Goal: Task Accomplishment & Management: Manage account settings

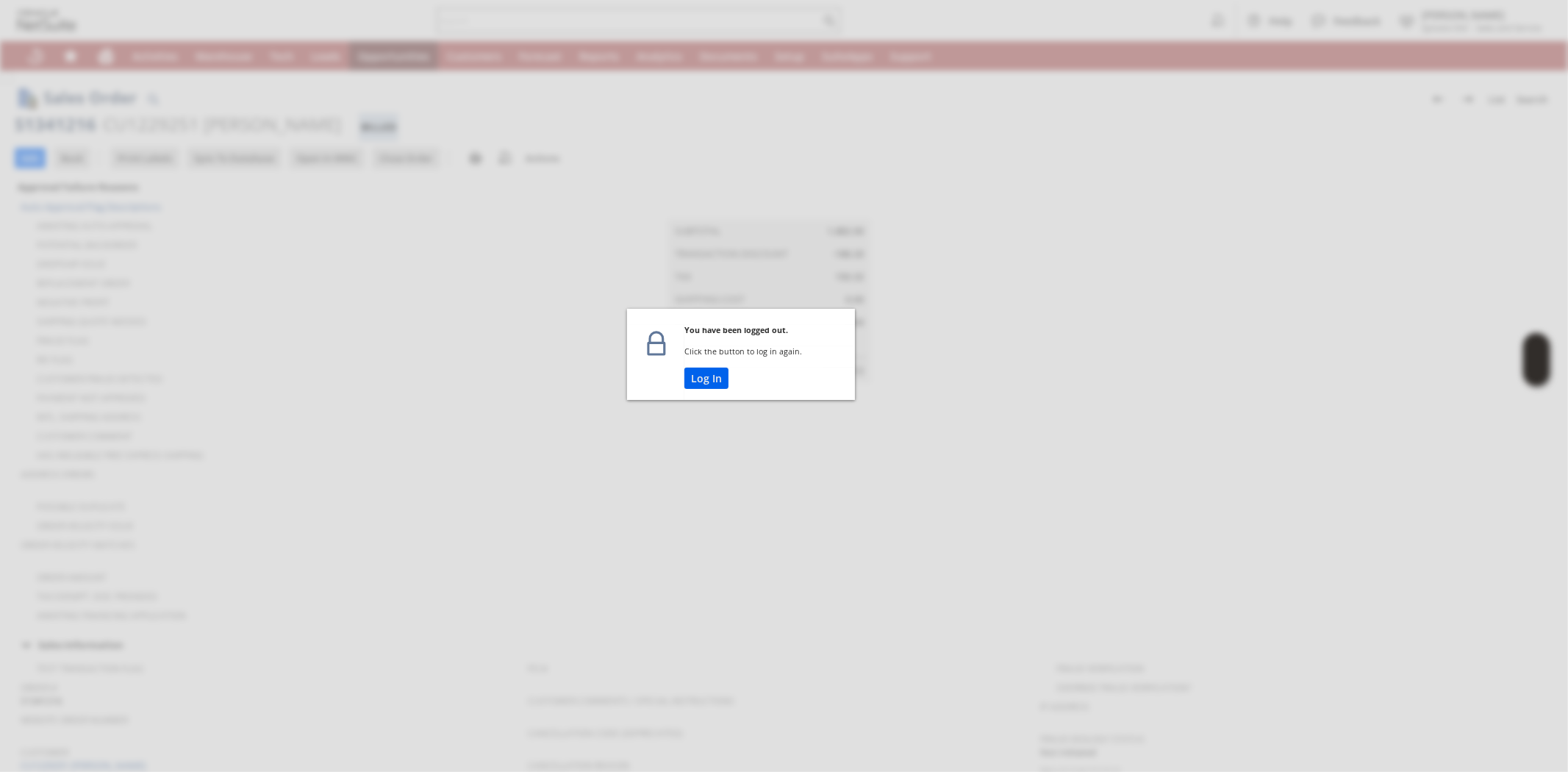
scroll to position [713, 0]
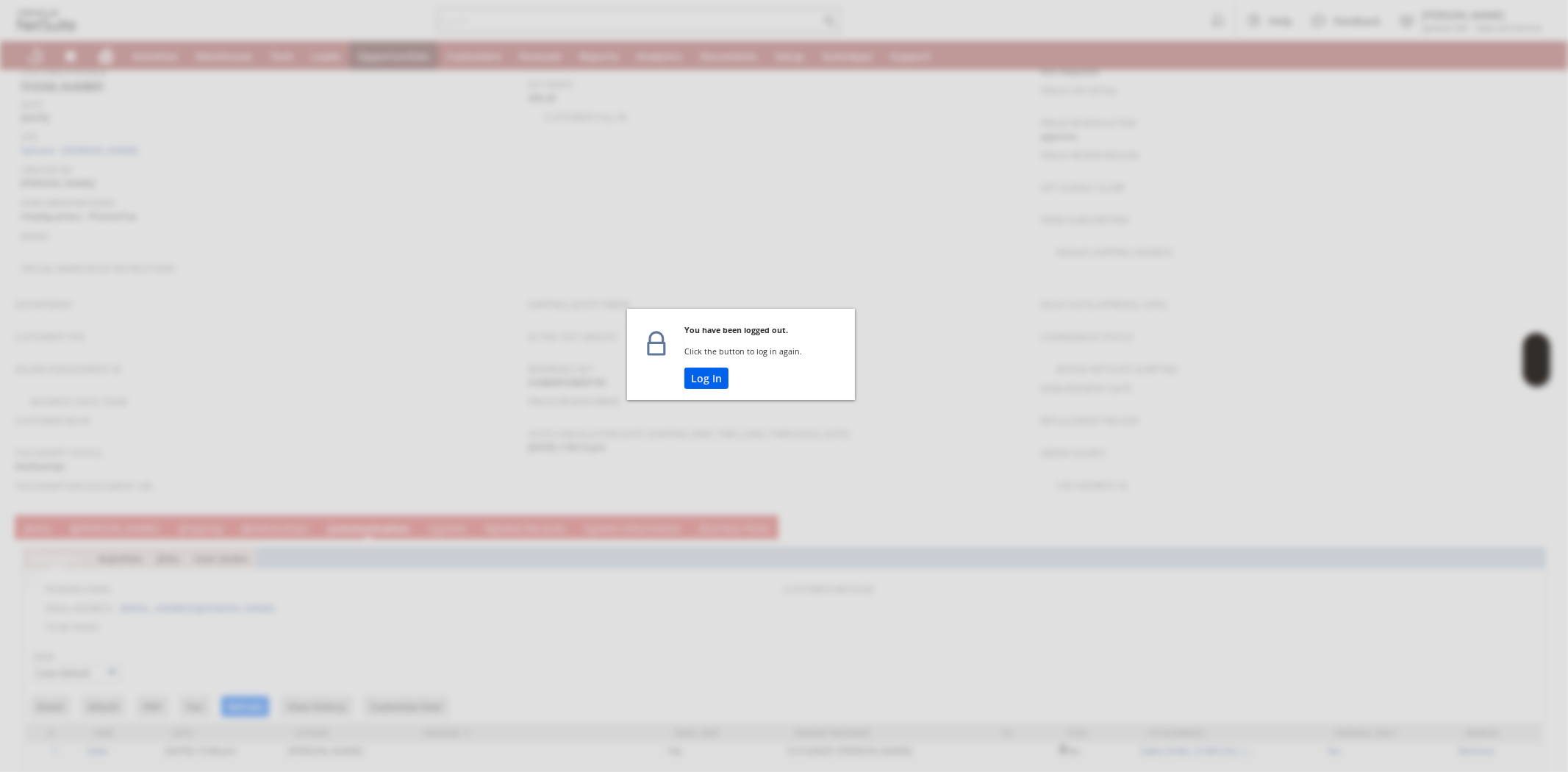
click at [708, 379] on button "Log In" at bounding box center [706, 379] width 44 height 21
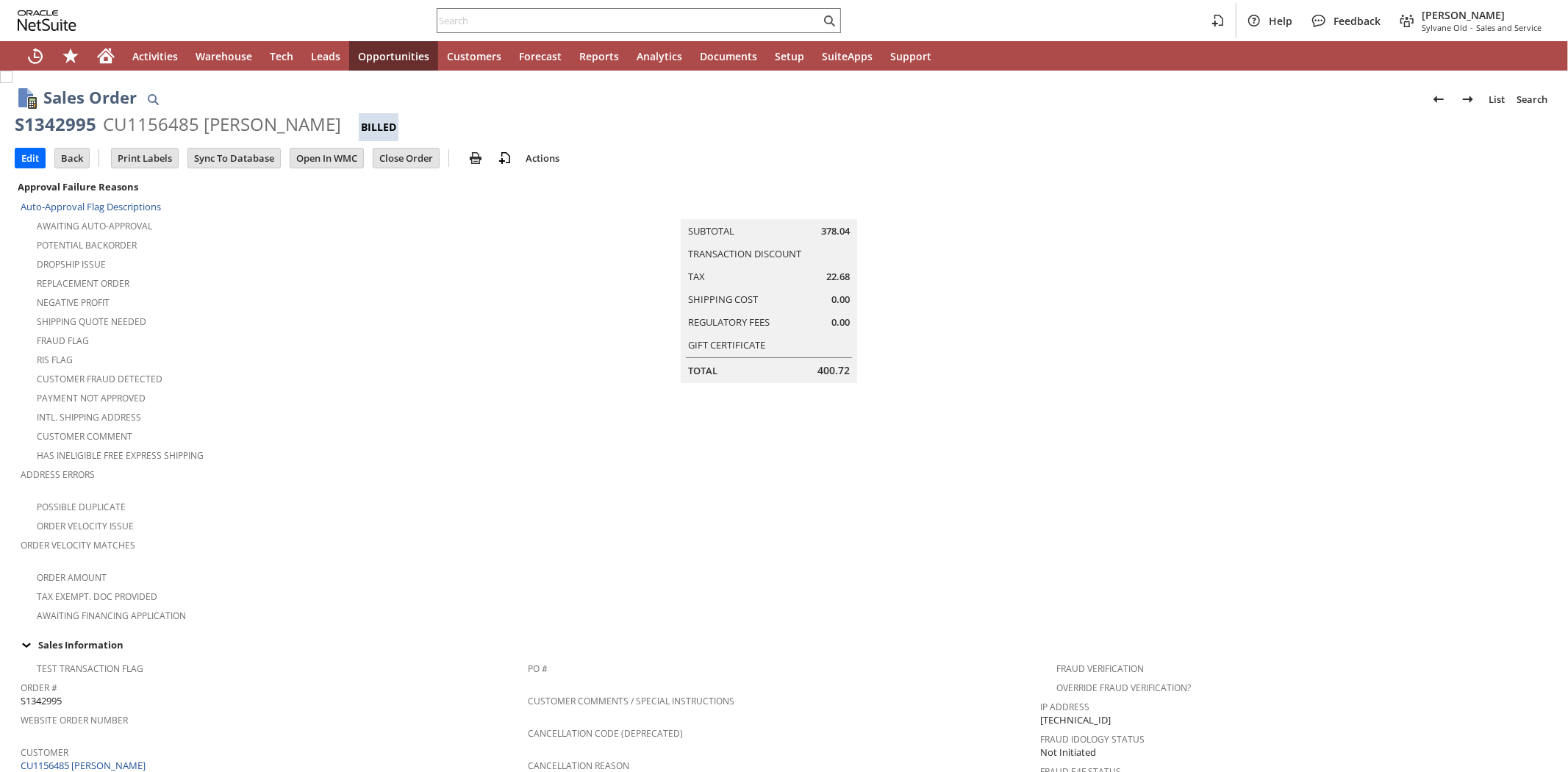
scroll to position [713, 0]
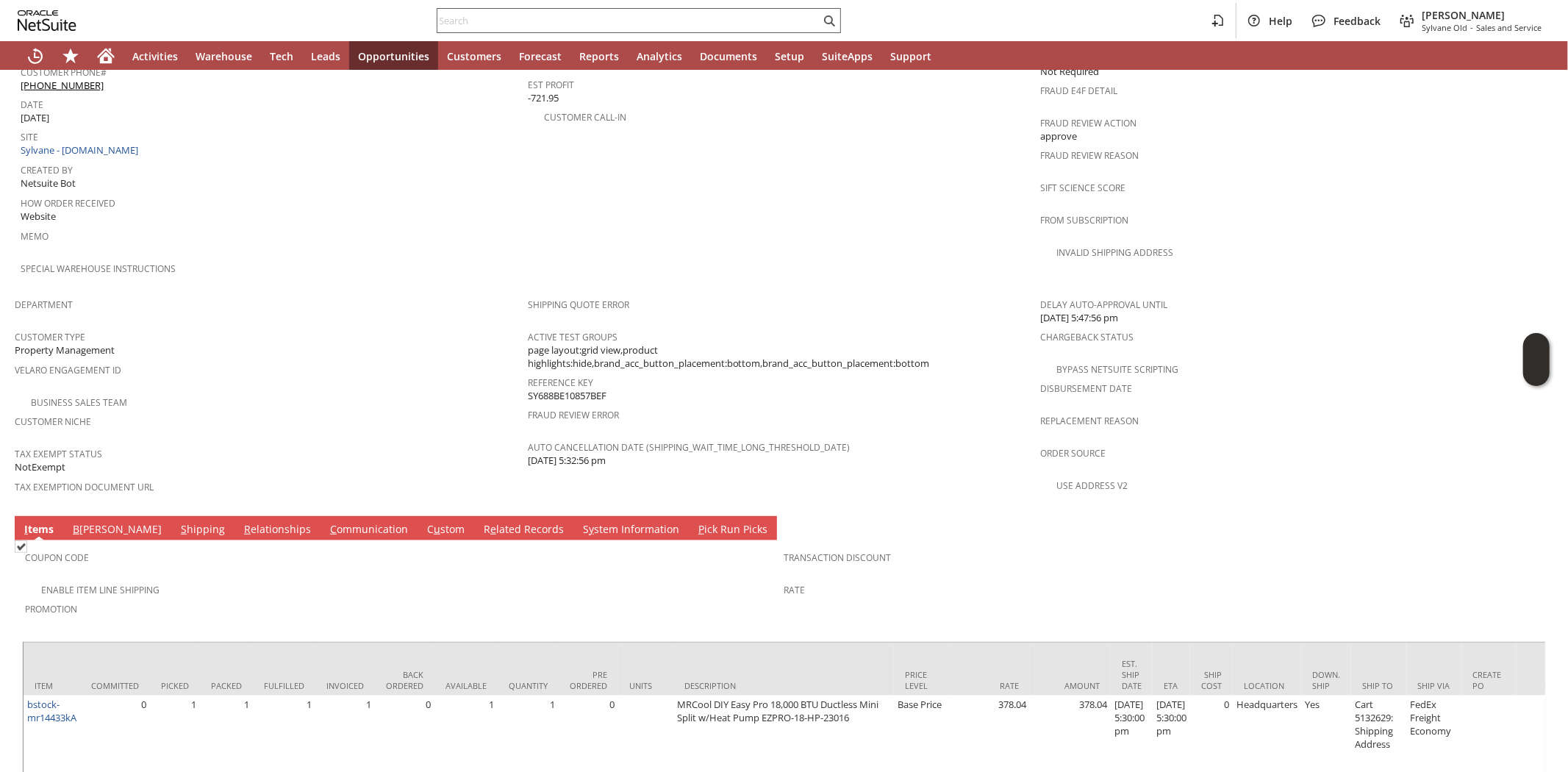
click at [725, 27] on input "text" at bounding box center [629, 20] width 383 height 18
paste input "8646262408"
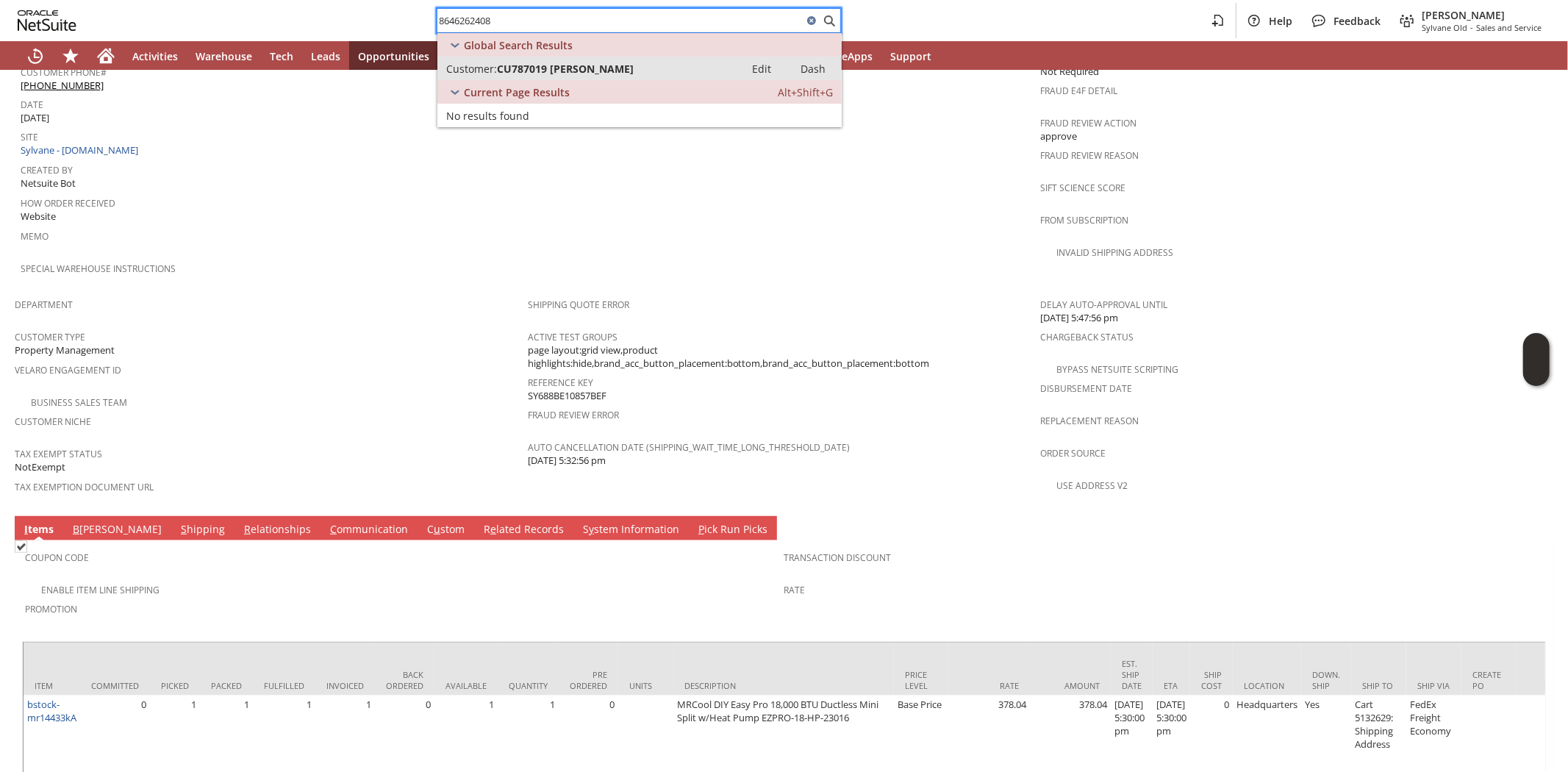
type input "8646262408"
click at [520, 65] on span "CU787019 Jackie Bomar" at bounding box center [565, 69] width 137 height 14
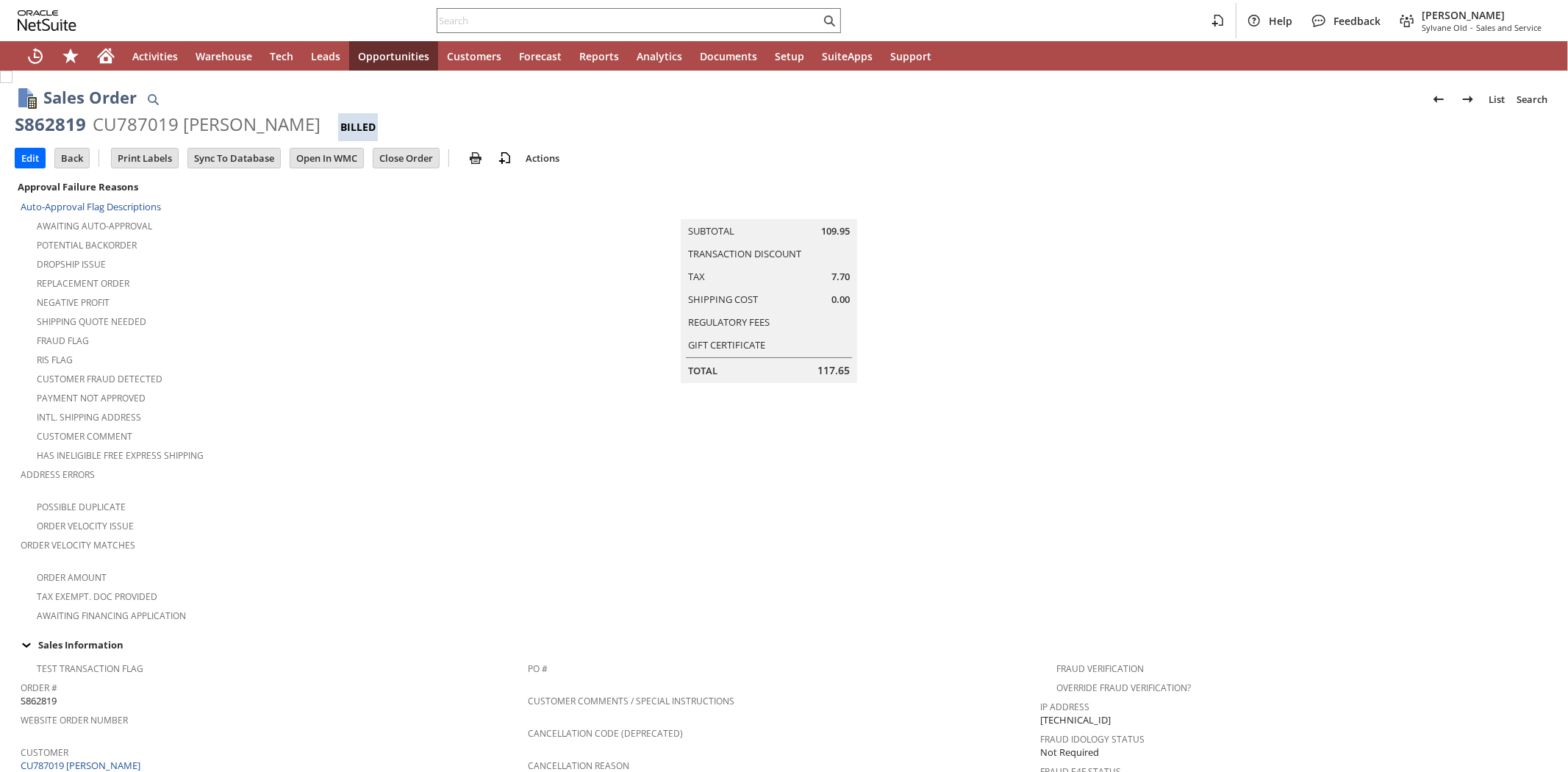
scroll to position [810, 0]
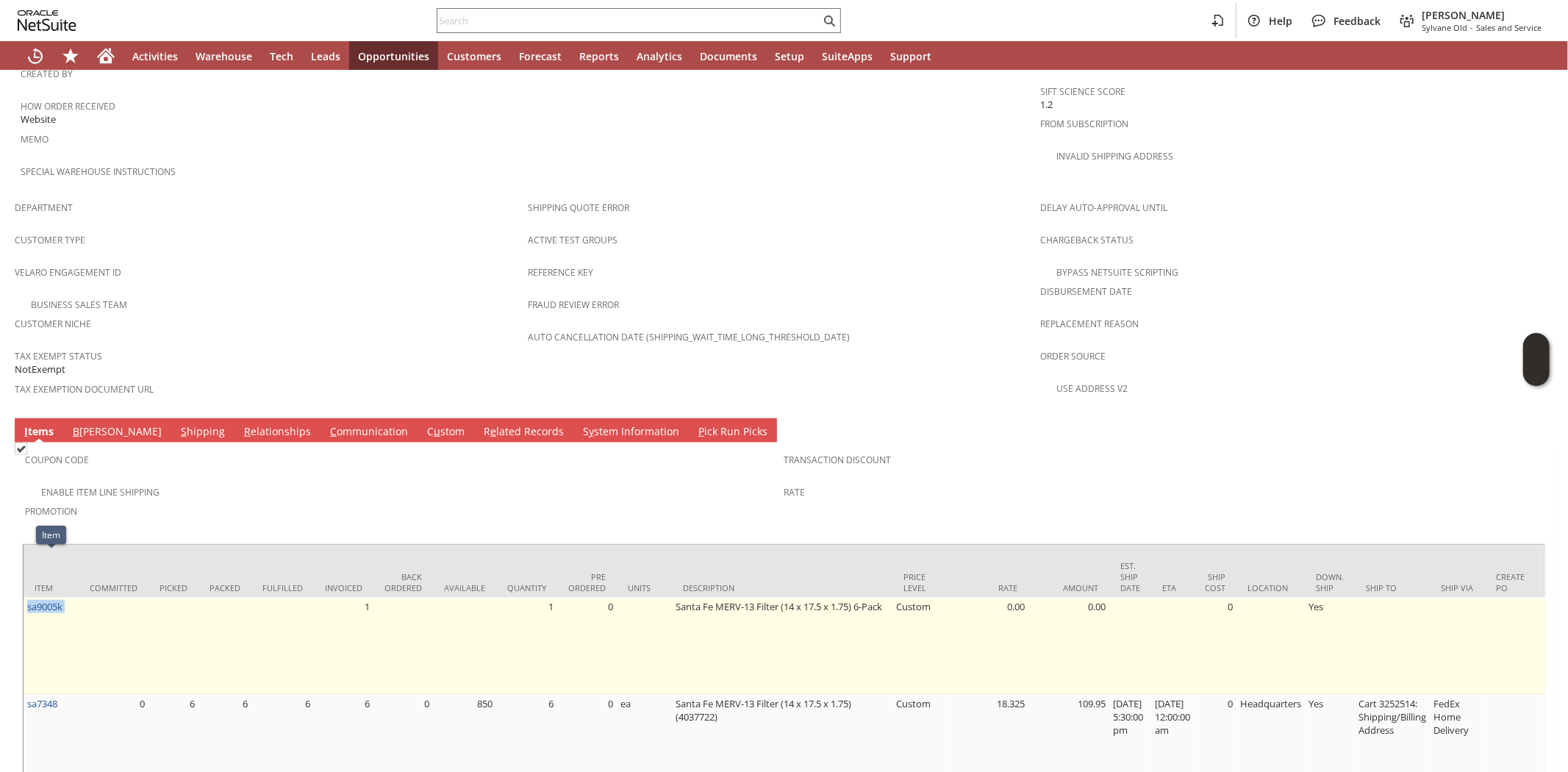
drag, startPoint x: 84, startPoint y: 568, endPoint x: 47, endPoint y: 550, distance: 41.1
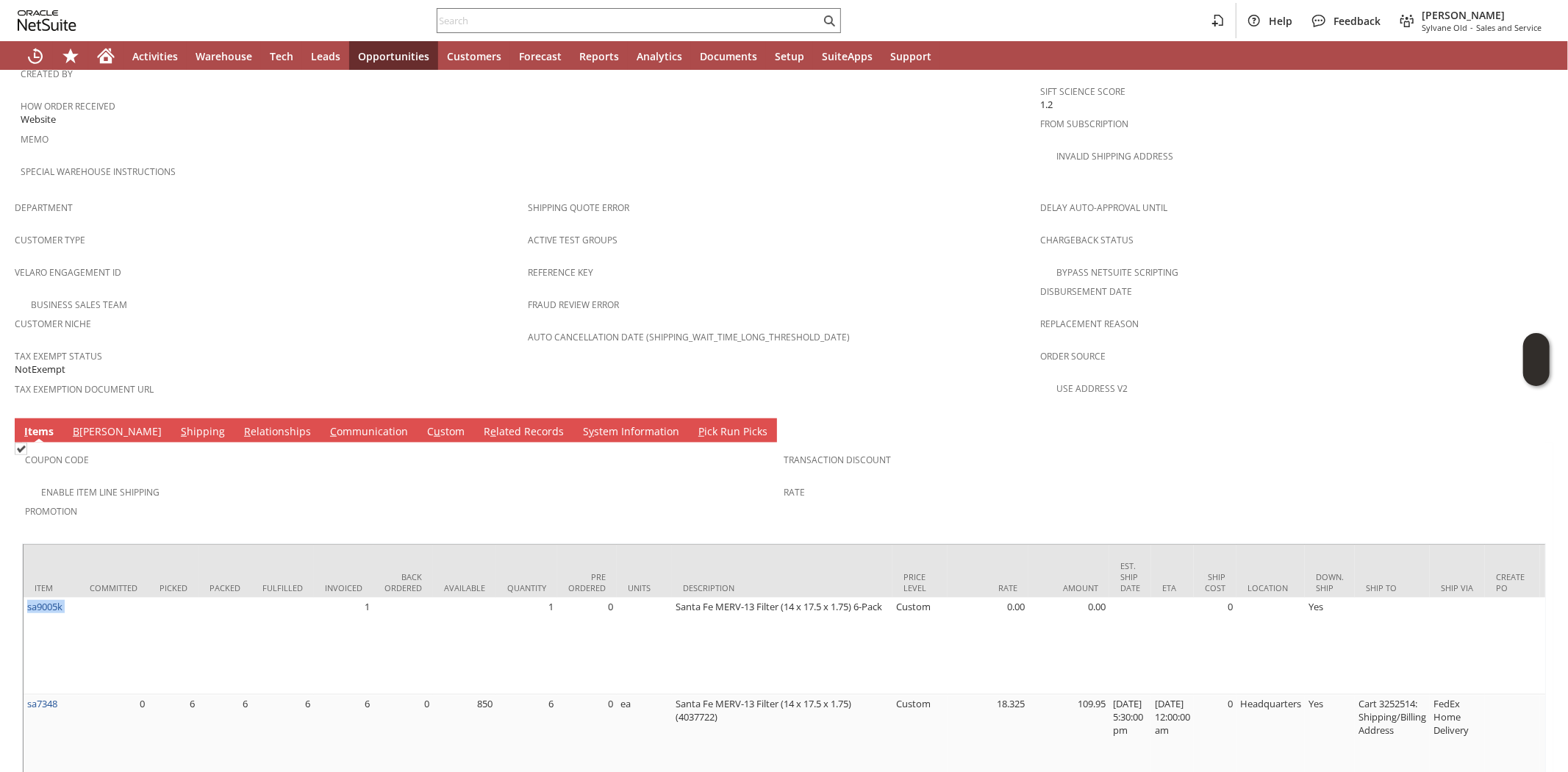
copy tr "sa9005k"
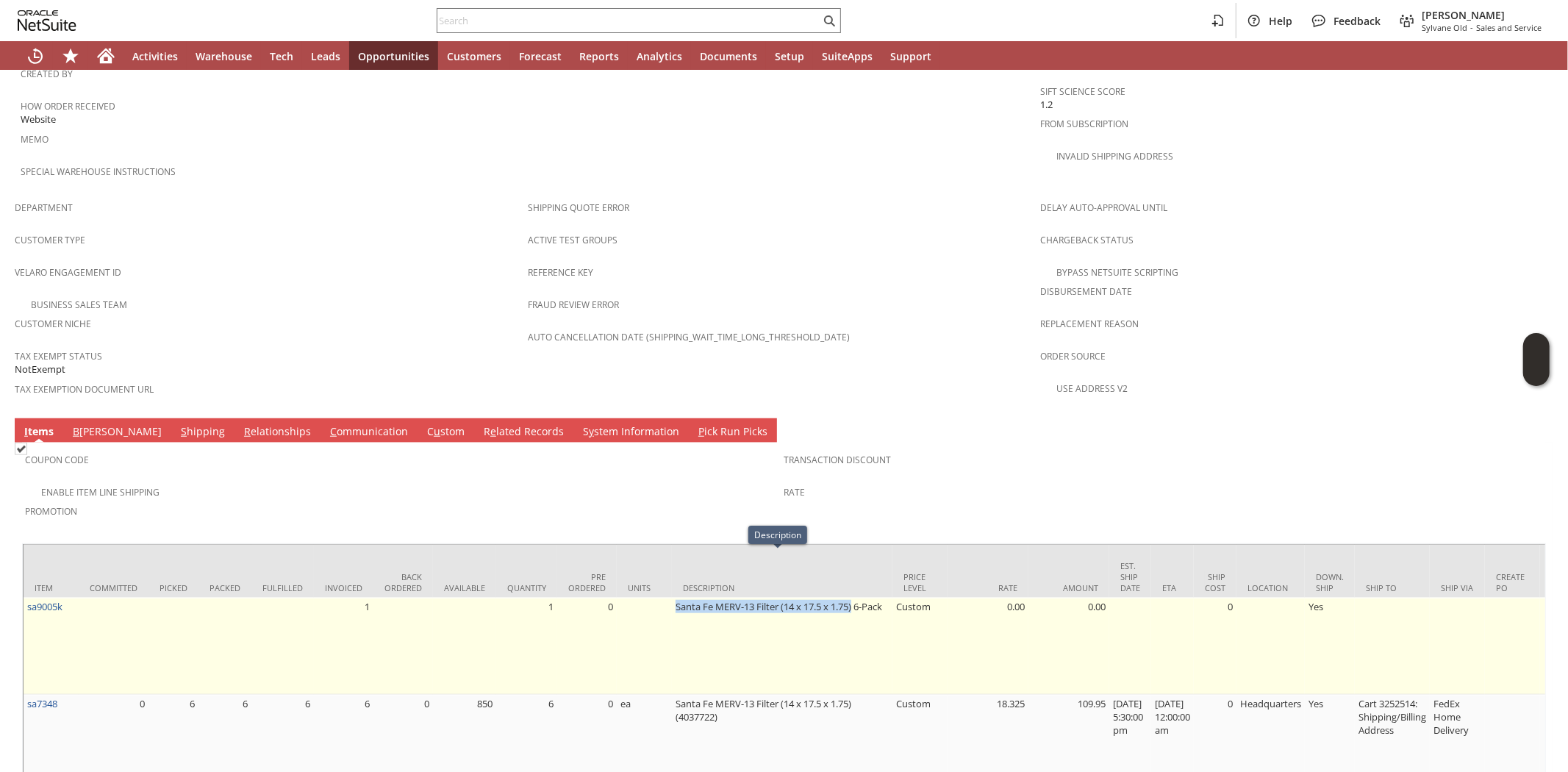
drag, startPoint x: 671, startPoint y: 560, endPoint x: 852, endPoint y: 562, distance: 181.0
click at [852, 598] on td "Santa Fe MERV-13 Filter (14 x 17.5 x 1.75) 6-Pack" at bounding box center [781, 646] width 220 height 97
copy td "Santa Fe MERV-13 Filter (14 x 17.5 x 1.75)"
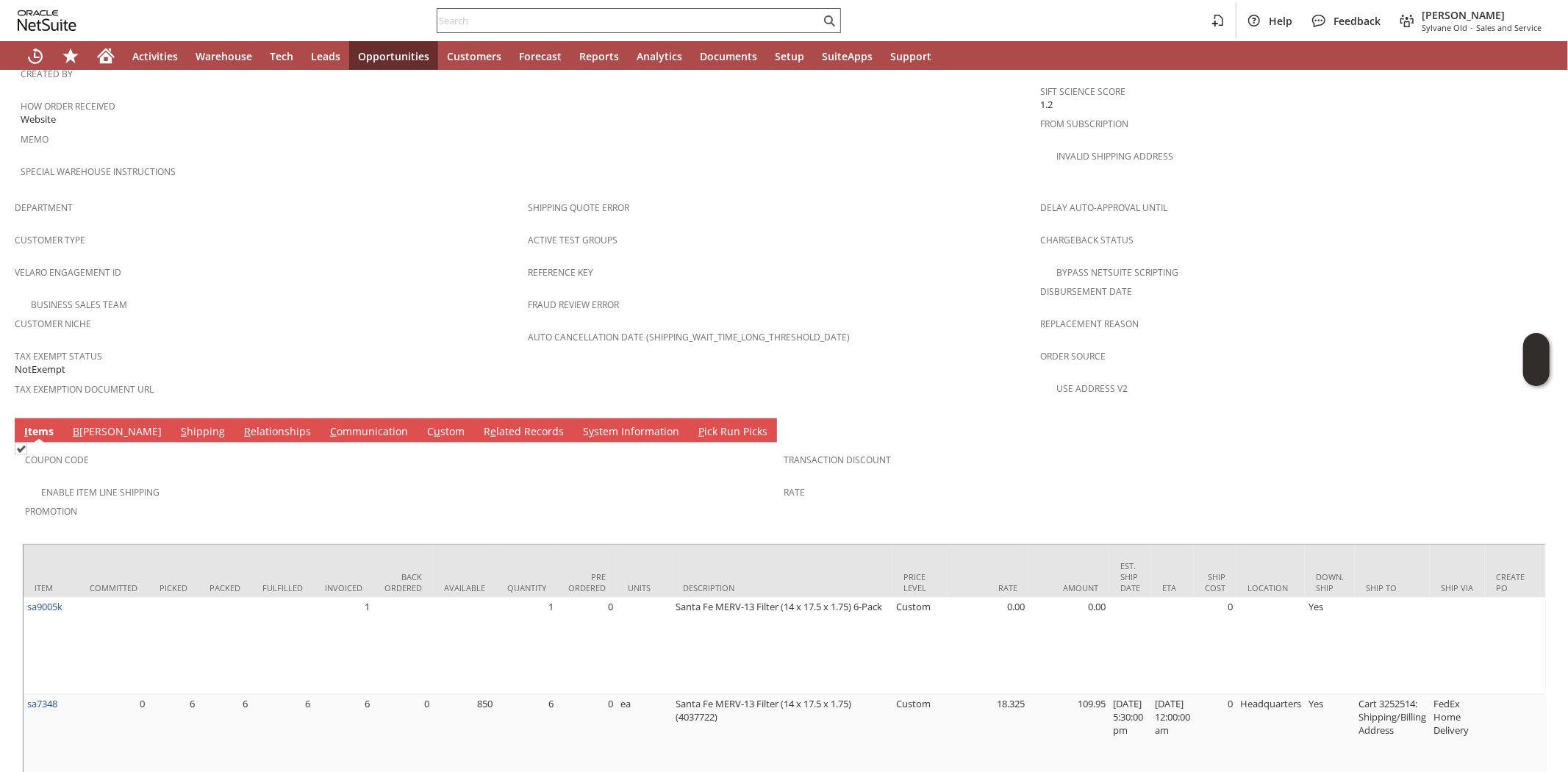
click at [711, 18] on input "text" at bounding box center [629, 20] width 383 height 18
paste input "P214688"
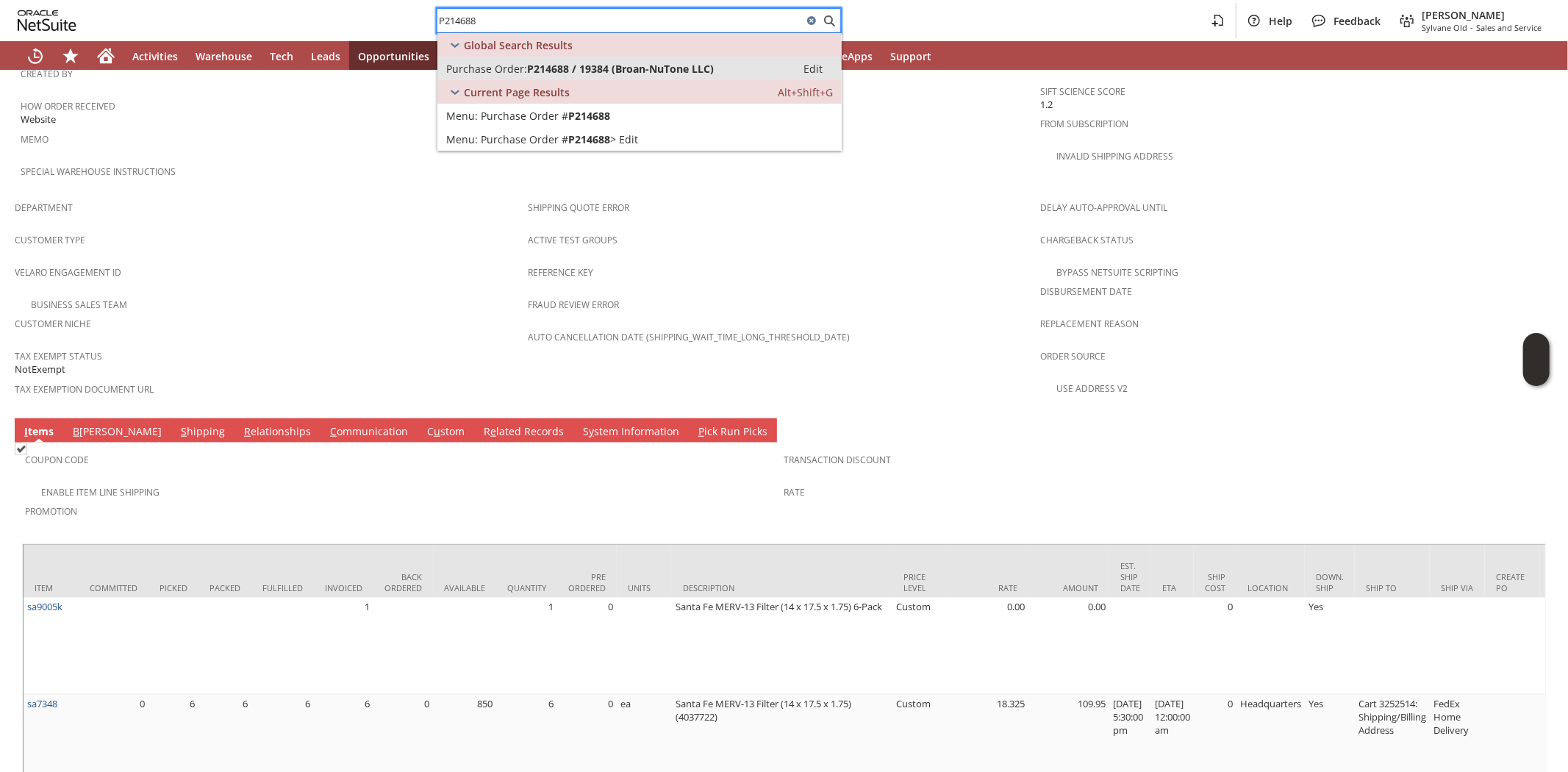
type input "P214688"
click at [599, 67] on span "P214688 / 19384 (Broan-NuTone LLC)" at bounding box center [620, 69] width 187 height 14
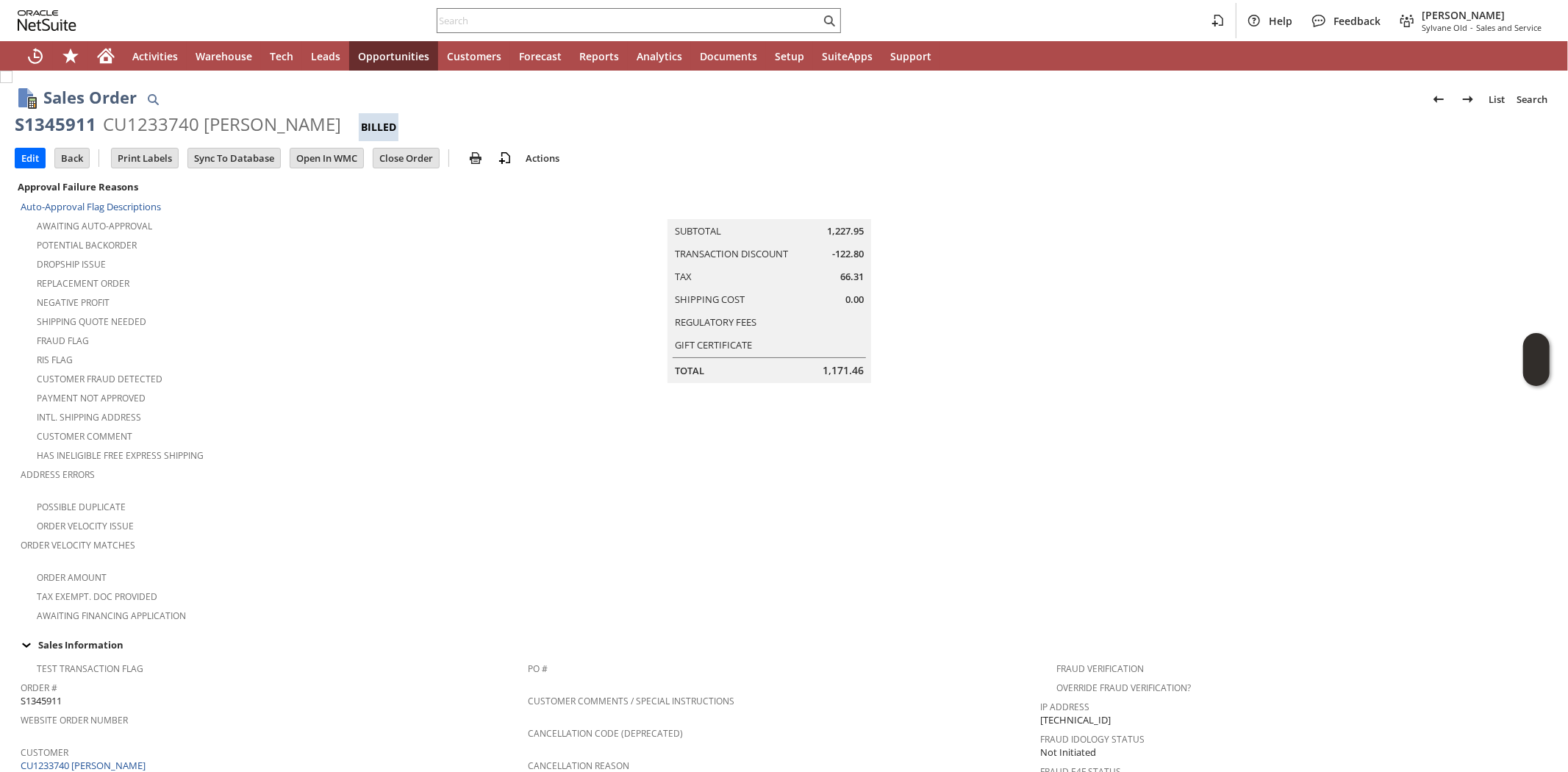
click at [57, 126] on div "S1345911" at bounding box center [55, 124] width 82 height 24
copy div "S1345911"
click at [564, 19] on input "text" at bounding box center [629, 20] width 383 height 18
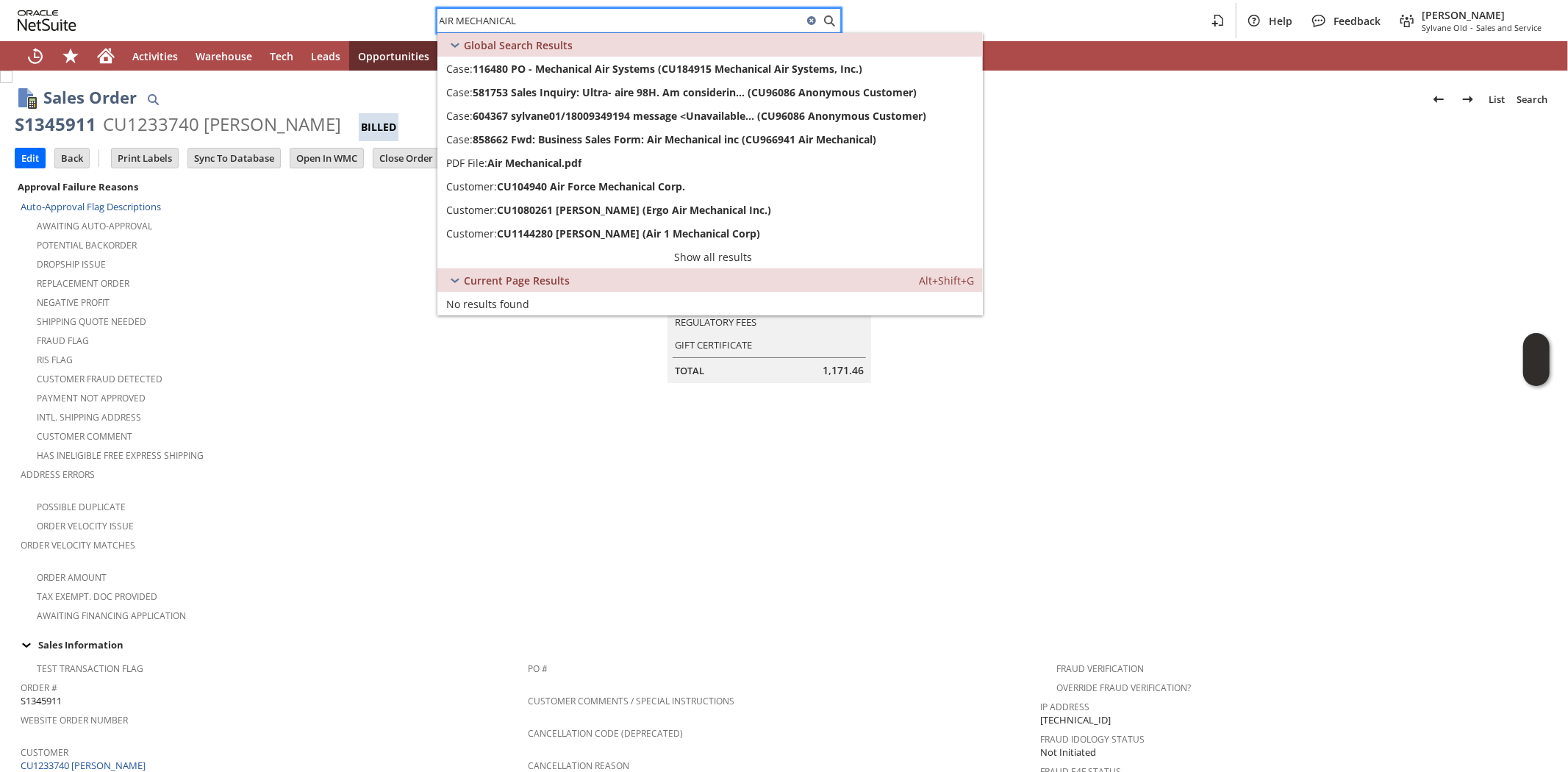
click at [404, 237] on div "Potential Backorder" at bounding box center [274, 243] width 507 height 18
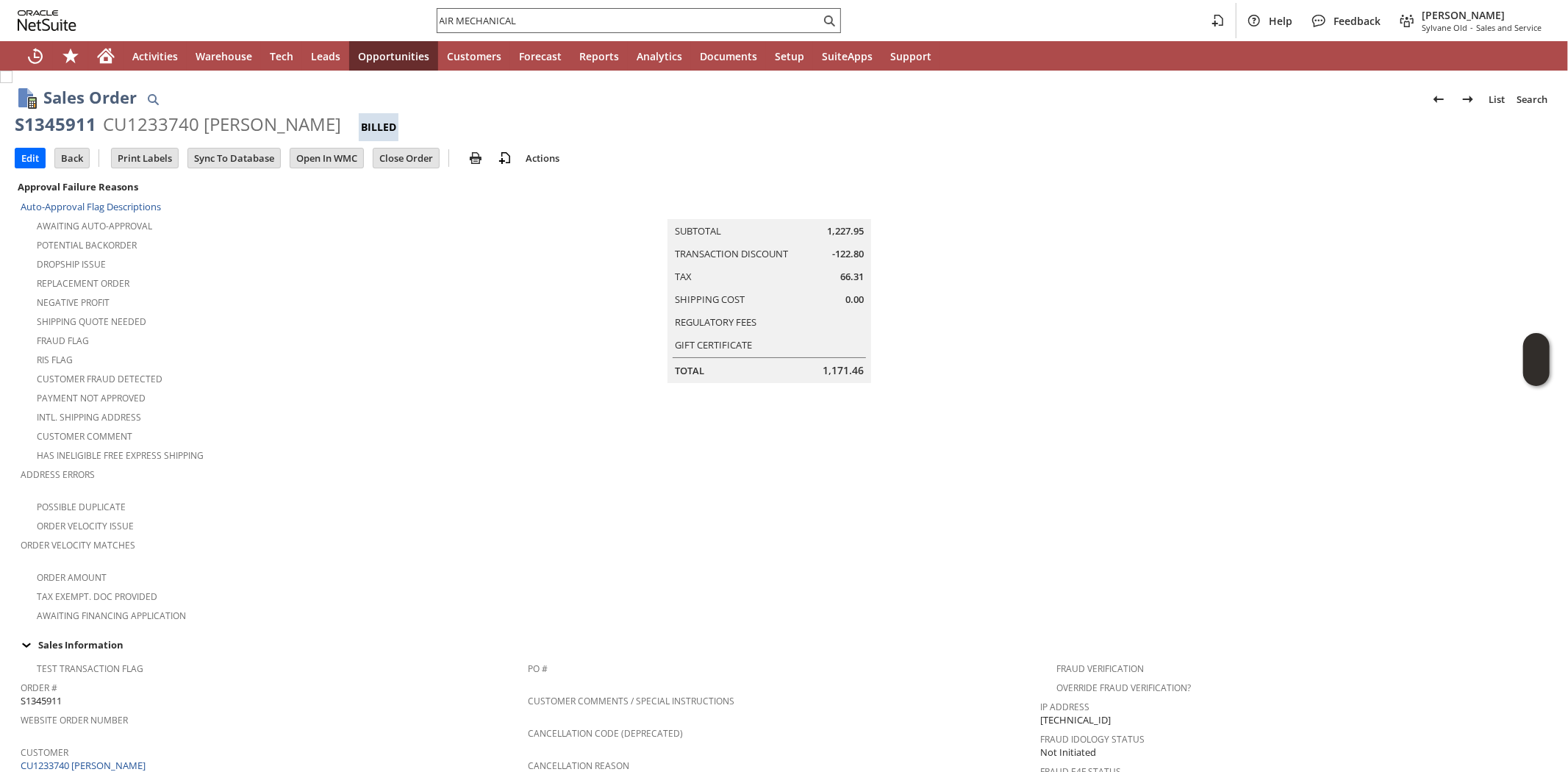
click at [687, 25] on input "AIR MECHANICAL" at bounding box center [629, 20] width 383 height 18
click at [687, 25] on input "AIR MECHANICAL" at bounding box center [620, 20] width 365 height 18
paste input "34551262641"
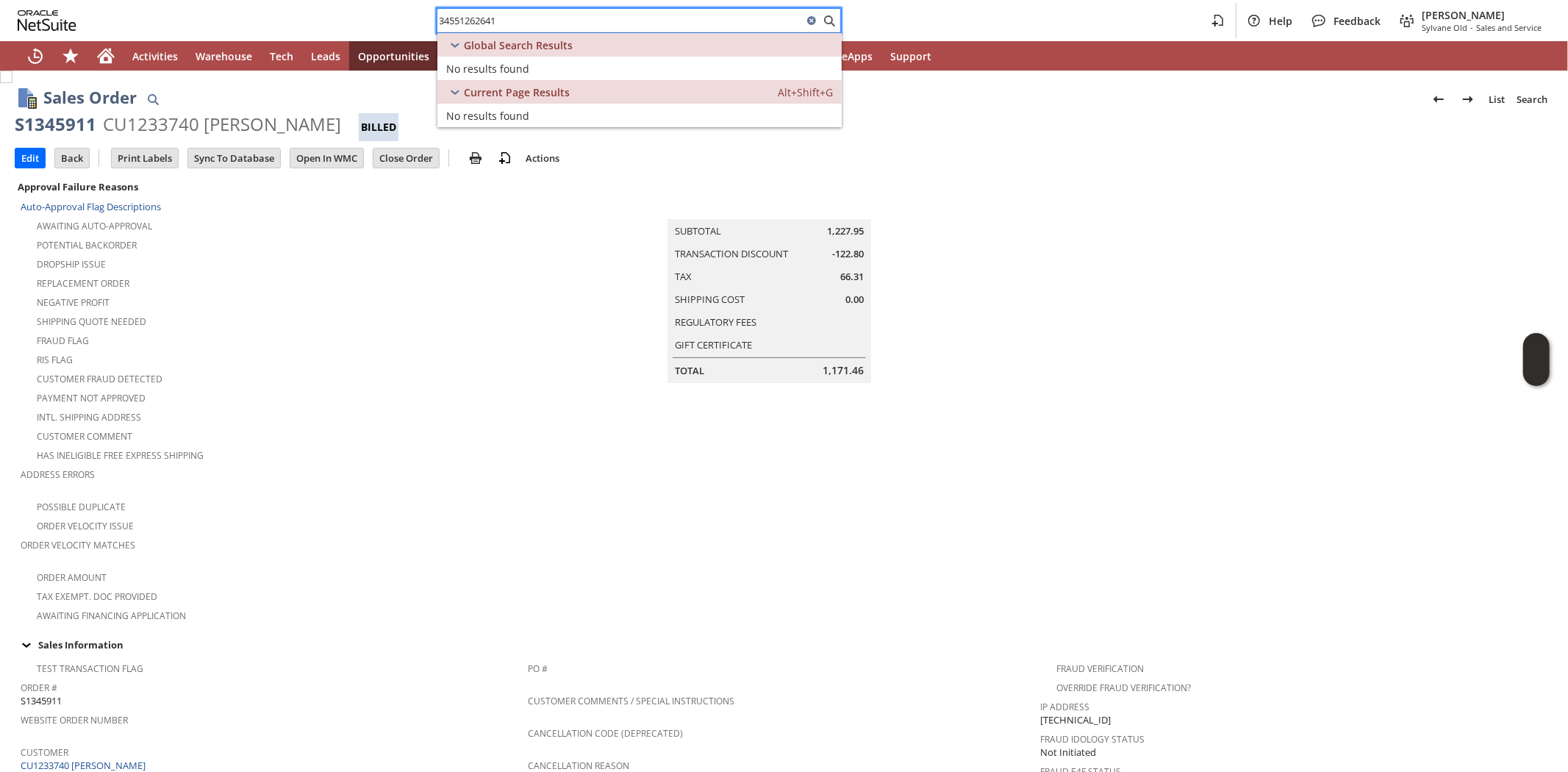
type input "34551262641"
click at [810, 19] on icon at bounding box center [811, 20] width 9 height 9
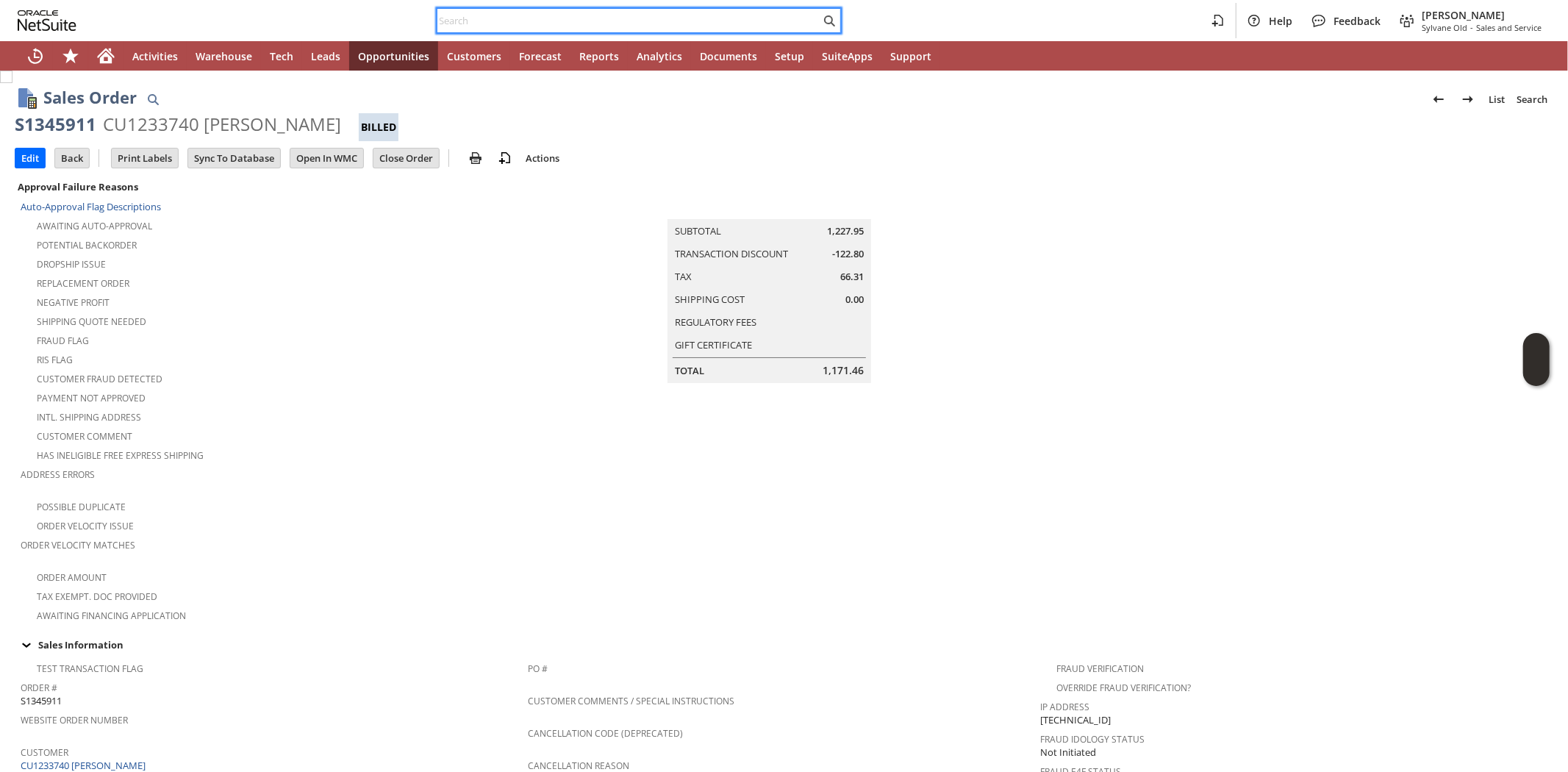
click at [641, 20] on input "text" at bounding box center [629, 20] width 383 height 18
paste input "[EMAIL_ADDRESS][DOMAIN_NAME]"
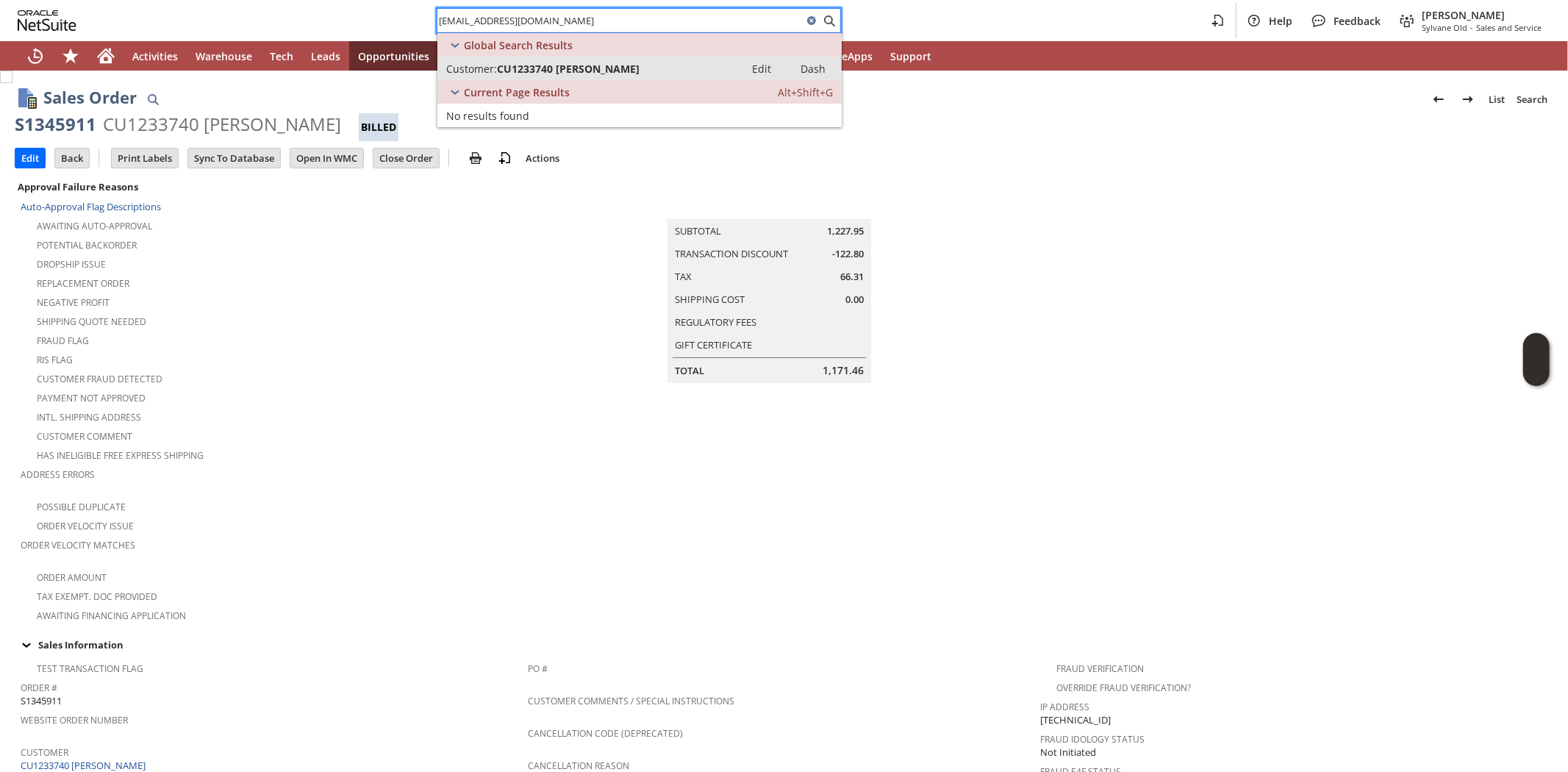
type input "[EMAIL_ADDRESS][DOMAIN_NAME]"
drag, startPoint x: 578, startPoint y: 69, endPoint x: 547, endPoint y: 245, distance: 178.7
click at [578, 69] on span "CU1233740 [PERSON_NAME]" at bounding box center [568, 69] width 142 height 14
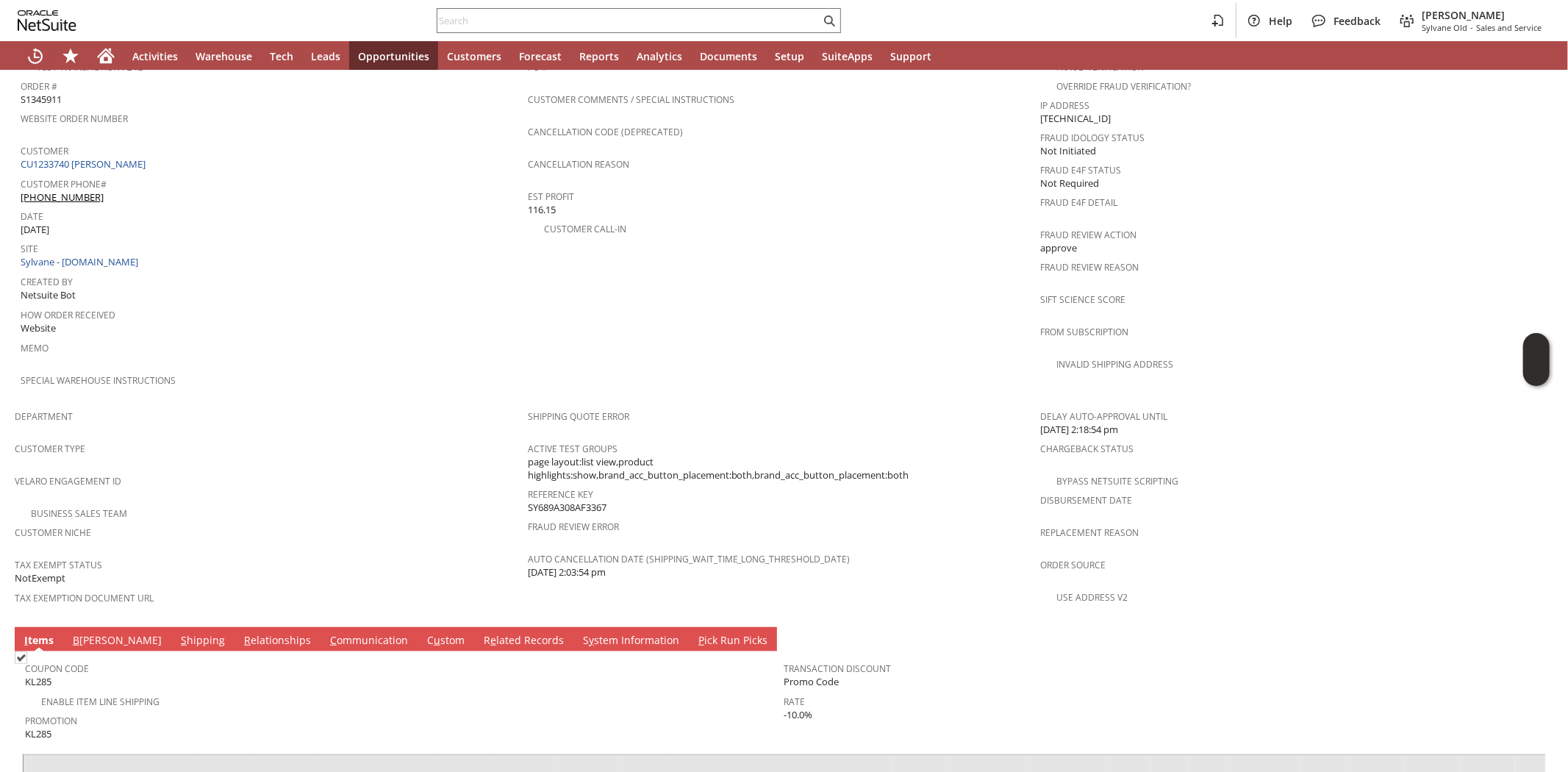
scroll to position [766, 0]
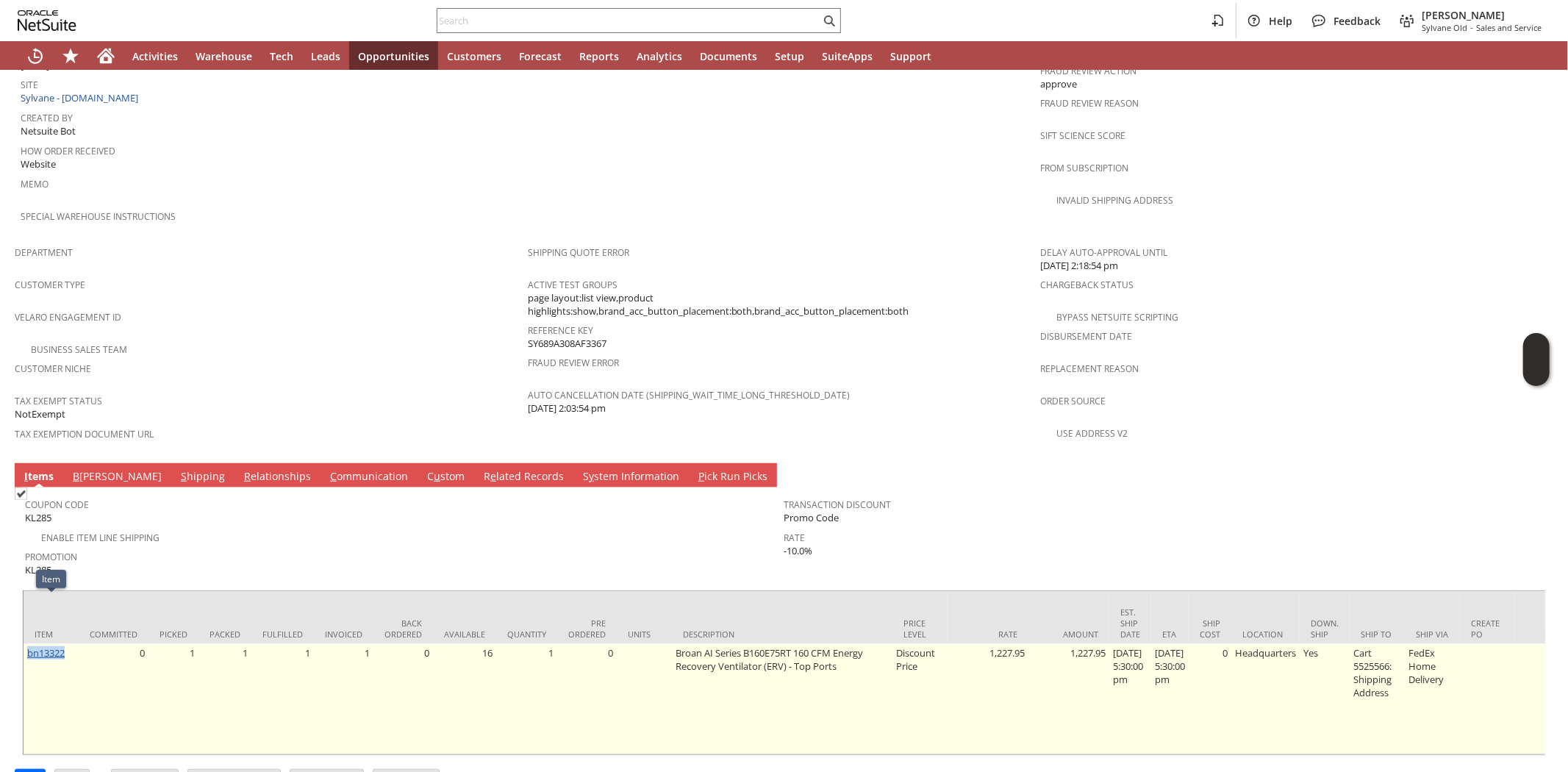
drag, startPoint x: 72, startPoint y: 602, endPoint x: 29, endPoint y: 608, distance: 43.4
click at [29, 644] on td "bn13322" at bounding box center [51, 699] width 55 height 111
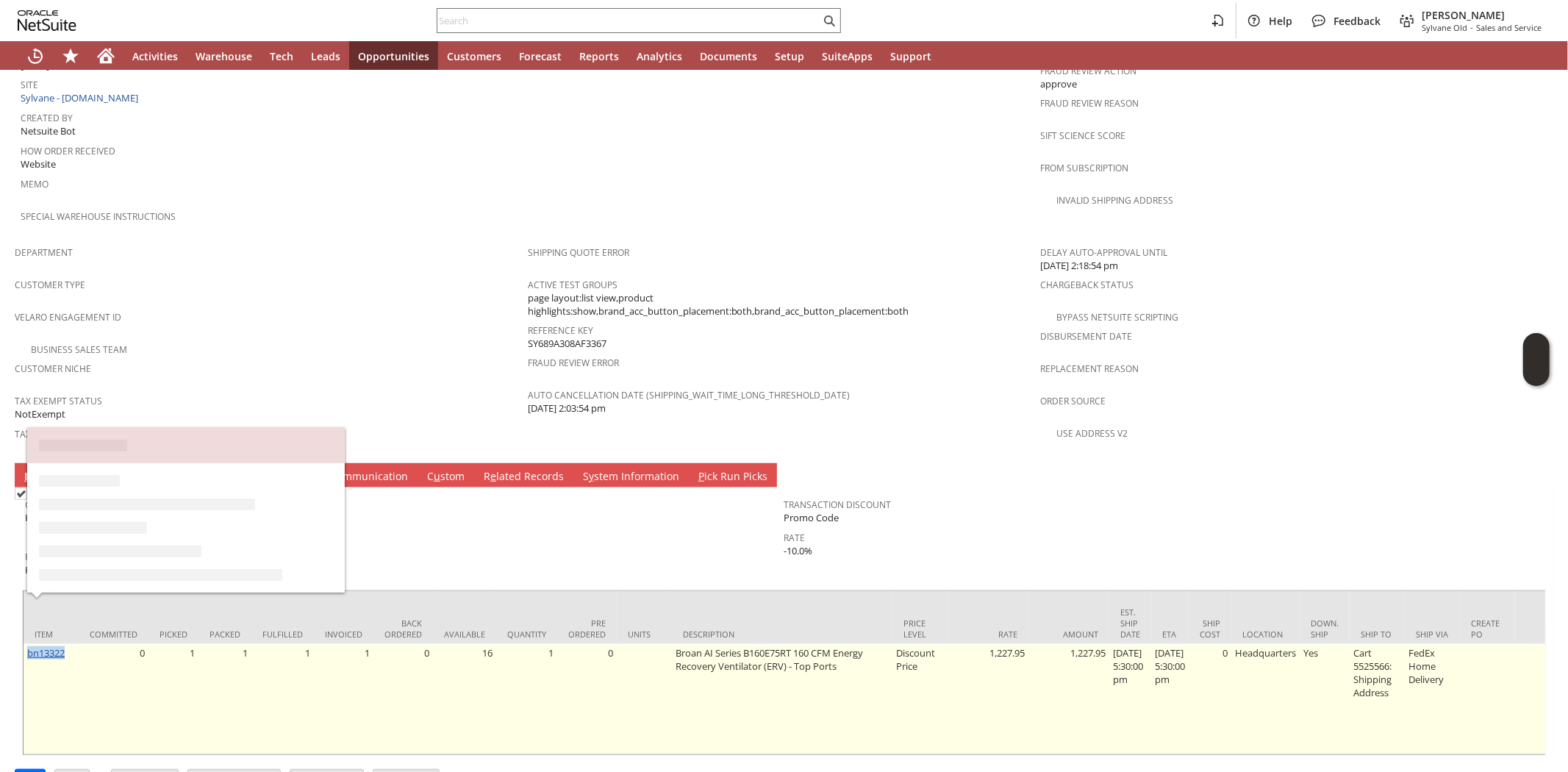
click at [38, 646] on link "bn13322" at bounding box center [46, 653] width 38 height 13
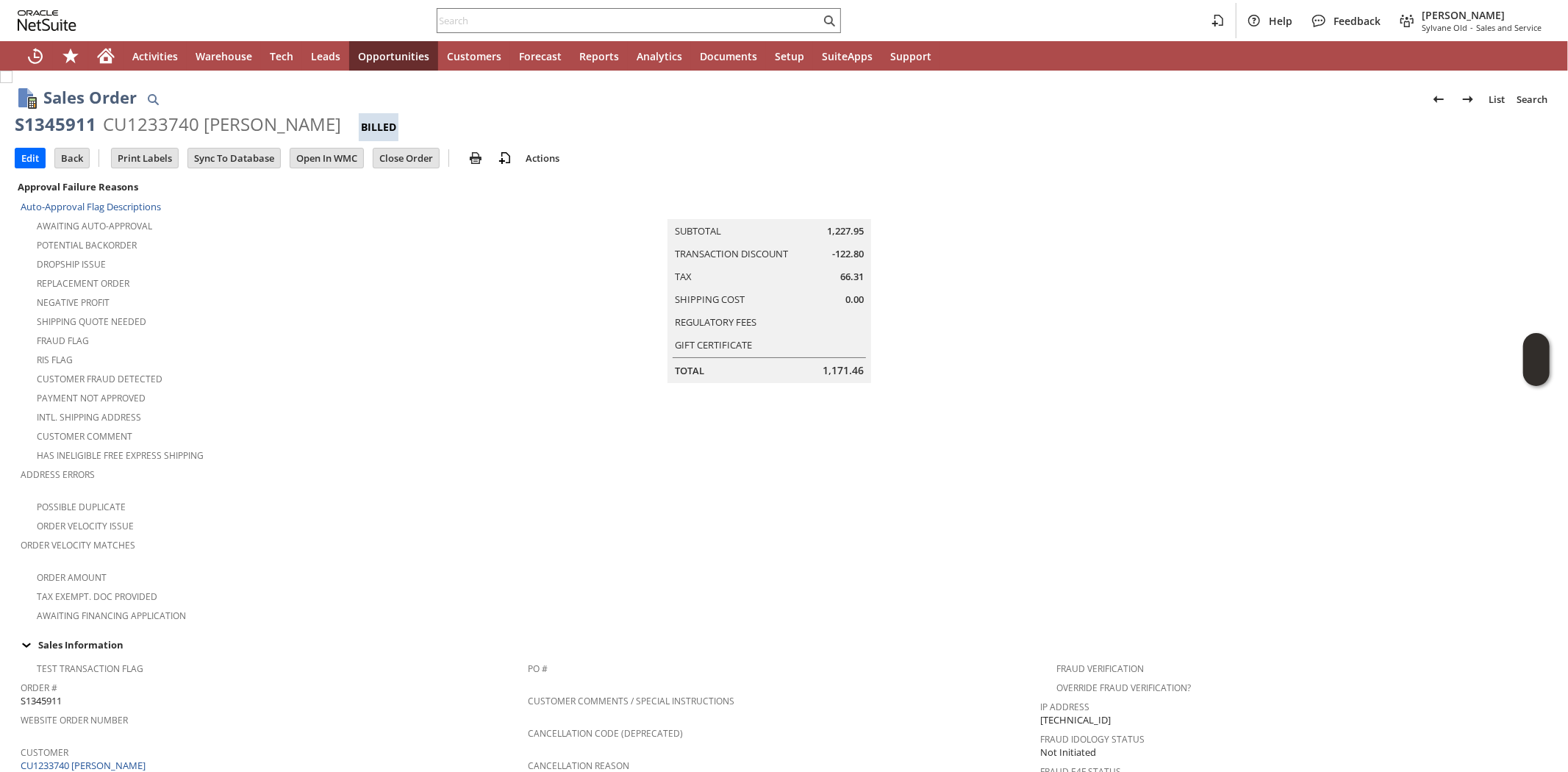
click at [241, 245] on div "Potential Backorder" at bounding box center [274, 243] width 507 height 18
click at [327, 368] on div "Customer Fraud Detected" at bounding box center [274, 377] width 507 height 18
click at [377, 387] on div "Payment not approved" at bounding box center [274, 396] width 507 height 18
click at [549, 206] on span "Make Copy" at bounding box center [592, 206] width 124 height 13
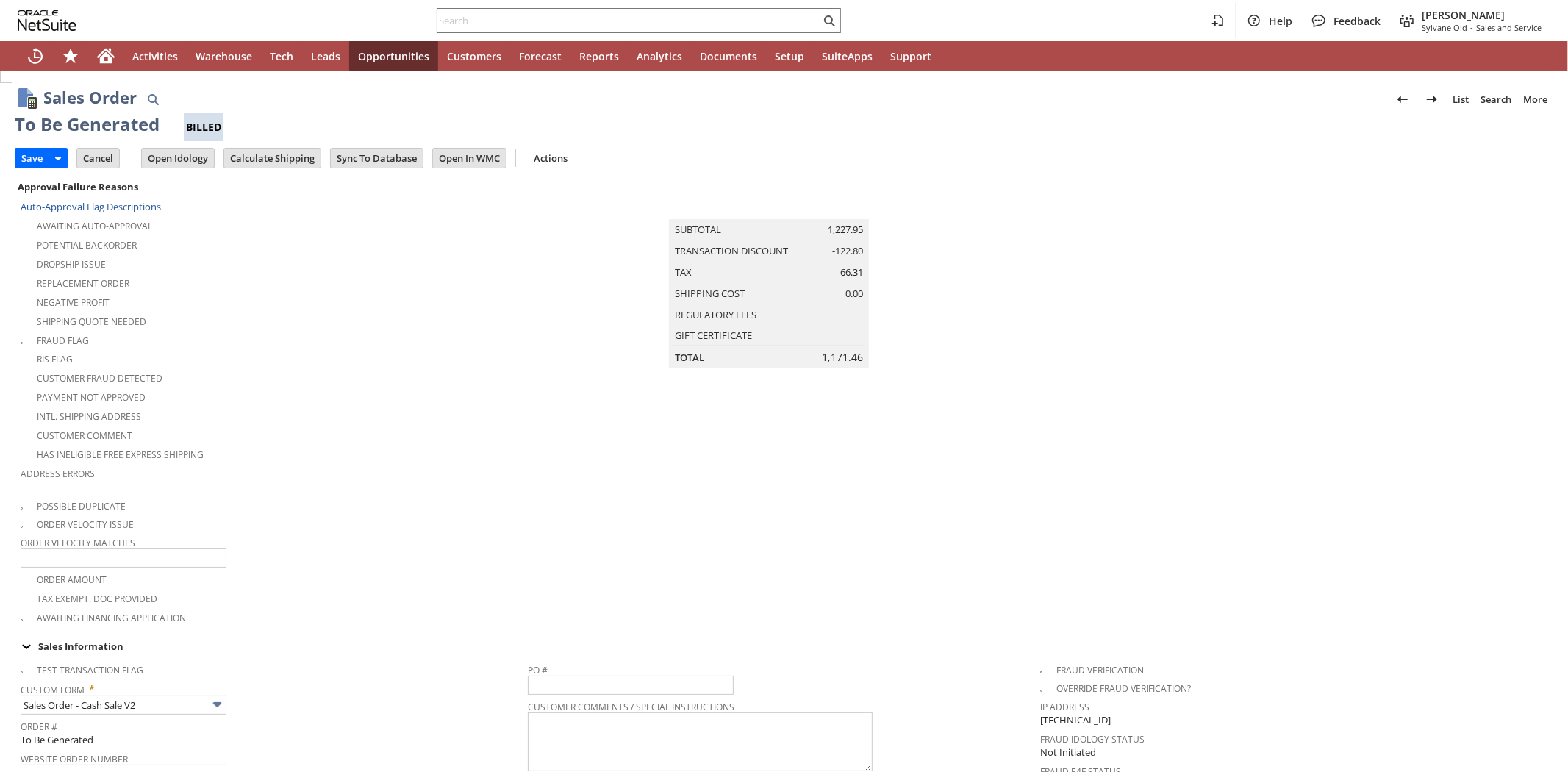
type input "Headquarters - Phone/Fax"
type input "bn13322"
type input "OK"
type input "Make Copy"
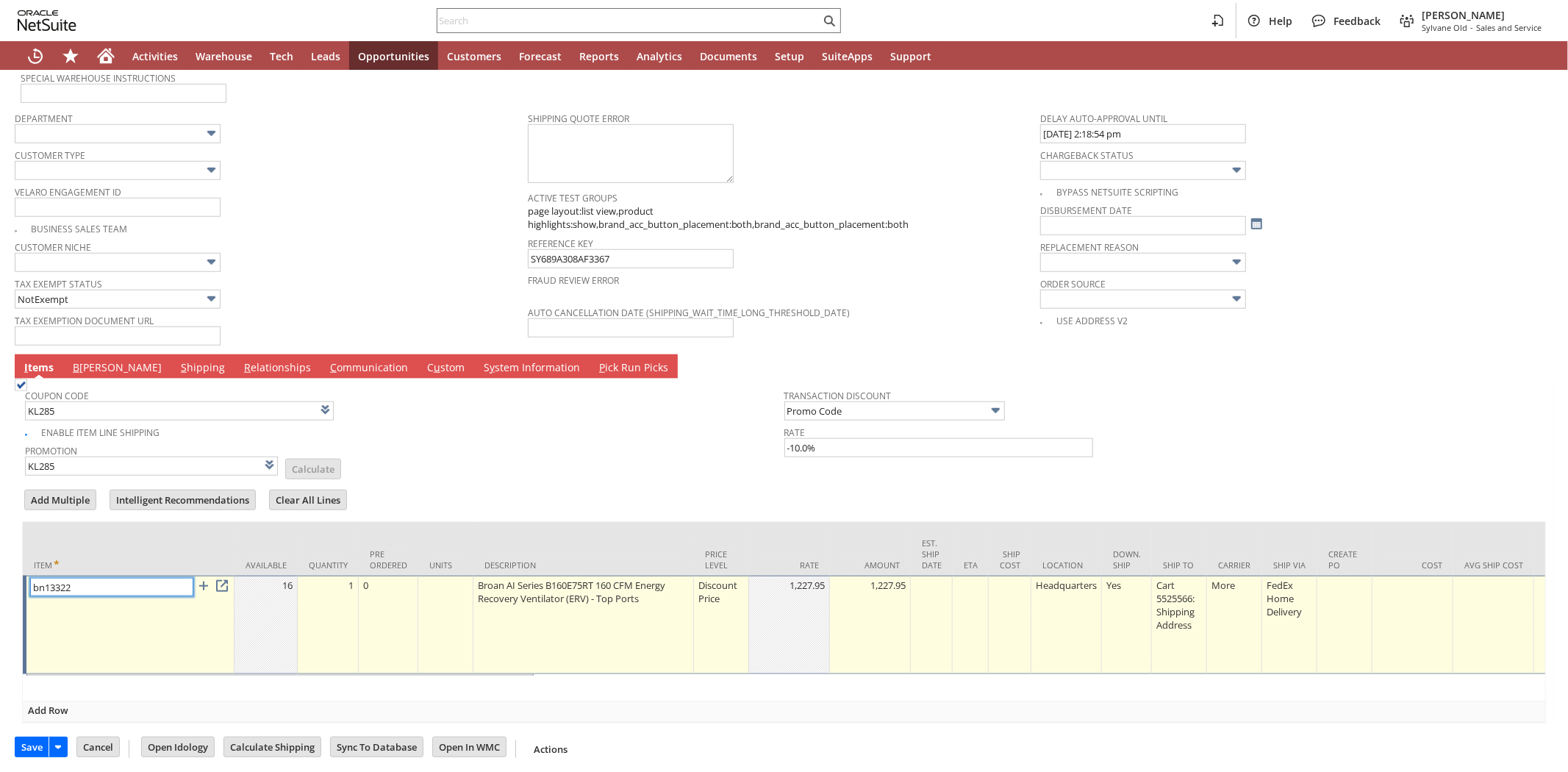
type input "Intelligent Recommendations¹⁰"
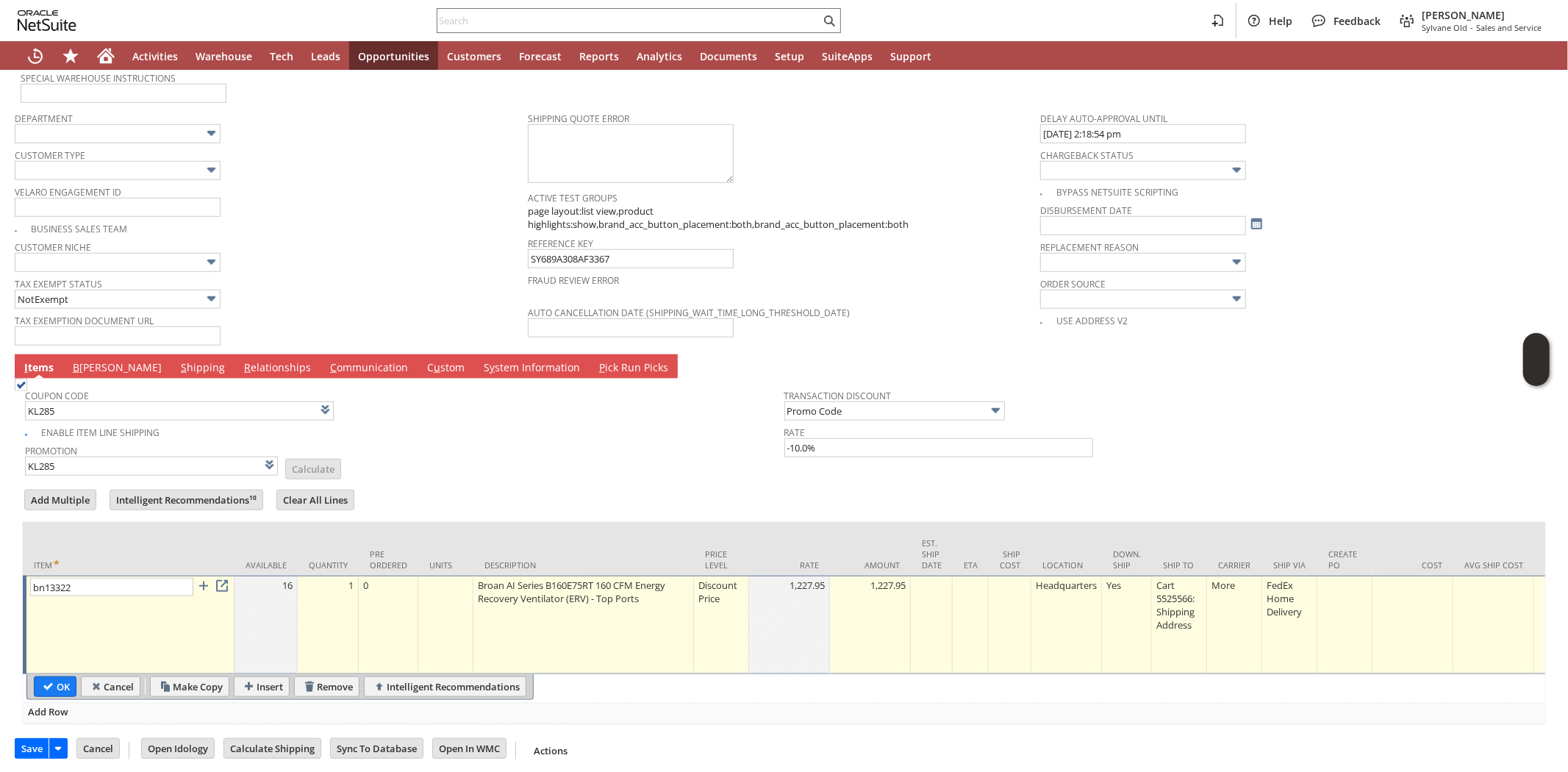
click at [709, 590] on td "Discount Price" at bounding box center [721, 625] width 55 height 98
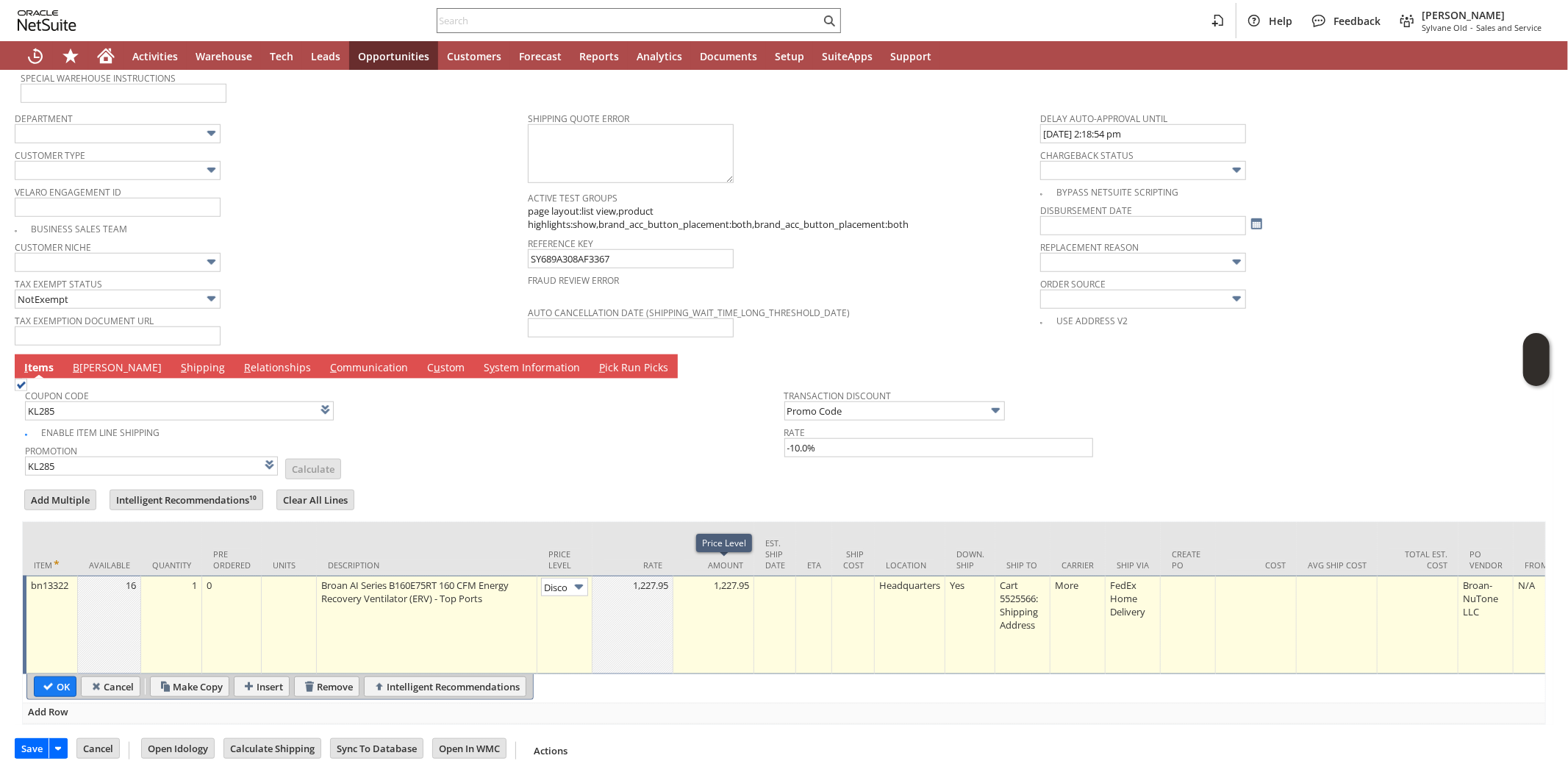
scroll to position [0, 25]
click at [576, 579] on img at bounding box center [579, 587] width 17 height 17
drag, startPoint x: 549, startPoint y: 649, endPoint x: 648, endPoint y: 604, distance: 108.7
type input "Custom"
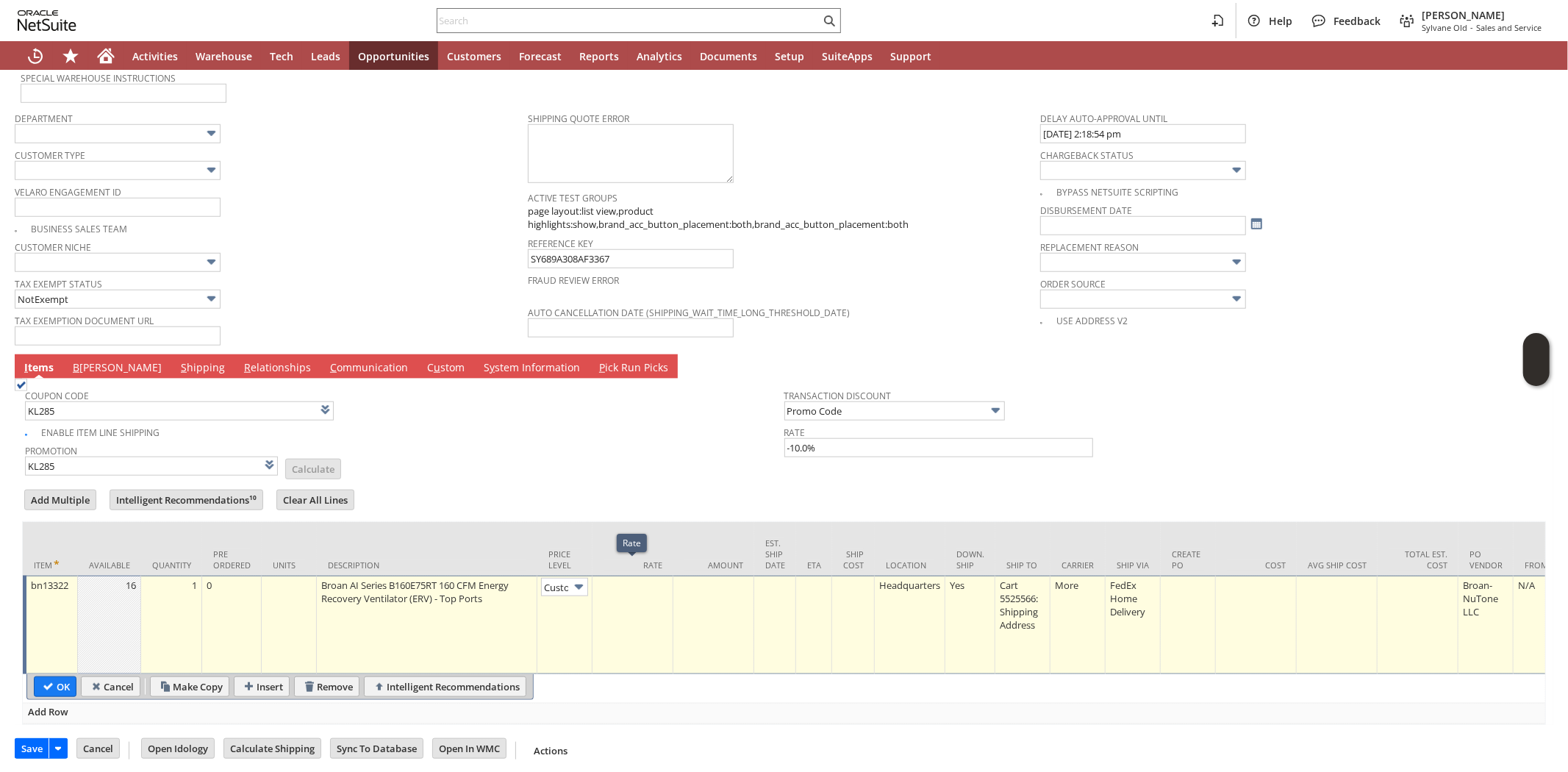
click at [652, 581] on td at bounding box center [633, 625] width 81 height 98
type input "0.00"
click at [44, 677] on input "OK" at bounding box center [54, 687] width 41 height 19
type input "Add"
type input "Copy Previous"
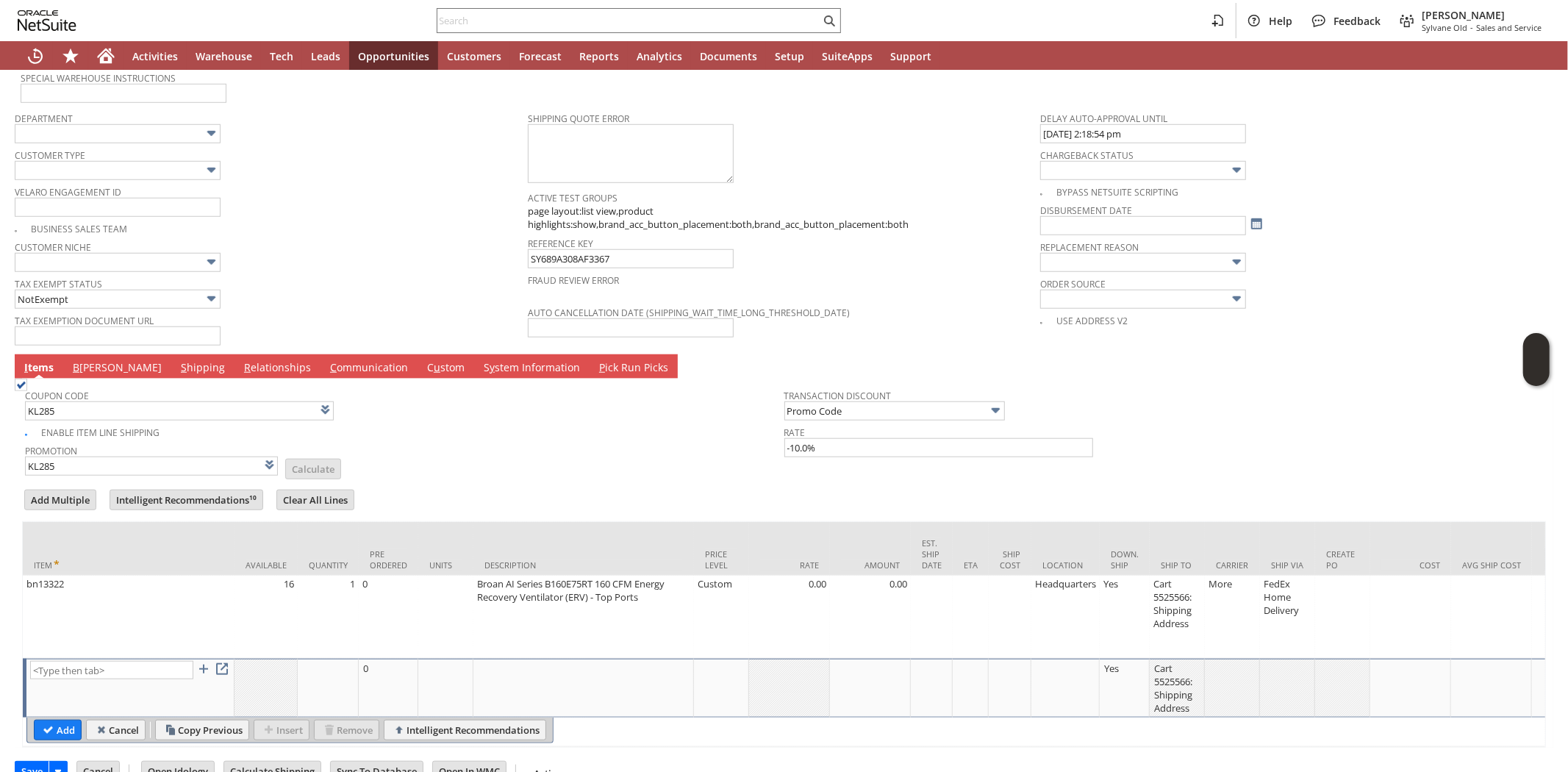
scroll to position [932, 0]
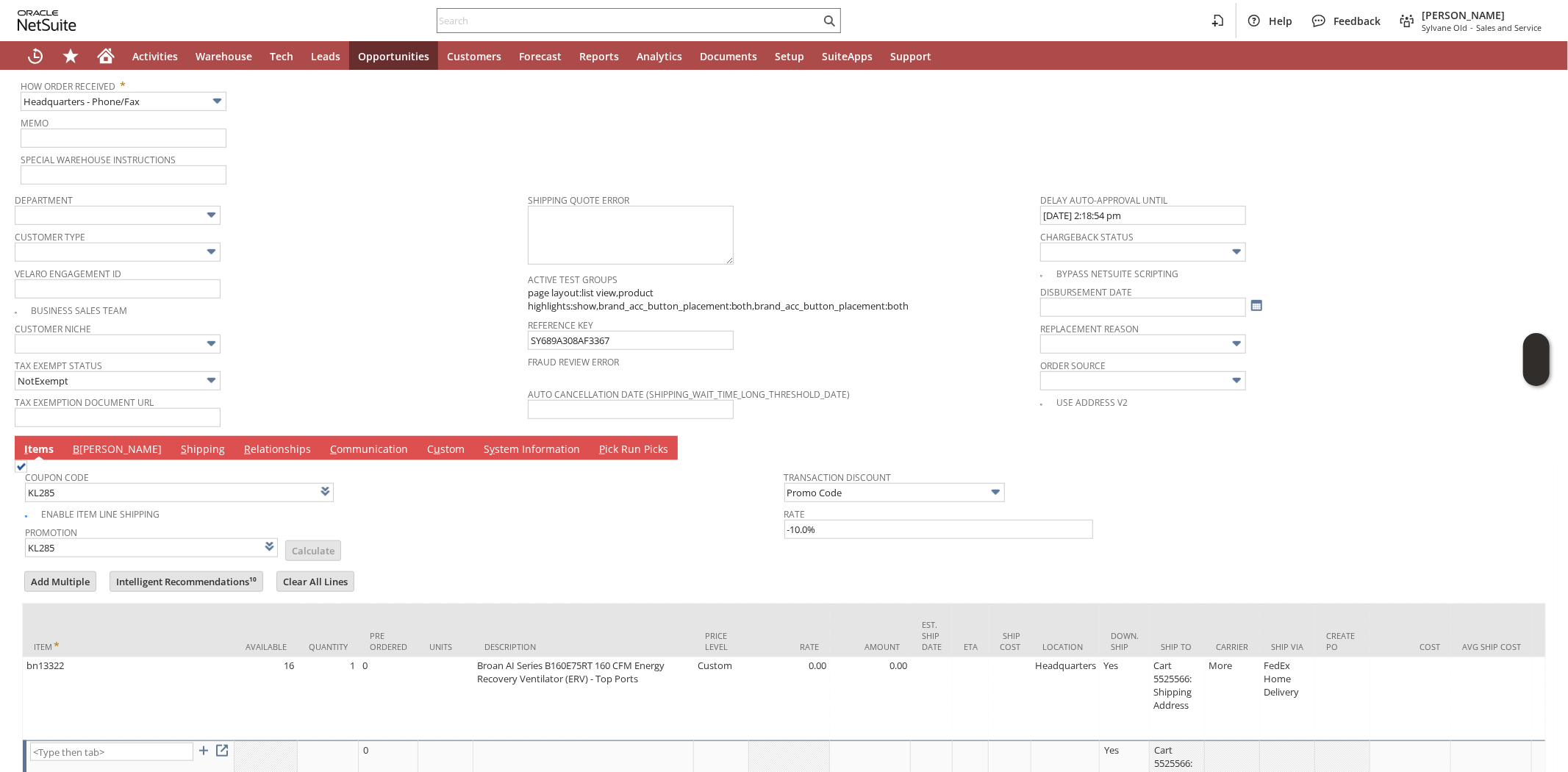
click at [83, 442] on link "B illing" at bounding box center [118, 450] width 97 height 16
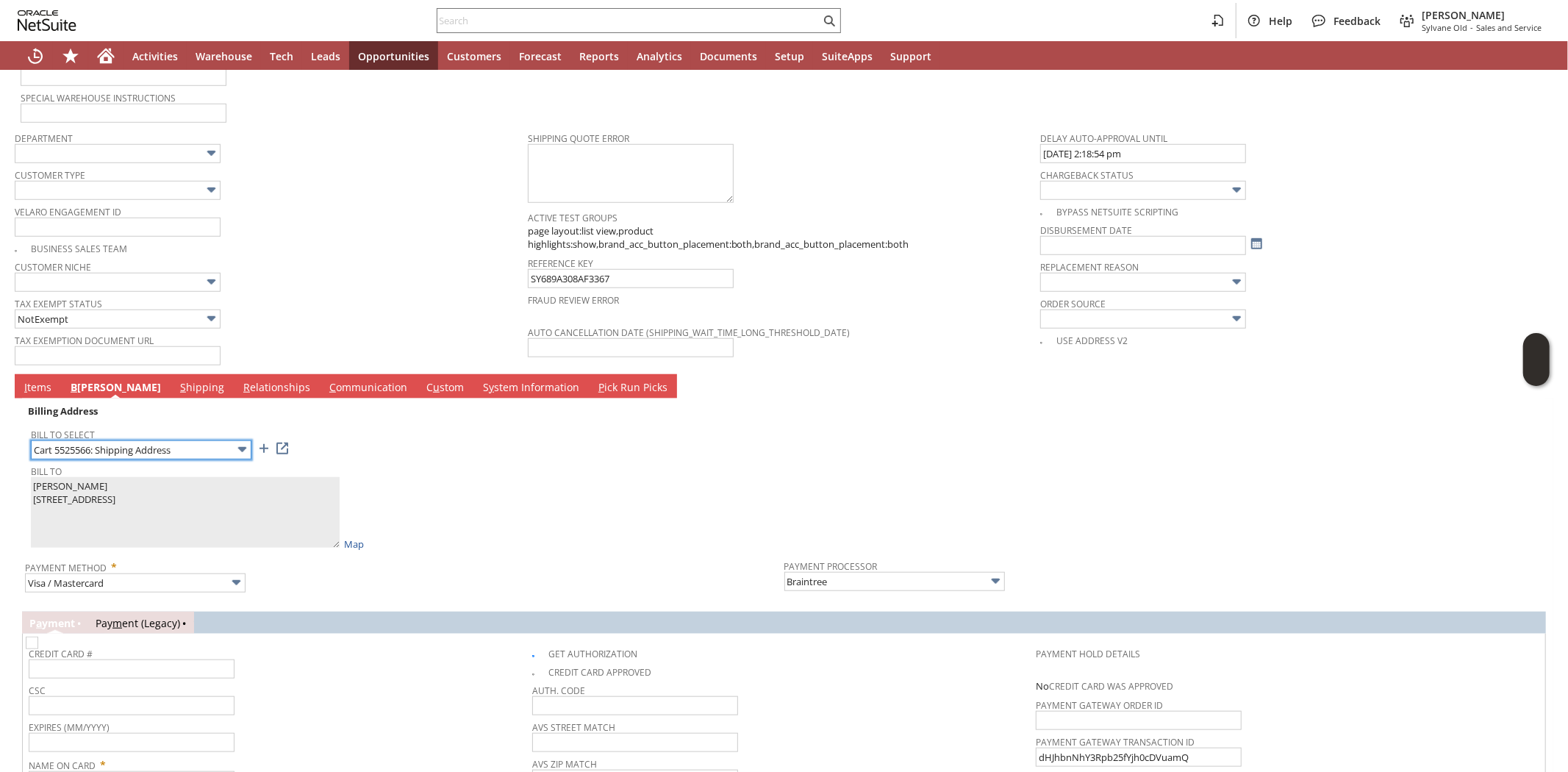
scroll to position [1014, 0]
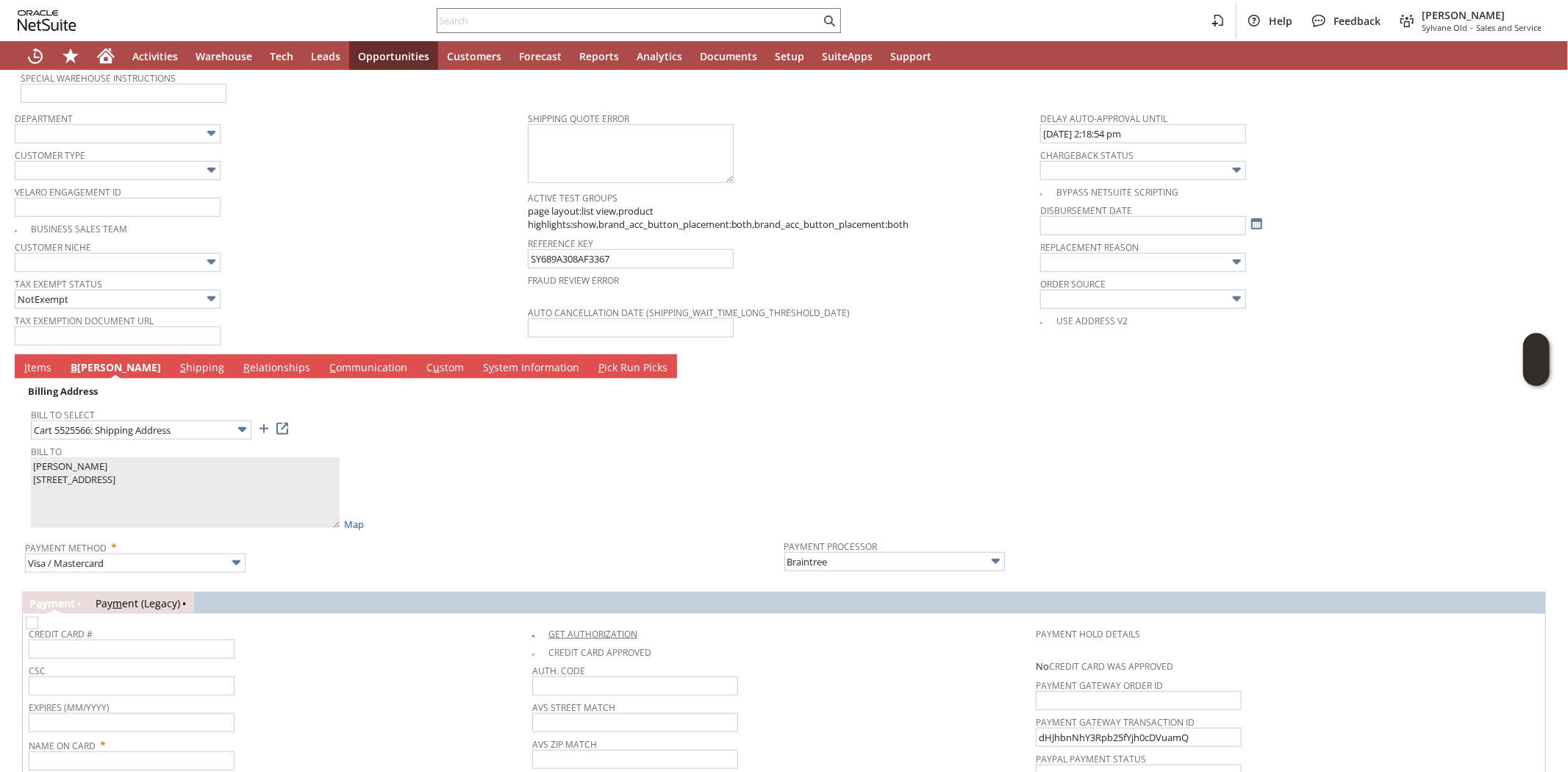
click at [549, 628] on link "Get Authorization" at bounding box center [593, 634] width 89 height 12
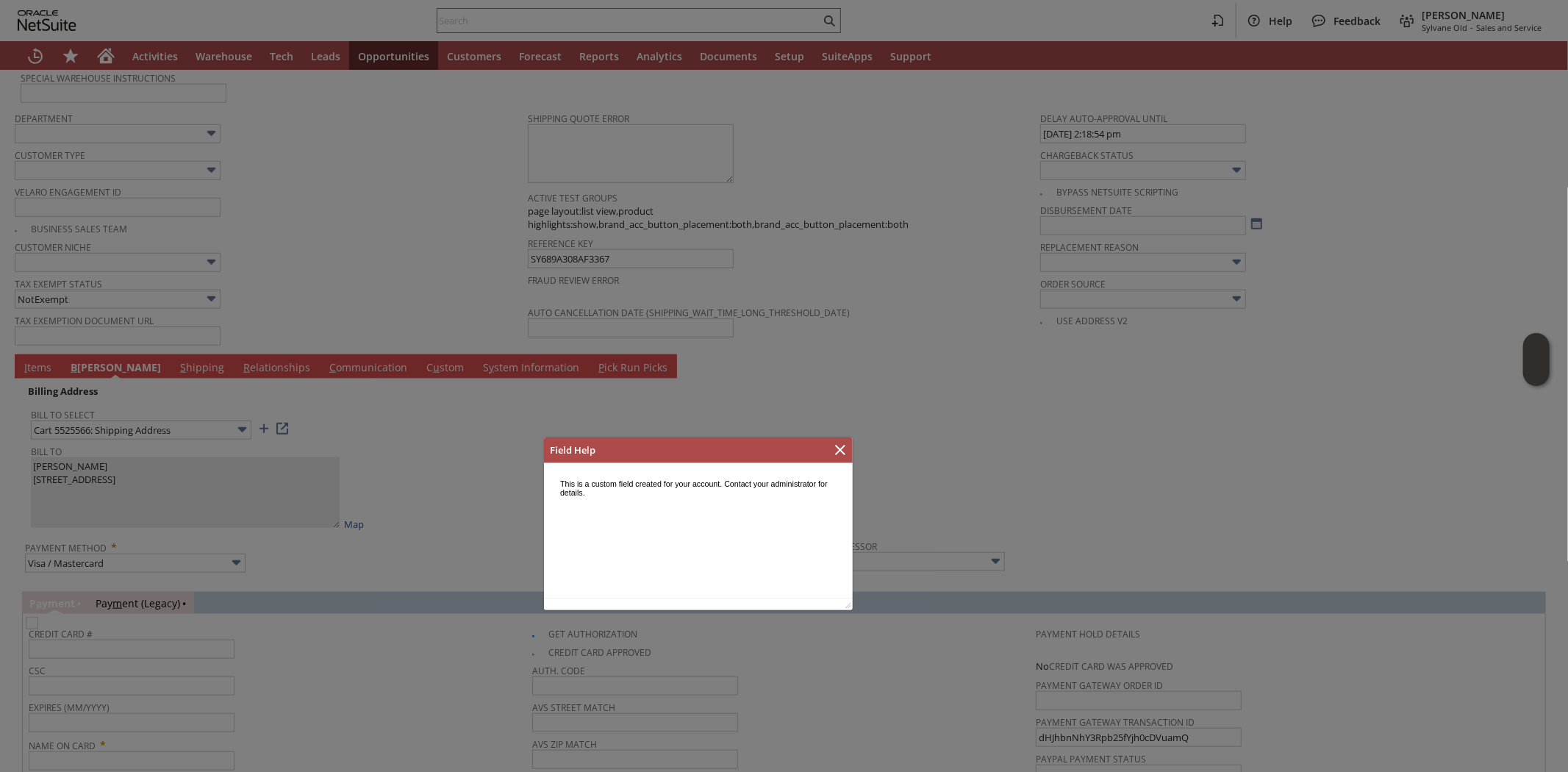
scroll to position [0, 0]
click at [838, 453] on icon "Close" at bounding box center [840, 450] width 18 height 18
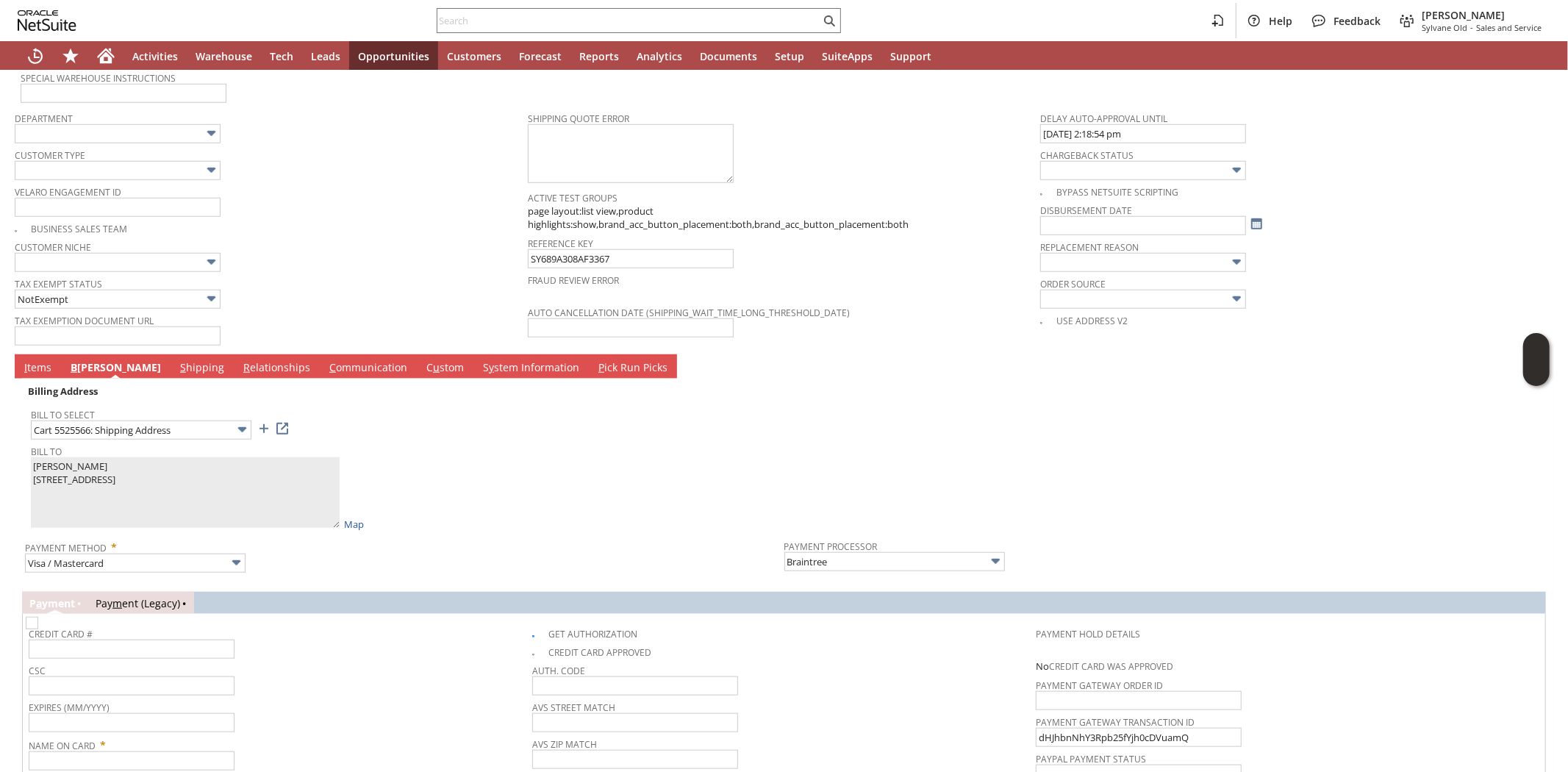
click at [39, 617] on img at bounding box center [32, 623] width 12 height 12
checkbox input "false"
click at [439, 536] on span "Payment Method *" at bounding box center [400, 545] width 752 height 18
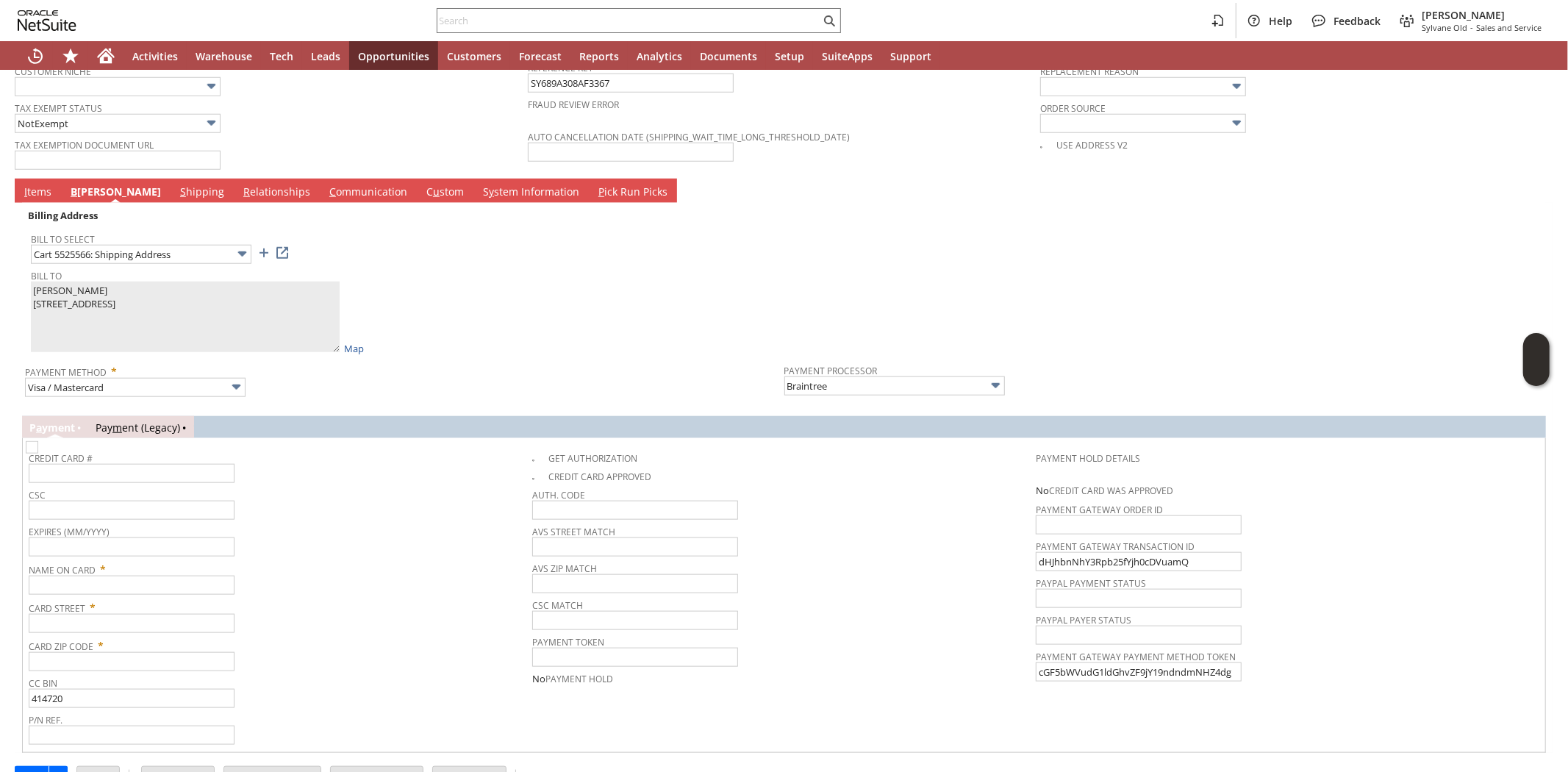
scroll to position [1204, 0]
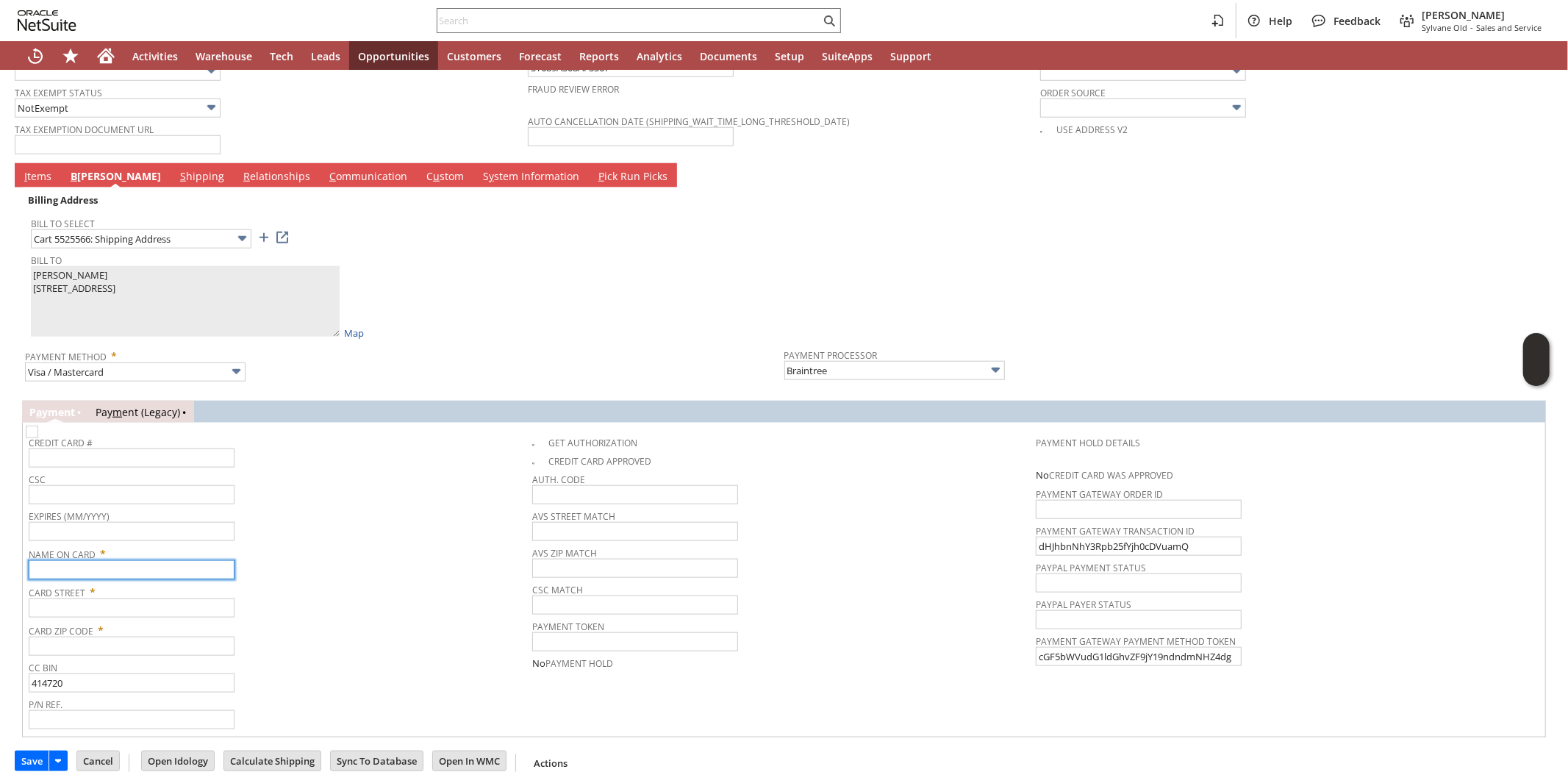
click at [140, 560] on input "text" at bounding box center [132, 570] width 205 height 19
paste input "[PERSON_NAME]"
type input "[PERSON_NAME]"
drag, startPoint x: 340, startPoint y: 558, endPoint x: 335, endPoint y: 550, distance: 9.4
click at [339, 554] on div "Name On Card * Sean Terwilliger" at bounding box center [277, 561] width 496 height 37
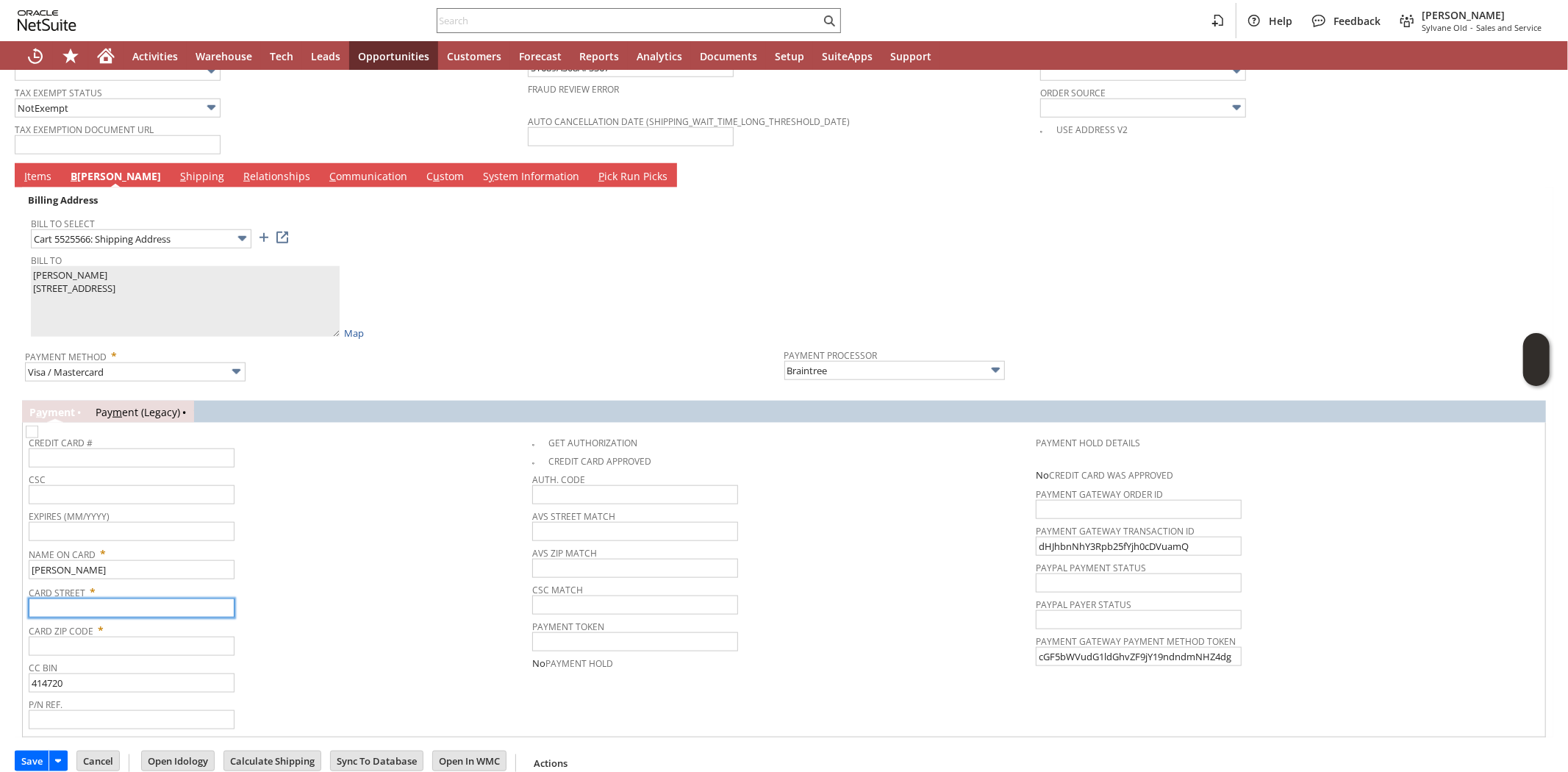
click at [182, 599] on input "text" at bounding box center [132, 609] width 205 height 19
paste input "[STREET_ADDRESS]"
type input "[STREET_ADDRESS]"
click at [312, 591] on div "Card Street * 4908 Bangor Dr" at bounding box center [277, 599] width 496 height 37
click at [83, 637] on input "text" at bounding box center [132, 646] width 205 height 19
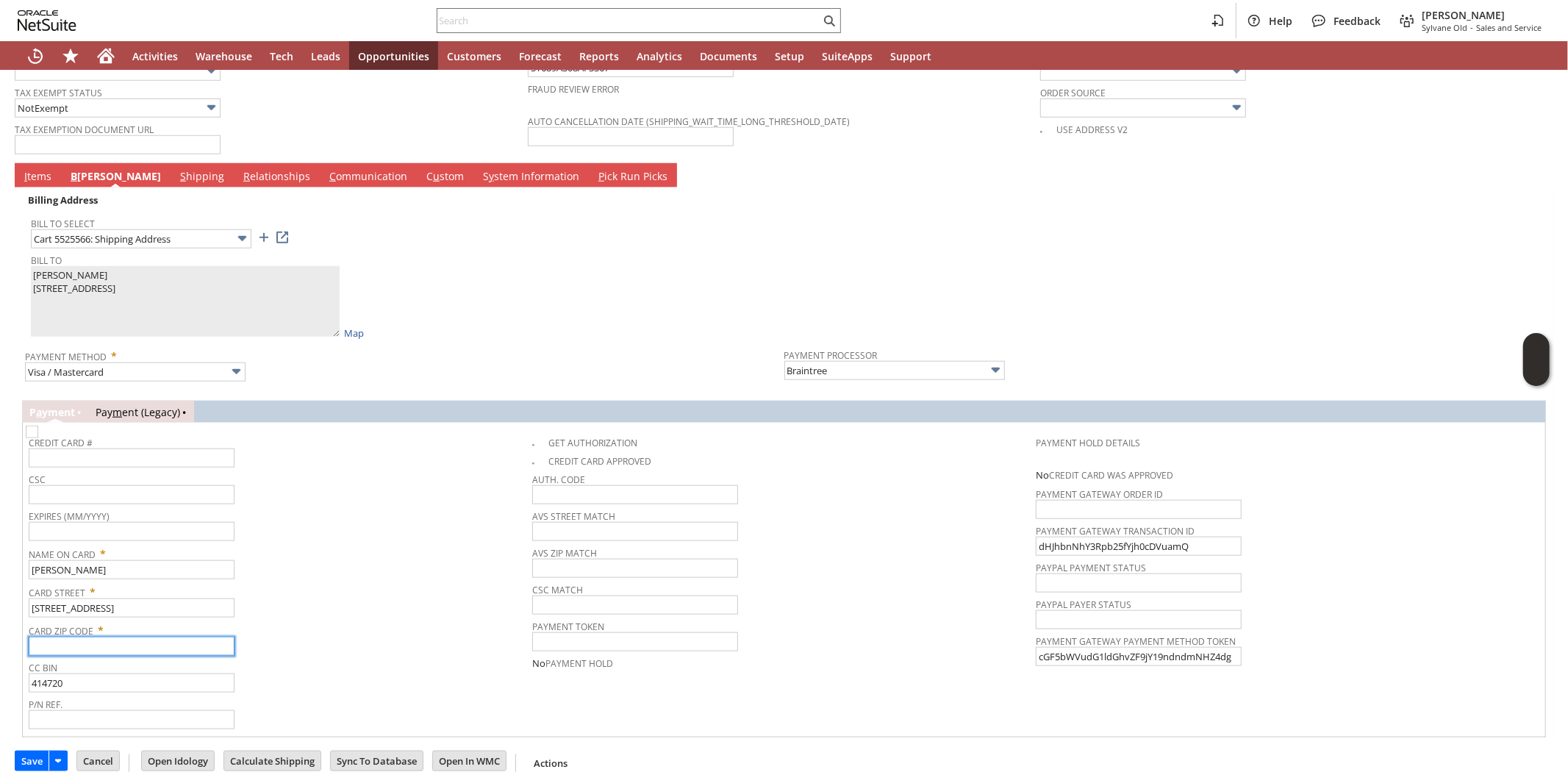
paste input "20895"
type input "20895"
click at [349, 619] on span "Card Zip Code *" at bounding box center [277, 628] width 496 height 18
click at [434, 269] on div "Bill To Sean Terwilliger 4908 Bangor Dr 2297555 Kensington MD 20895 United Stat…" at bounding box center [404, 295] width 746 height 90
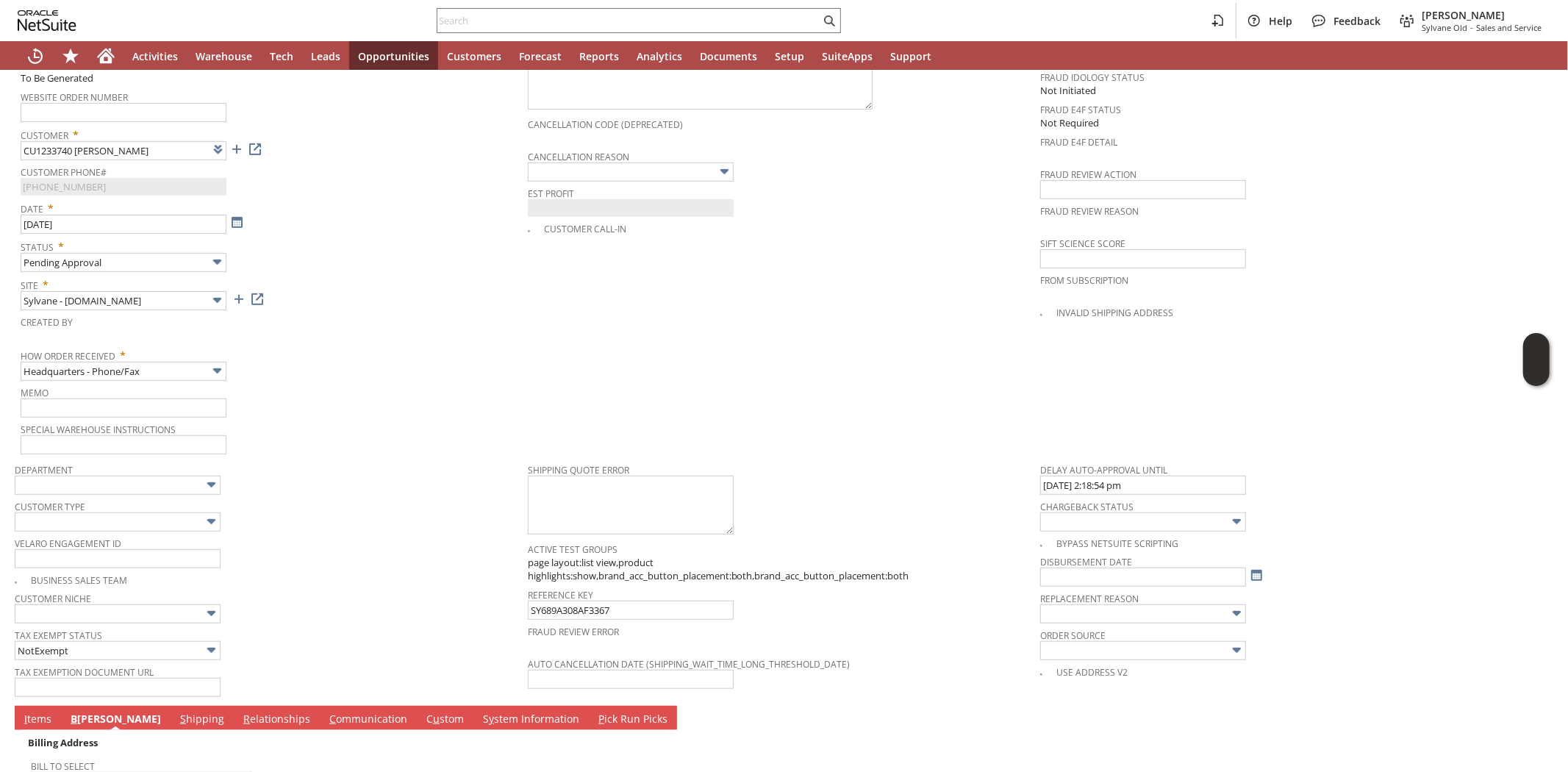
scroll to position [633, 0]
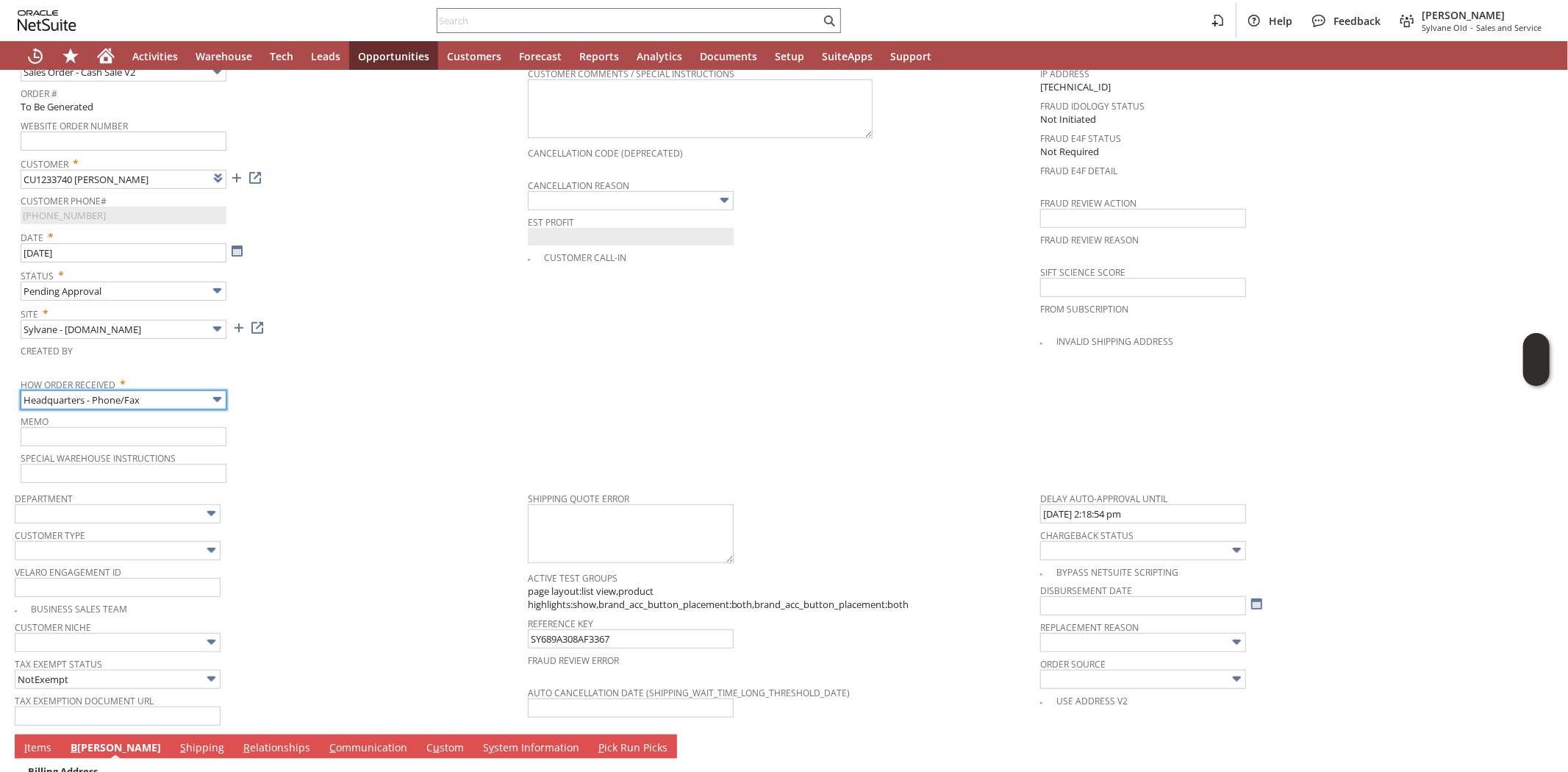
click at [167, 391] on input "Headquarters - Phone/Fax" at bounding box center [123, 400] width 205 height 19
type input "Admin / Replacement Unit"
click at [355, 411] on span "Memo" at bounding box center [270, 419] width 500 height 16
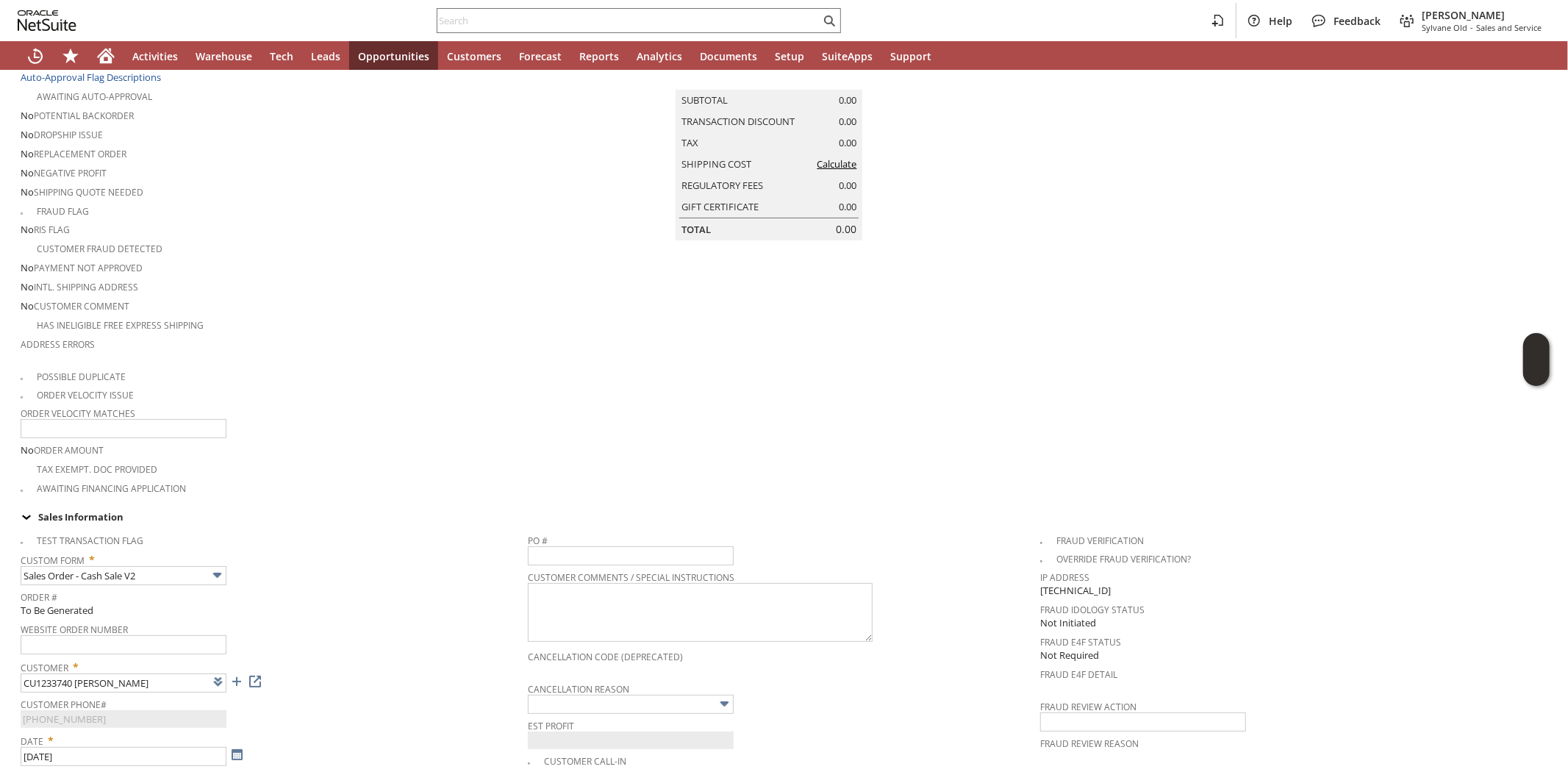
scroll to position [0, 0]
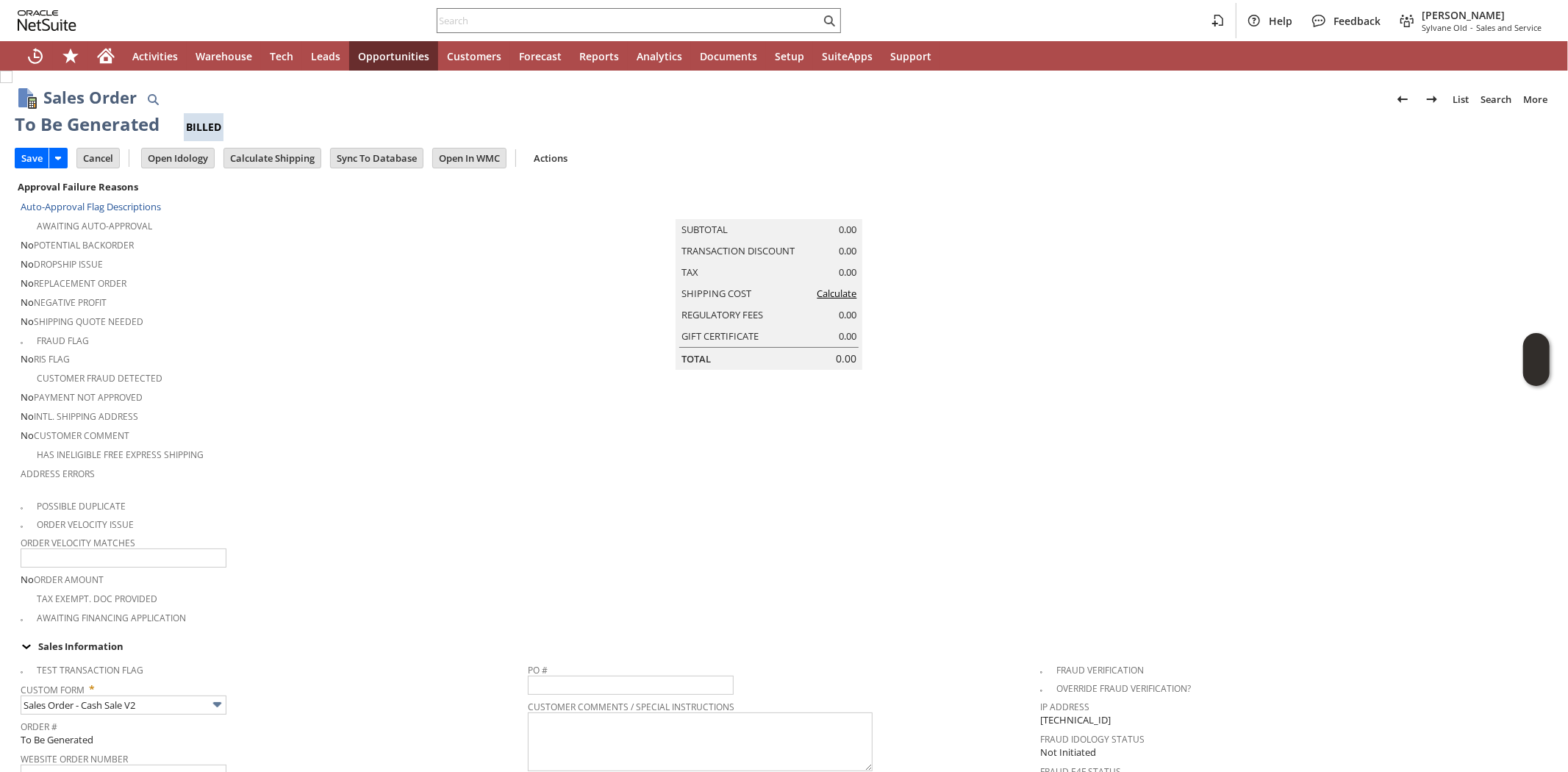
click at [824, 300] on link "Calculate" at bounding box center [836, 293] width 40 height 13
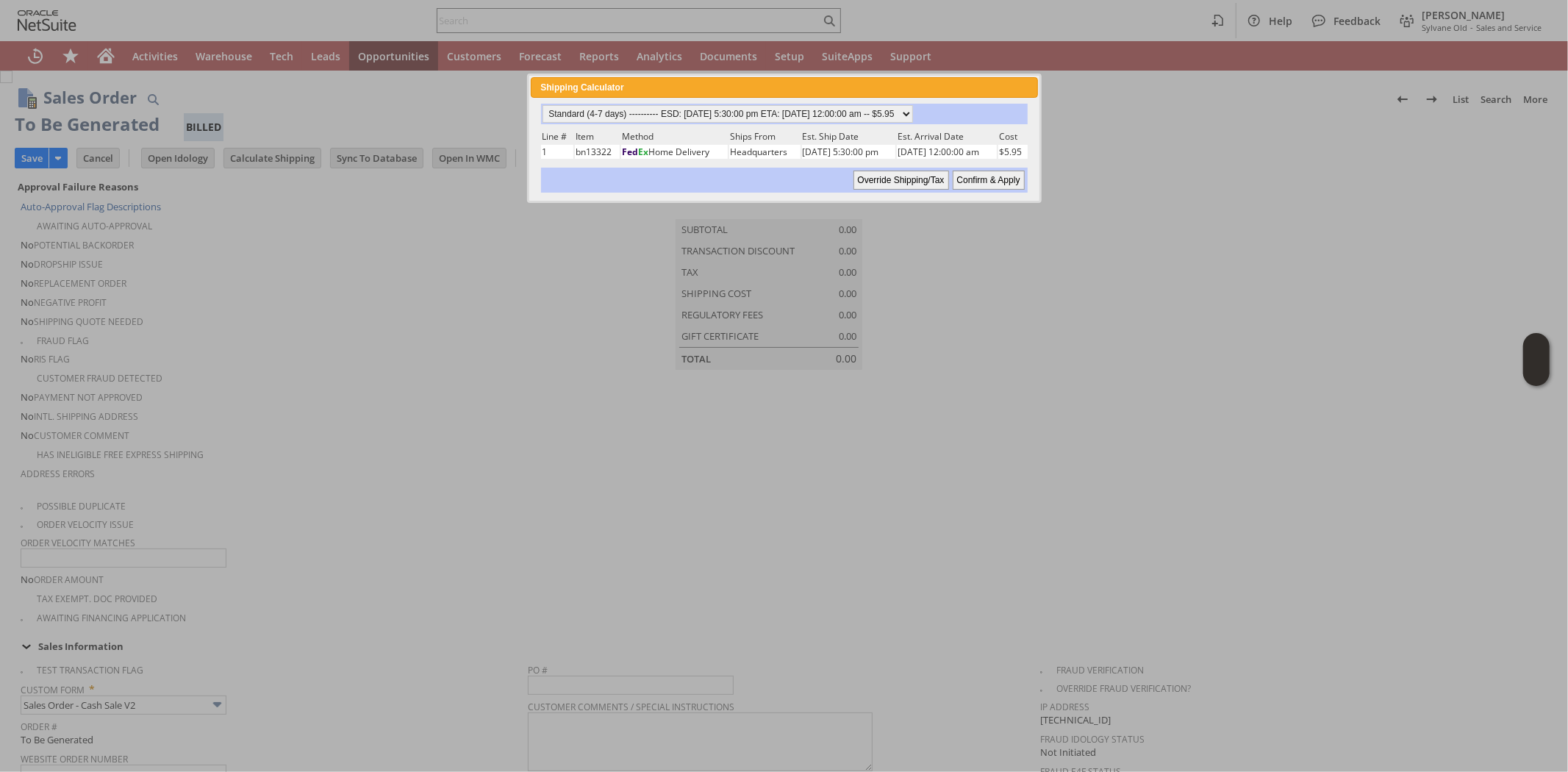
click at [986, 174] on input "Confirm & Apply" at bounding box center [989, 180] width 72 height 19
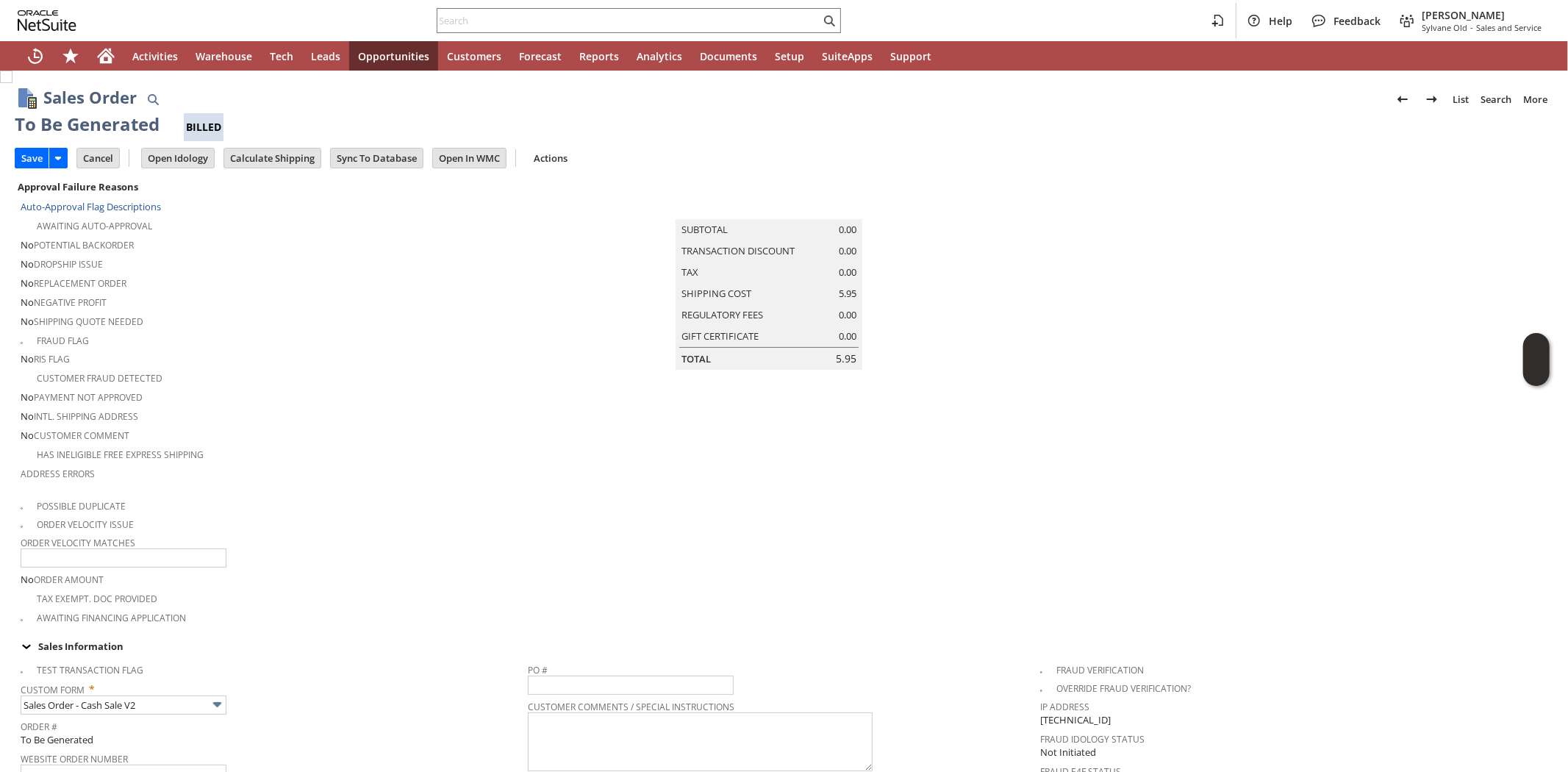
click at [276, 463] on span "Address Errors" at bounding box center [270, 471] width 500 height 17
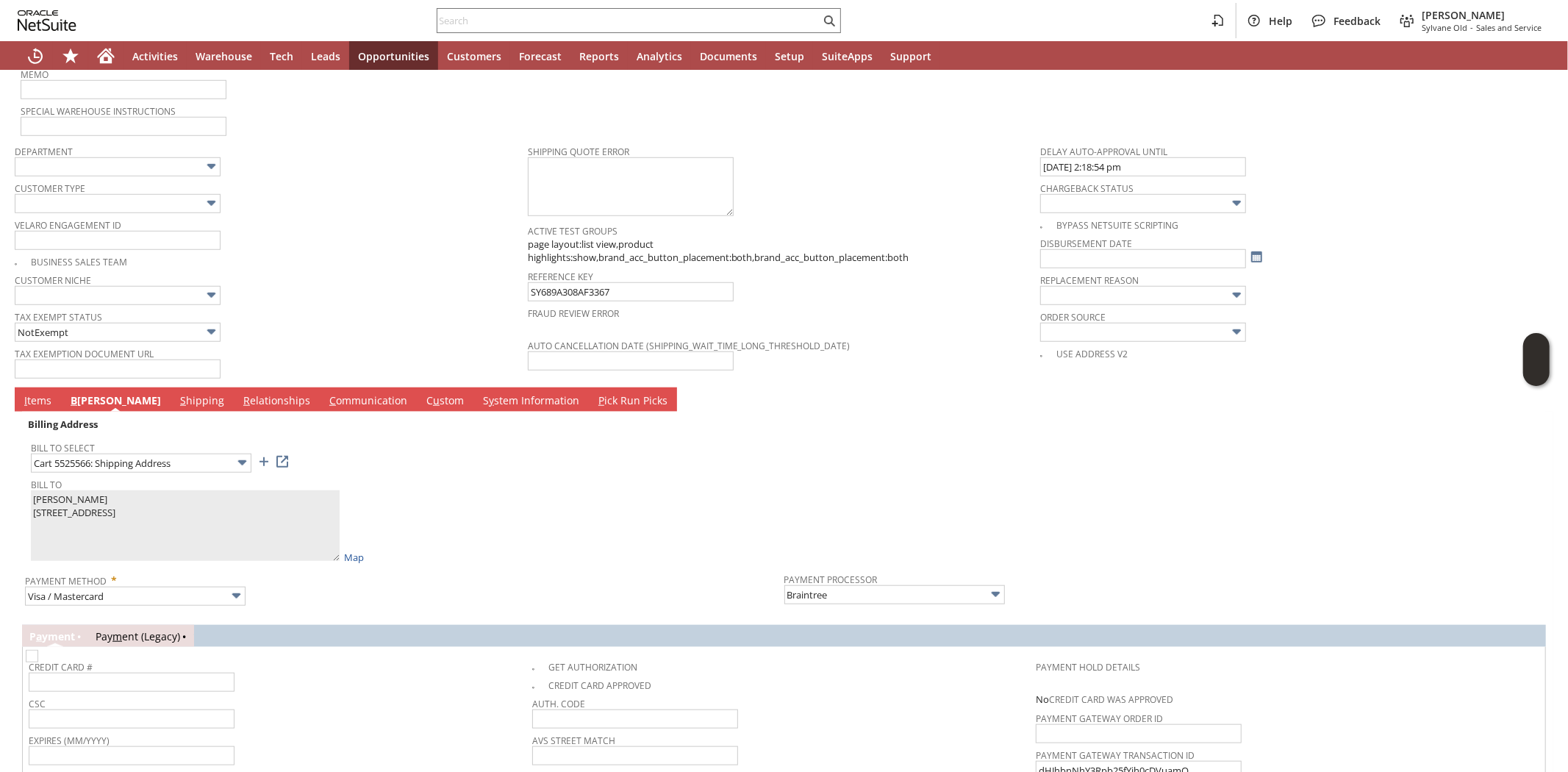
scroll to position [1204, 0]
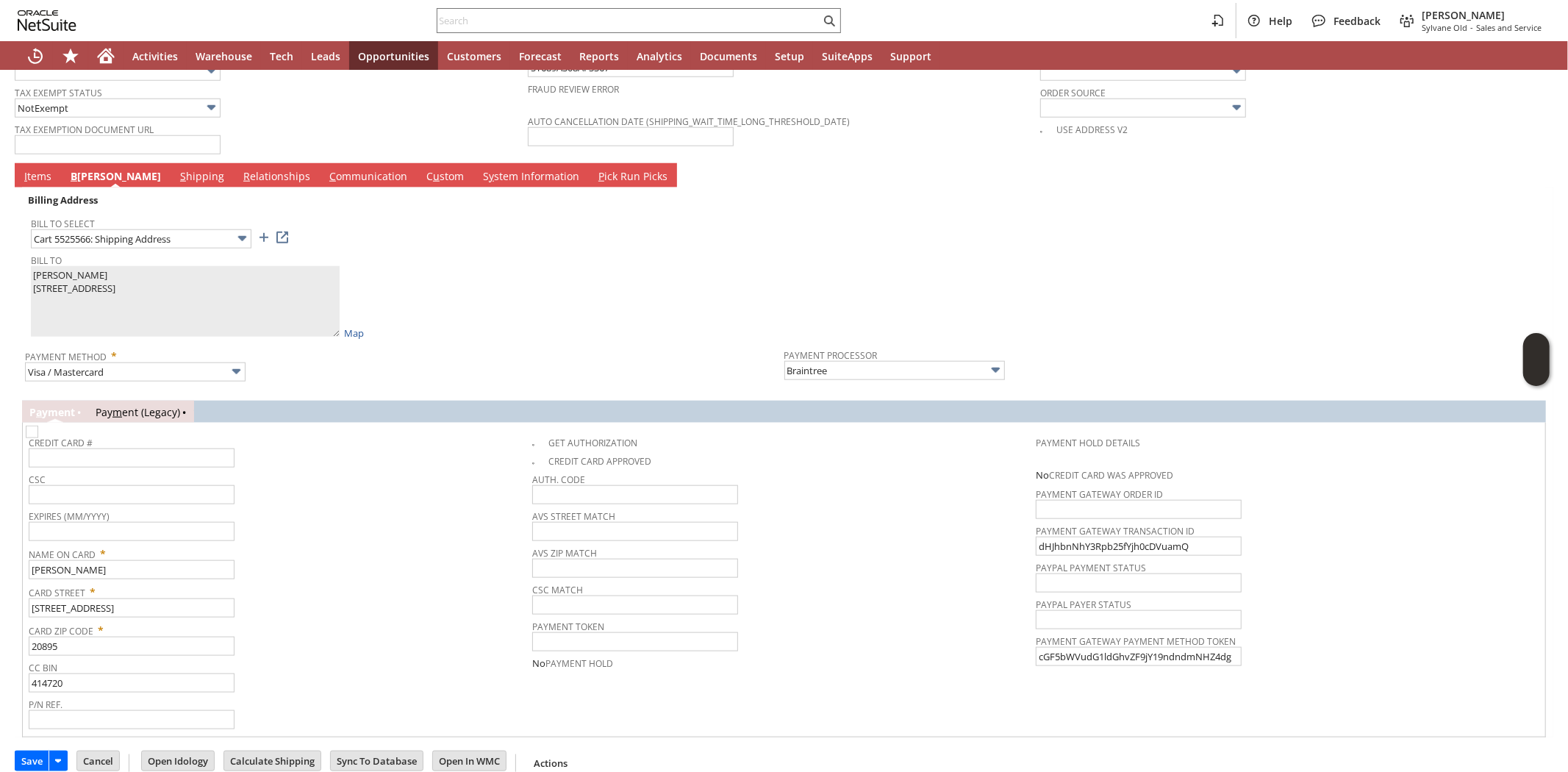
click at [40, 170] on link "I tems" at bounding box center [37, 177] width 34 height 16
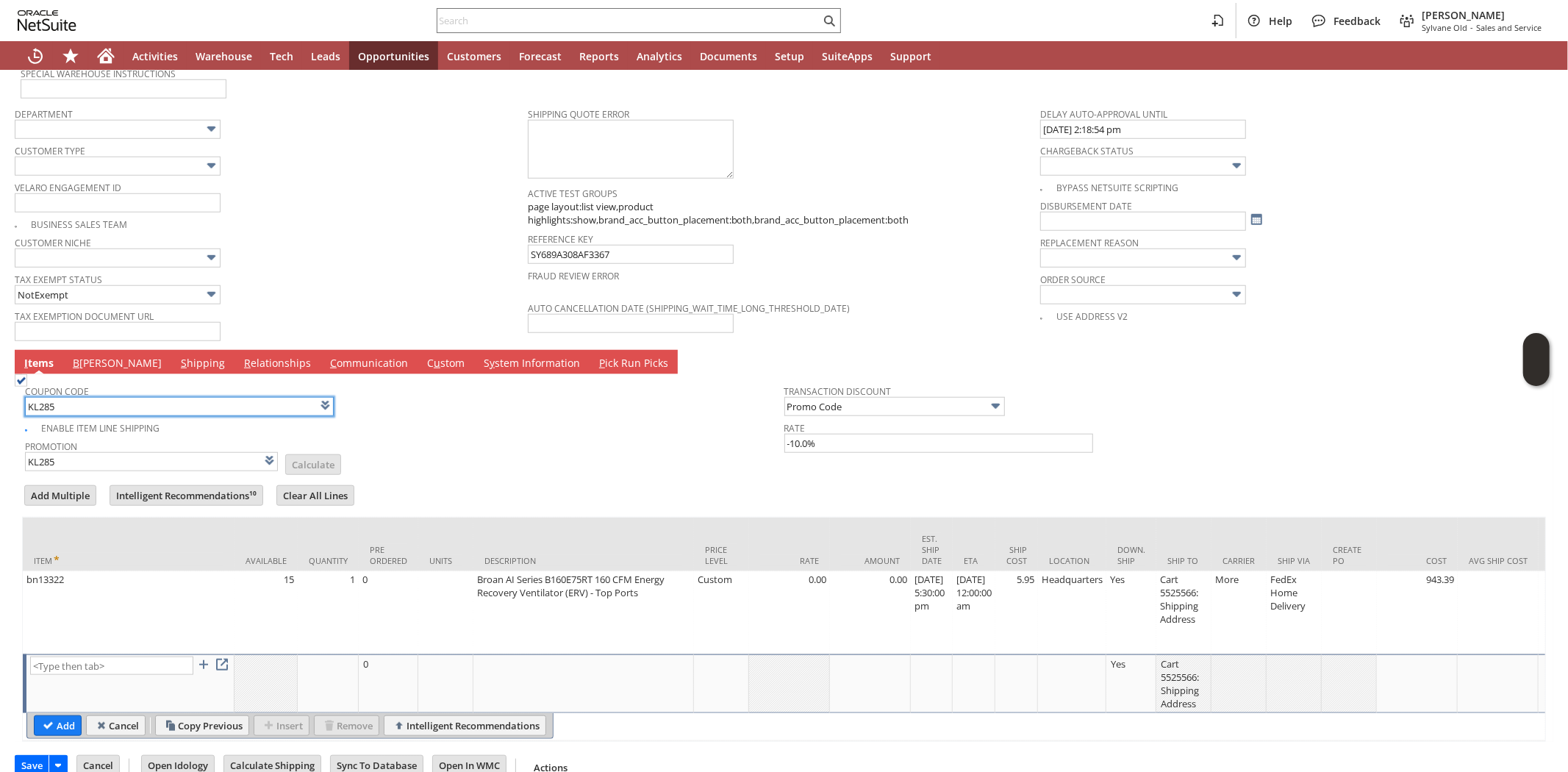
scroll to position [1035, 0]
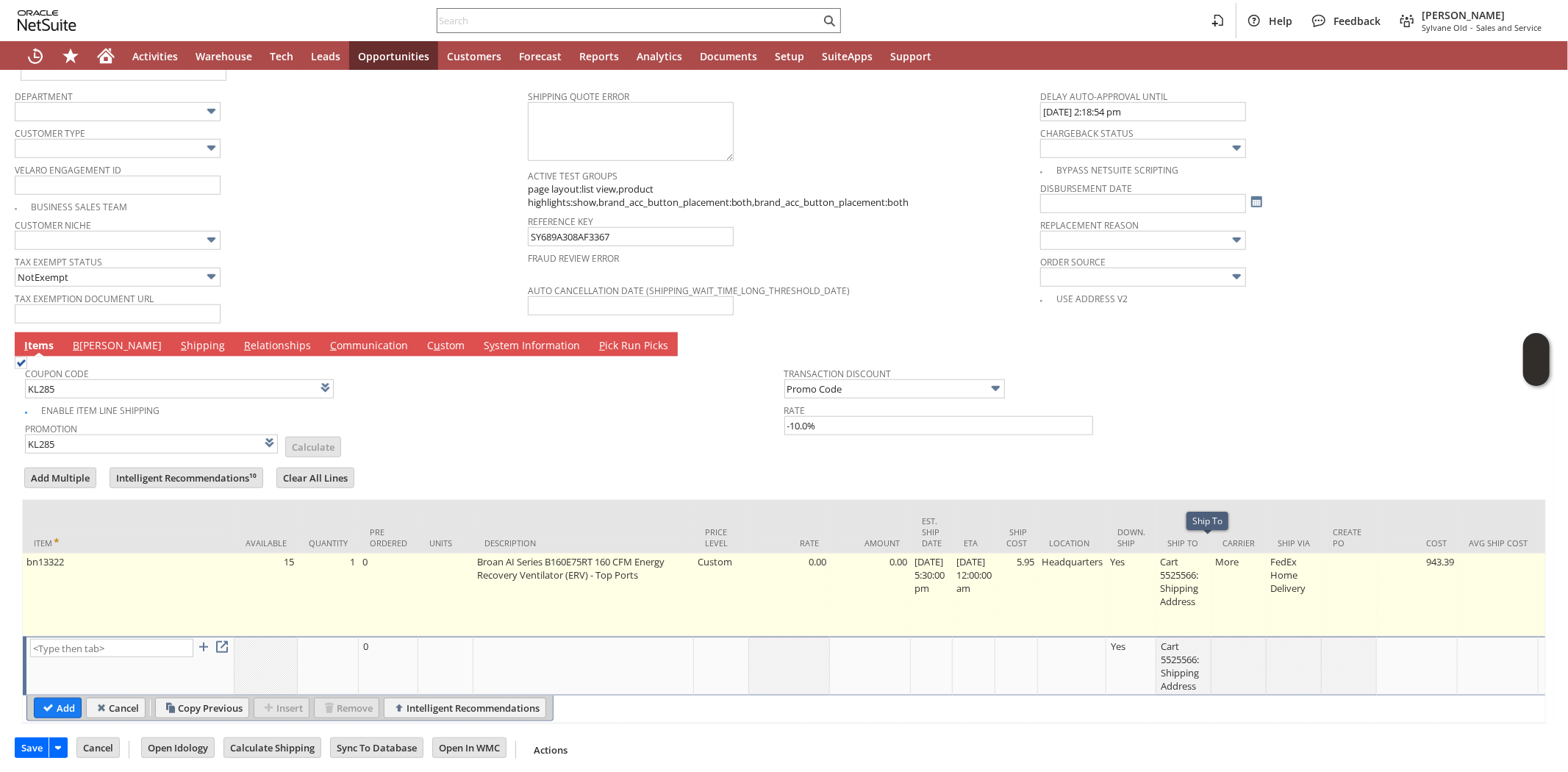
click at [1038, 553] on td "5.95" at bounding box center [1017, 595] width 43 height 83
type input "5.95"
type input "bn13322"
type input "OK"
type input "Make Copy"
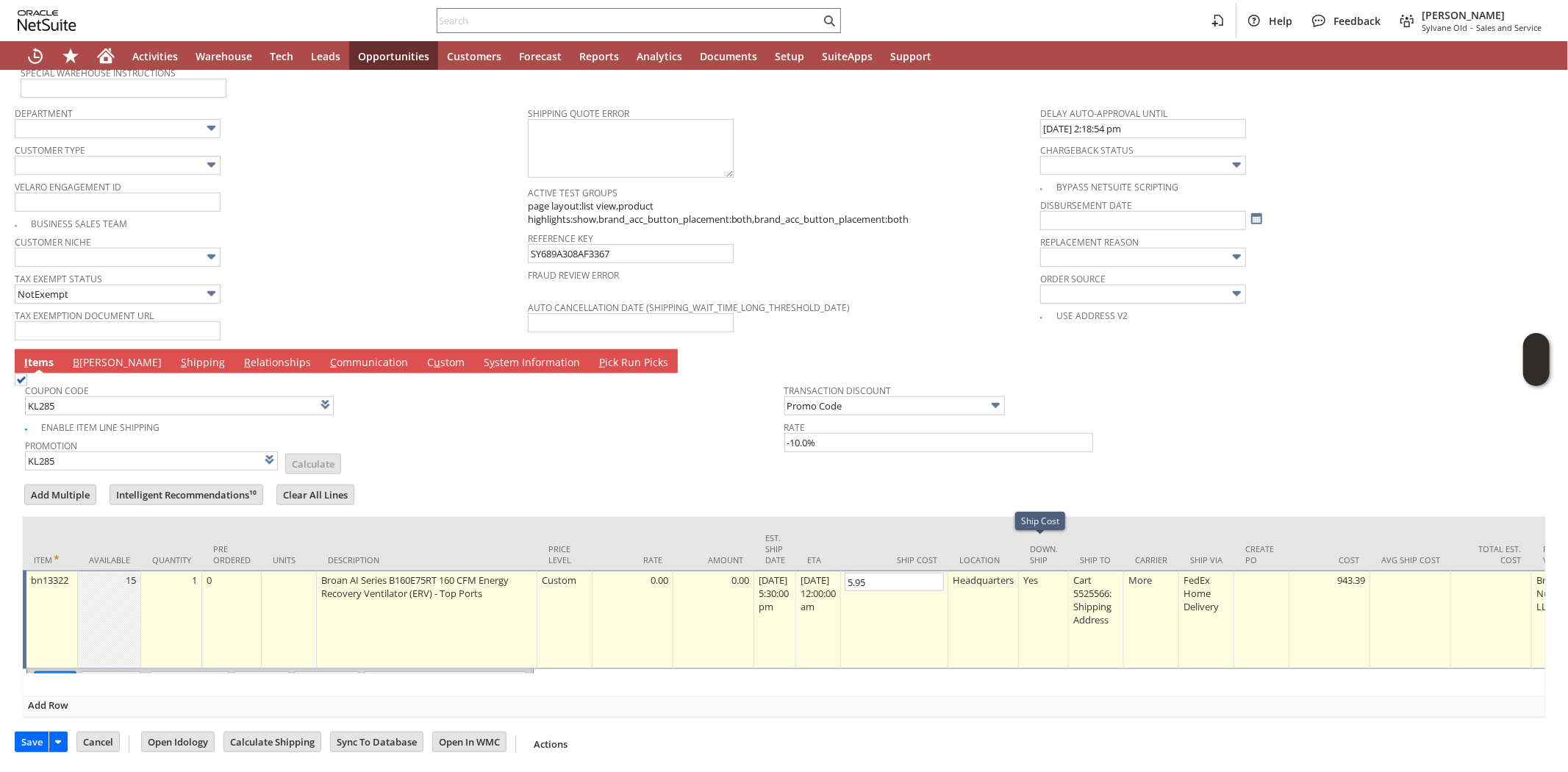
scroll to position [1014, 0]
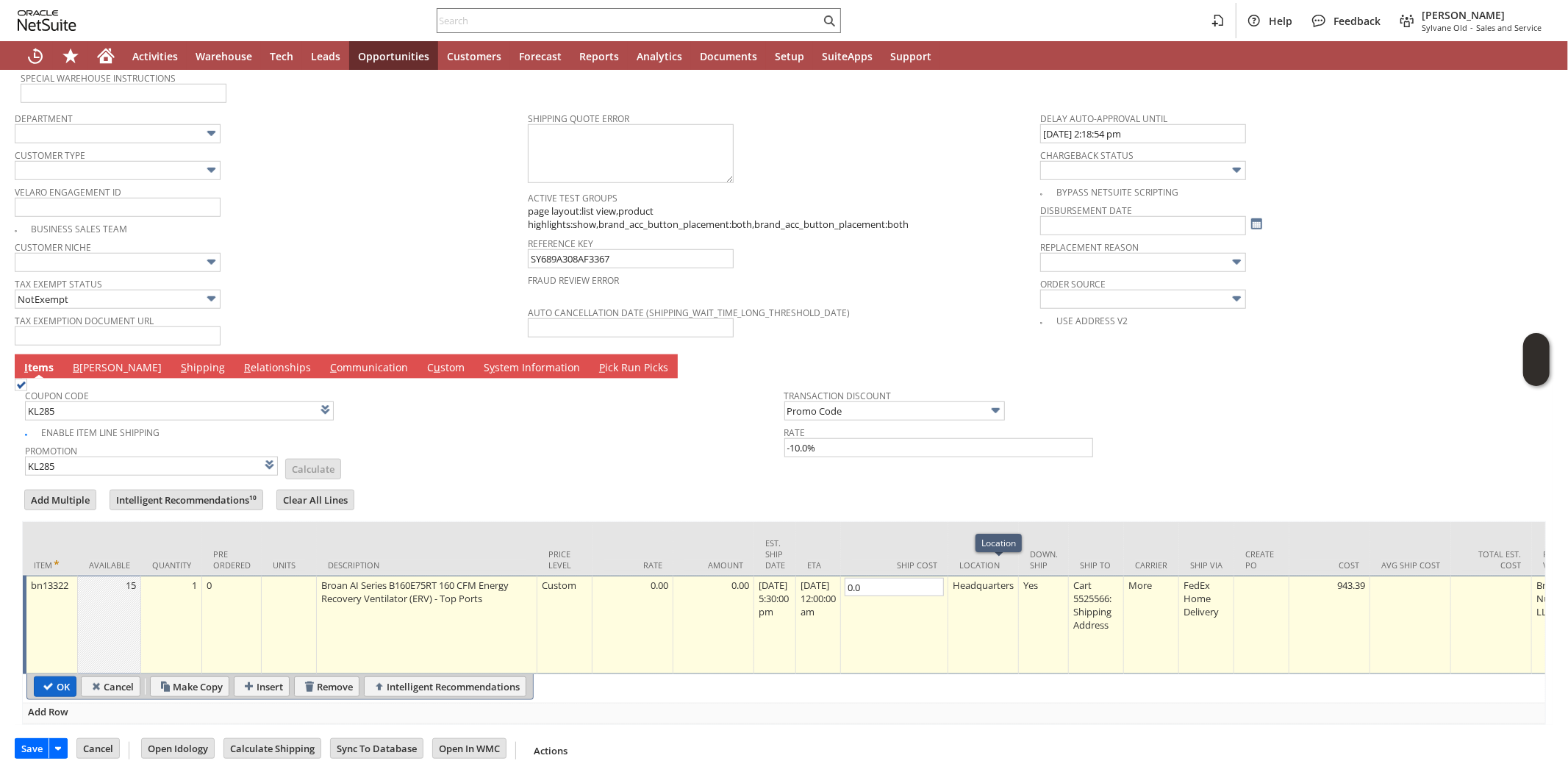
type input "0.0"
click at [54, 677] on input "OK" at bounding box center [54, 687] width 41 height 19
type input "Add"
type input "Copy Previous"
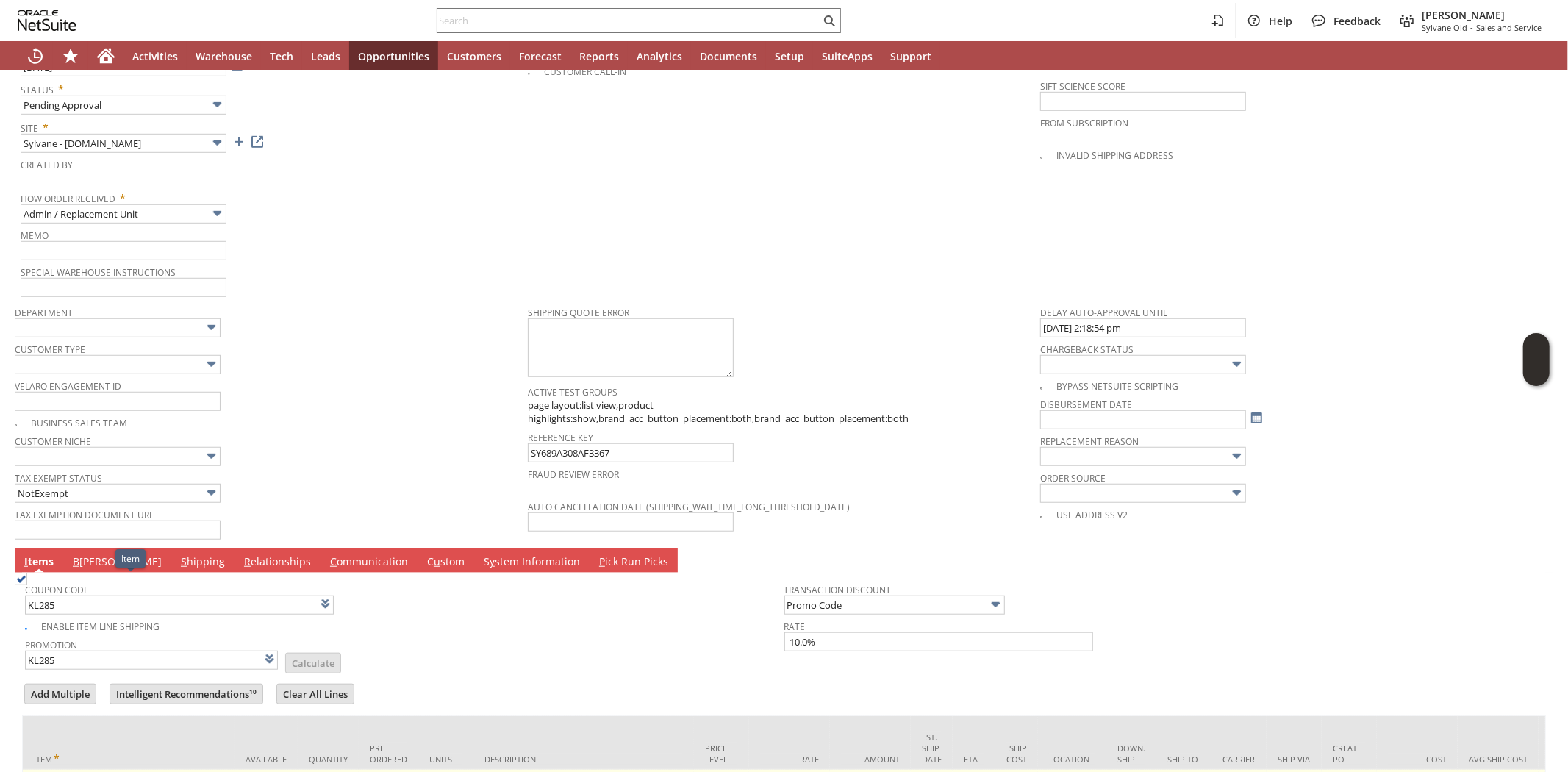
scroll to position [605, 0]
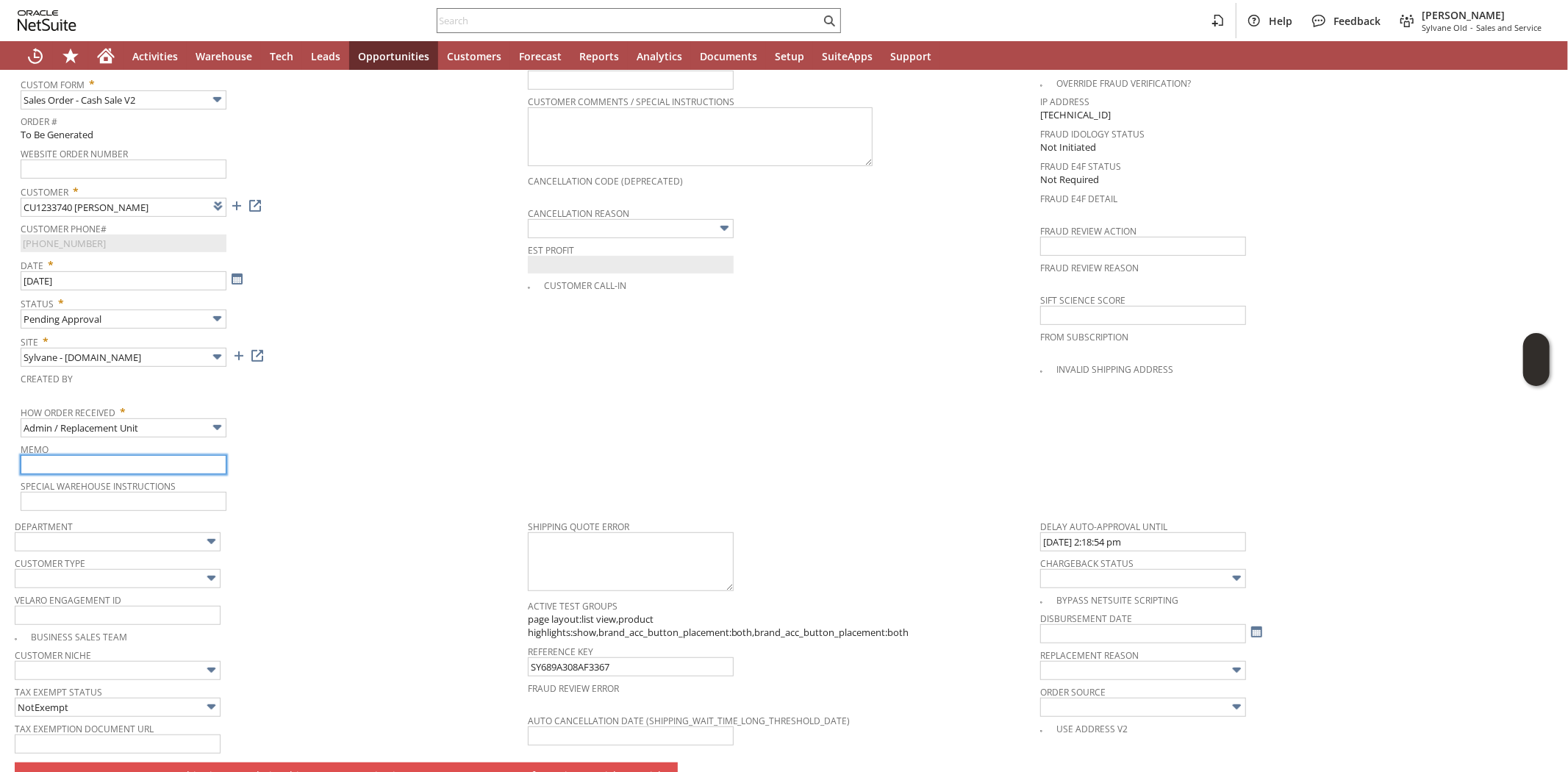
click at [143, 455] on input "text" at bounding box center [123, 465] width 205 height 19
click at [217, 455] on input "Customer unit came missing parts. We do not have the parts in stock and manuf h…" at bounding box center [123, 465] width 205 height 19
type input "Customer unit came missing parts. We do not have the parts in stock and manuf h…"
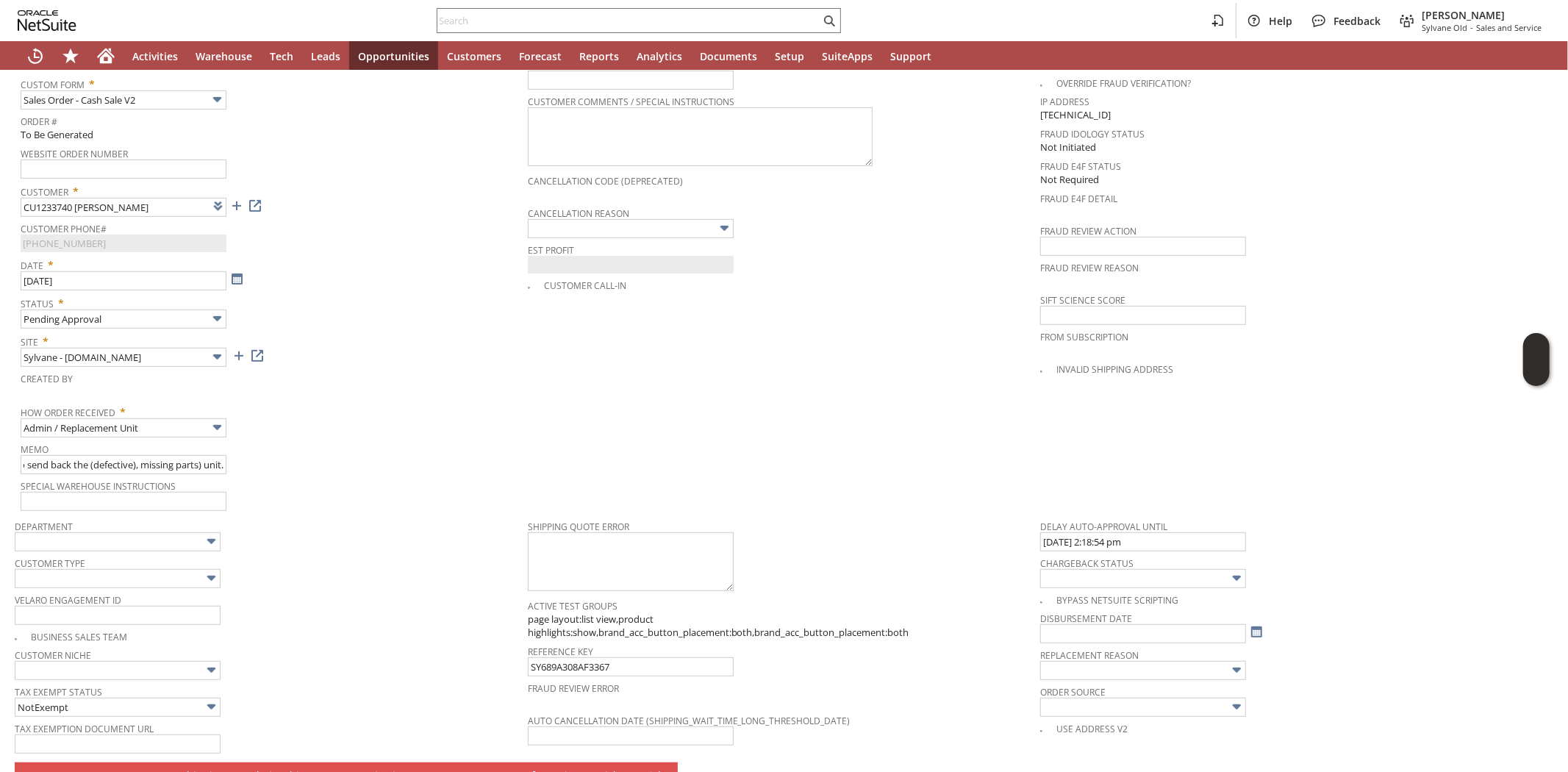
drag, startPoint x: 450, startPoint y: 388, endPoint x: 363, endPoint y: 394, distance: 87.2
click at [450, 400] on span "How Order Received *" at bounding box center [270, 409] width 500 height 18
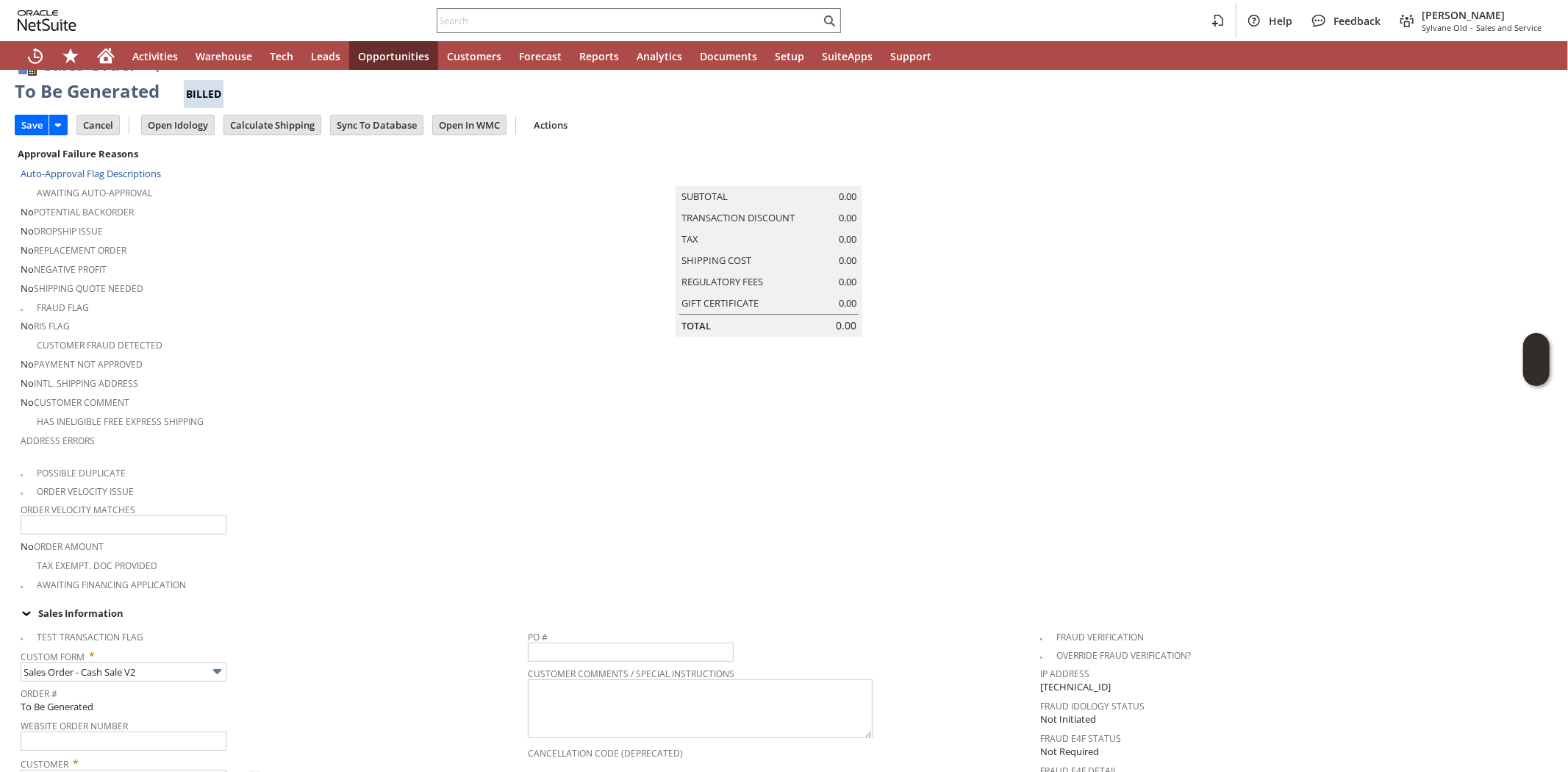
scroll to position [0, 0]
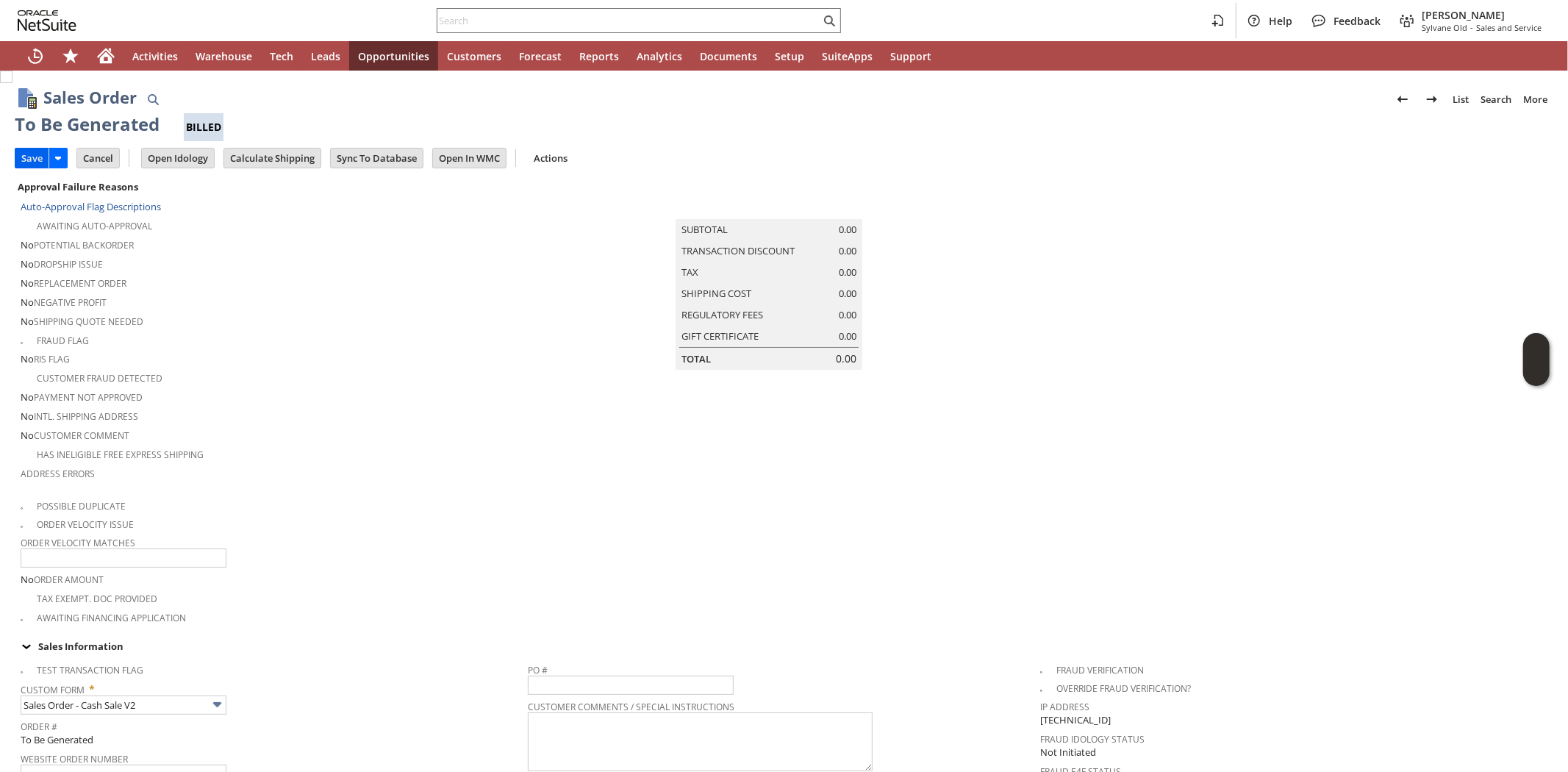
click at [32, 159] on input "Save" at bounding box center [32, 158] width 33 height 19
type input "Headquarters - Phone/Fax"
type input "Make Copy"
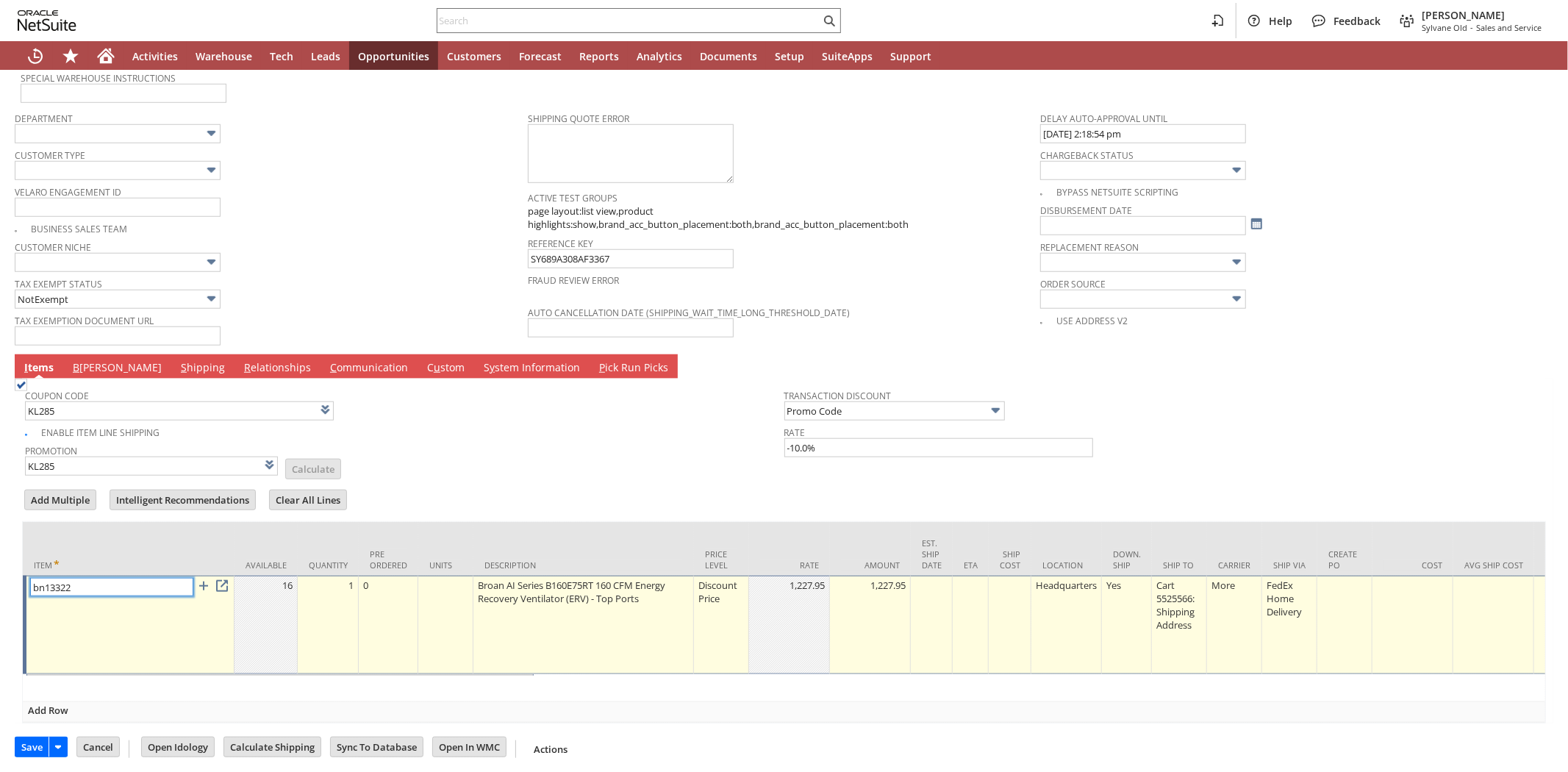
type input "Intelligent Recommendations¹⁰"
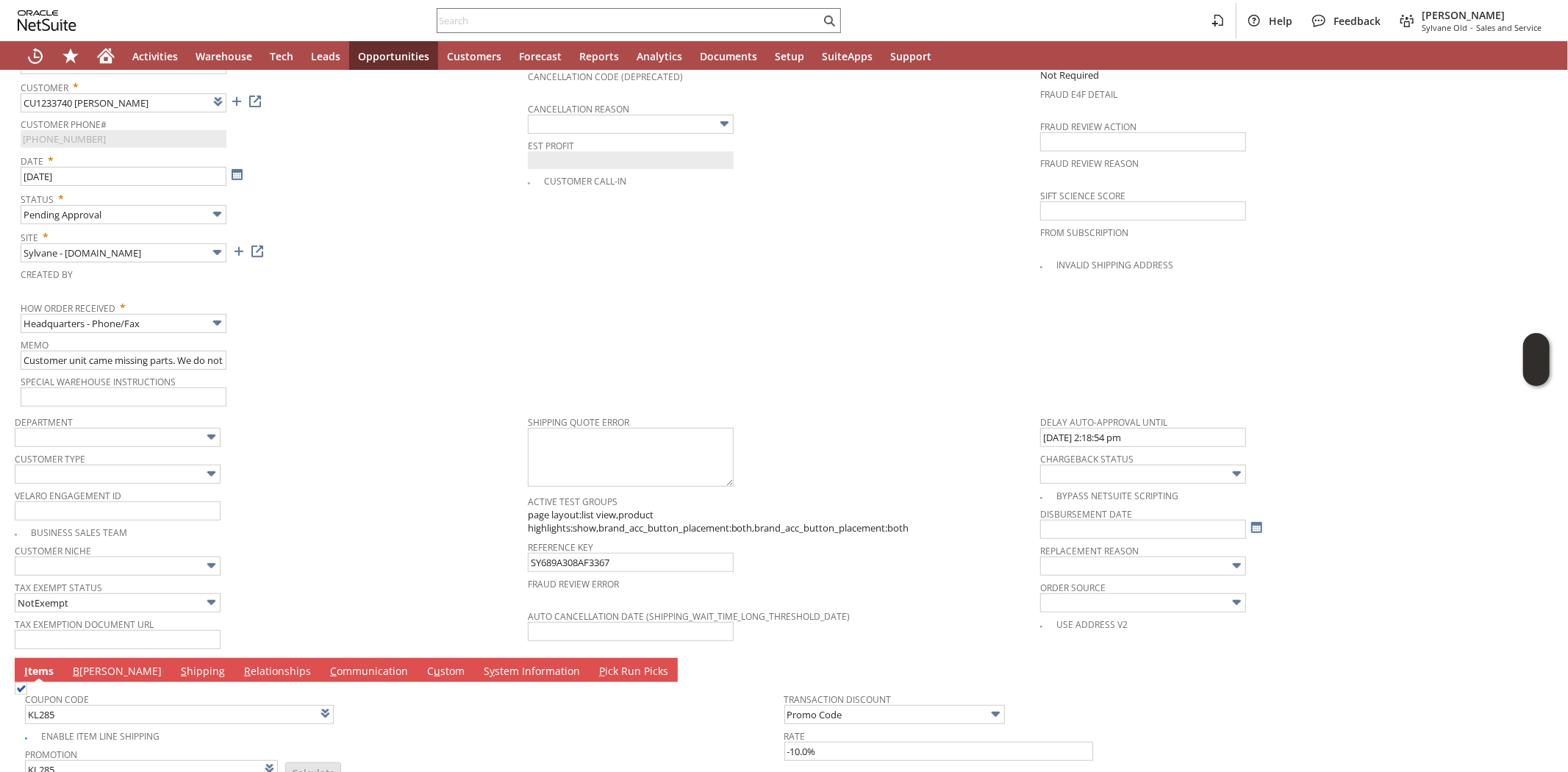
scroll to position [1014, 0]
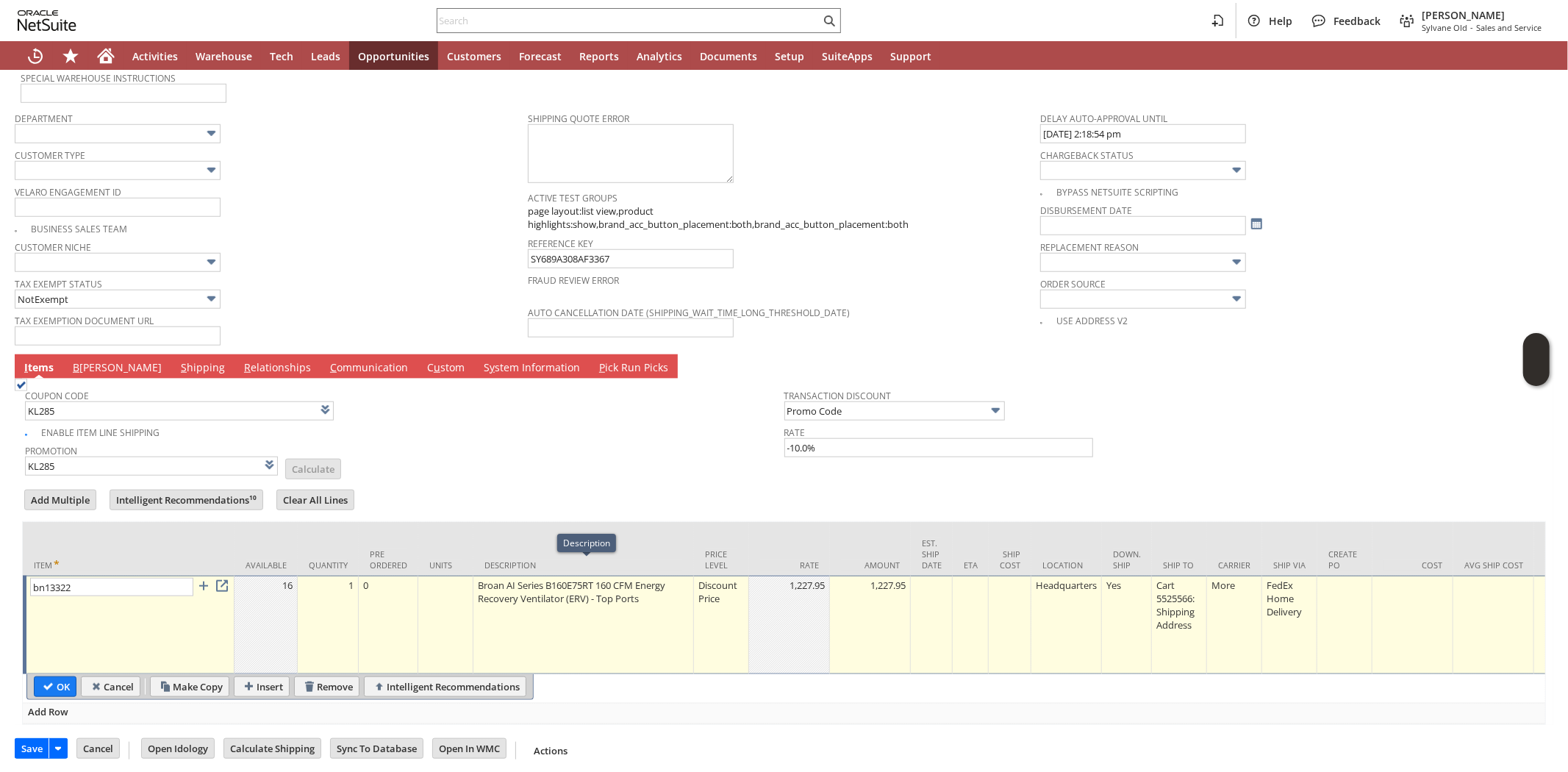
click at [713, 578] on div "Discount Price" at bounding box center [722, 592] width 47 height 28
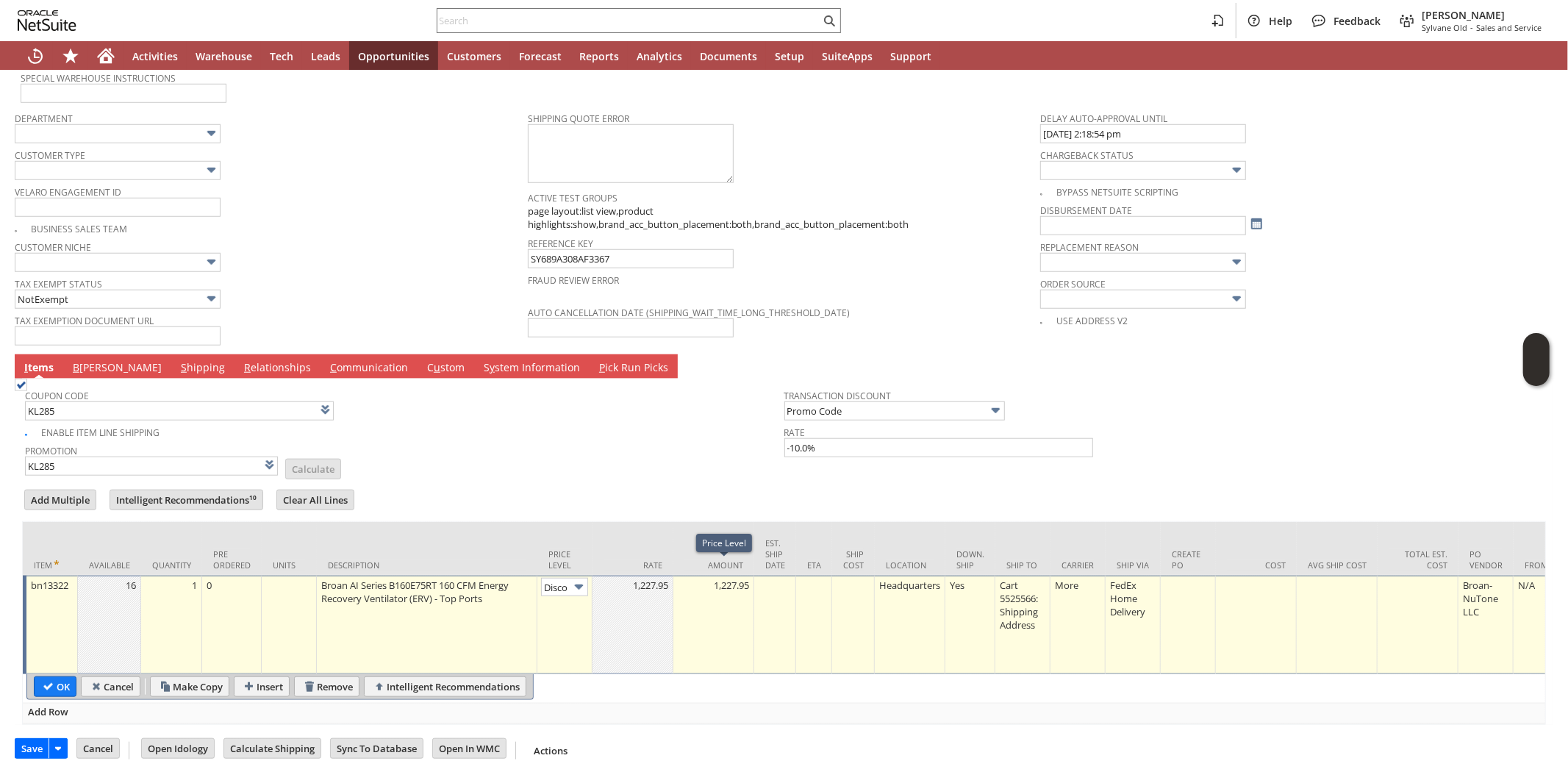
scroll to position [0, 25]
click at [577, 579] on img at bounding box center [579, 587] width 17 height 17
drag, startPoint x: 557, startPoint y: 652, endPoint x: 592, endPoint y: 616, distance: 50.2
type input "Custom"
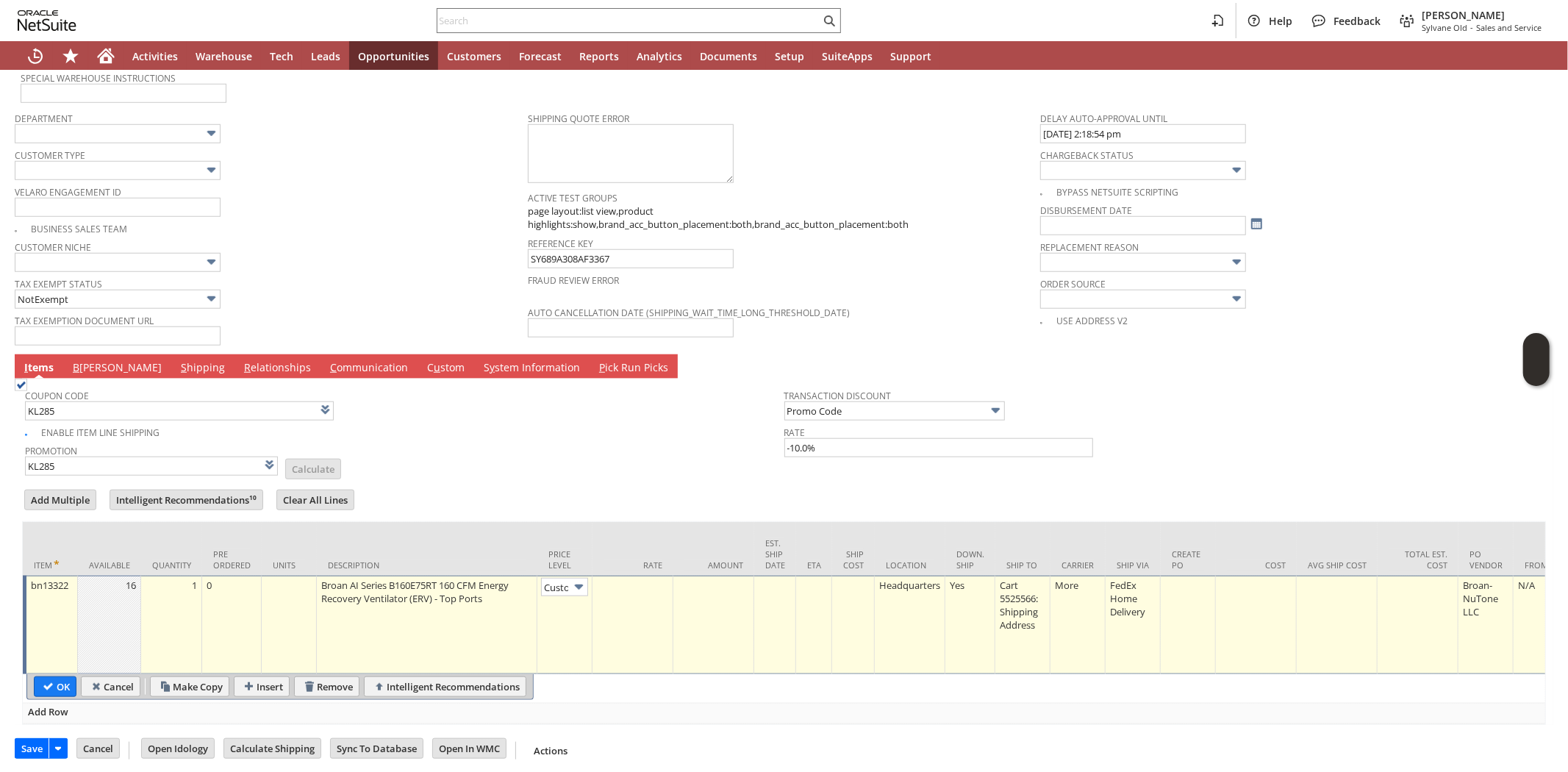
click at [643, 578] on div at bounding box center [632, 585] width 73 height 15
type input "0.00"
click at [61, 677] on input "OK" at bounding box center [54, 687] width 41 height 19
type input "Add"
type input "Copy Previous"
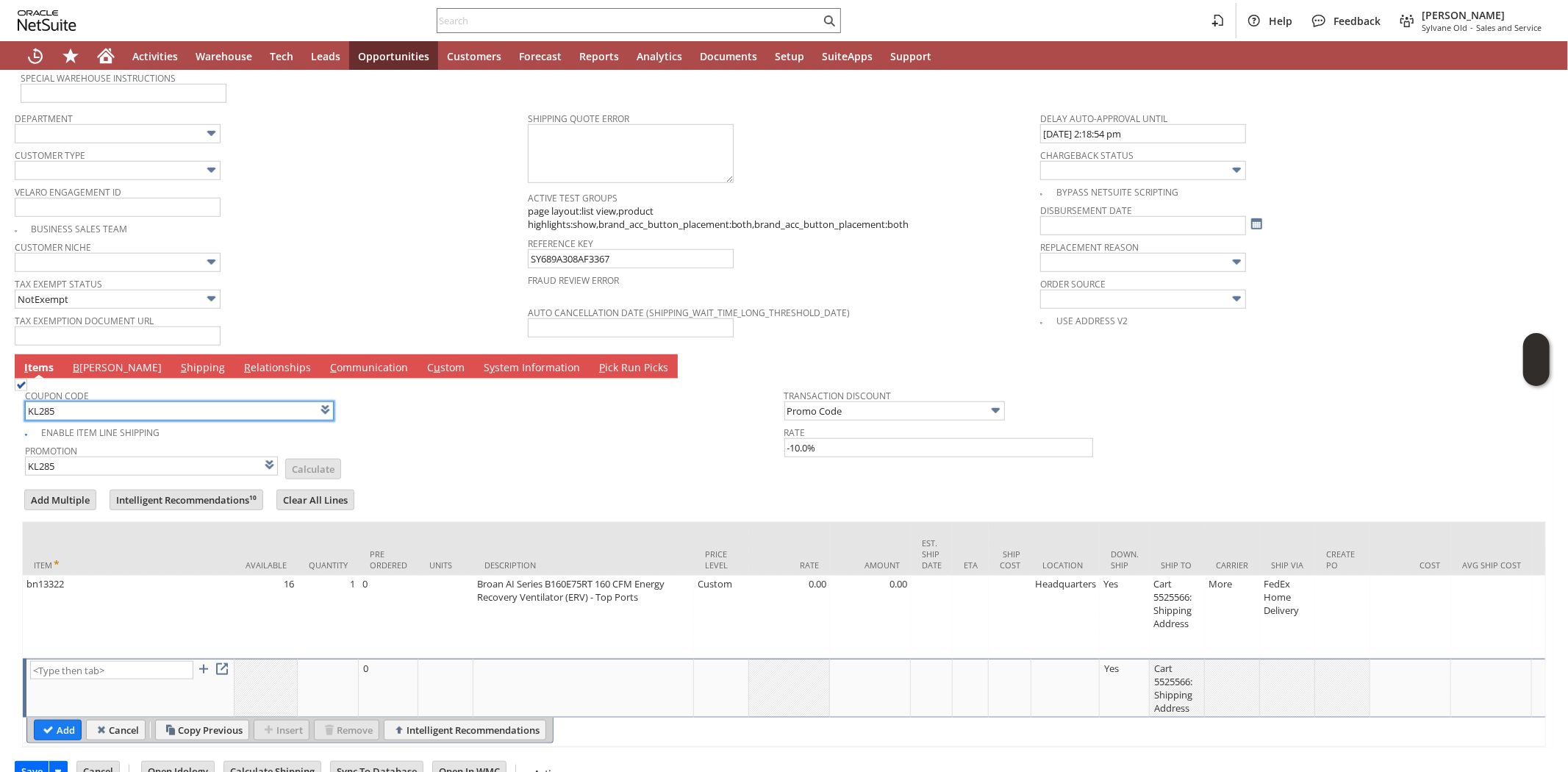
click at [70, 401] on input "KL285" at bounding box center [179, 411] width 309 height 19
click at [377, 441] on td "Promotion List Calculate" at bounding box center [404, 459] width 759 height 37
click at [96, 360] on link "B illing" at bounding box center [118, 368] width 97 height 16
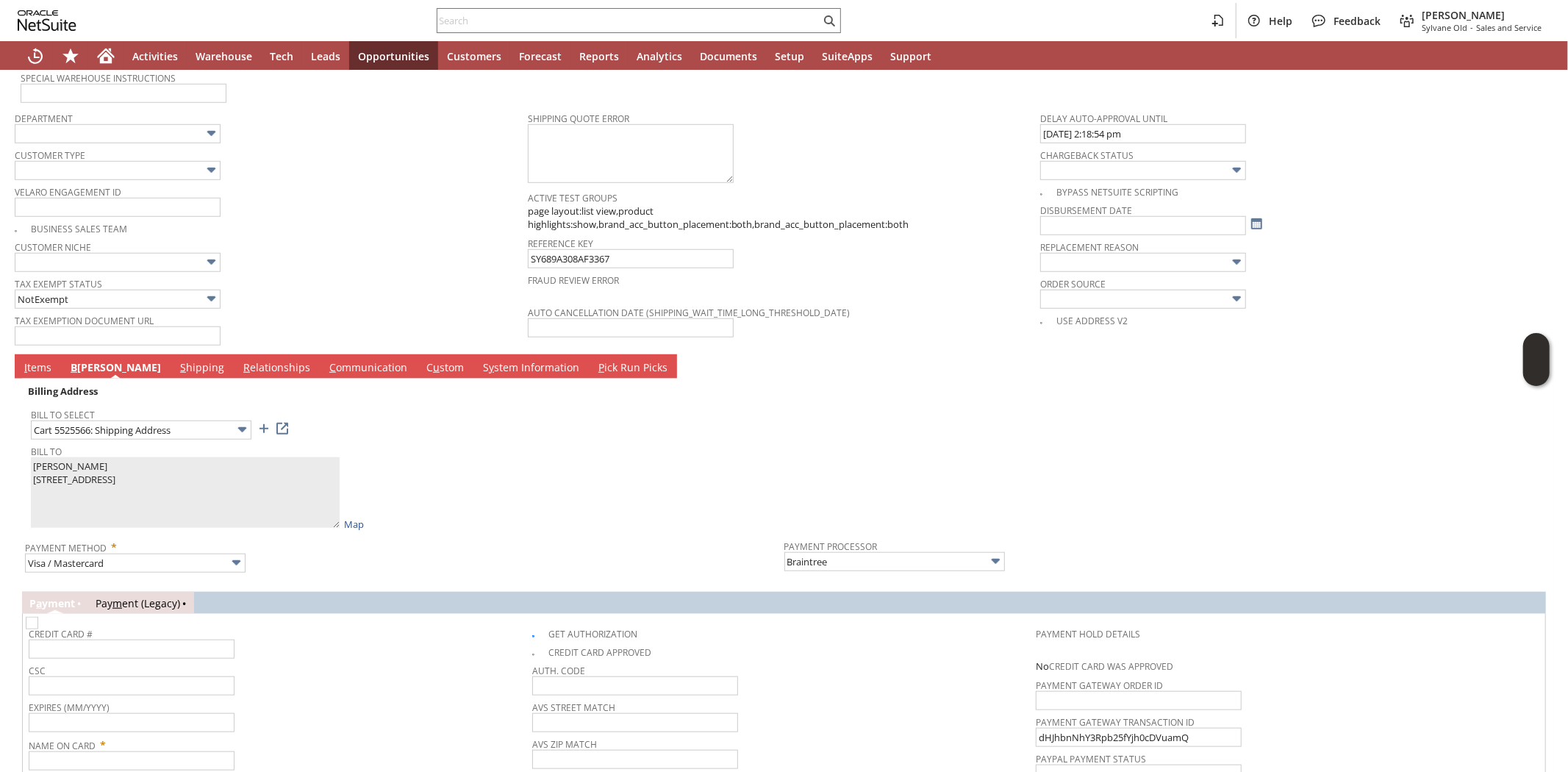
drag, startPoint x: 535, startPoint y: 618, endPoint x: 486, endPoint y: 596, distance: 53.7
click at [39, 617] on img at bounding box center [32, 623] width 12 height 12
checkbox input "false"
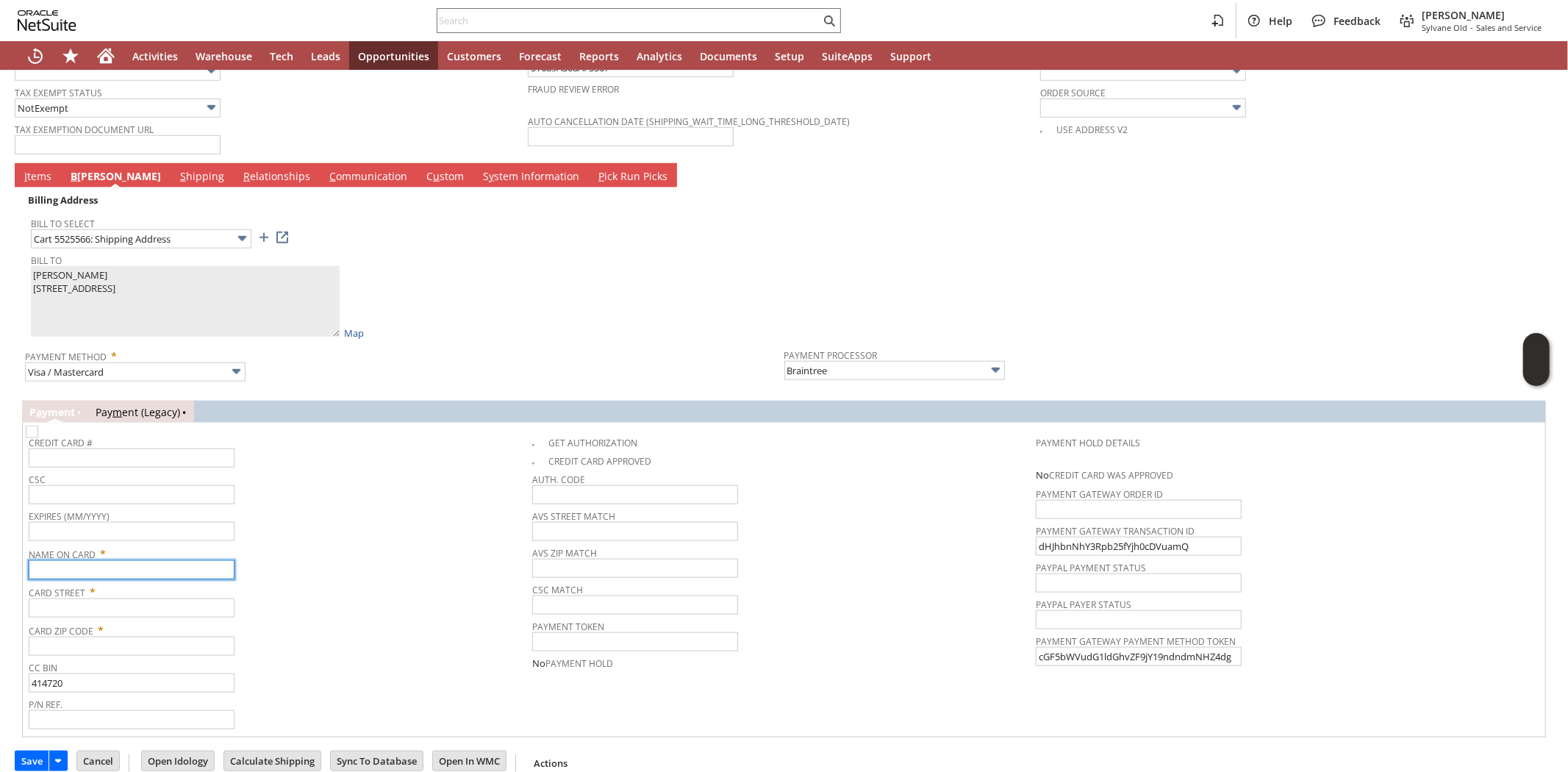
click at [162, 560] on input "text" at bounding box center [132, 570] width 205 height 19
paste input "[PERSON_NAME]"
type input "[PERSON_NAME]"
click at [341, 543] on span "Name On Card *" at bounding box center [277, 552] width 496 height 18
drag, startPoint x: 191, startPoint y: 590, endPoint x: 219, endPoint y: 590, distance: 28.0
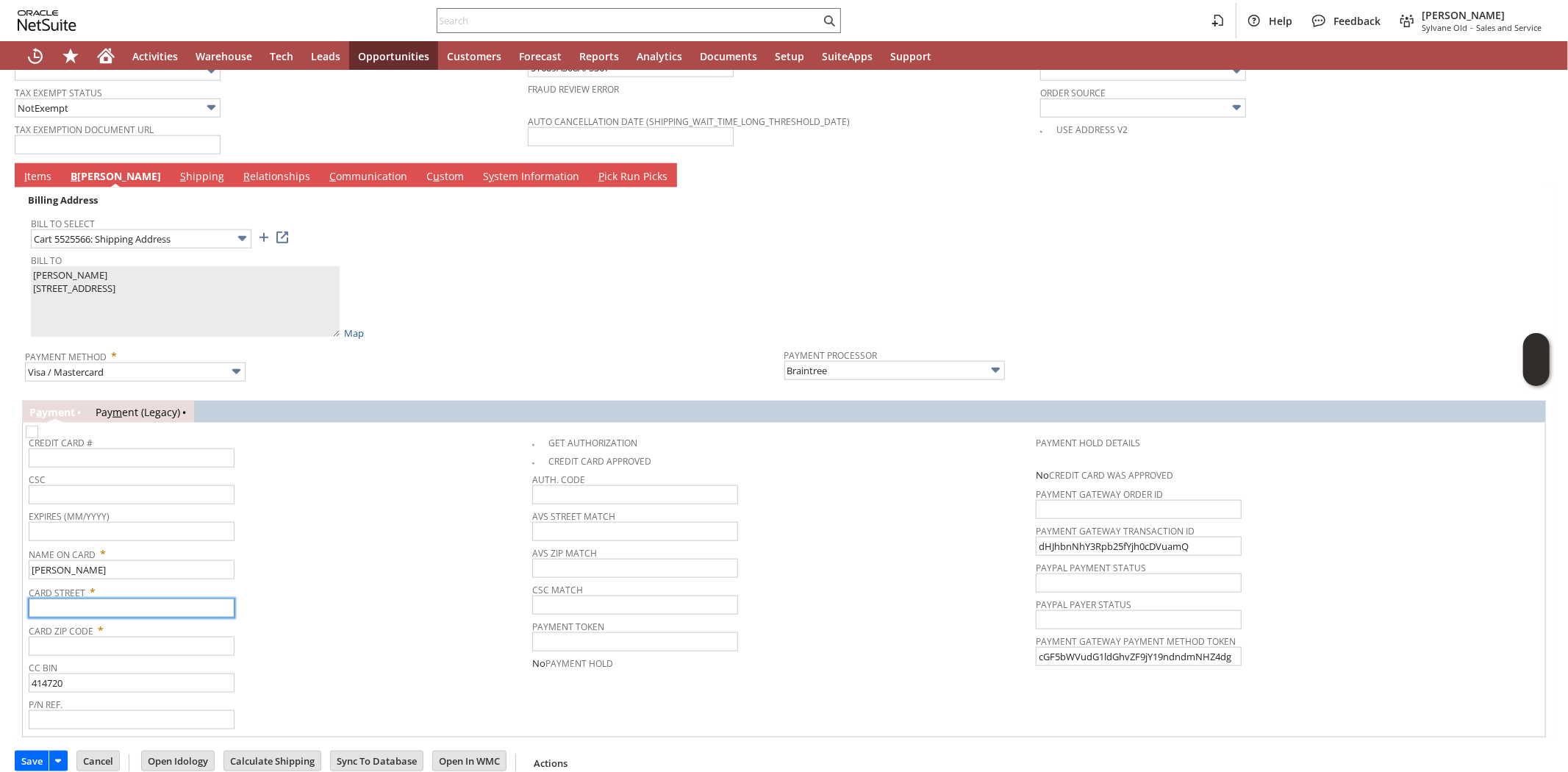
click at [191, 599] on input "text" at bounding box center [132, 609] width 205 height 19
paste input "[STREET_ADDRESS]"
type input "[STREET_ADDRESS]"
click at [378, 593] on div "Card Street * 4908 Bangor Dr" at bounding box center [277, 599] width 496 height 37
click at [153, 637] on input "text" at bounding box center [132, 646] width 205 height 19
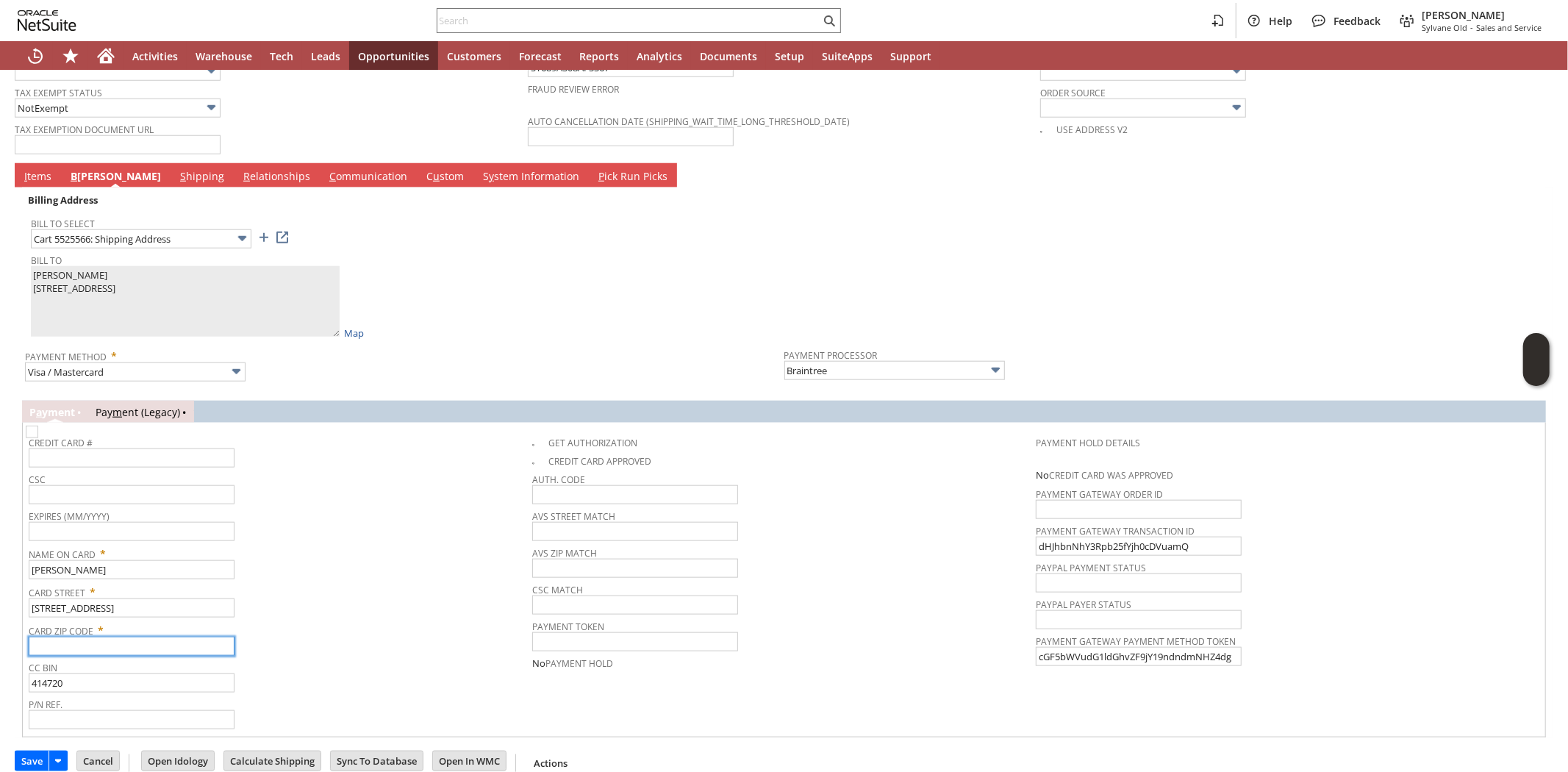
paste input "20895"
type input "20895"
click at [349, 621] on div "Card Zip Code * 20895" at bounding box center [277, 638] width 496 height 37
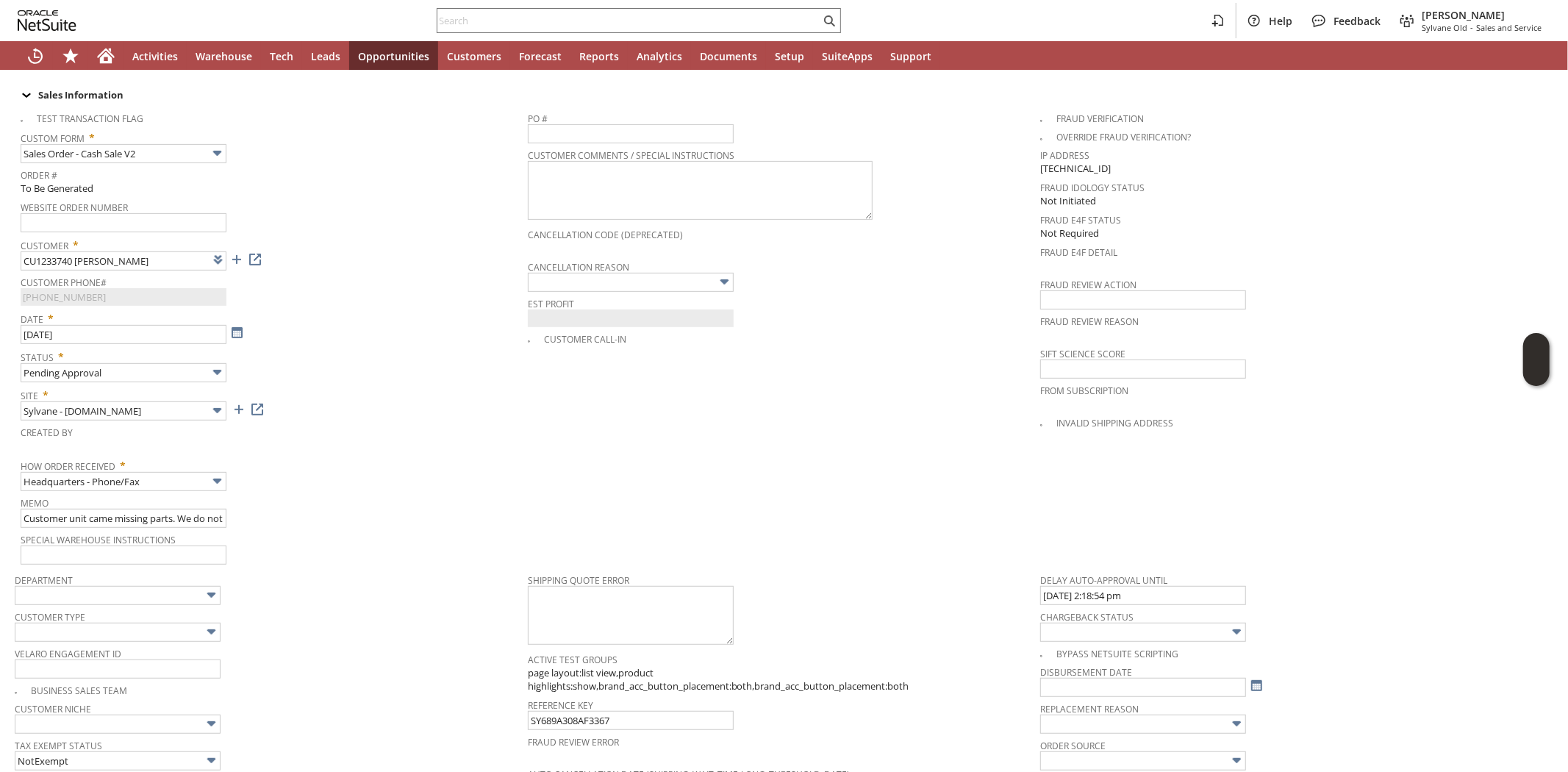
scroll to position [387, 0]
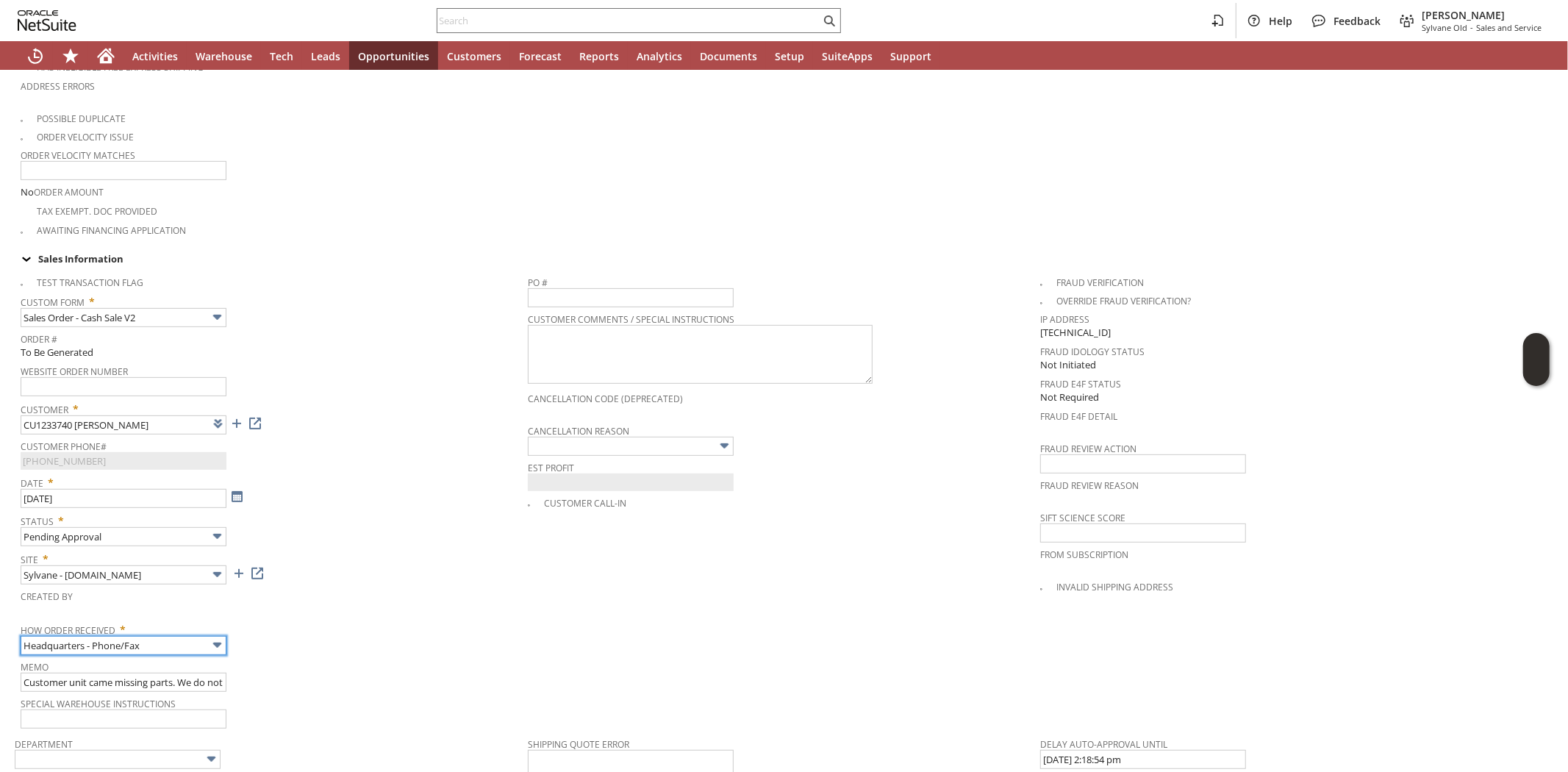
click at [183, 636] on input "Headquarters - Phone/Fax" at bounding box center [123, 646] width 205 height 19
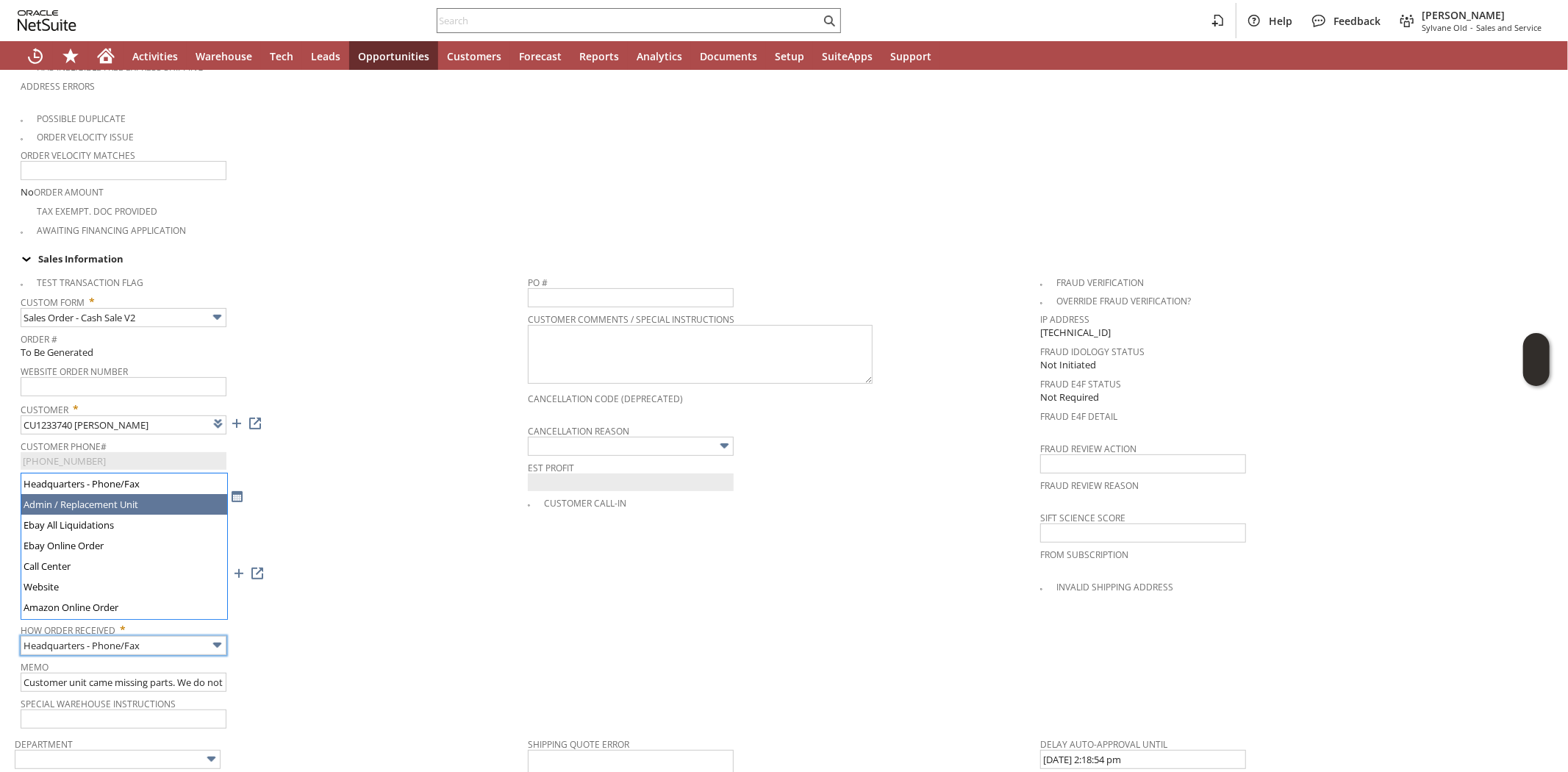
type input "Admin / Replacement Unit"
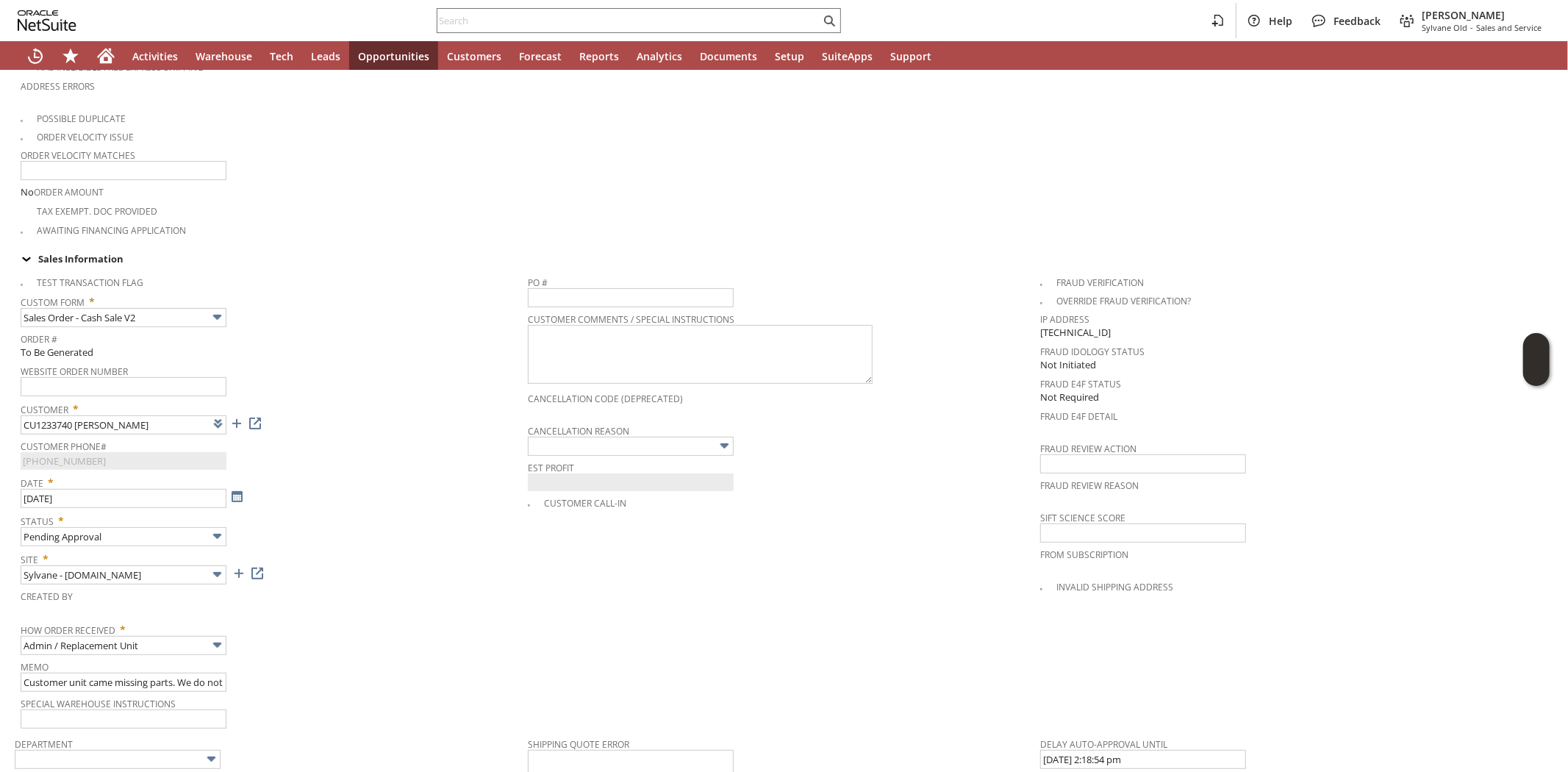
click at [341, 618] on span "How Order Received *" at bounding box center [270, 627] width 500 height 18
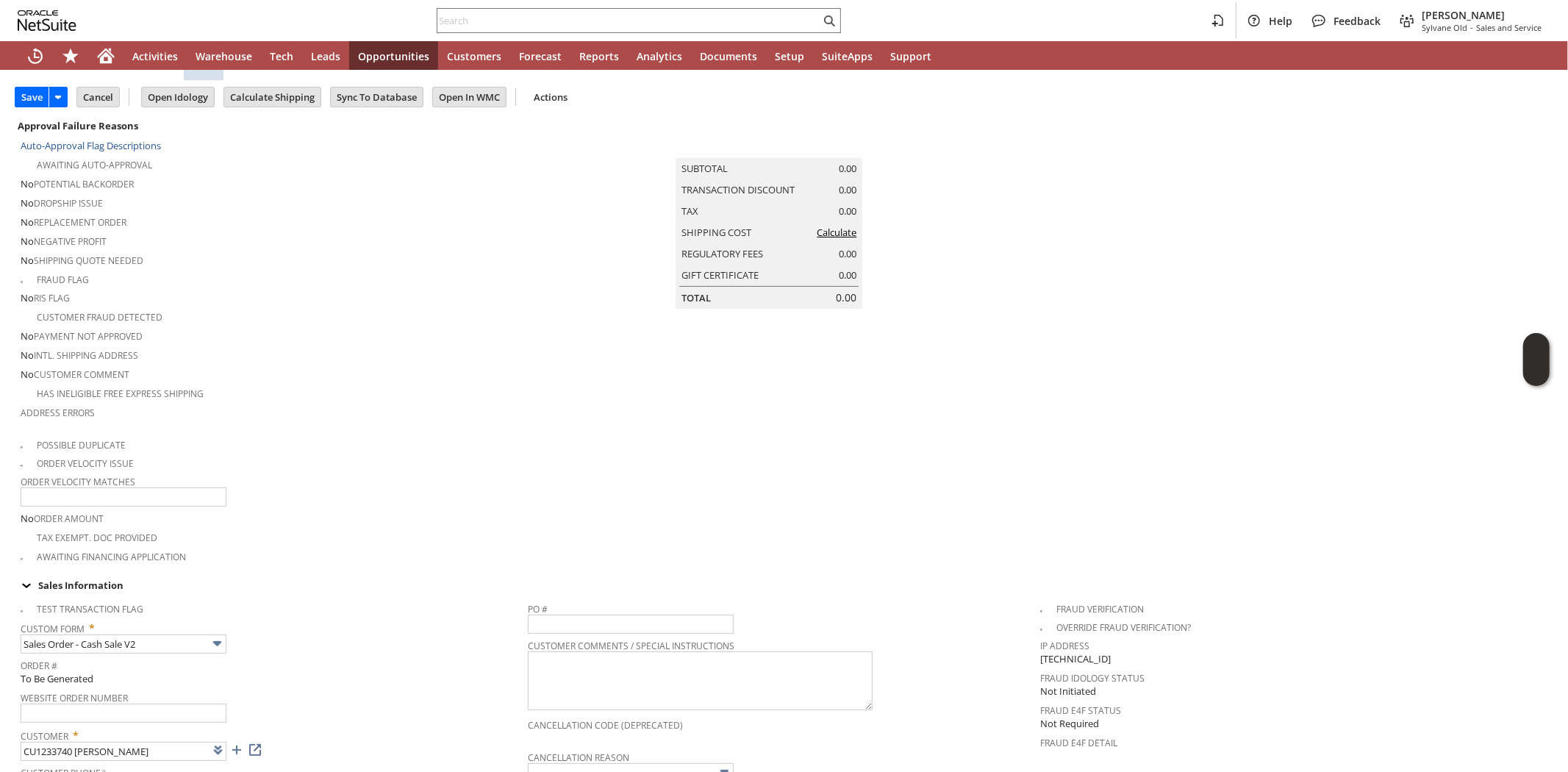
scroll to position [0, 0]
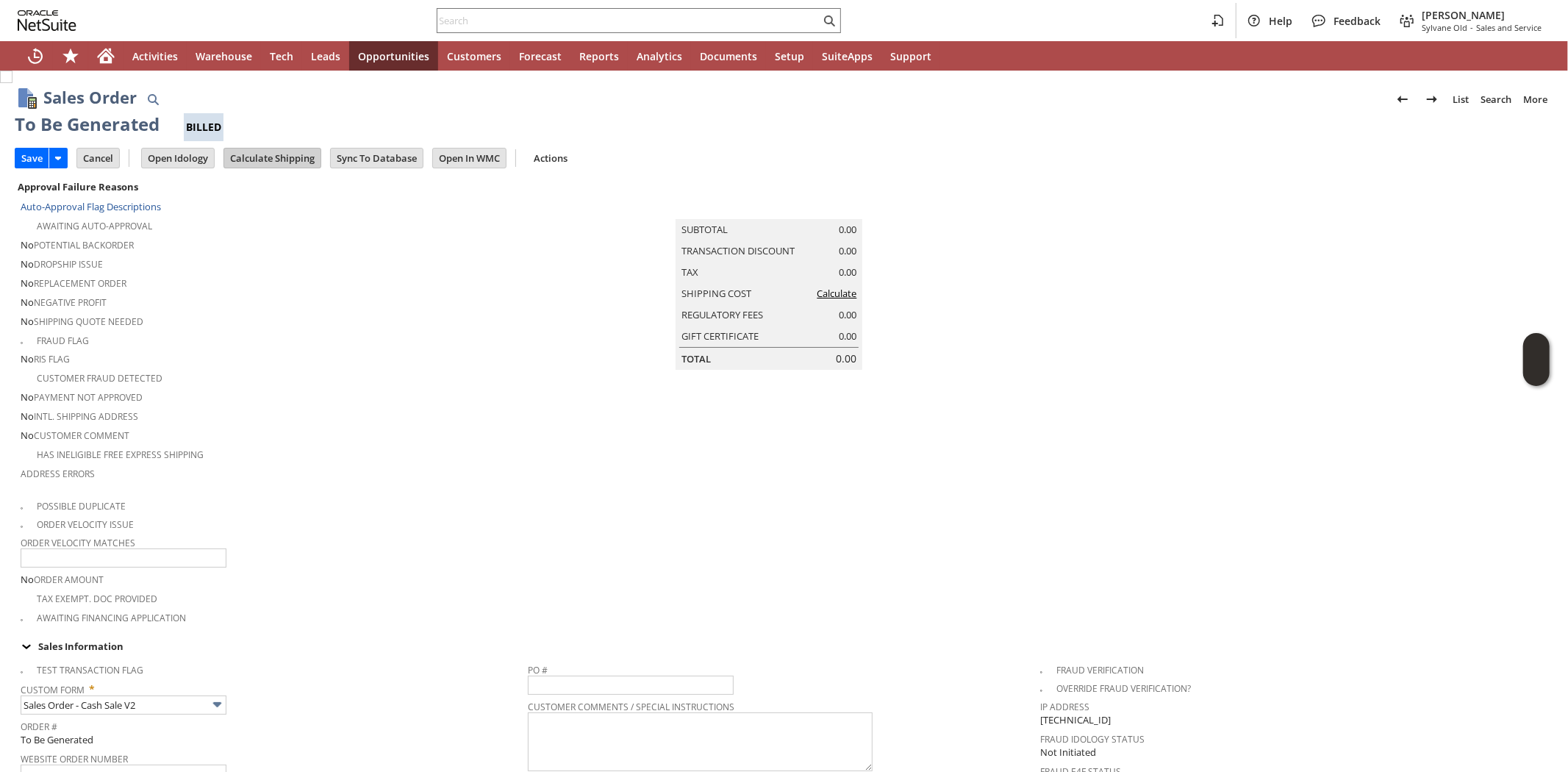
click at [263, 157] on input "Calculate Shipping" at bounding box center [272, 158] width 97 height 19
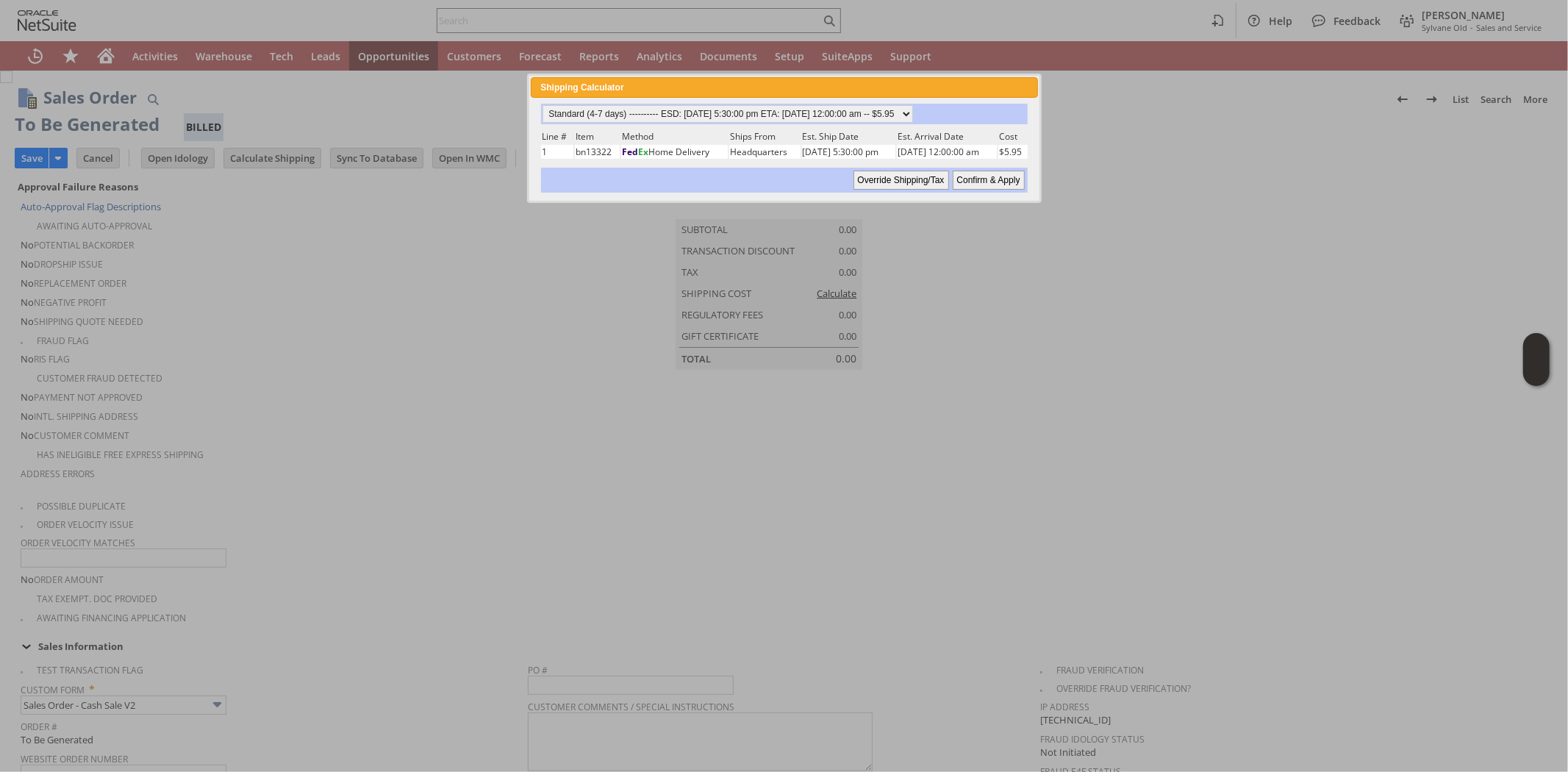
click at [995, 178] on input "Confirm & Apply" at bounding box center [989, 180] width 72 height 19
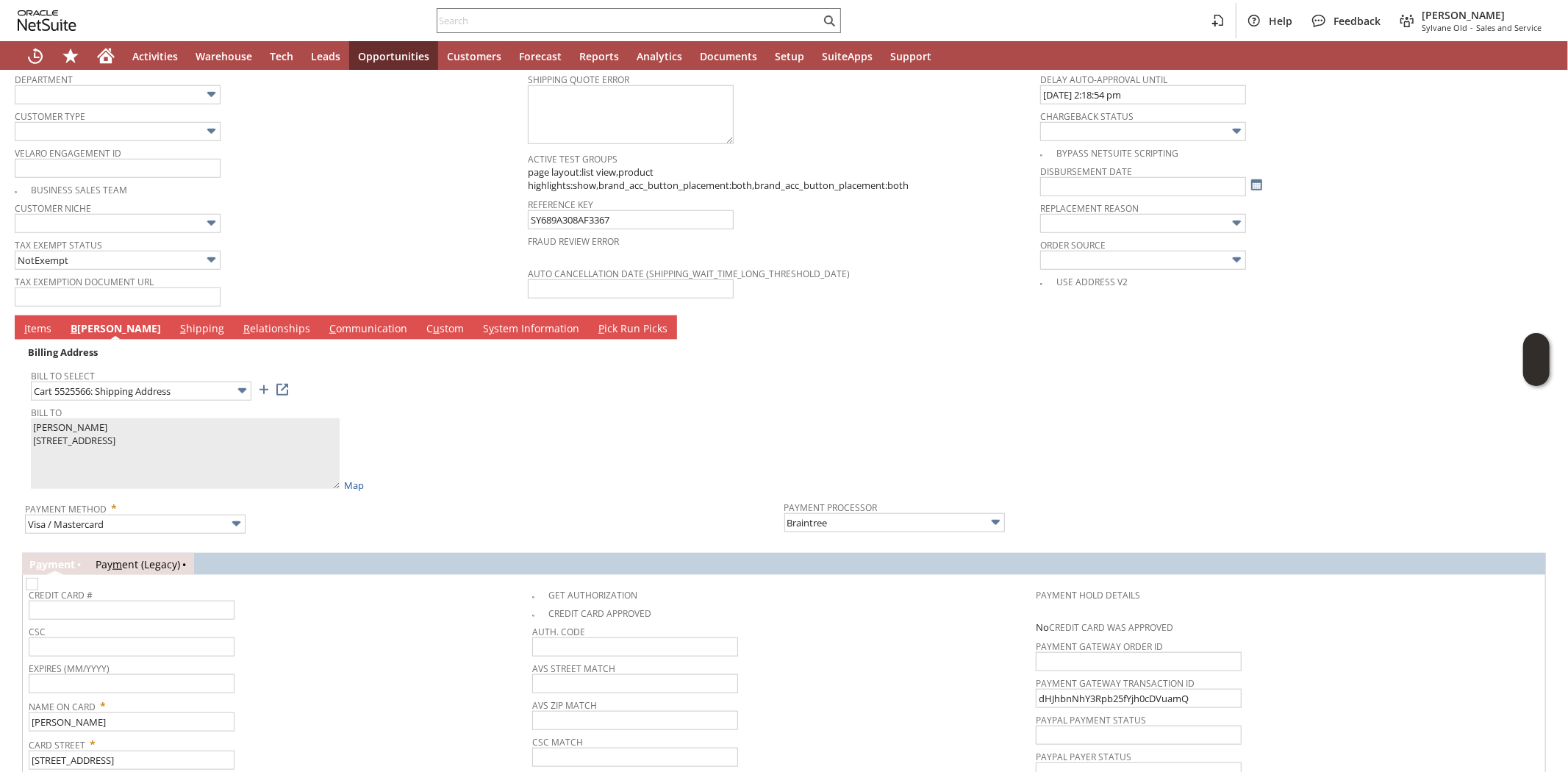
scroll to position [1204, 0]
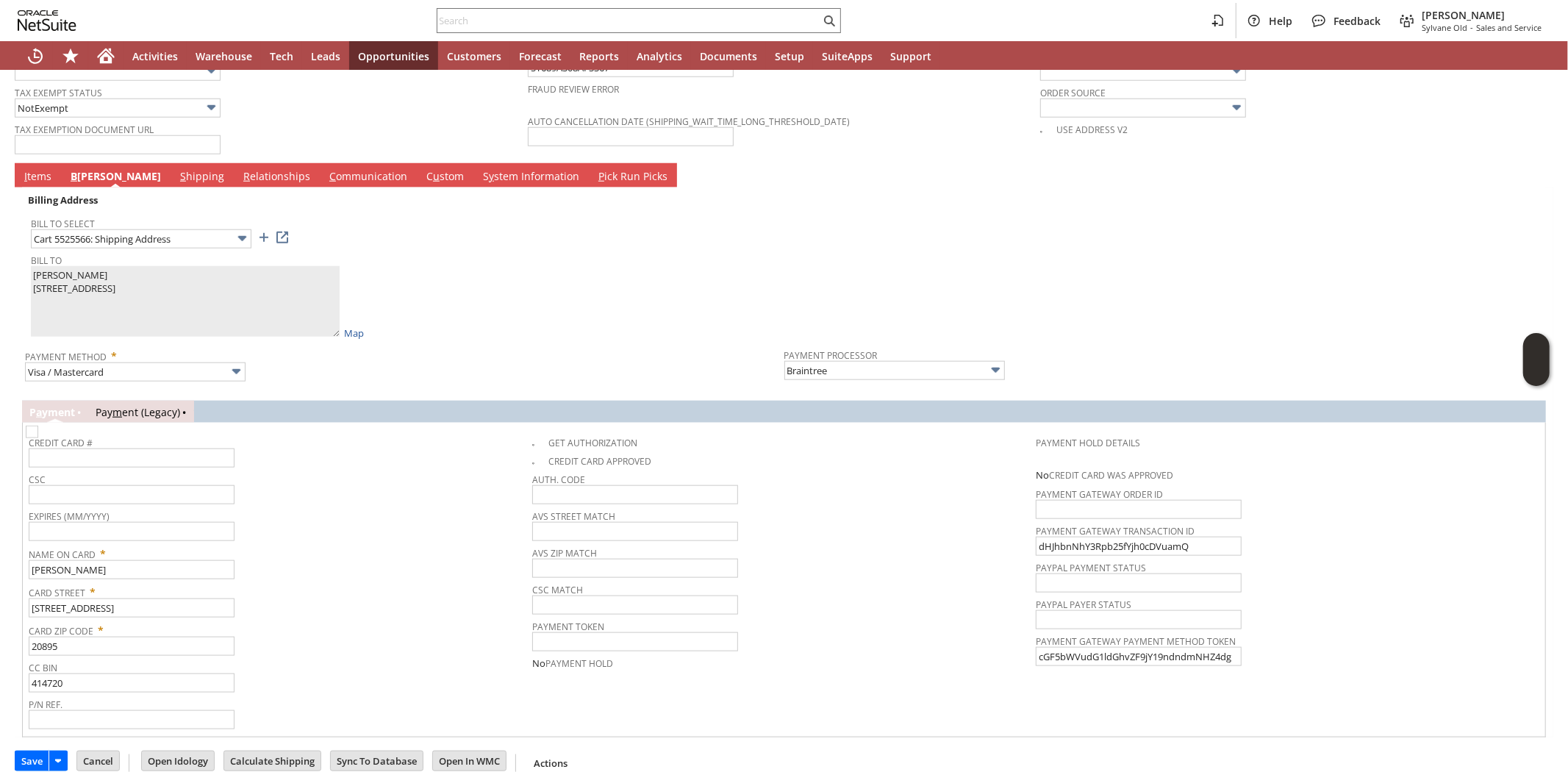
drag, startPoint x: 39, startPoint y: 156, endPoint x: 240, endPoint y: 368, distance: 292.1
click at [39, 170] on link "I tems" at bounding box center [37, 177] width 34 height 16
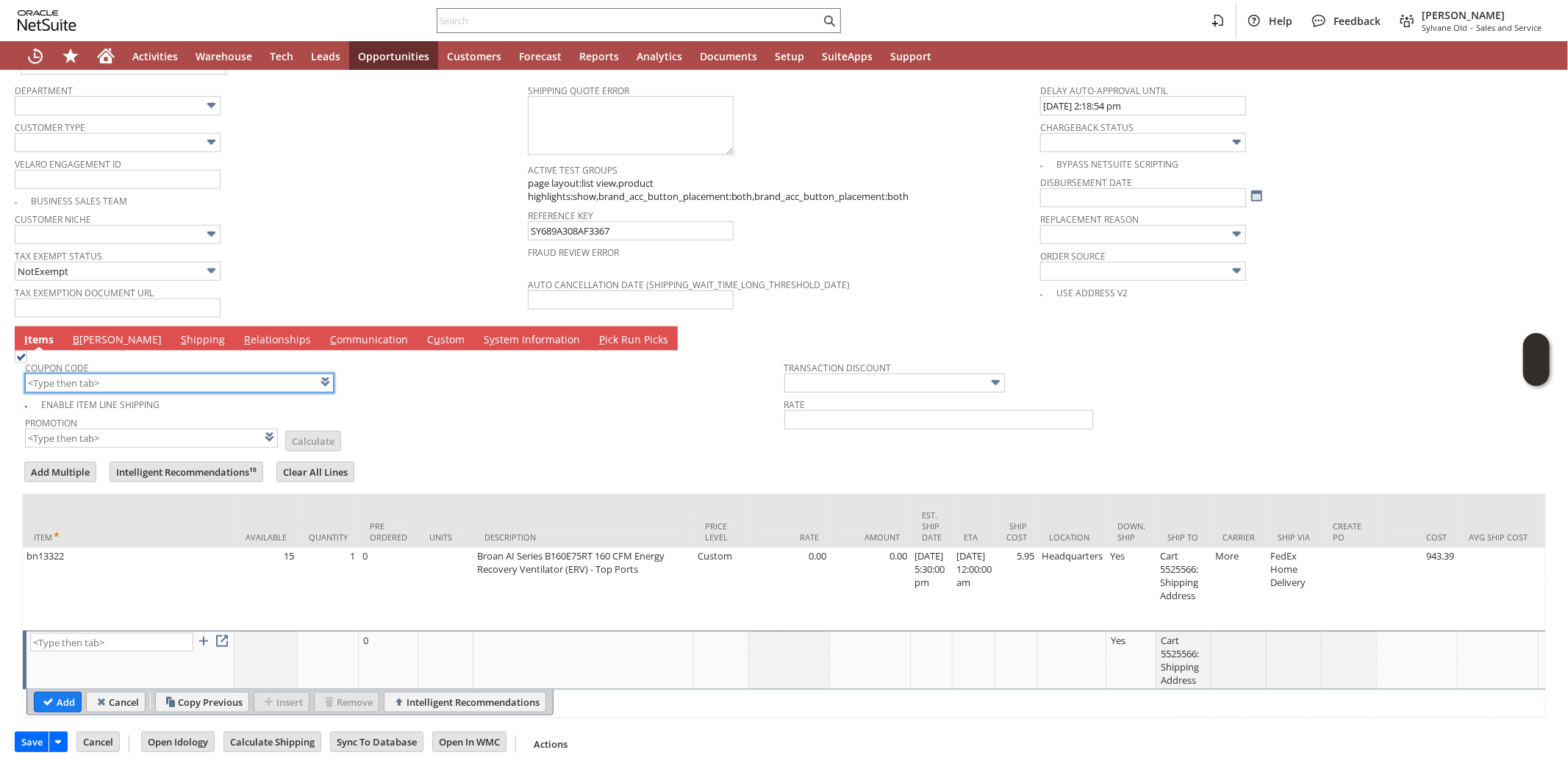
scroll to position [1035, 0]
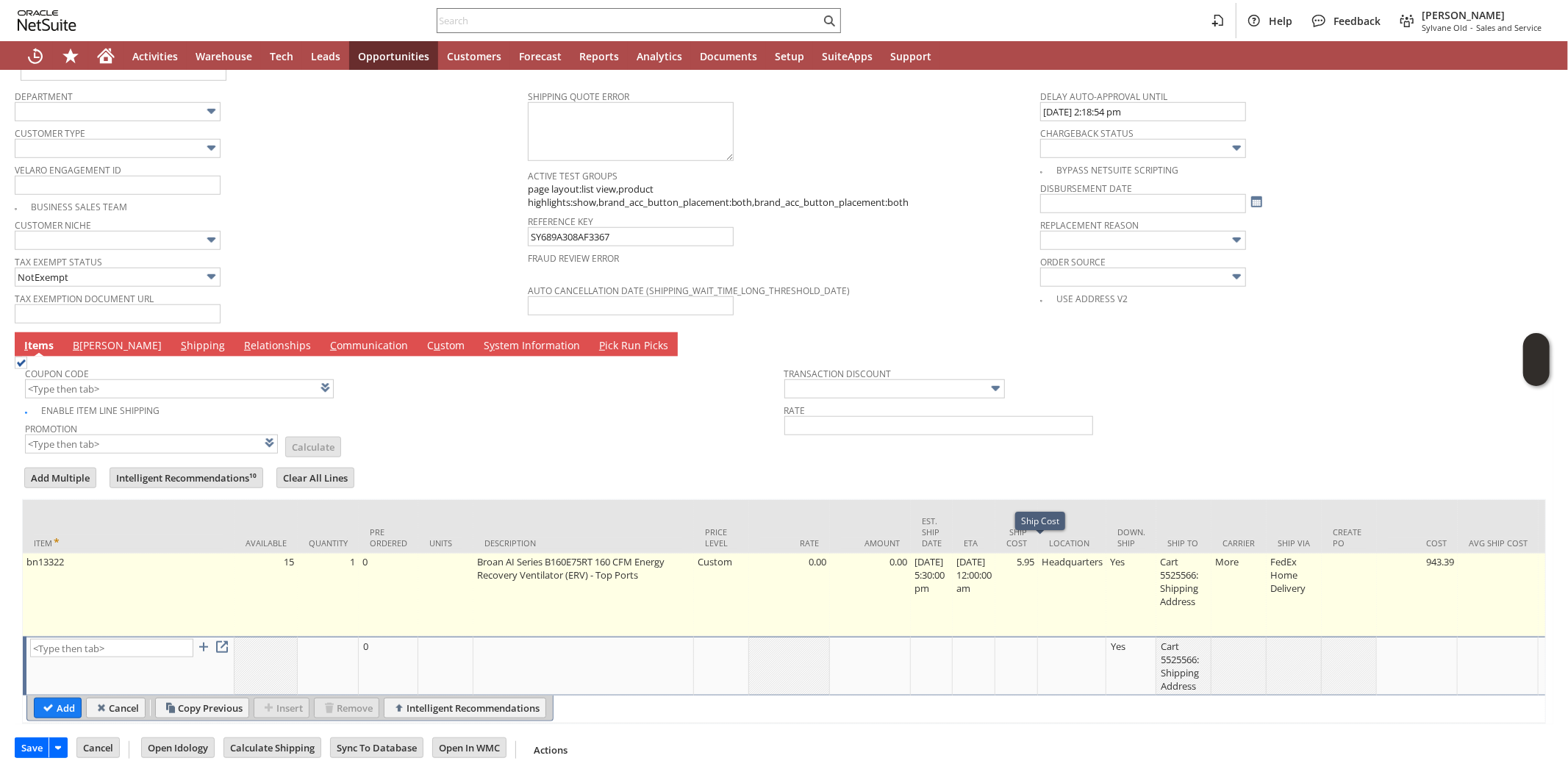
click at [1036, 553] on td "5.95" at bounding box center [1017, 595] width 43 height 83
type input "5.95"
type input "OK"
type input "Make Copy"
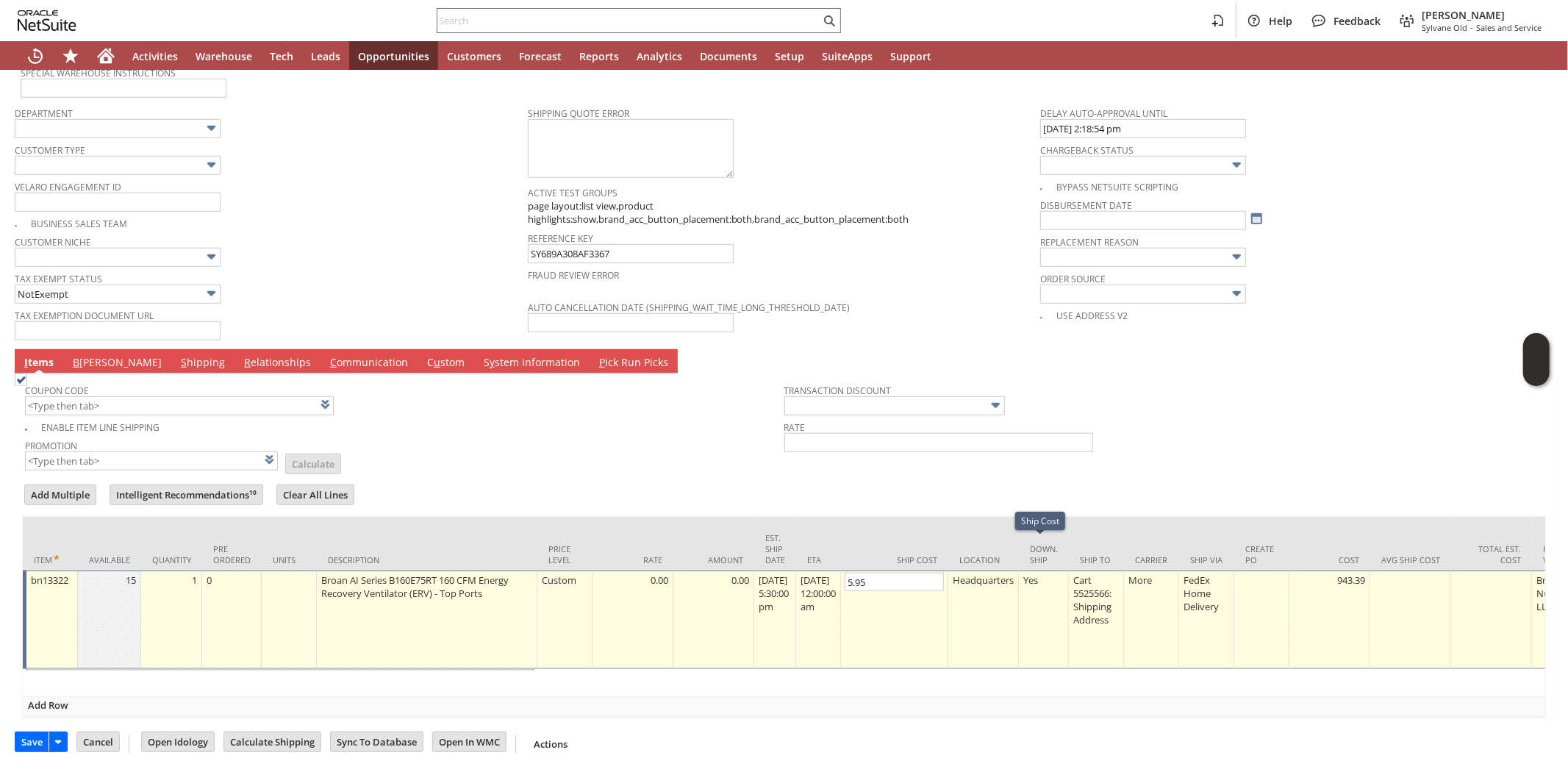
scroll to position [1014, 0]
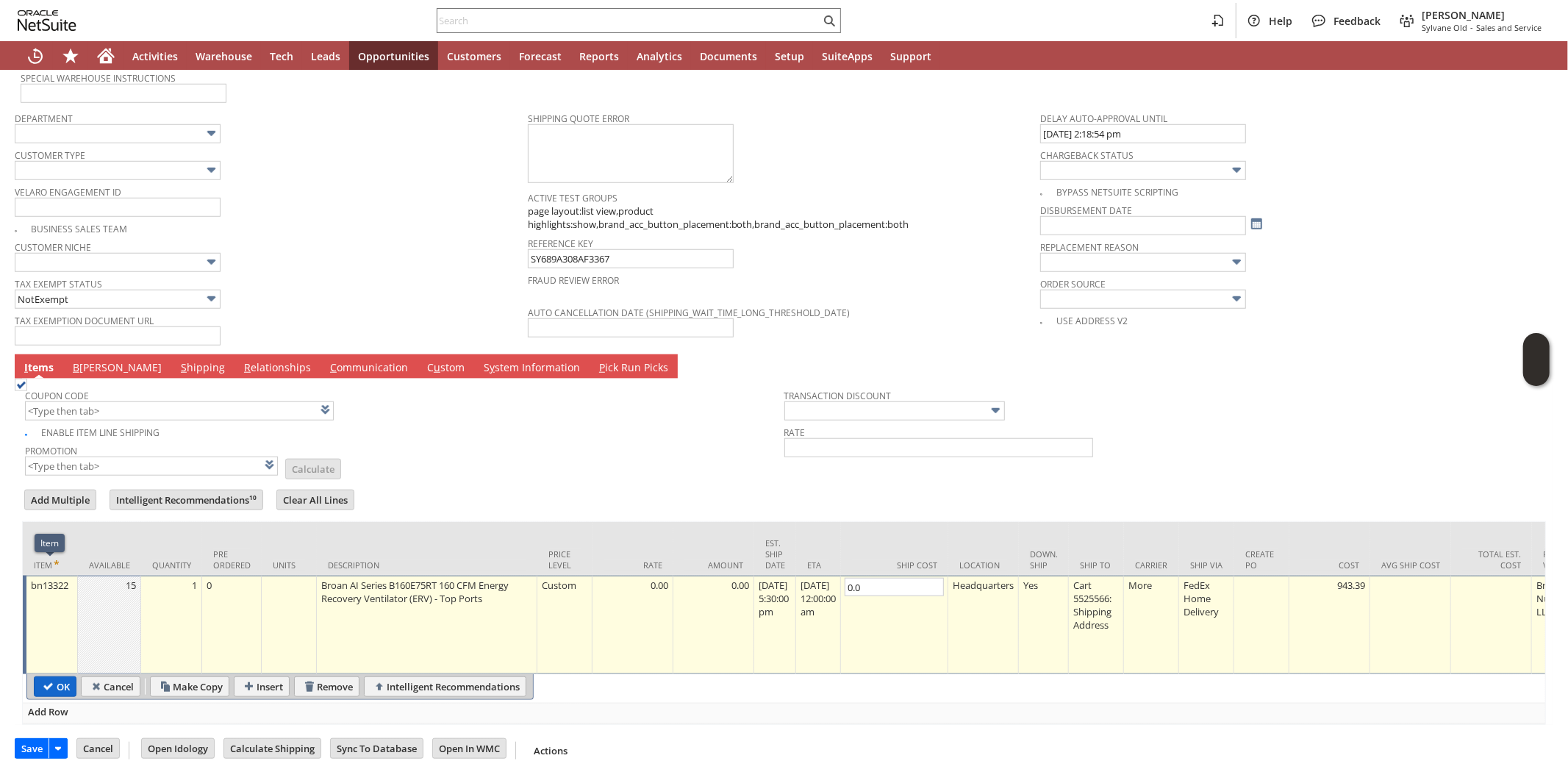
type input "0.0"
click at [52, 677] on input "OK" at bounding box center [54, 687] width 41 height 19
type input "Add"
type input "Copy Previous"
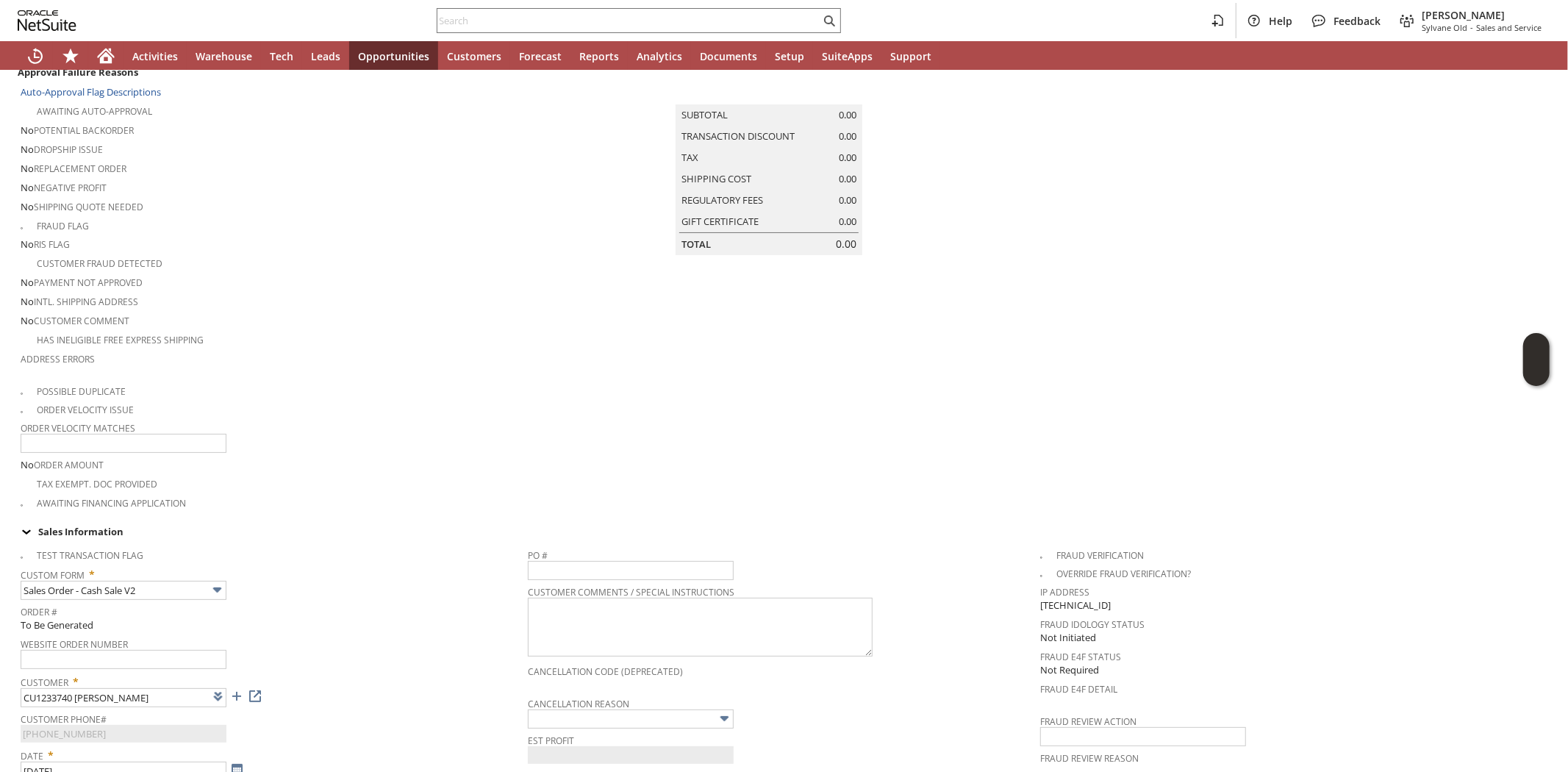
scroll to position [0, 0]
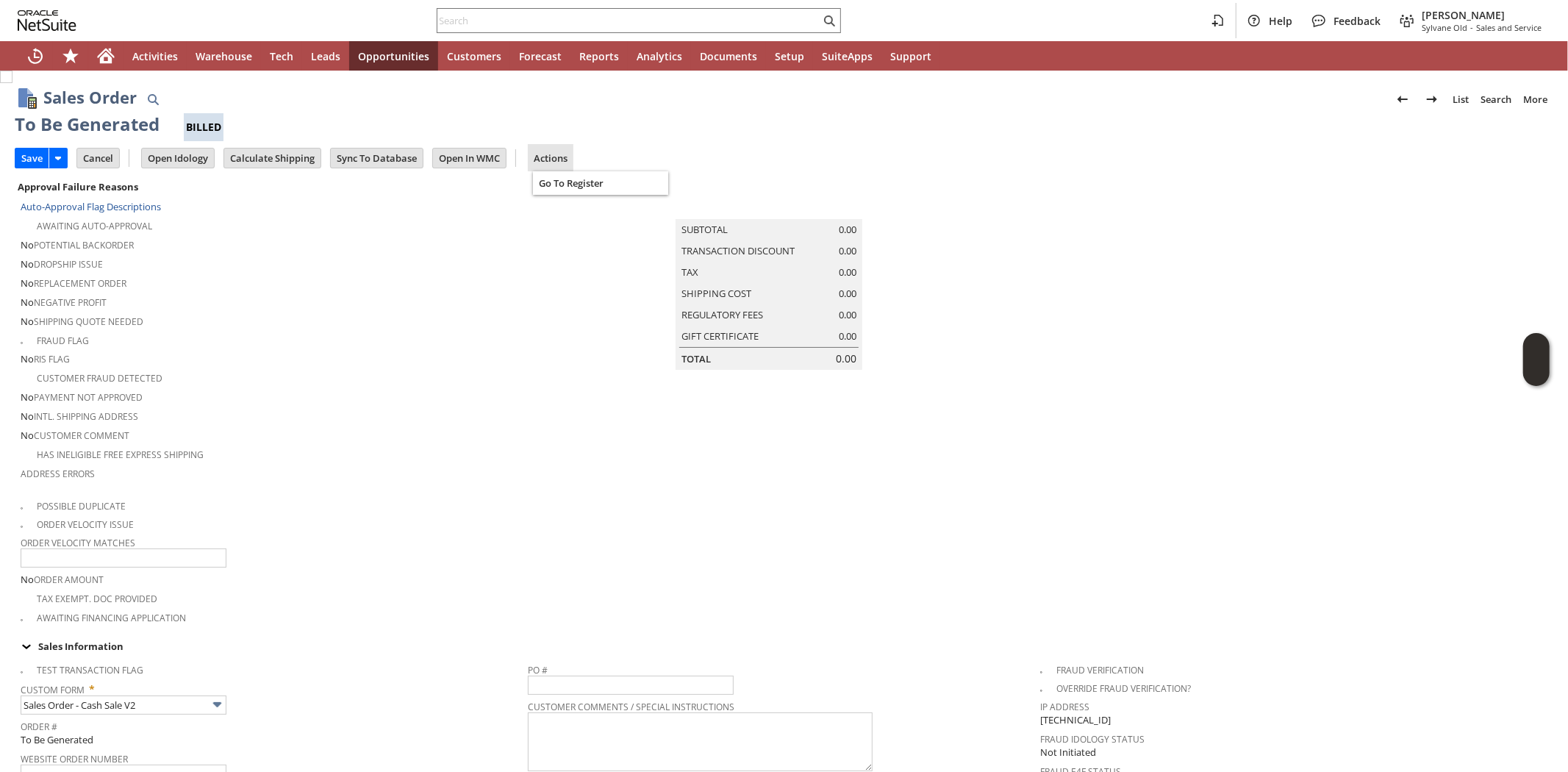
click at [554, 164] on link "Actions" at bounding box center [550, 157] width 46 height 13
click at [383, 231] on div "Awaiting Auto-Approval" at bounding box center [274, 224] width 507 height 18
click at [16, 156] on input "Save" at bounding box center [32, 158] width 33 height 19
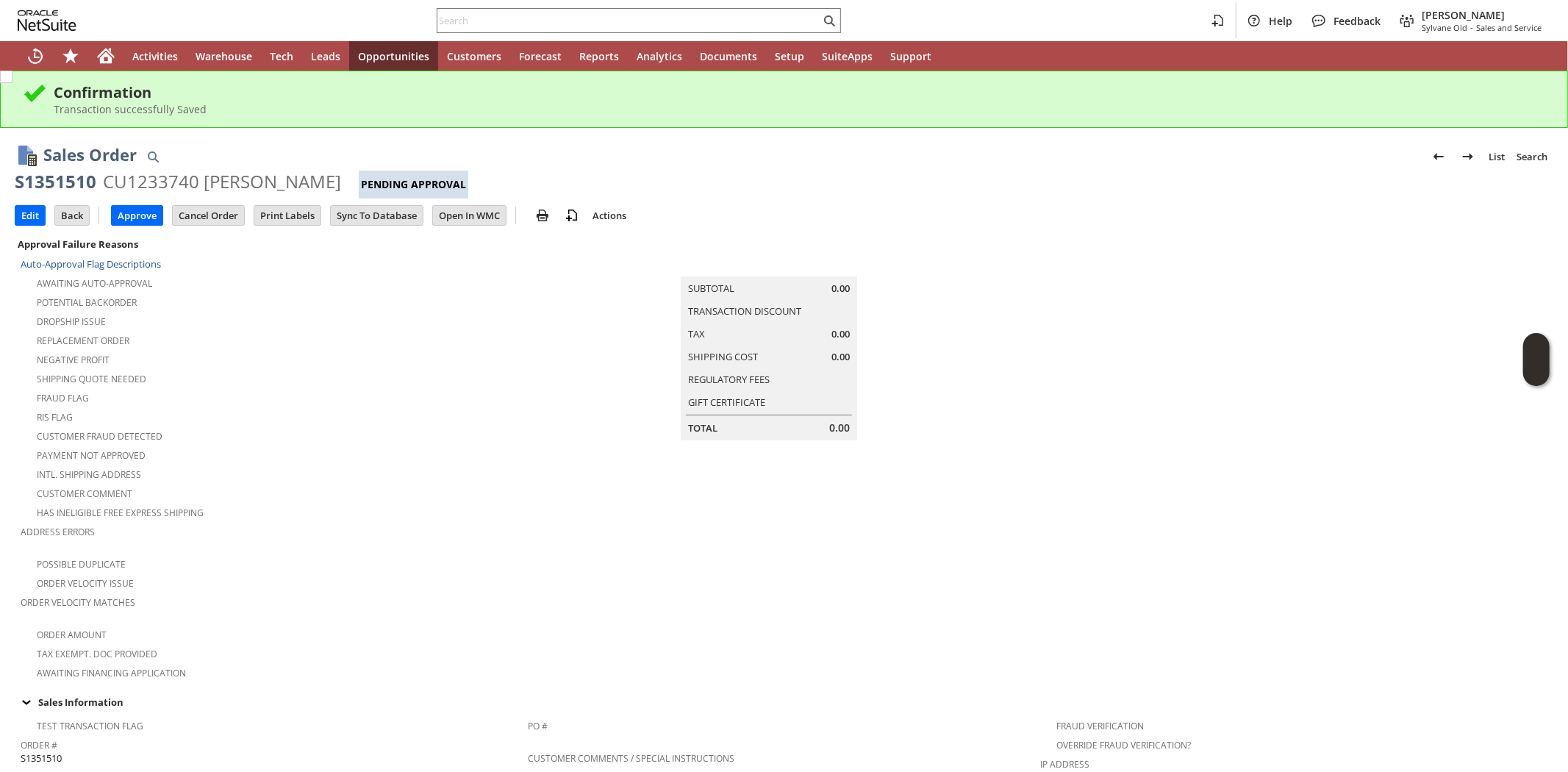
click at [306, 407] on div "RIS flag" at bounding box center [274, 415] width 507 height 18
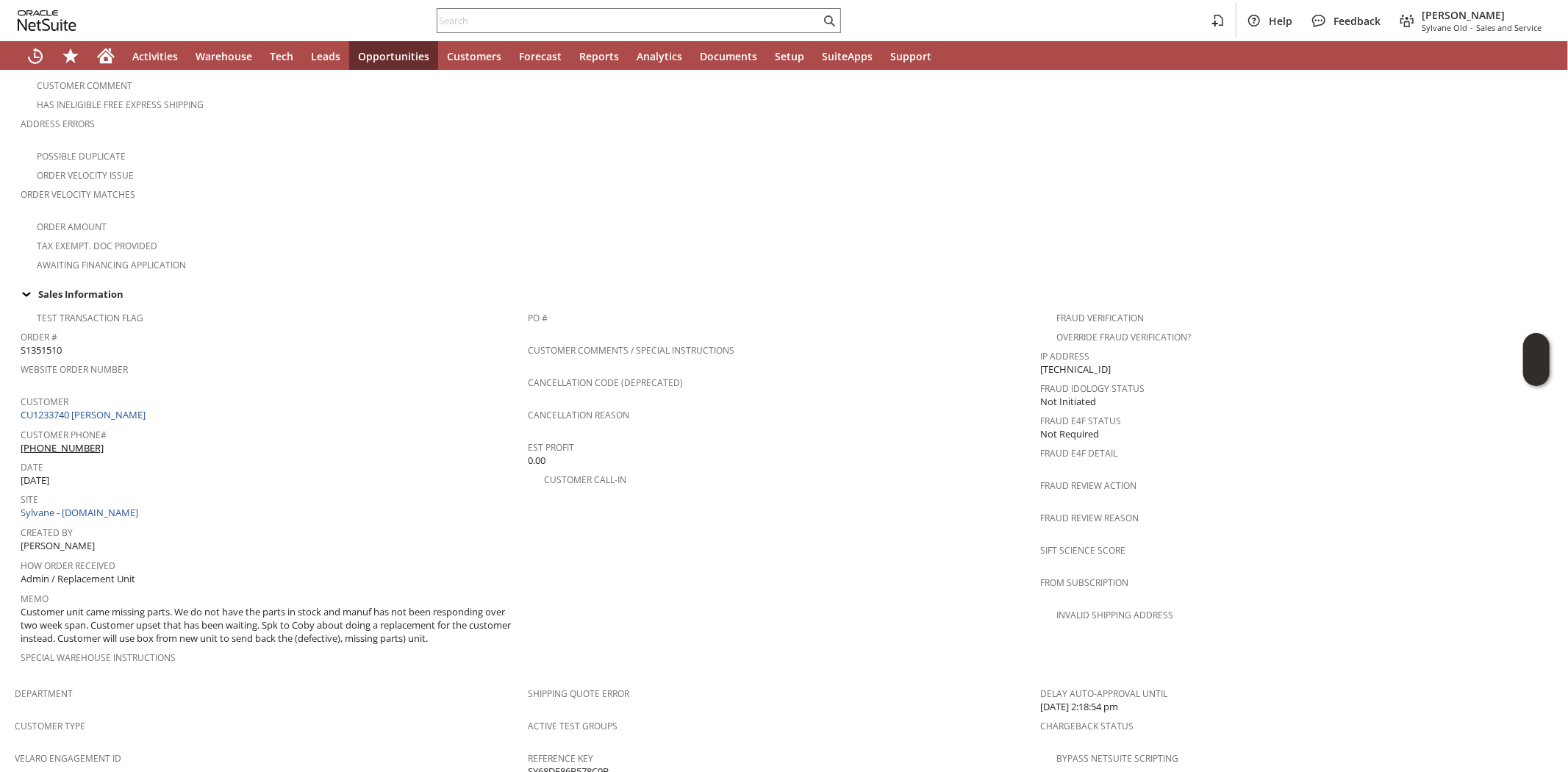
scroll to position [490, 0]
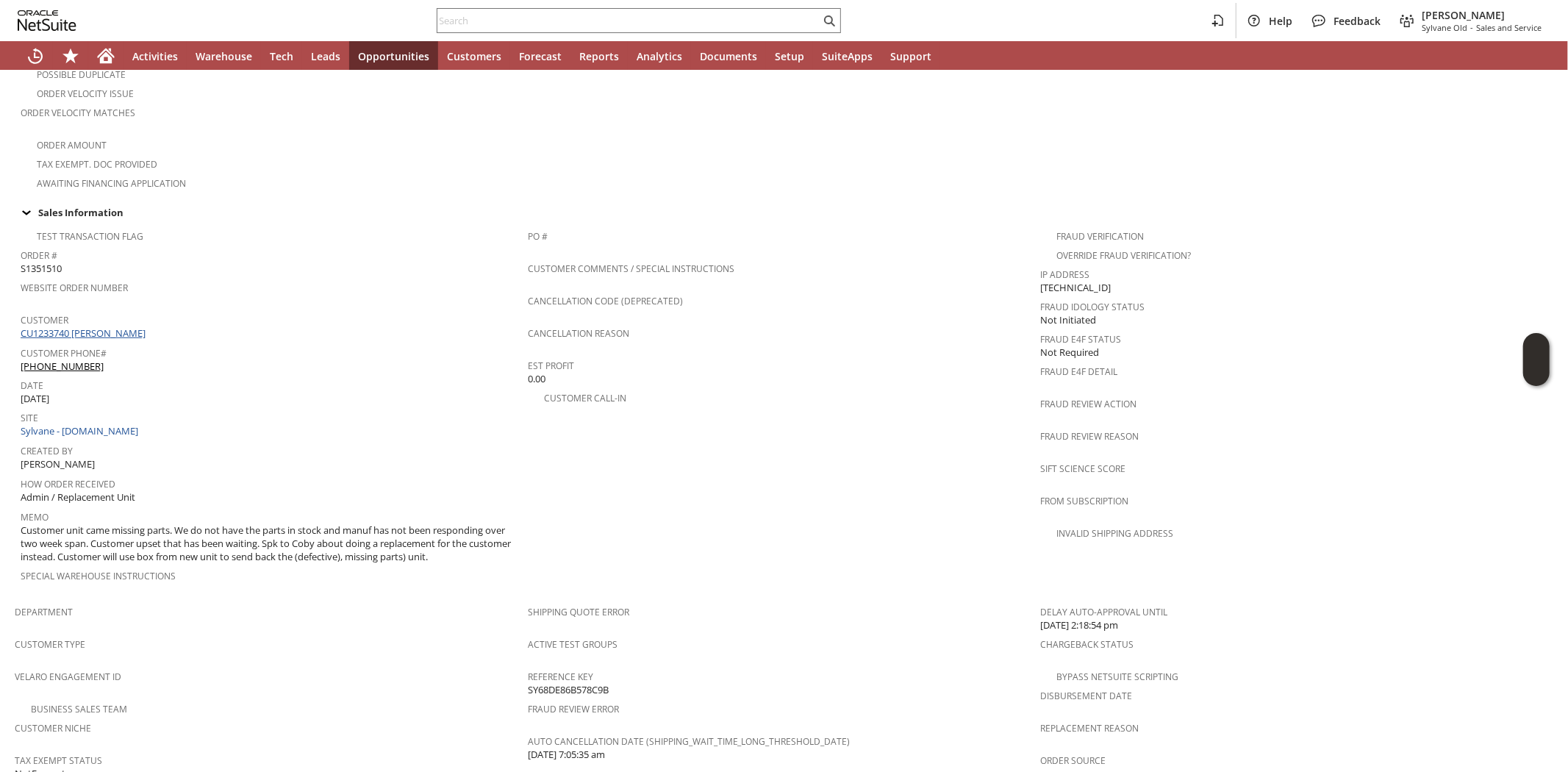
click at [126, 327] on link "CU1233740 [PERSON_NAME]" at bounding box center [84, 333] width 129 height 13
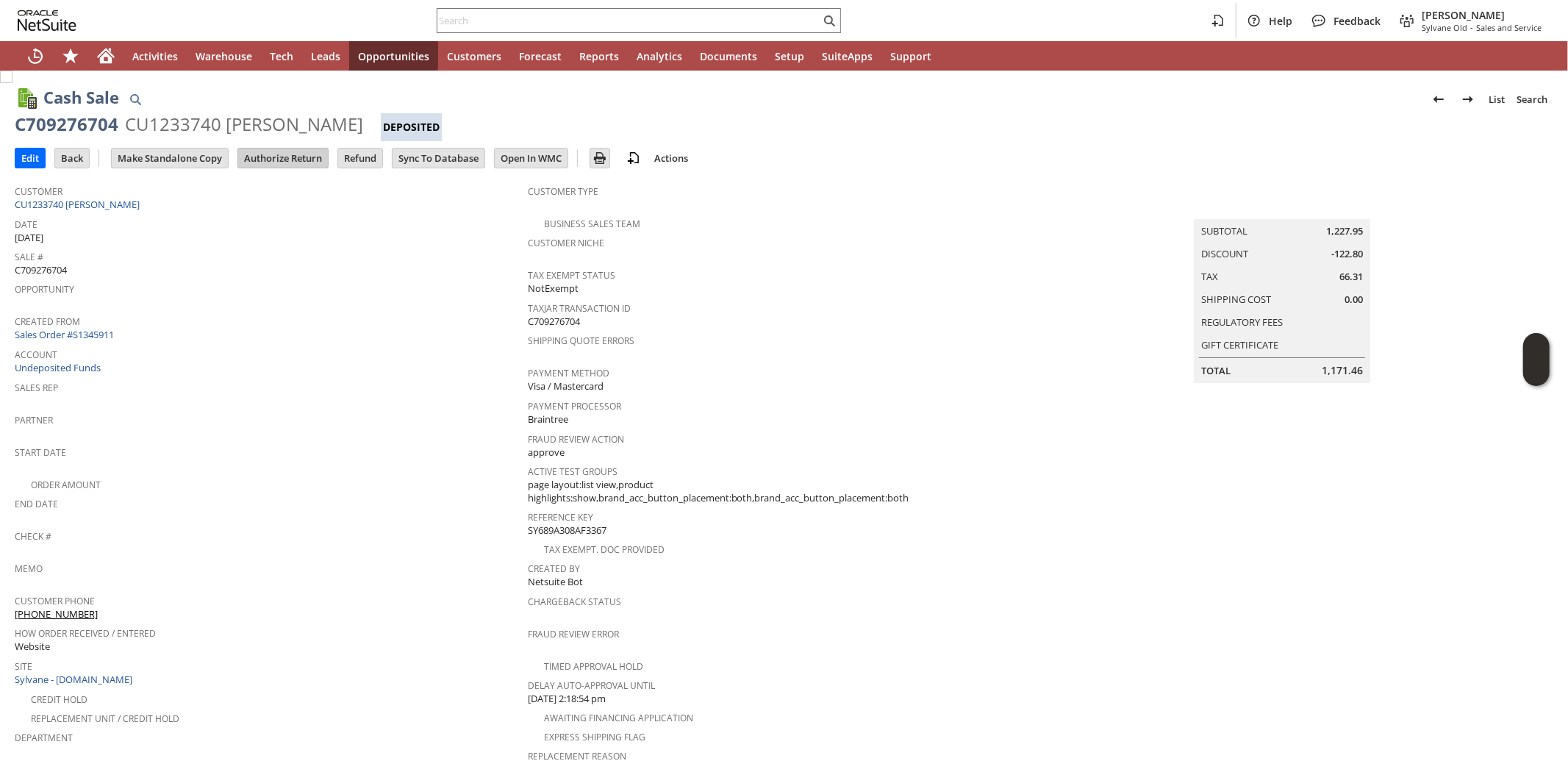
click at [283, 148] on td "Authorize Return" at bounding box center [283, 157] width 91 height 20
click at [277, 158] on input "Authorize Return" at bounding box center [283, 158] width 90 height 19
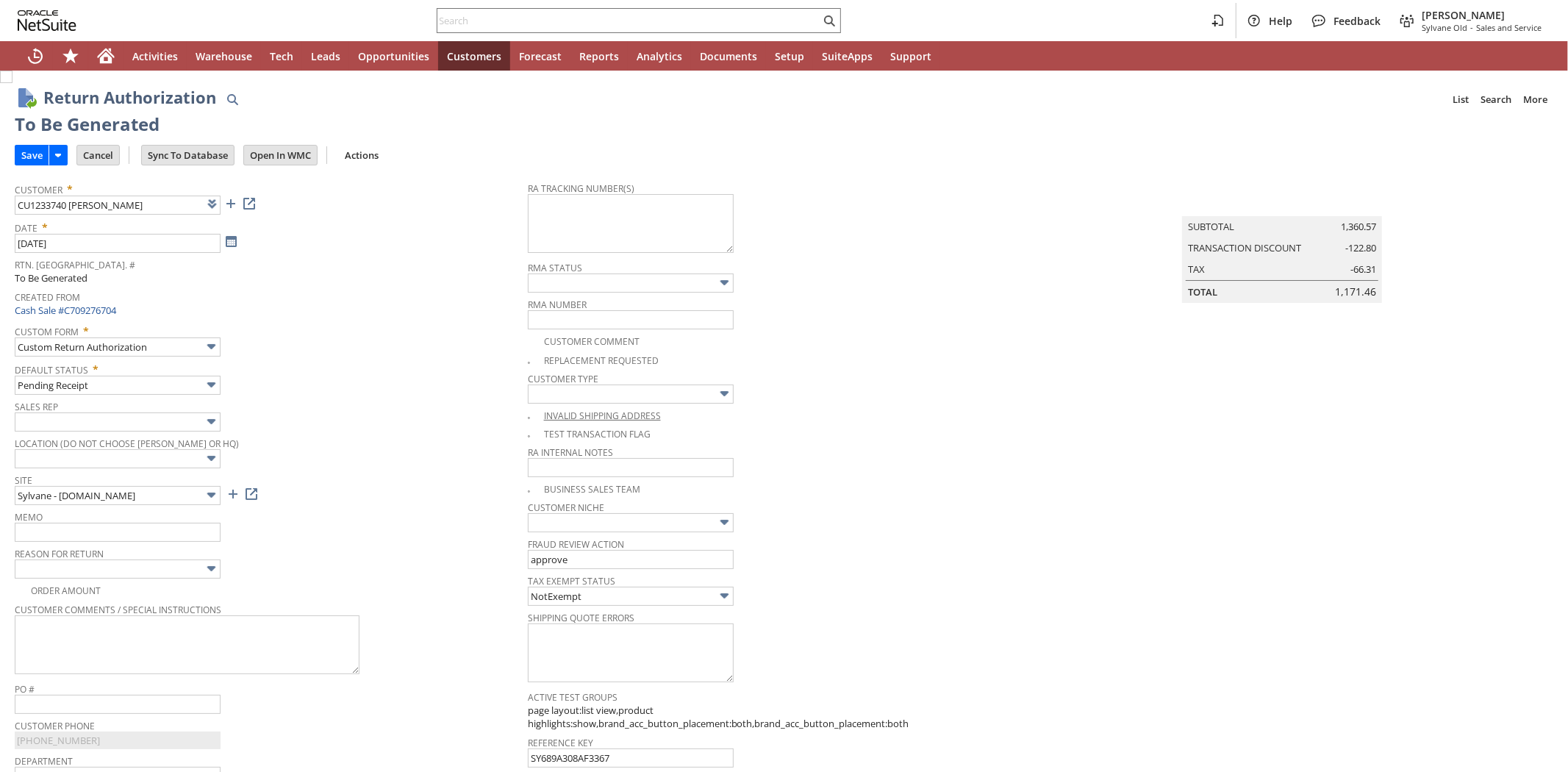
type input "Add"
type input "Copy Previous"
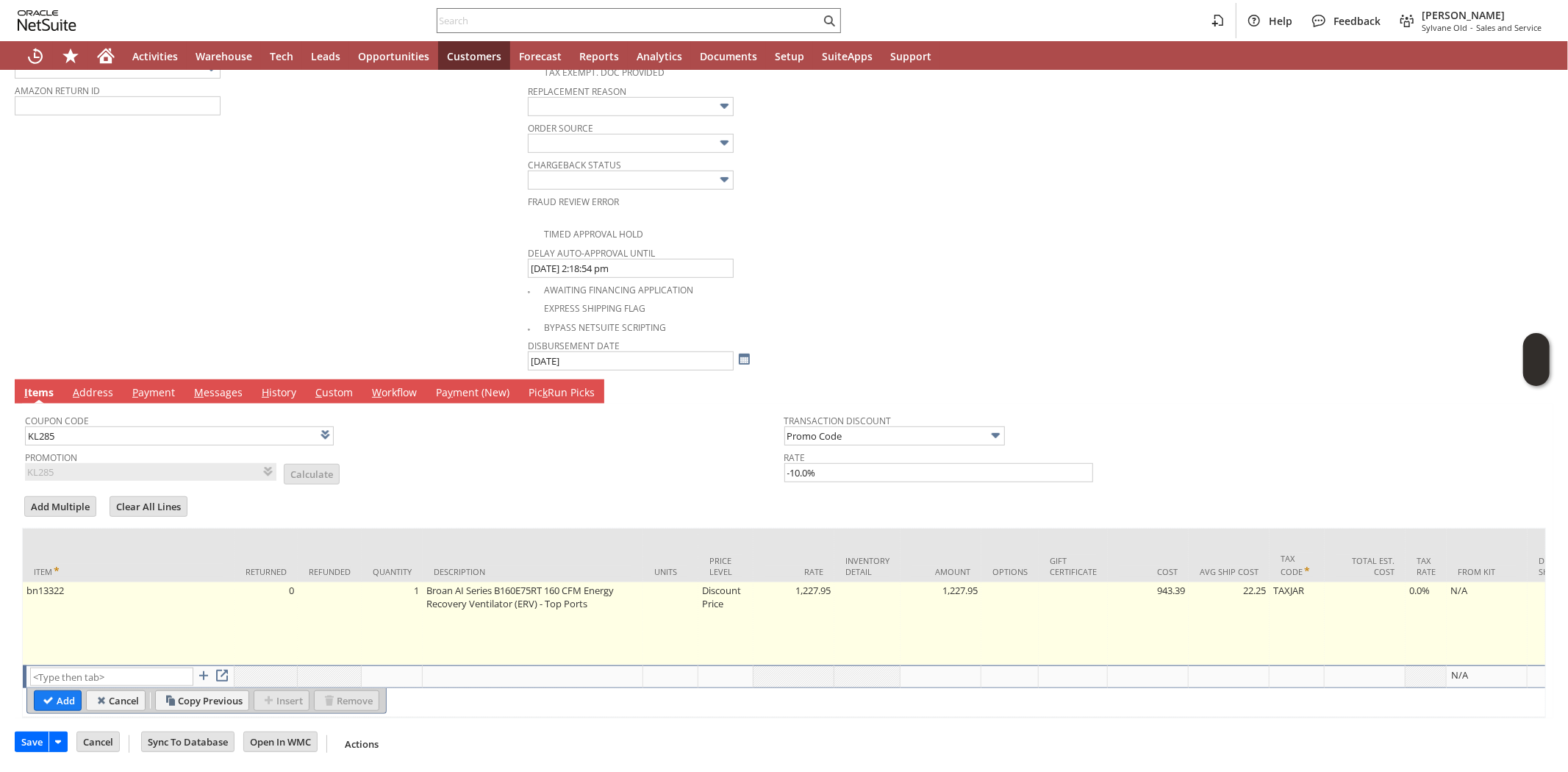
click at [717, 585] on td "Discount Price" at bounding box center [725, 624] width 55 height 83
type input "Disco...rice"
type input "OK"
type input "Make Copy"
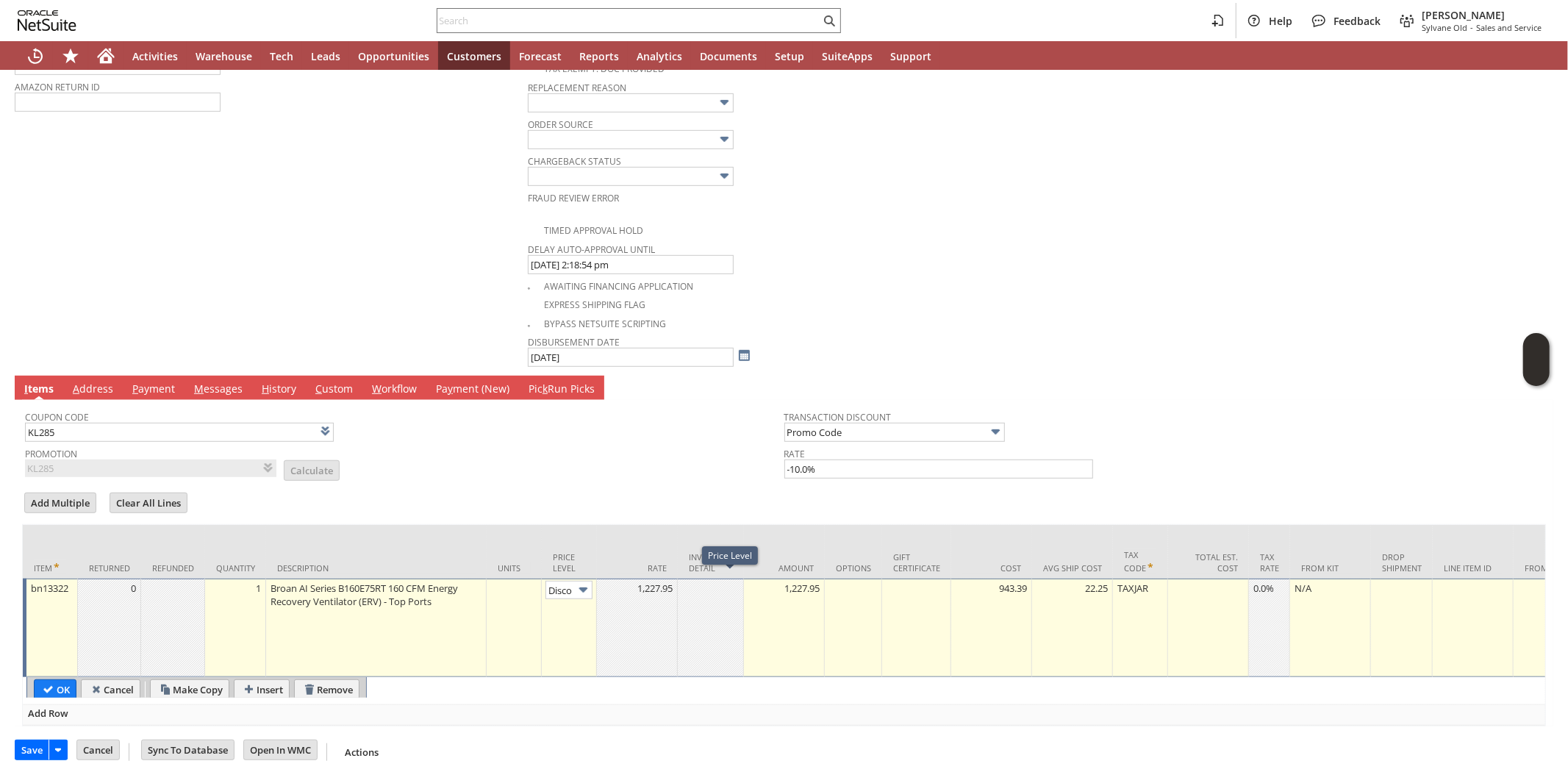
scroll to position [0, 25]
click at [589, 591] on img at bounding box center [583, 589] width 17 height 17
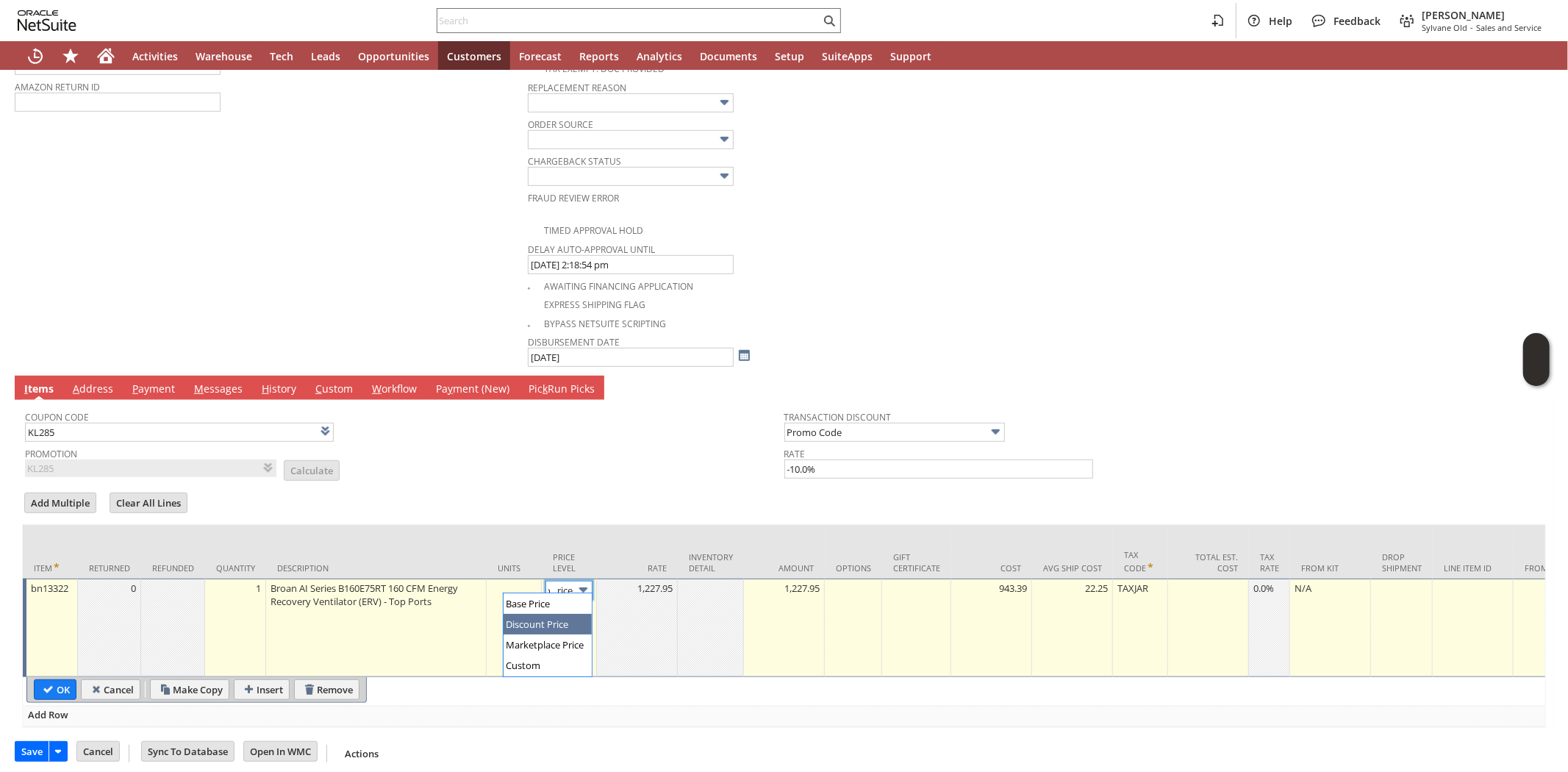
scroll to position [0, 0]
drag, startPoint x: 552, startPoint y: 660, endPoint x: 656, endPoint y: 596, distance: 122.1
type input "Custom"
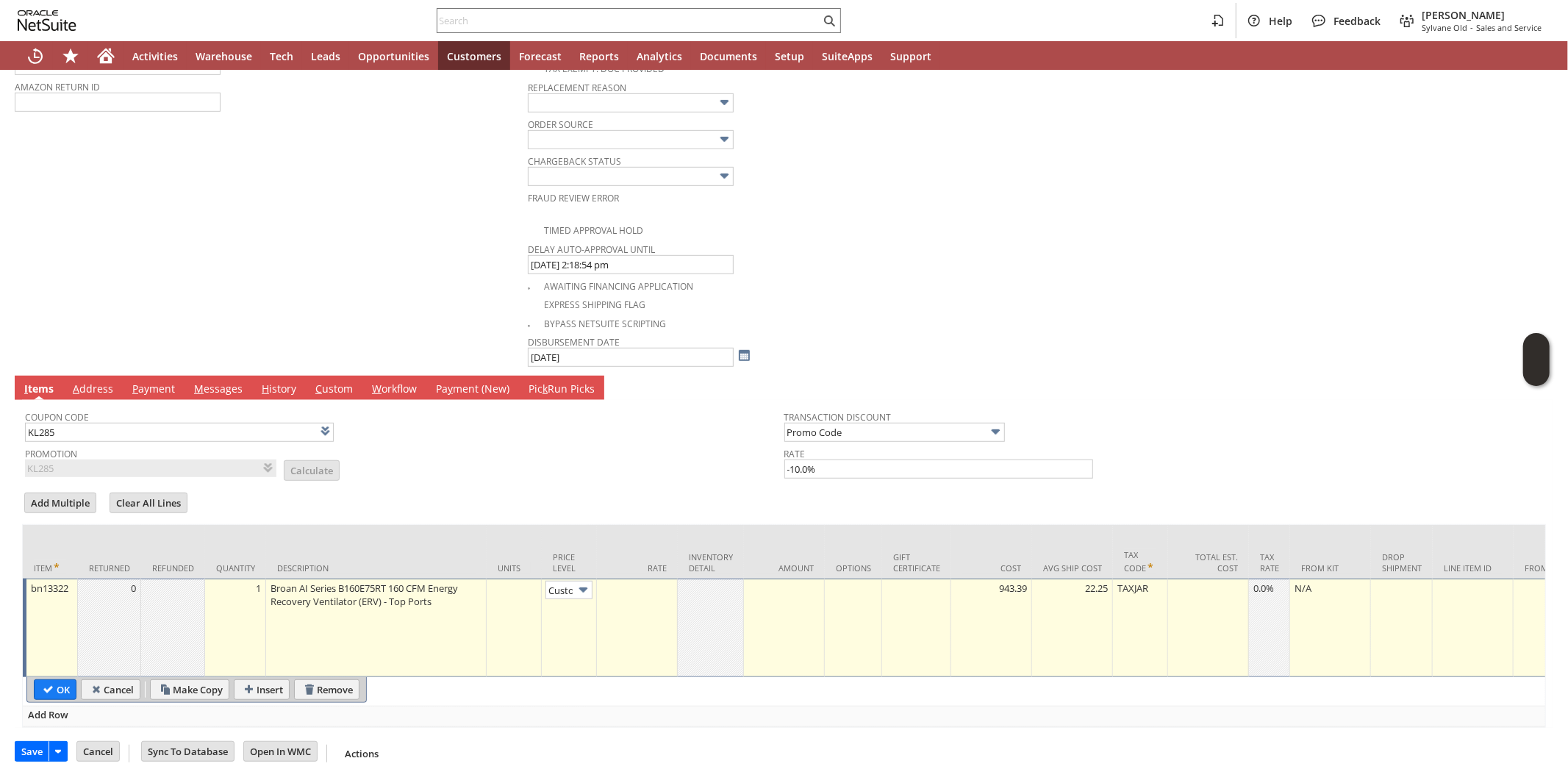
click at [662, 590] on td at bounding box center [637, 628] width 81 height 98
type input "0.00"
click at [50, 680] on input "OK" at bounding box center [54, 689] width 41 height 19
type input "Add"
type input "Copy Previous"
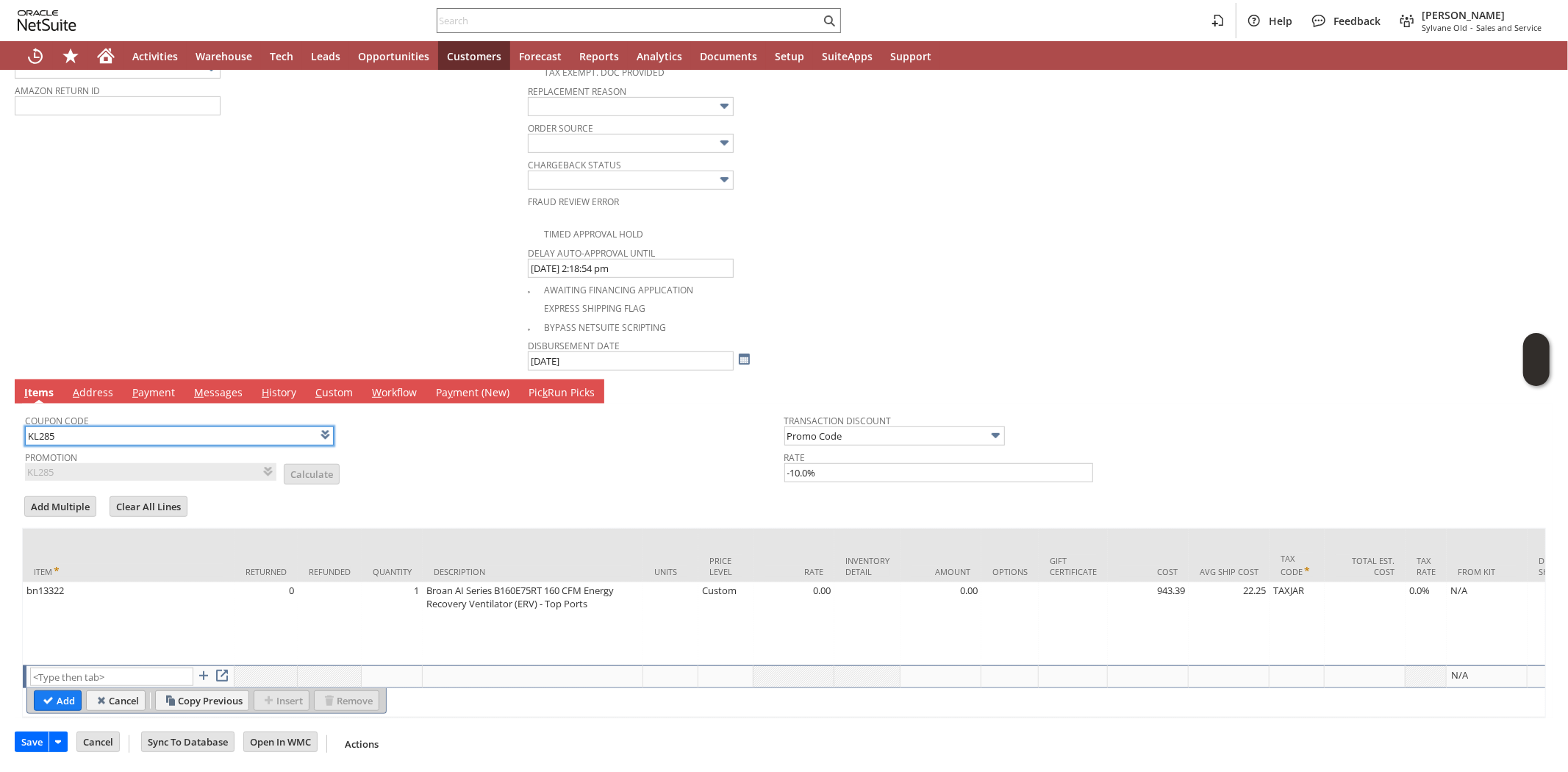
click at [140, 427] on input "KL285" at bounding box center [179, 437] width 309 height 19
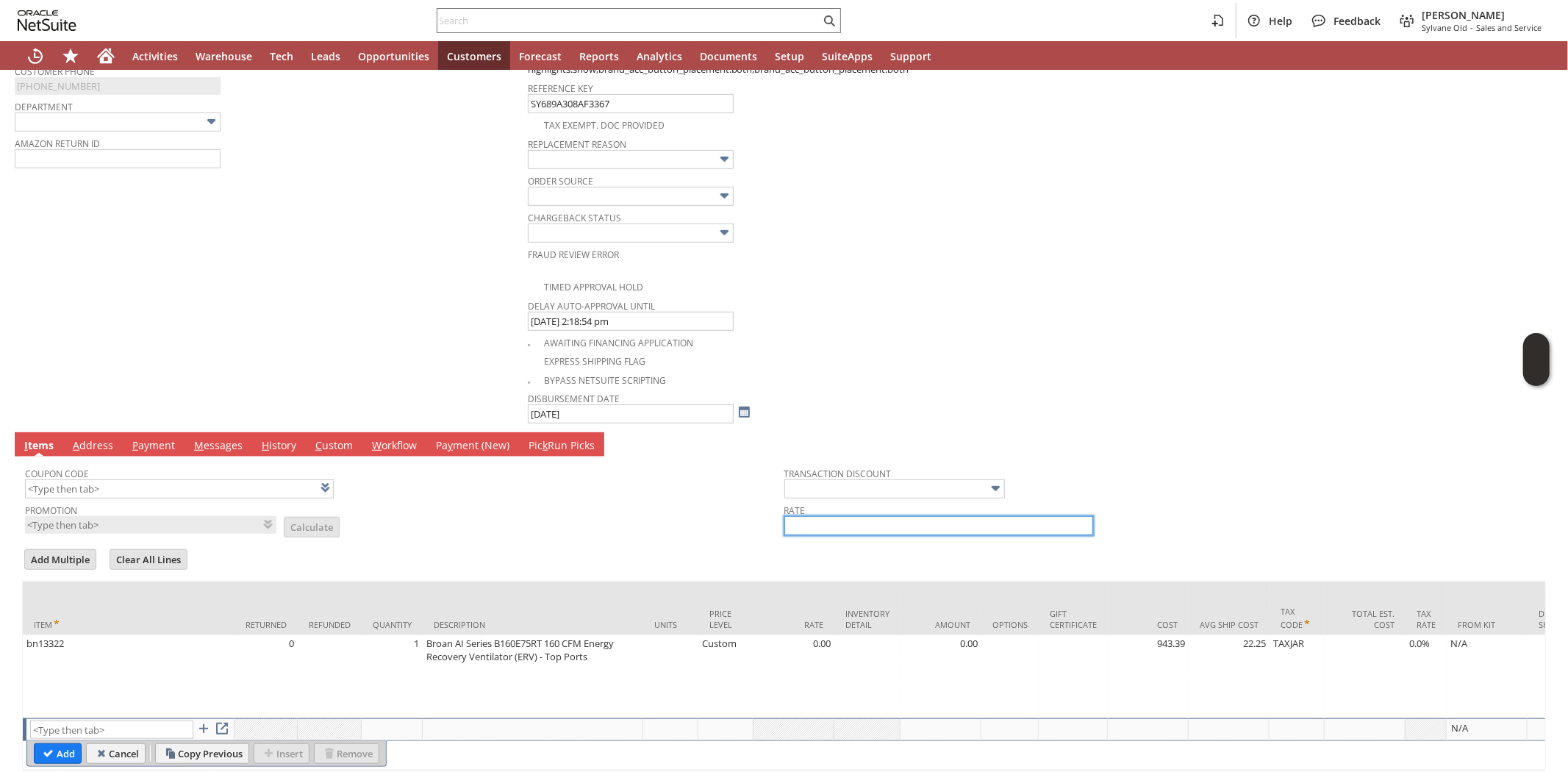
scroll to position [630, 0]
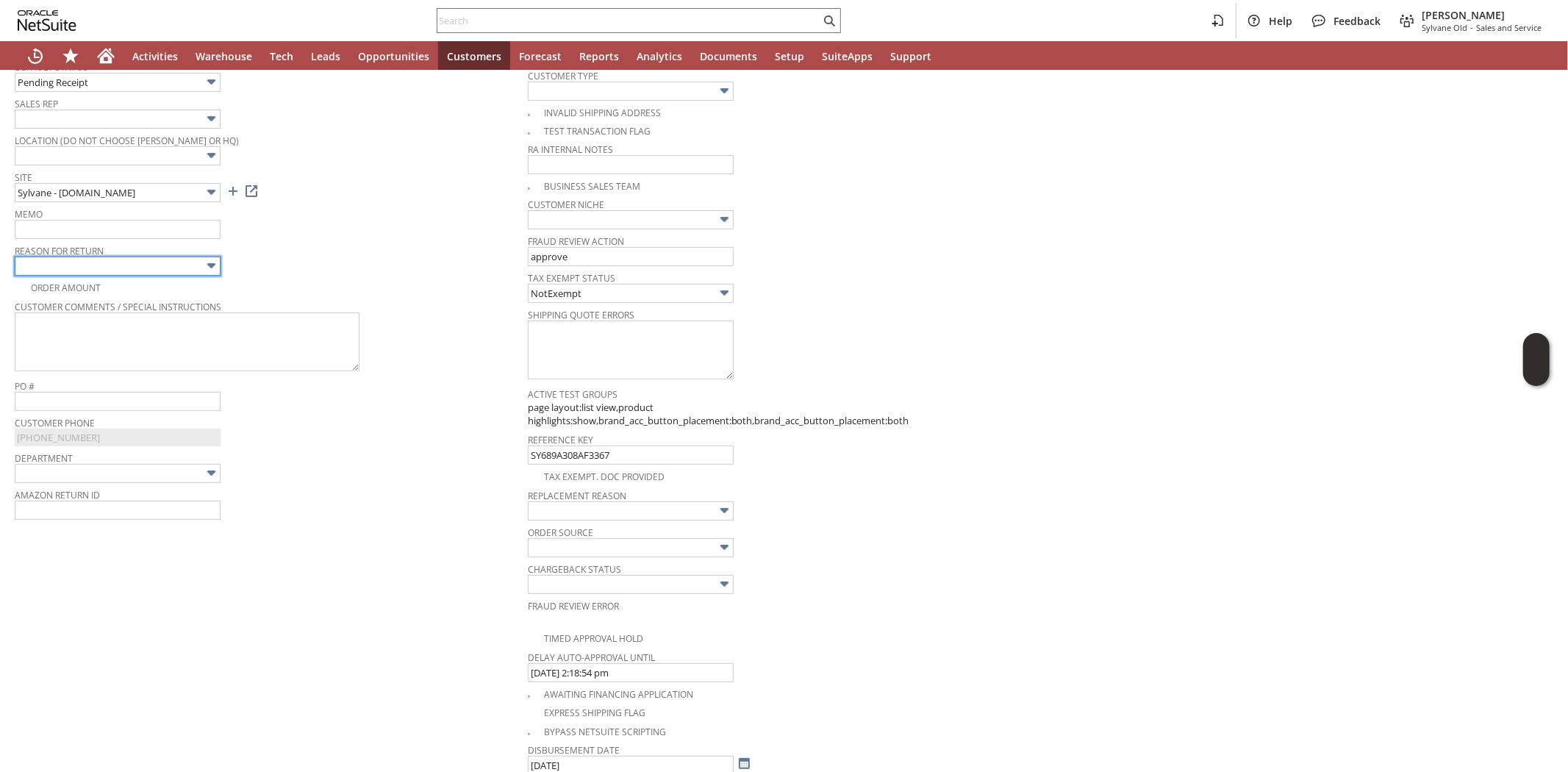
click at [183, 269] on input "text" at bounding box center [118, 266] width 205 height 19
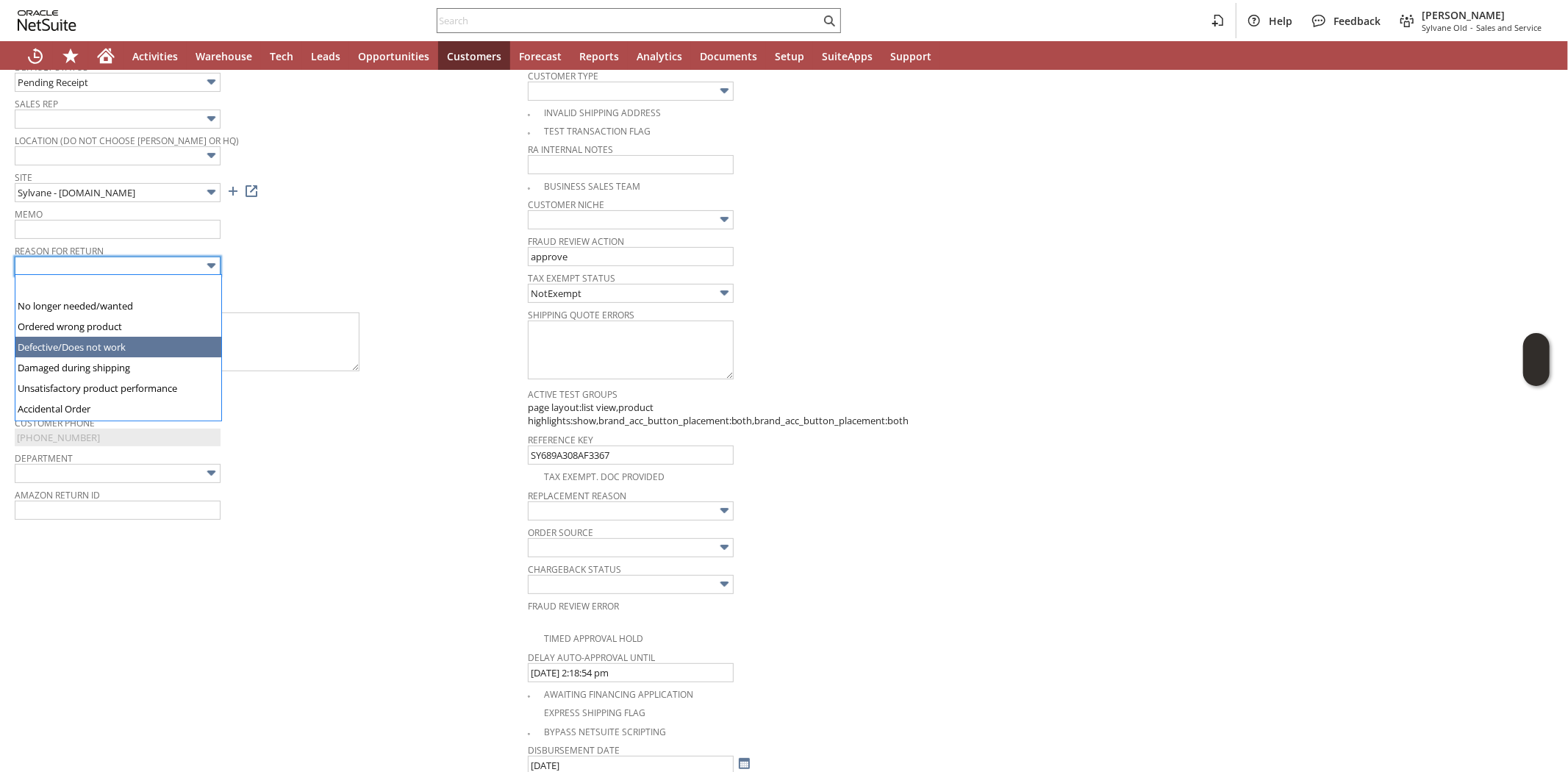
type input "Defective/Does not work"
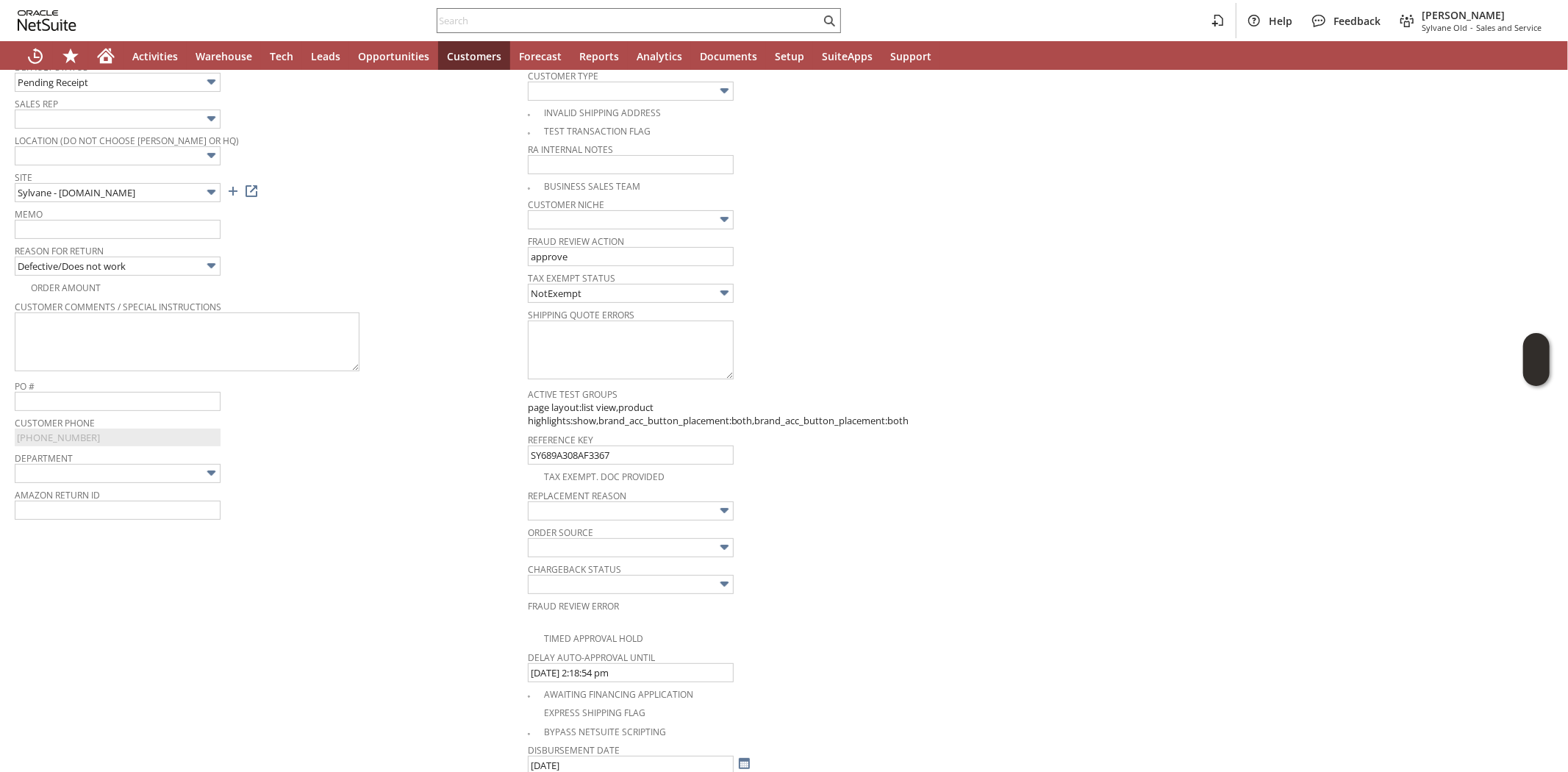
click at [406, 220] on div "Memo" at bounding box center [268, 221] width 506 height 35
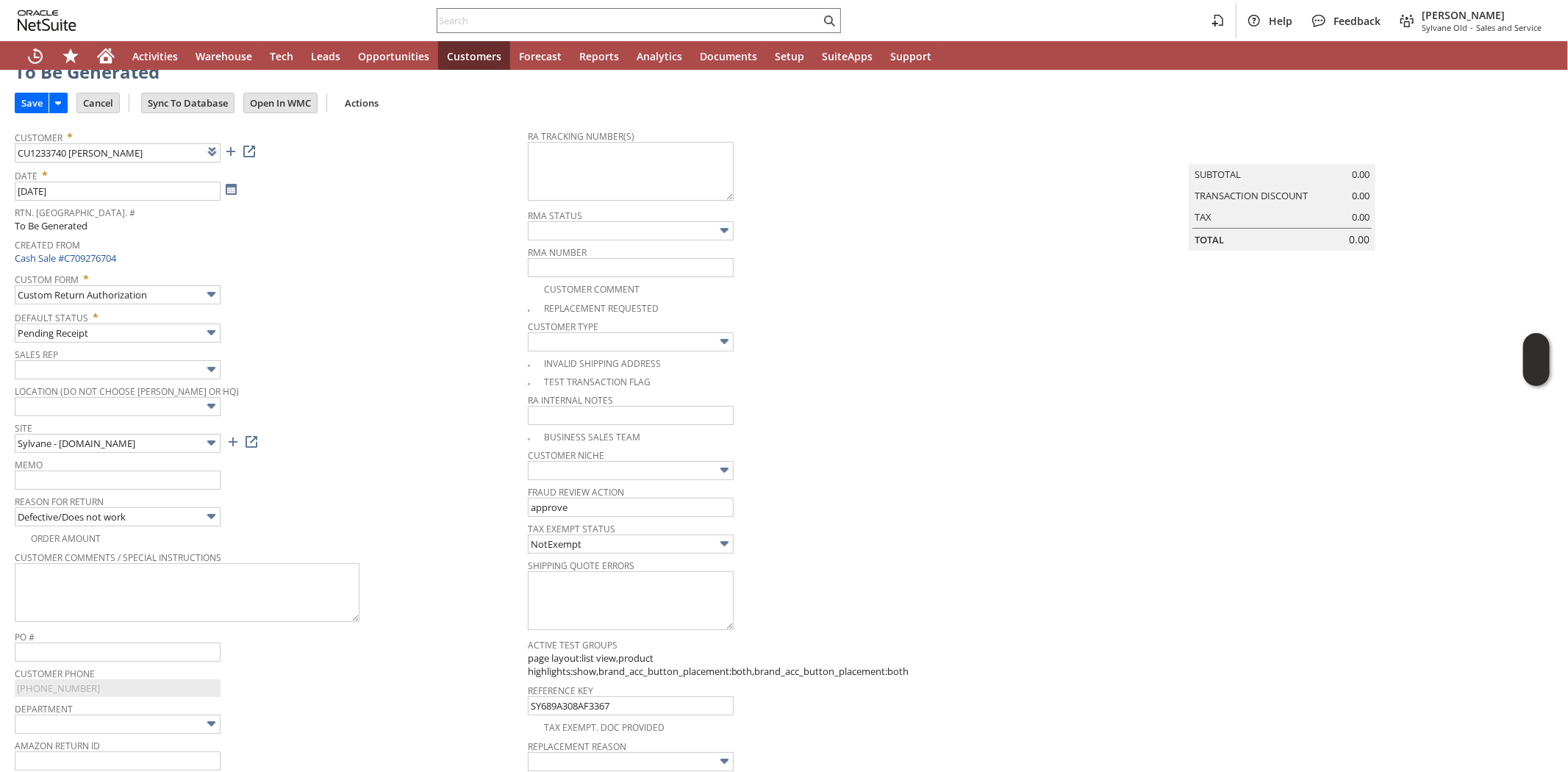
scroll to position [0, 0]
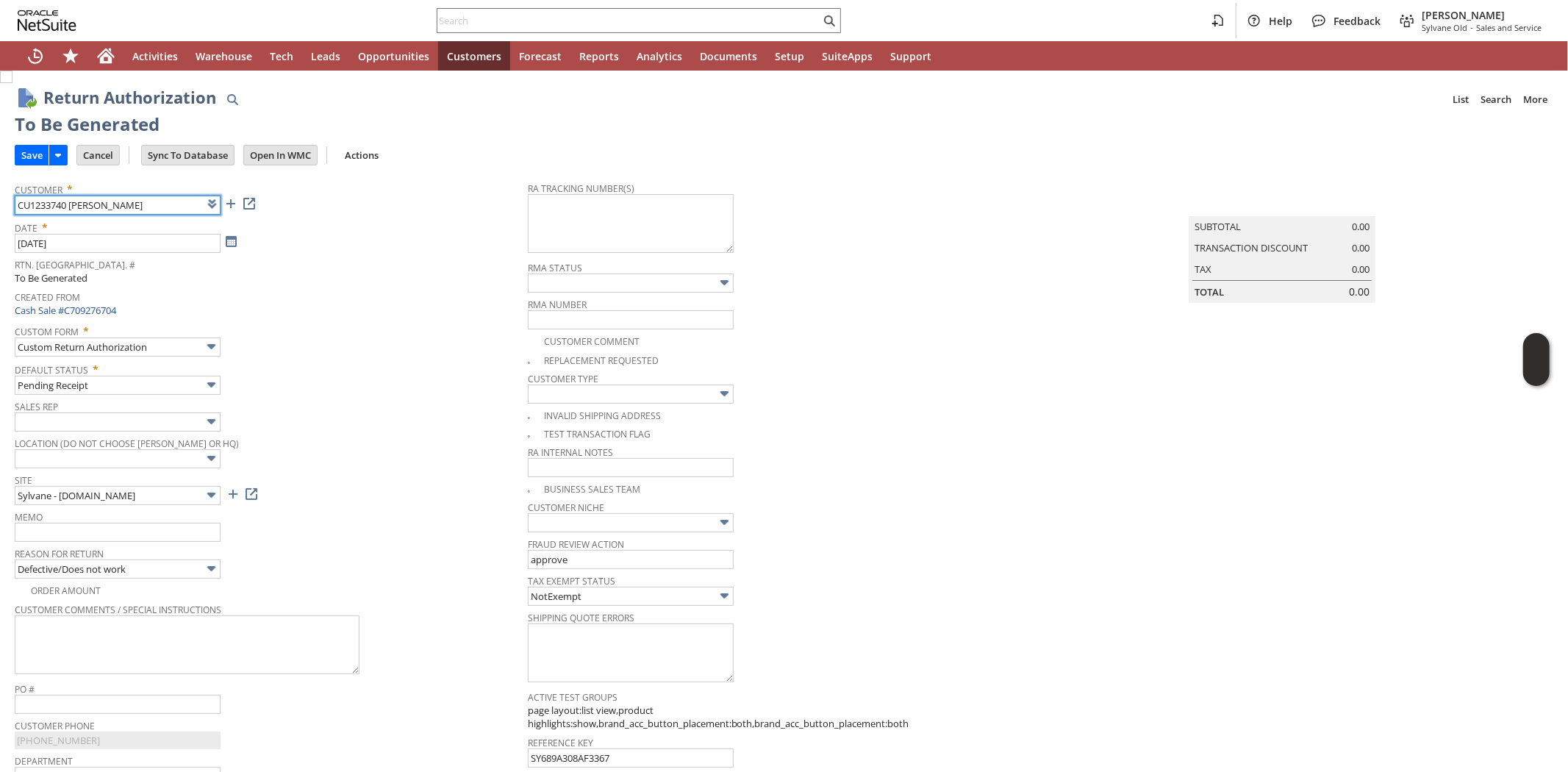
click at [47, 210] on input "CU1233740 [PERSON_NAME]" at bounding box center [118, 206] width 205 height 19
click at [343, 312] on div "Created From Cash Sale #C709276704" at bounding box center [268, 303] width 506 height 32
click at [12, 83] on img at bounding box center [6, 76] width 12 height 12
checkbox input "true"
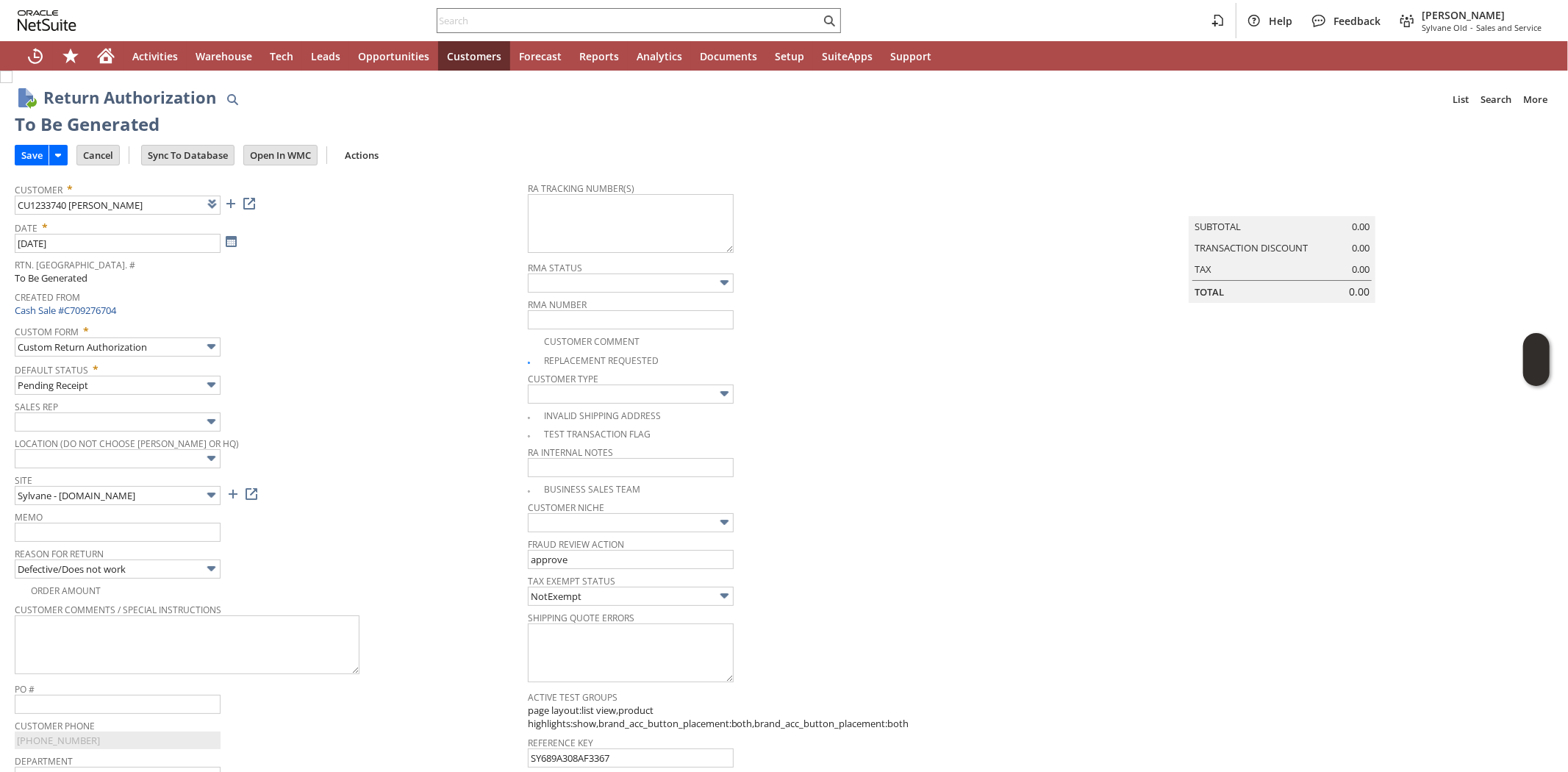
click at [397, 355] on td "Custom Form * Custom Return Authorization" at bounding box center [271, 339] width 513 height 39
click at [35, 148] on input "Save" at bounding box center [32, 155] width 33 height 19
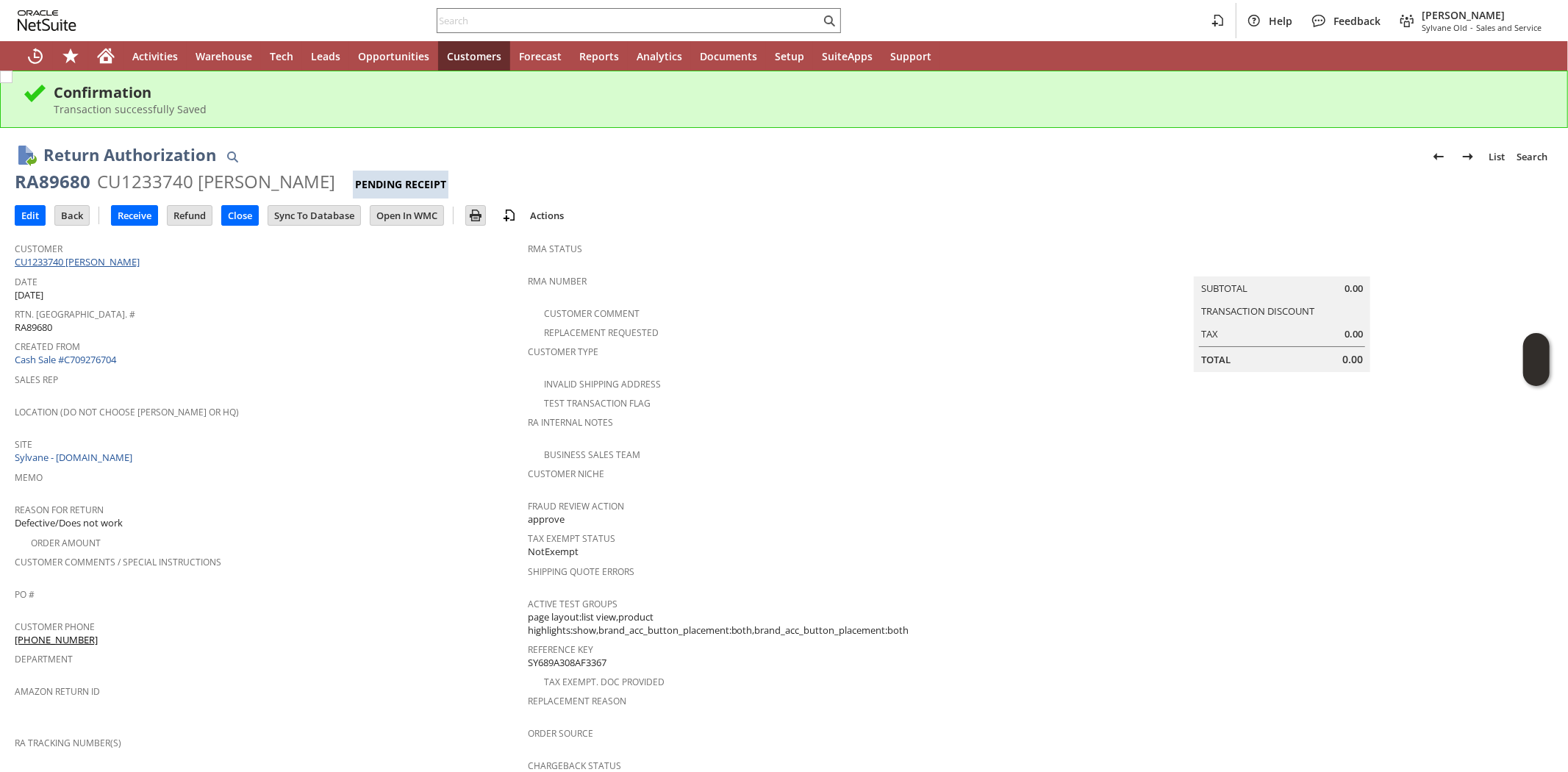
click at [115, 263] on link "CU1233740 [PERSON_NAME]" at bounding box center [79, 262] width 129 height 13
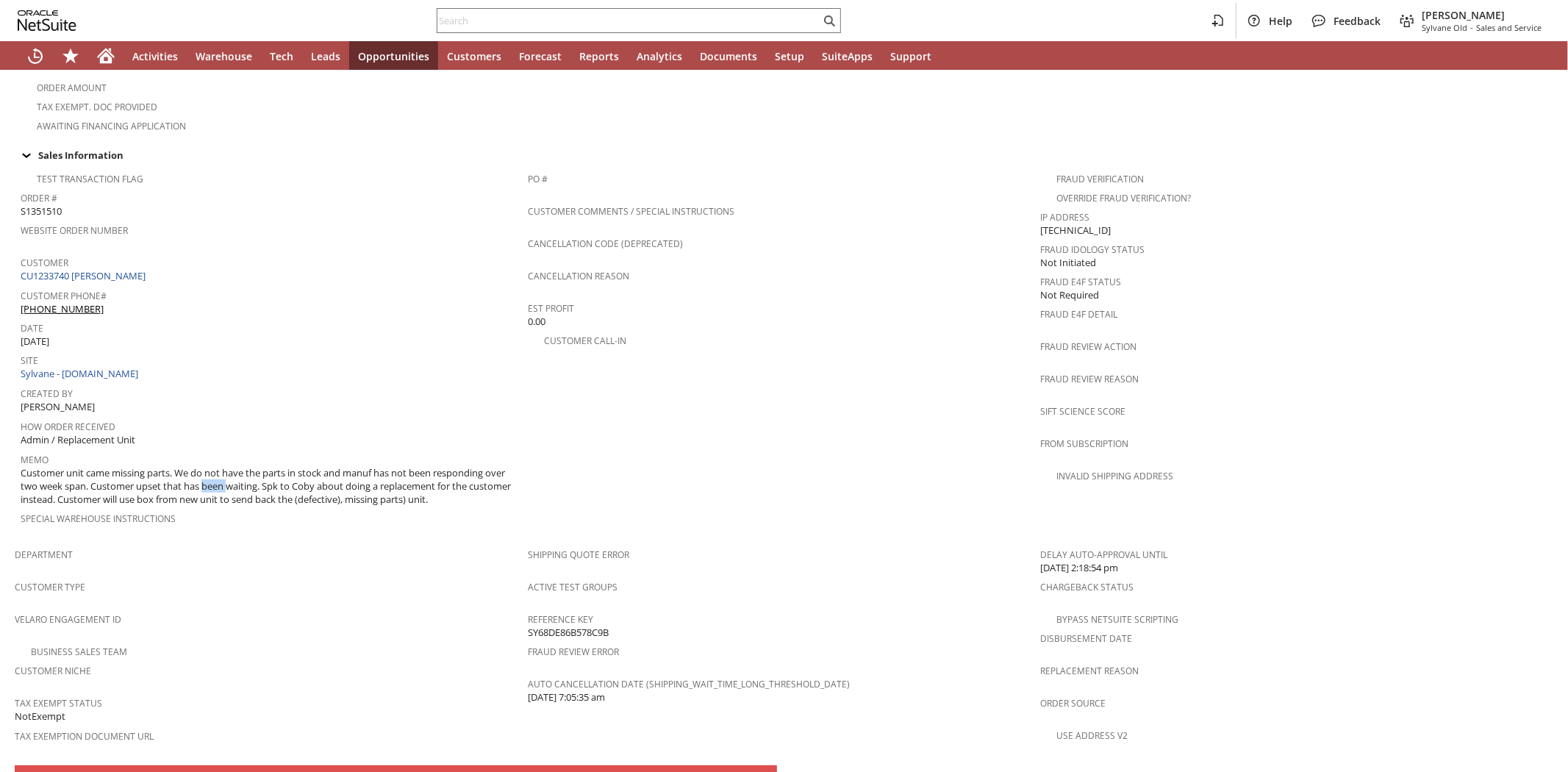
click at [172, 466] on span "Customer unit came missing parts. We do not have the parts in stock and manuf h…" at bounding box center [270, 487] width 500 height 40
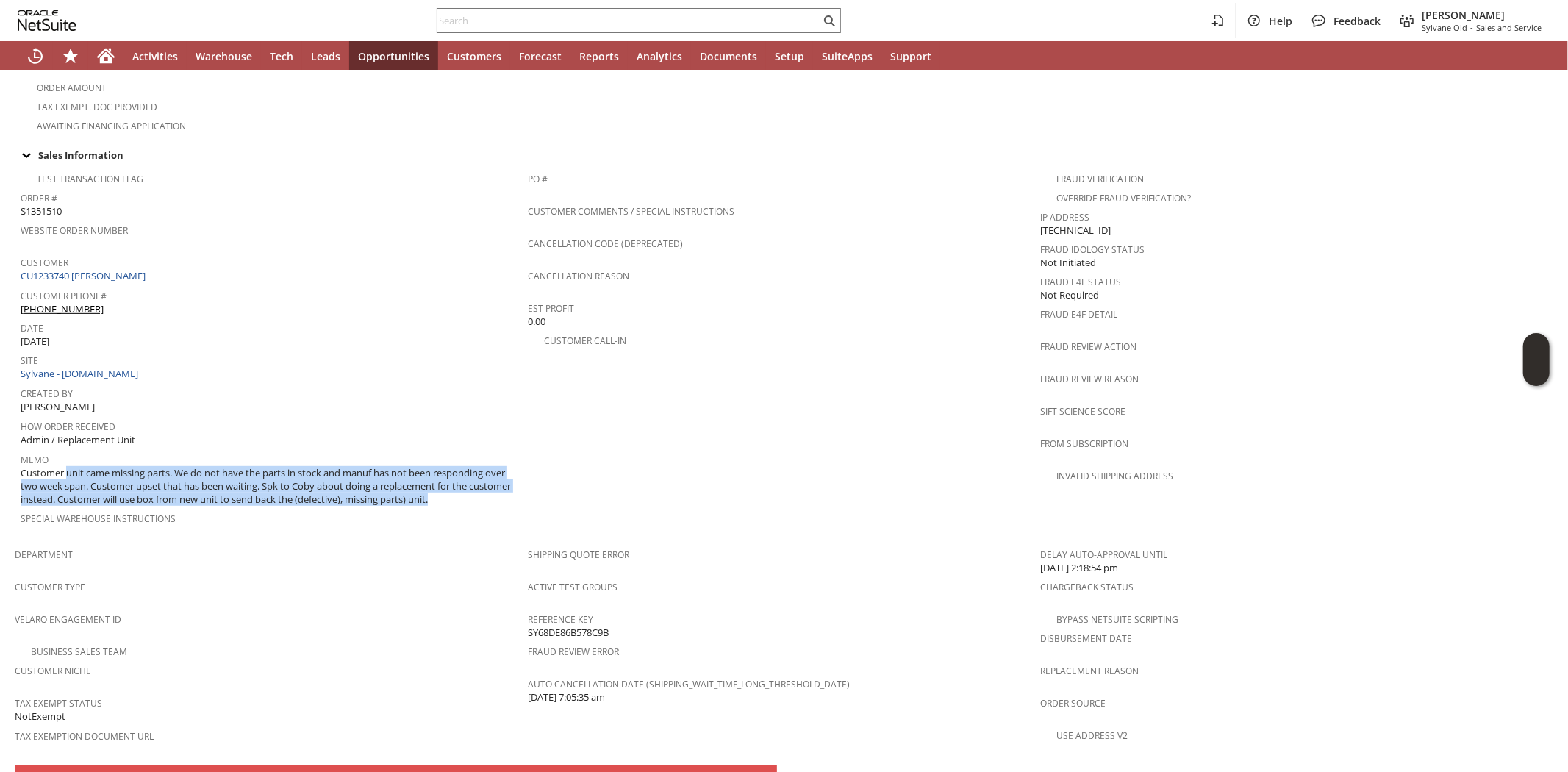
copy tbody "Customer unit came missing parts. We do not have the parts in stock and manuf h…"
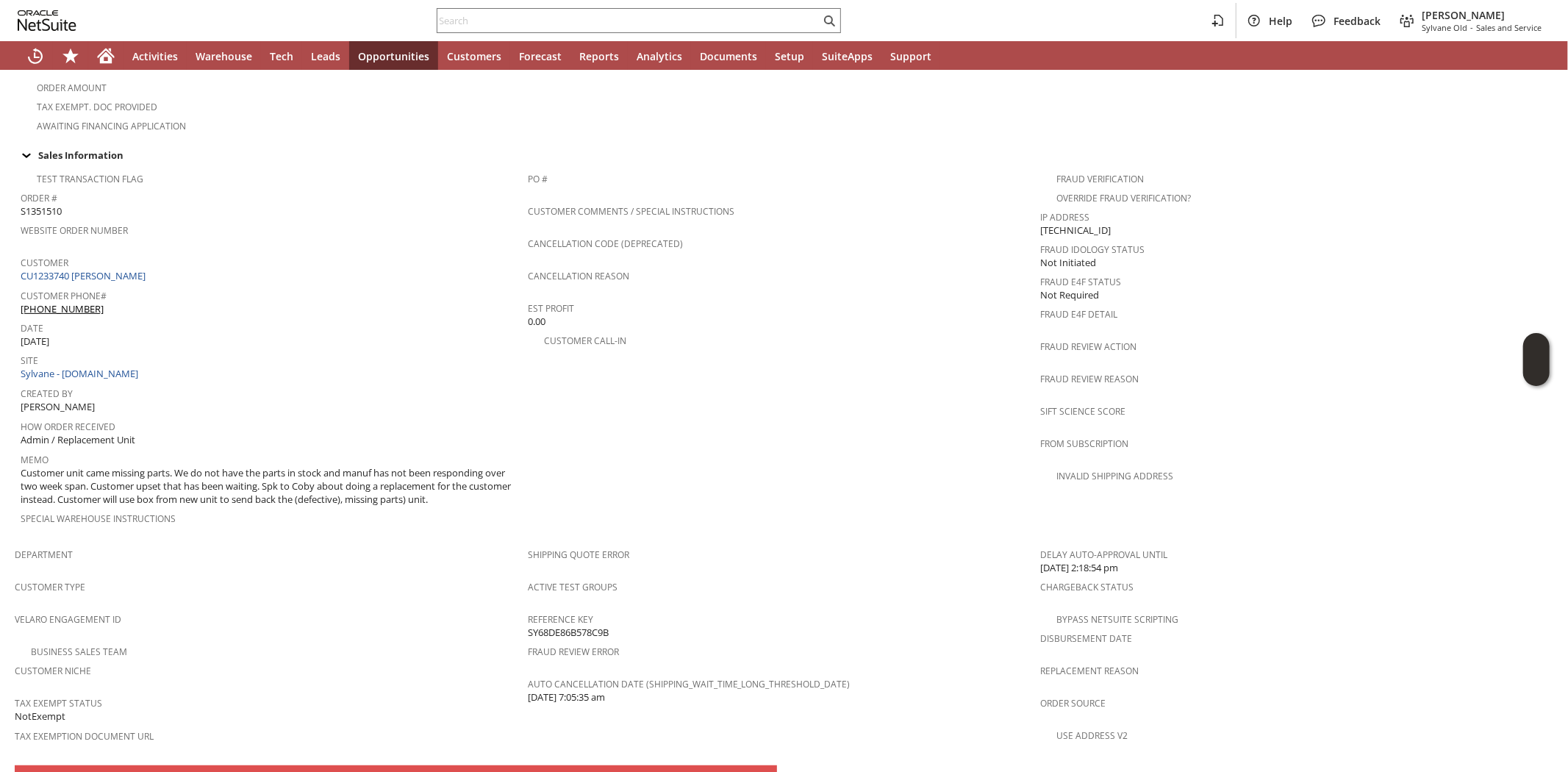
click at [338, 285] on span "Customer Phone#" at bounding box center [270, 293] width 500 height 17
click at [90, 269] on link "CU1233740 [PERSON_NAME]" at bounding box center [84, 275] width 129 height 13
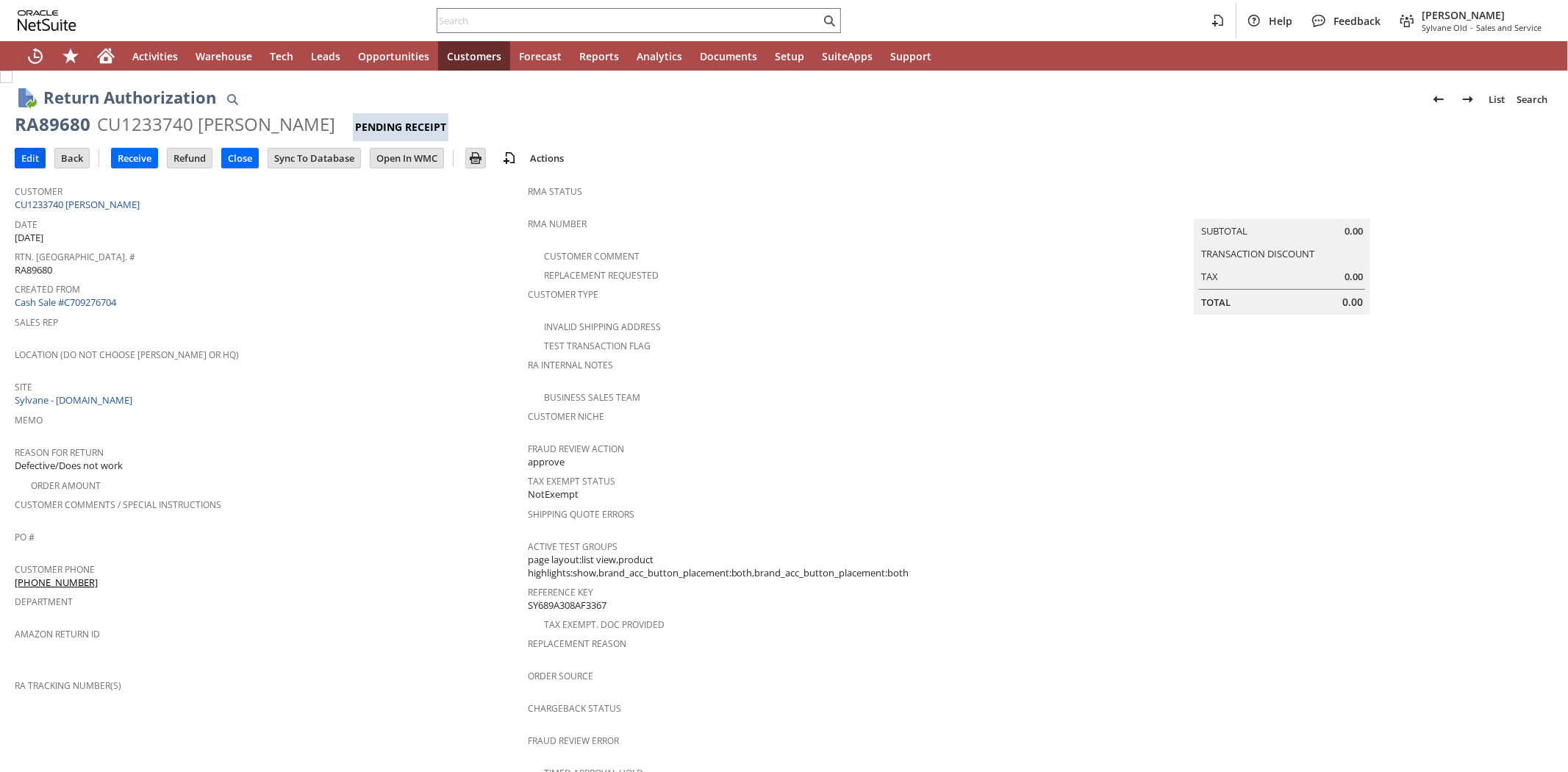
click at [29, 160] on input "Edit" at bounding box center [30, 158] width 29 height 19
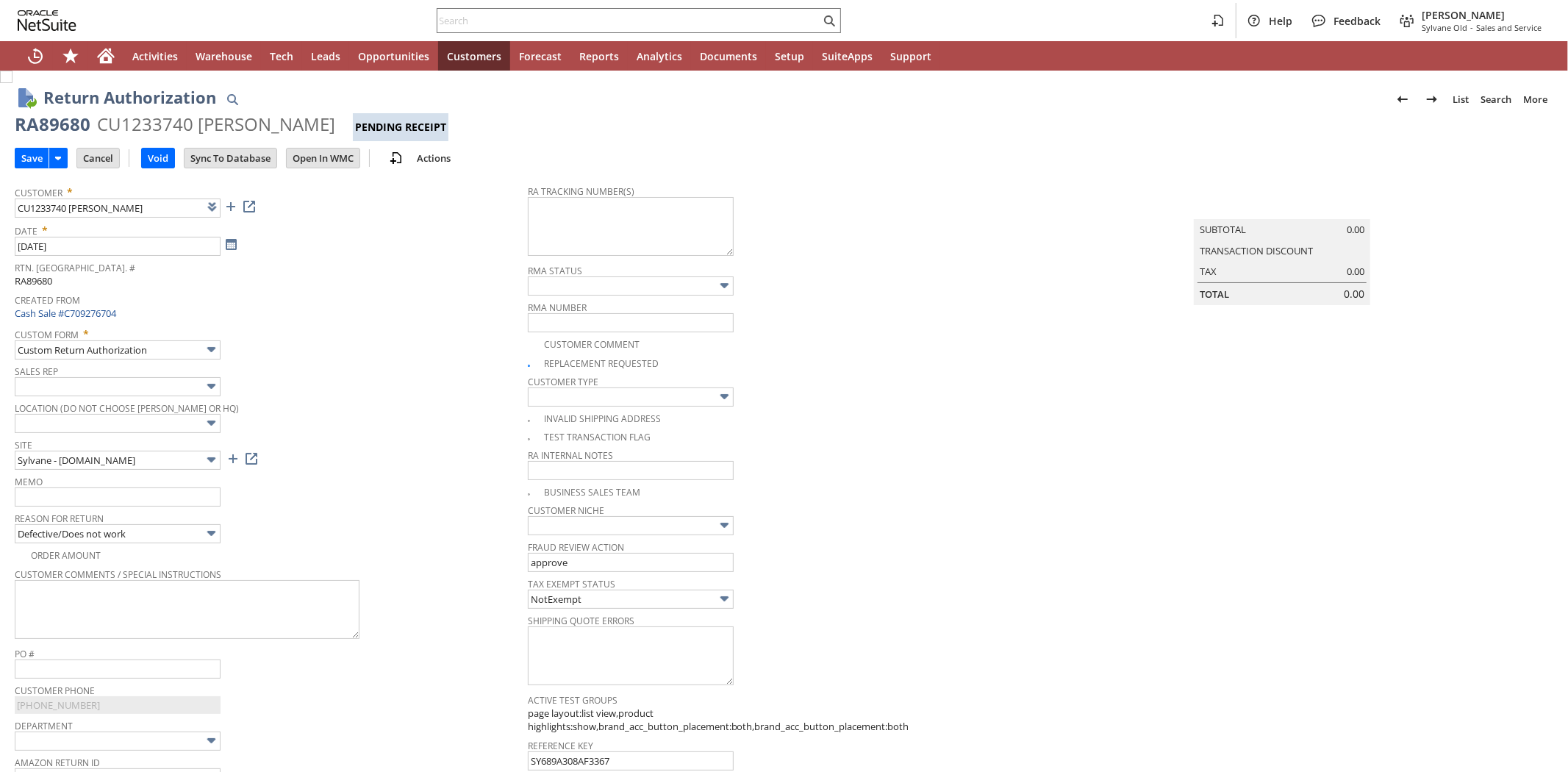
type input "Add"
type input "Copy Previous"
click at [125, 499] on input "text" at bounding box center [118, 497] width 205 height 19
paste input "Customer unit came missing parts. We do not have the parts in stock and manuf h…"
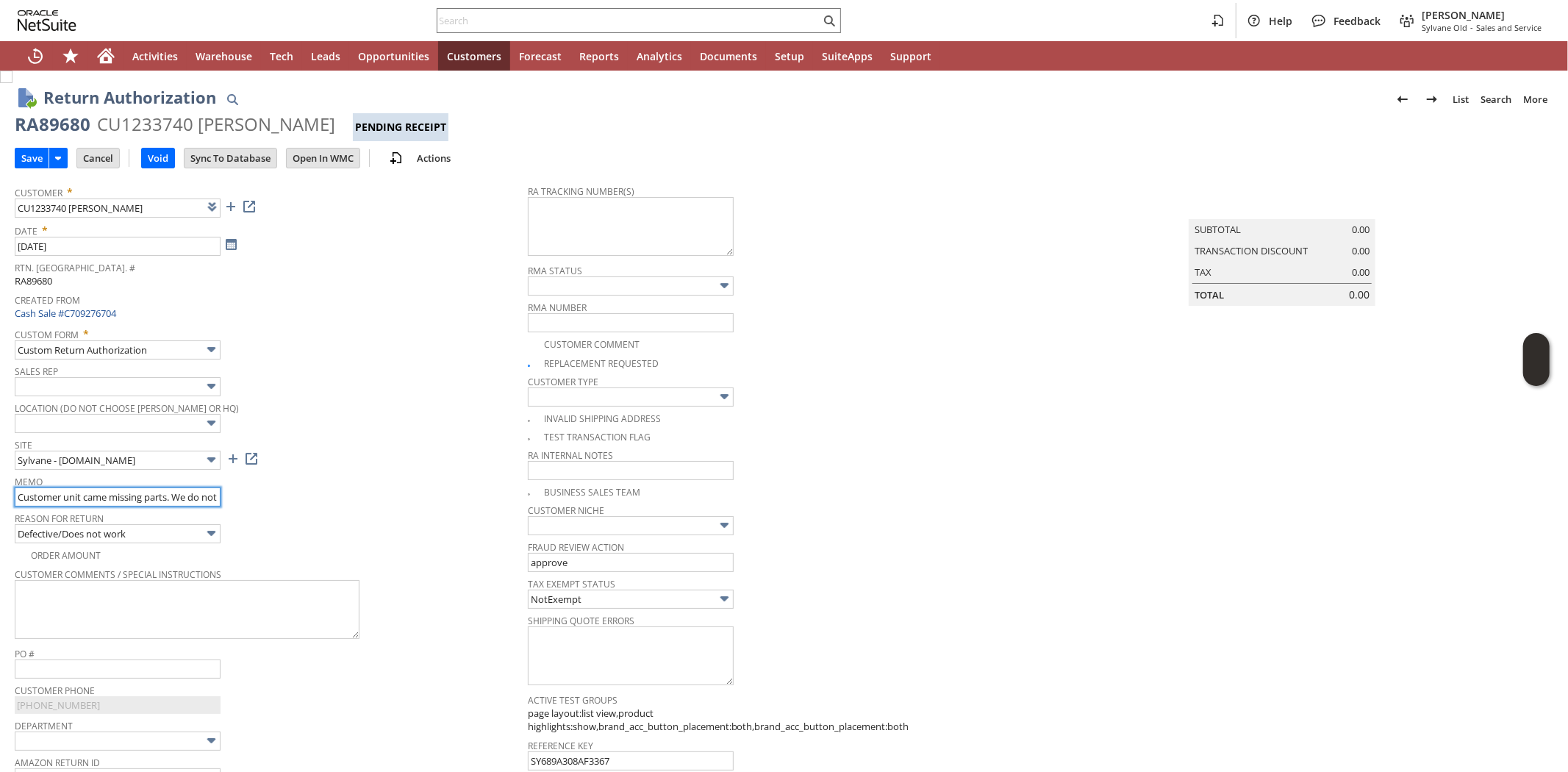
scroll to position [0, 1211]
type input "Customer unit came missing parts. We do not have the parts in stock and manuf h…"
click at [376, 486] on span "Memo" at bounding box center [268, 480] width 506 height 16
click at [32, 161] on input "Save" at bounding box center [32, 158] width 33 height 19
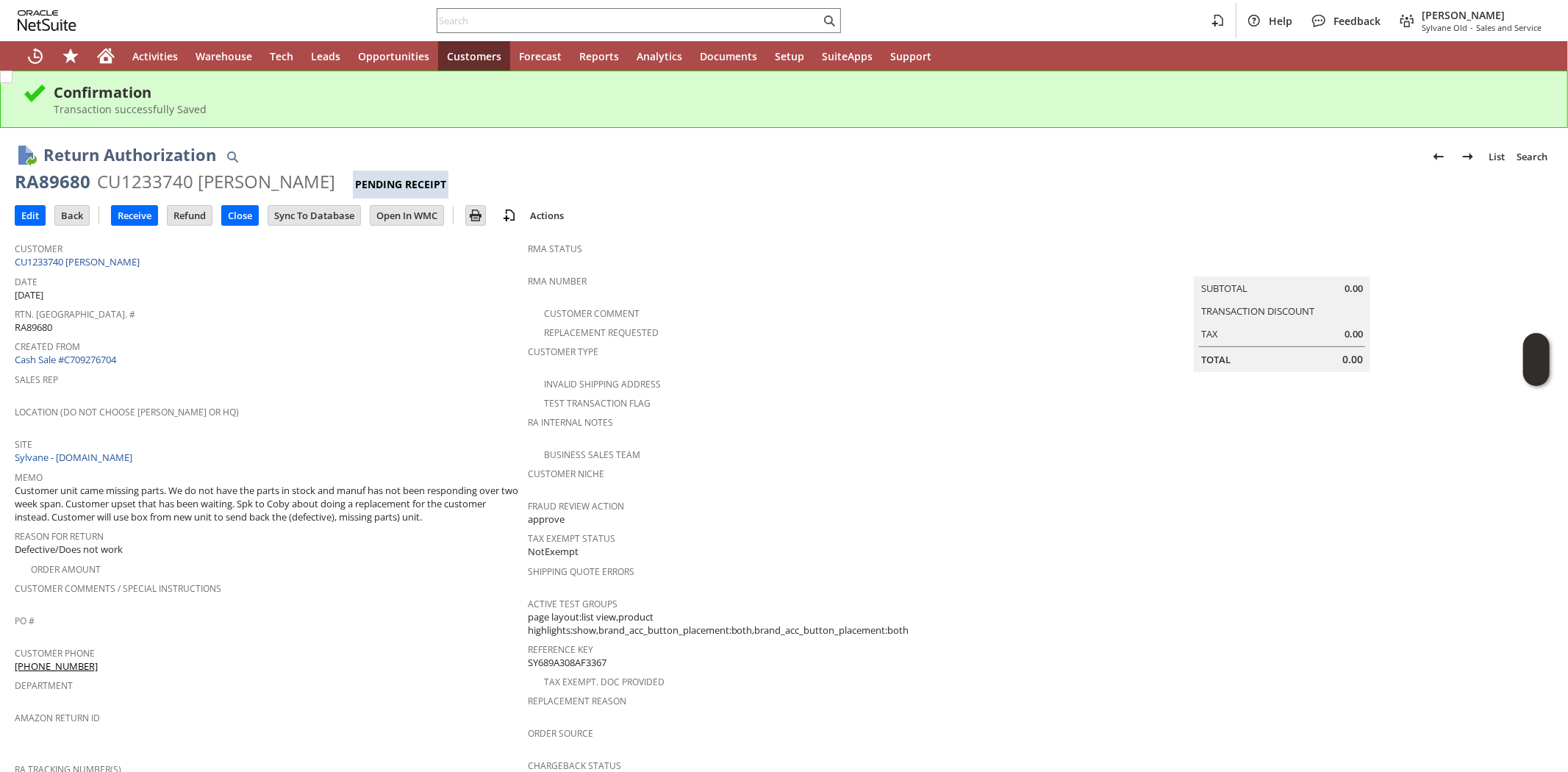
drag, startPoint x: 321, startPoint y: 183, endPoint x: 197, endPoint y: 181, distance: 124.0
click at [197, 181] on div "CU1233740 [PERSON_NAME]" at bounding box center [216, 181] width 238 height 24
copy div "[PERSON_NAME]"
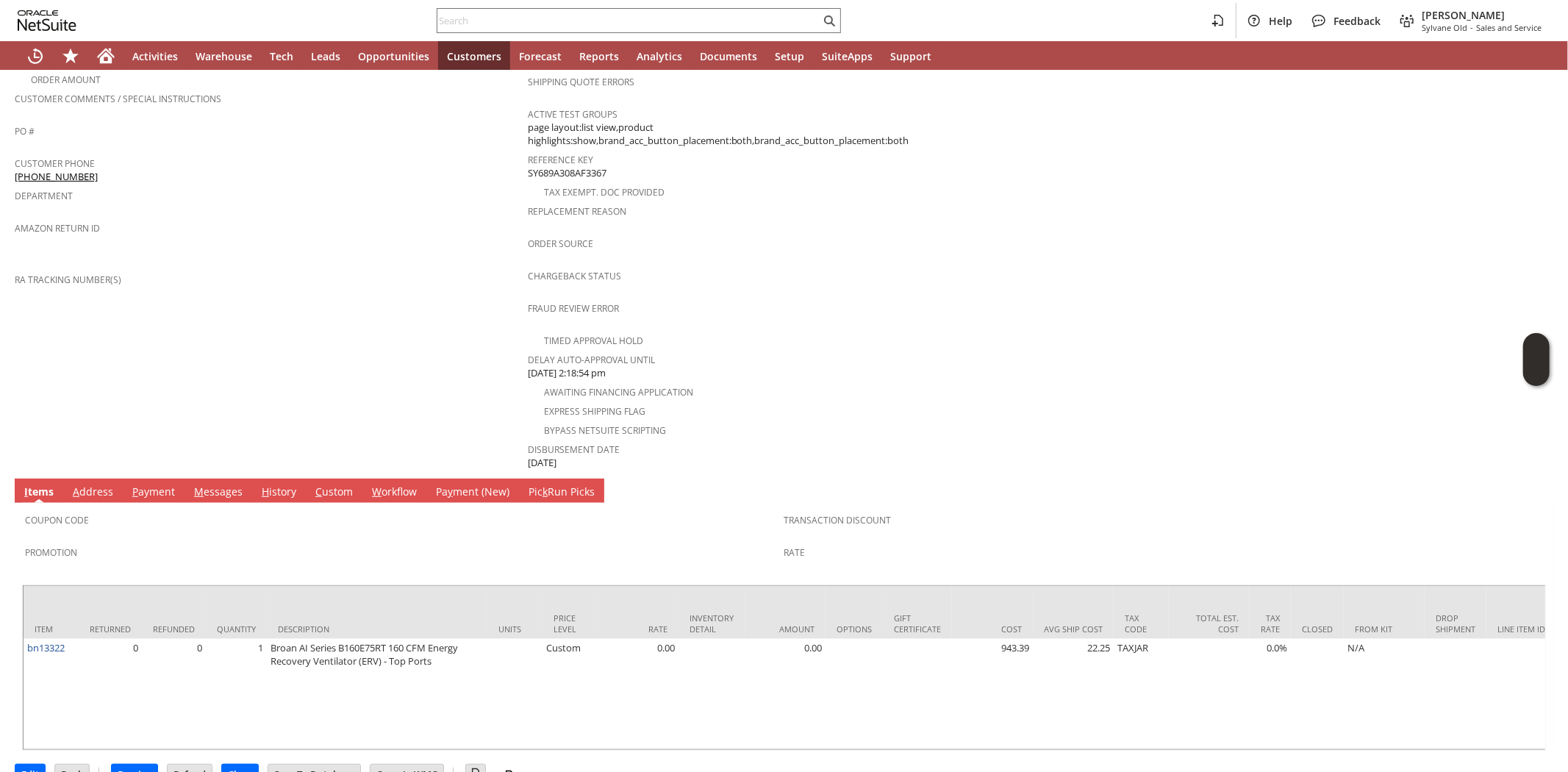
click at [134, 485] on span "P" at bounding box center [135, 492] width 6 height 14
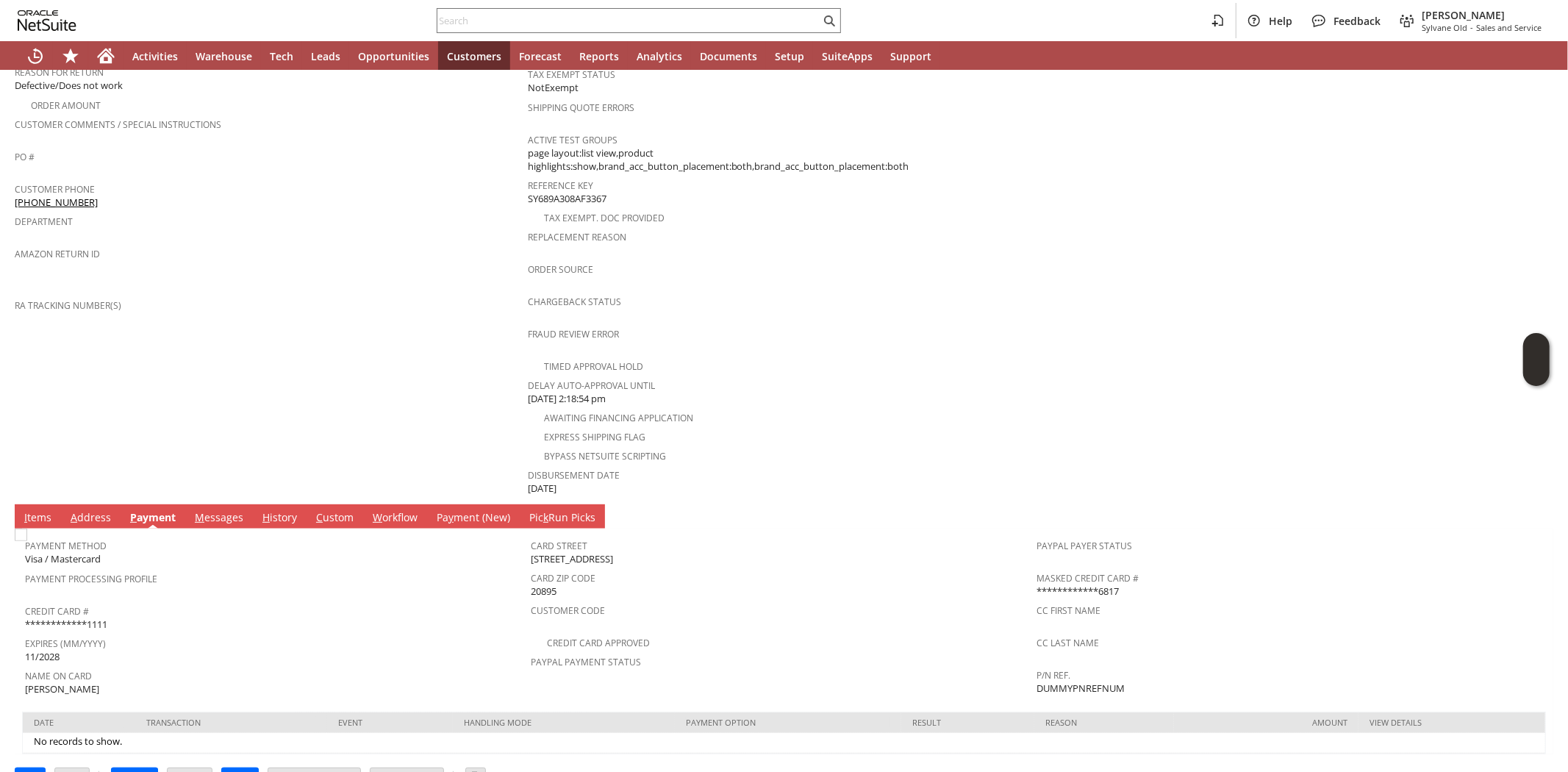
click at [76, 510] on link "A ddress" at bounding box center [90, 518] width 47 height 16
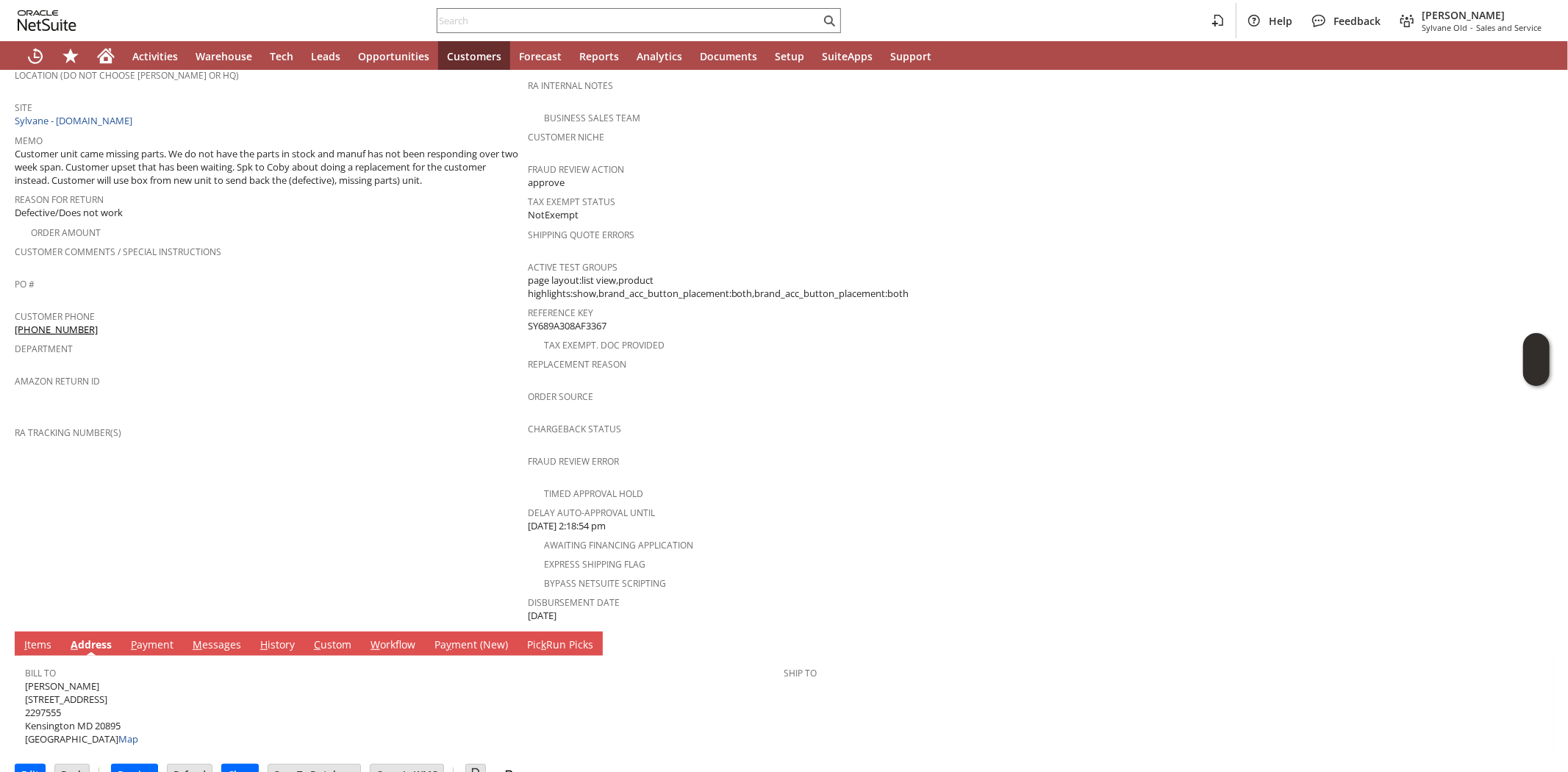
click at [111, 694] on span "Sean Terwilliger 4908 Bangor Dr 2297555 Kensington MD 20895 United States Map" at bounding box center [81, 713] width 113 height 67
copy span "20895"
drag, startPoint x: 88, startPoint y: 310, endPoint x: 15, endPoint y: 311, distance: 73.0
click at [15, 311] on div "Customer Phone (571) 205-3755" at bounding box center [268, 321] width 506 height 31
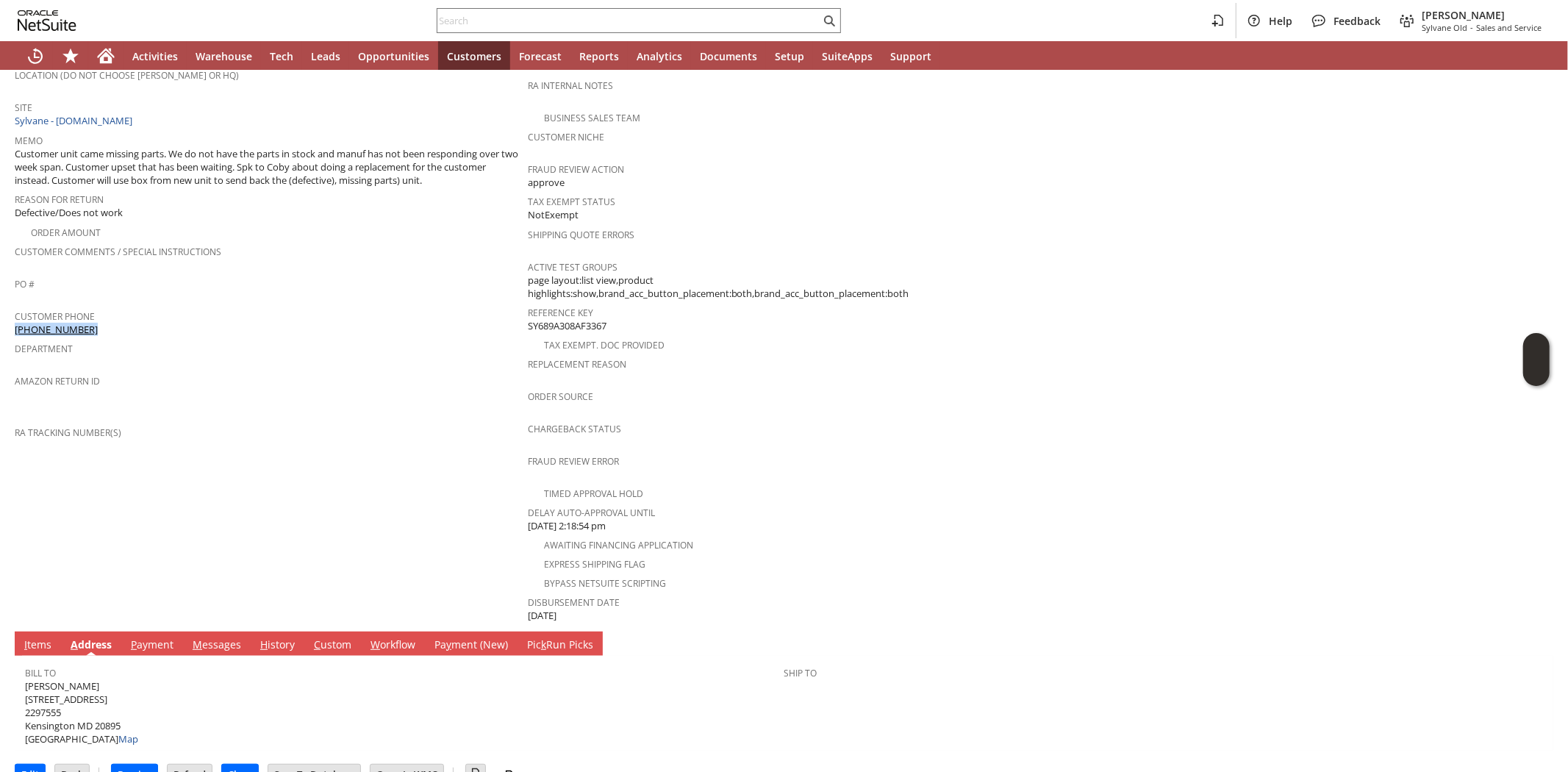
copy link "[PHONE_NUMBER]"
click at [77, 680] on span "Sean Terwilliger 4908 Bangor Dr 2297555 Kensington MD 20895 United States Map" at bounding box center [81, 713] width 113 height 67
copy span "[STREET_ADDRESS]"
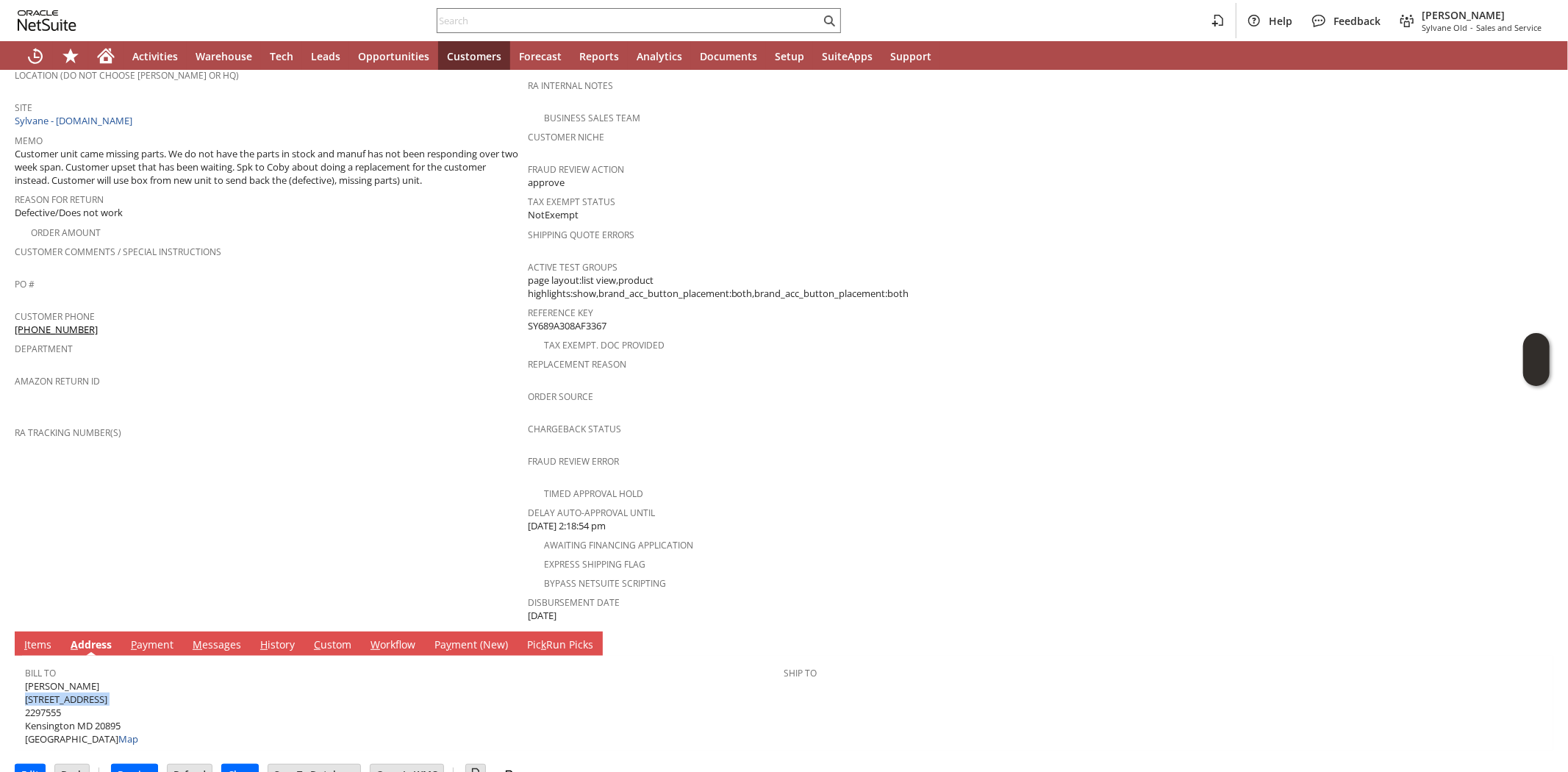
click at [39, 638] on link "I tems" at bounding box center [37, 646] width 34 height 16
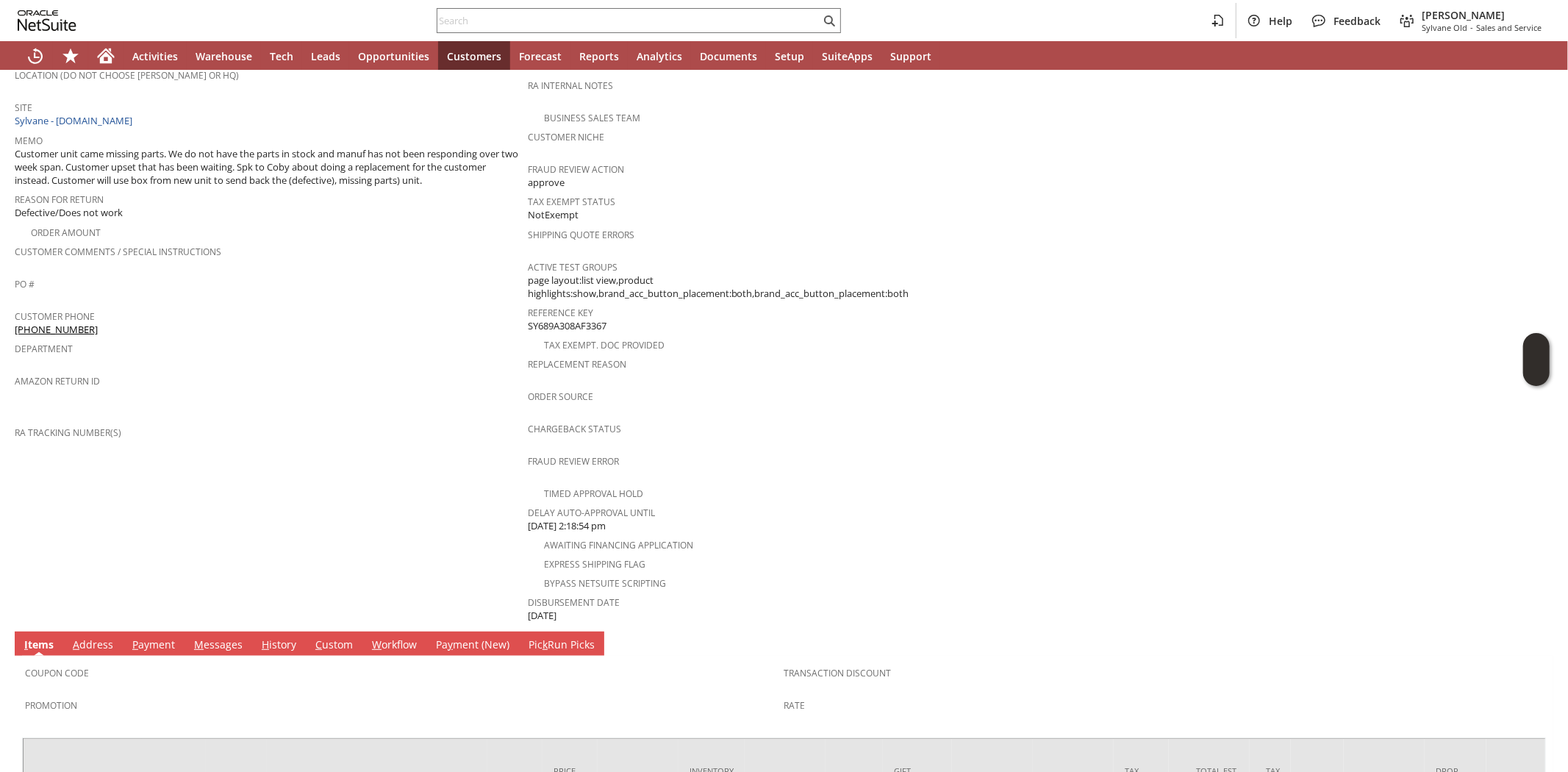
scroll to position [503, 0]
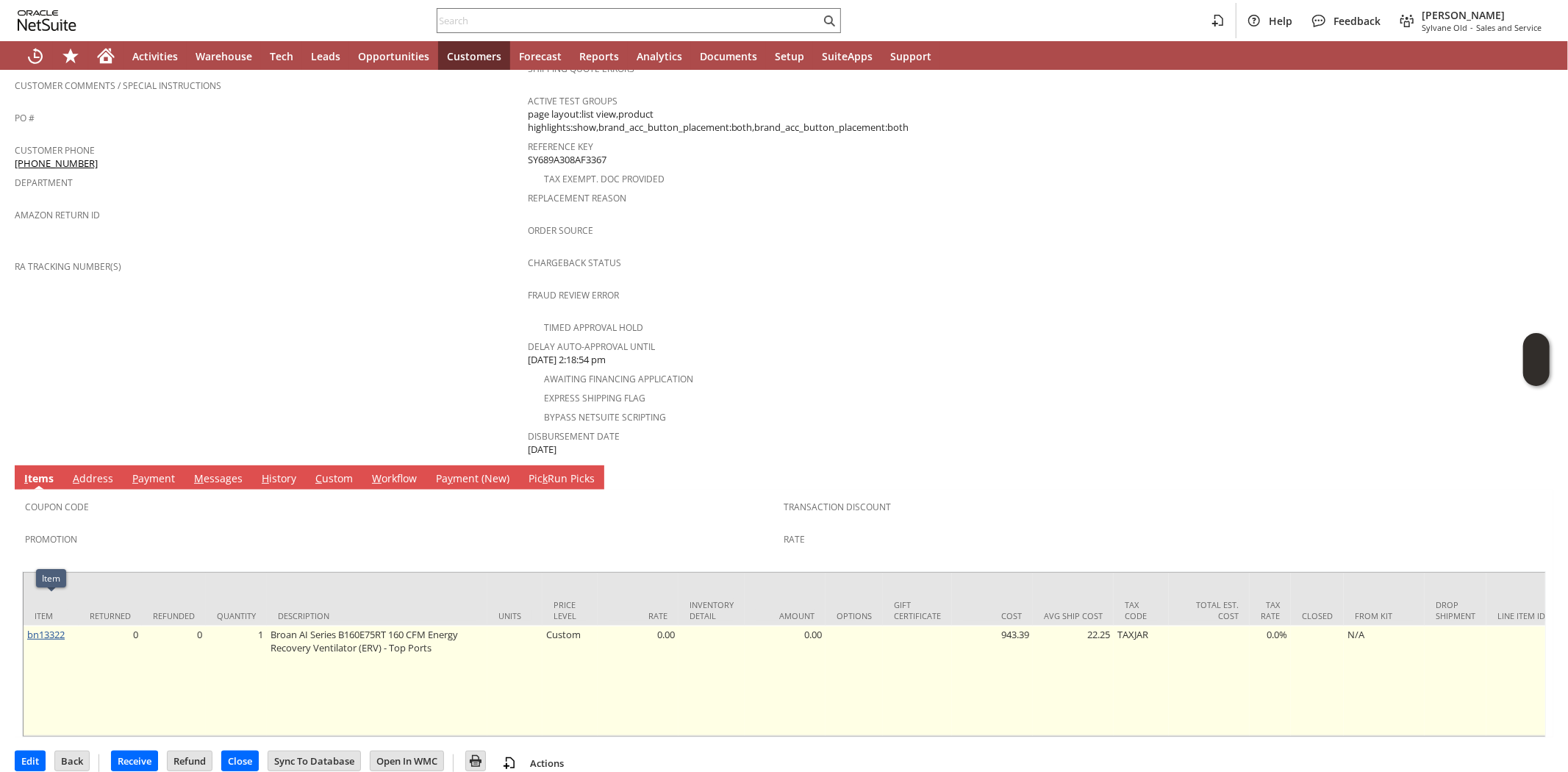
click at [50, 628] on link "bn13322" at bounding box center [46, 634] width 38 height 13
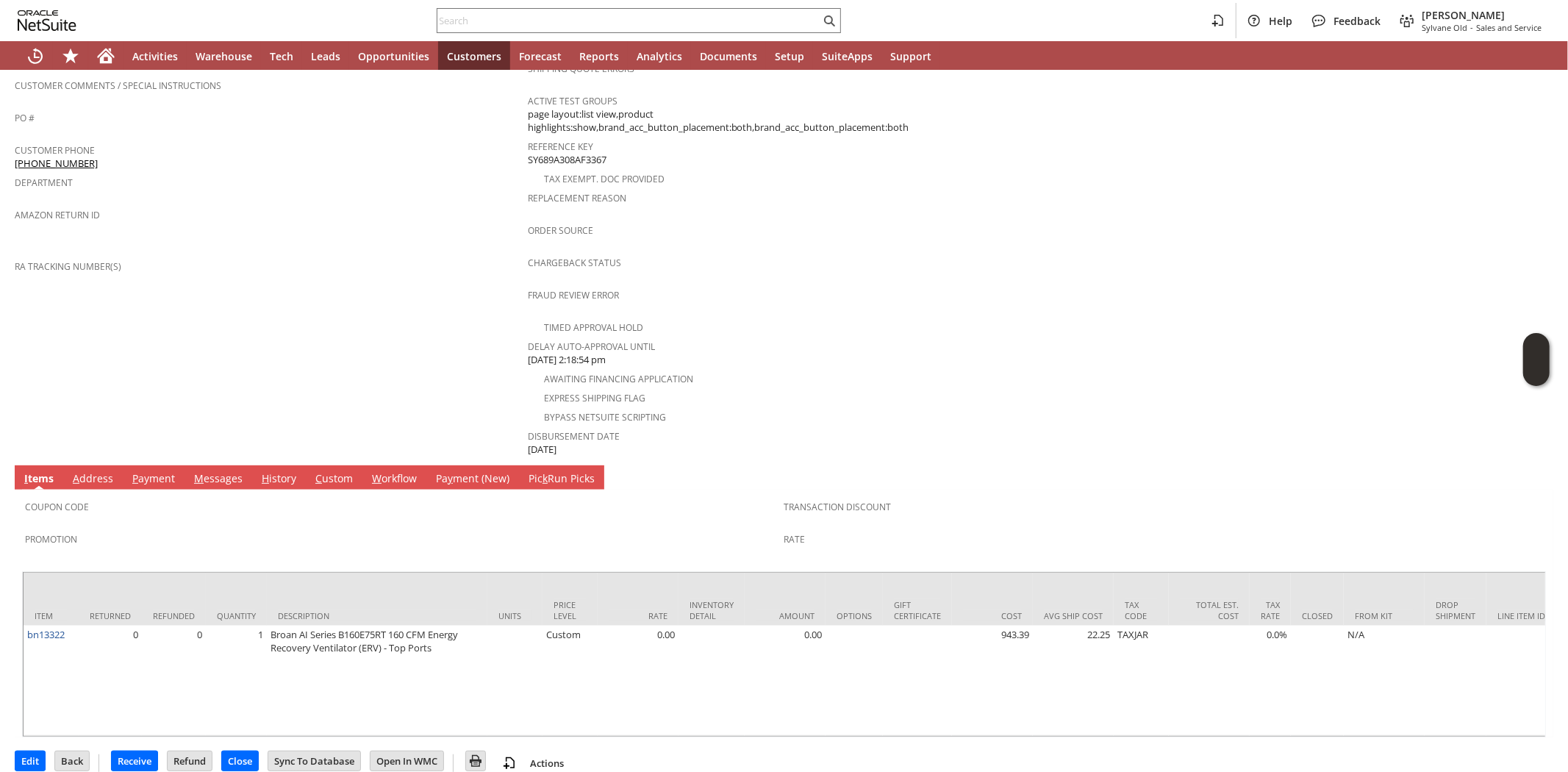
click at [203, 472] on link "M essages" at bounding box center [219, 480] width 56 height 16
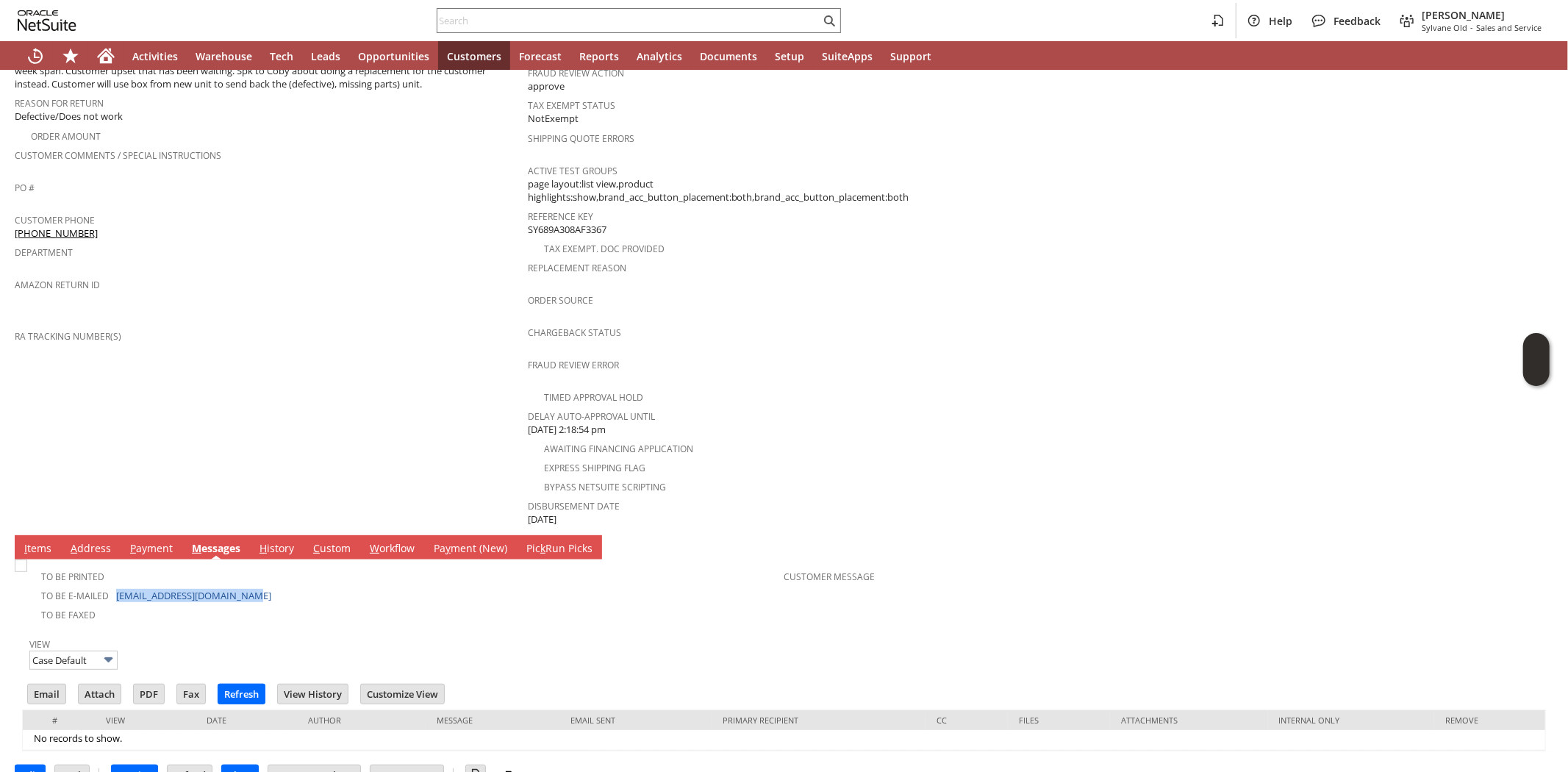
drag, startPoint x: 251, startPoint y: 569, endPoint x: 108, endPoint y: 571, distance: 143.0
click at [108, 585] on td "To Be E-mailed [EMAIL_ADDRESS][DOMAIN_NAME]" at bounding box center [404, 595] width 759 height 19
copy td "[EMAIL_ADDRESS][DOMAIN_NAME]"
click at [414, 252] on div "Department" at bounding box center [268, 256] width 506 height 31
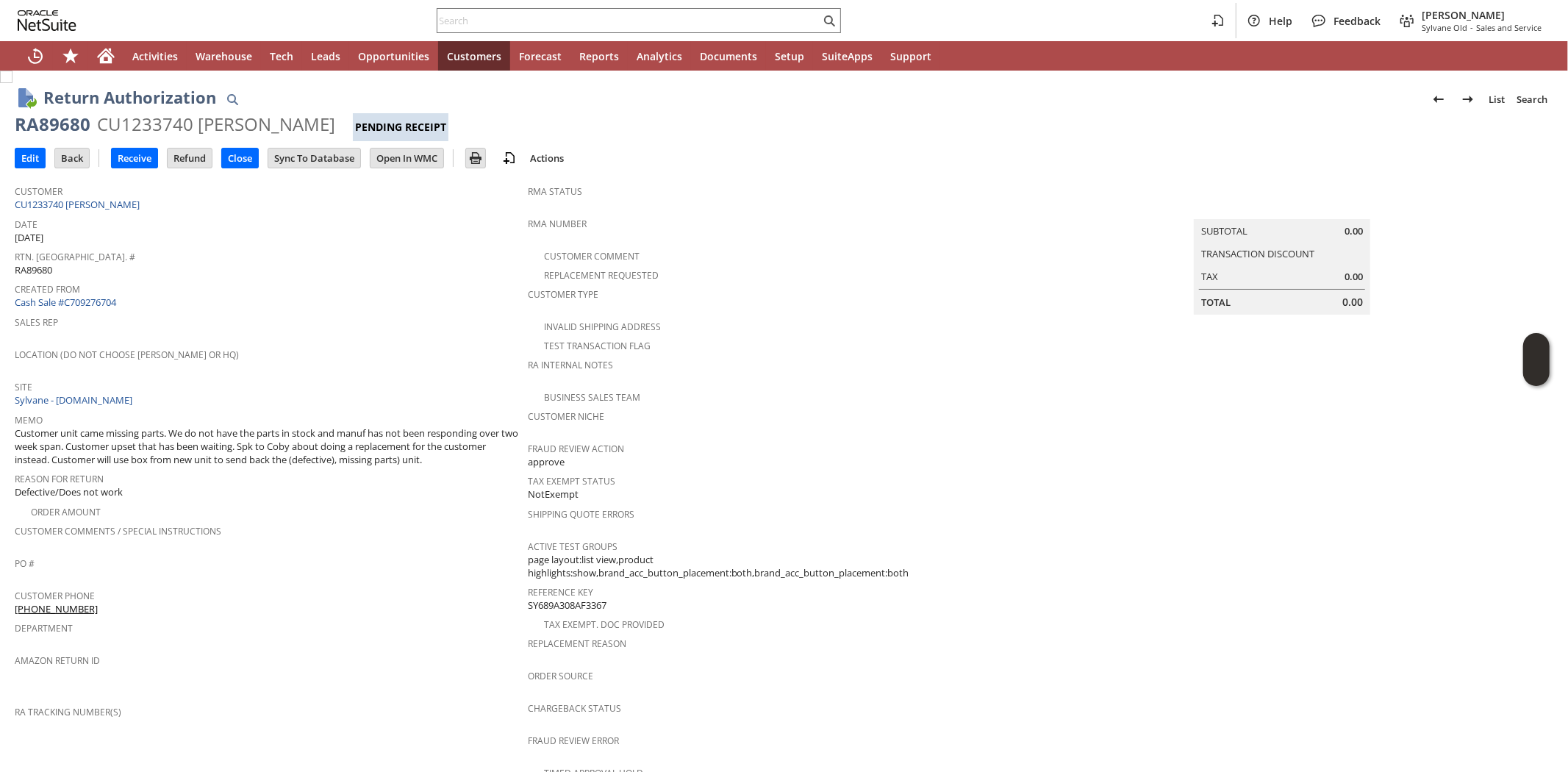
click at [56, 120] on div "RA89680" at bounding box center [53, 124] width 76 height 24
copy div "RA89680"
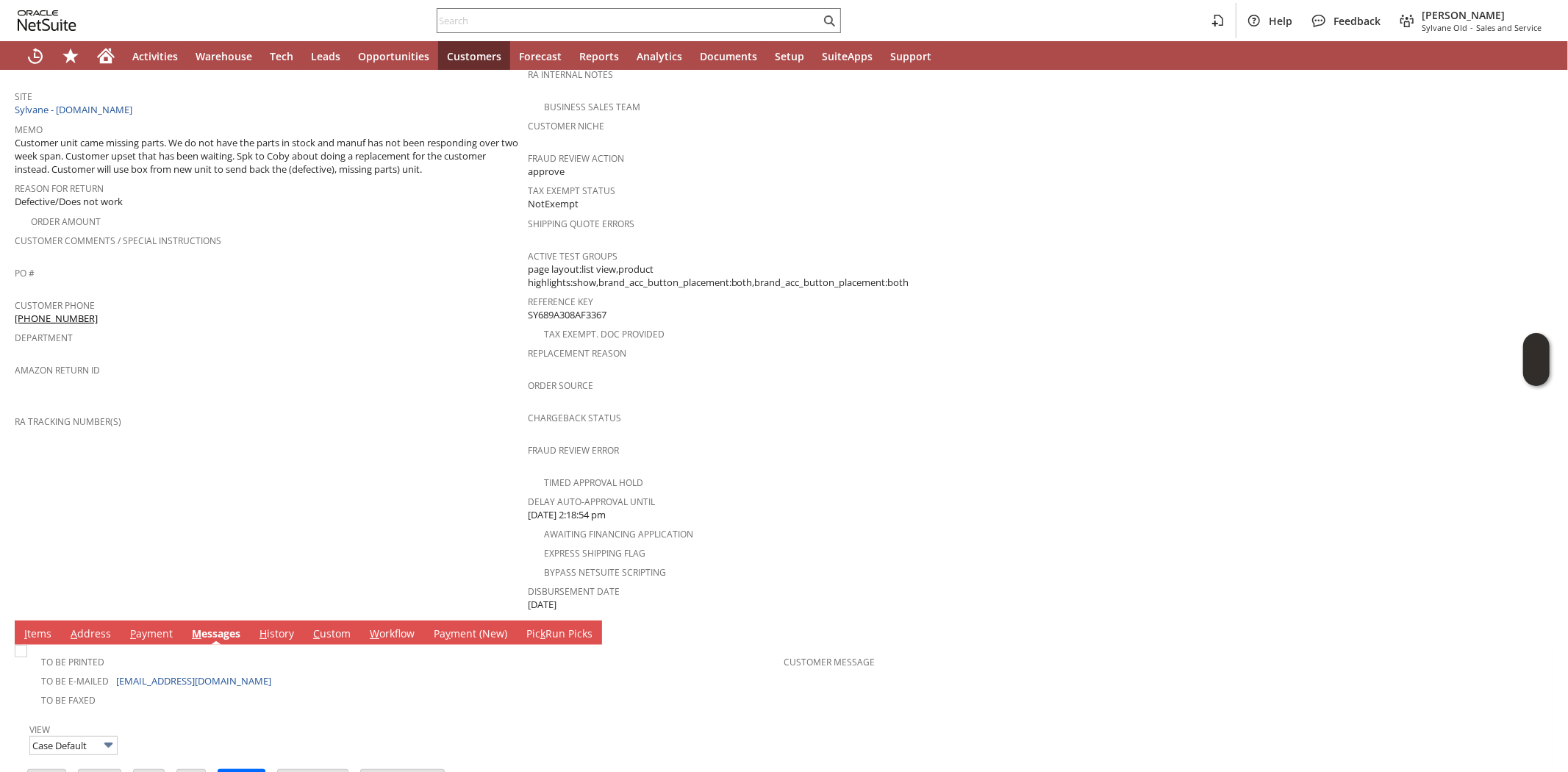
scroll to position [376, 0]
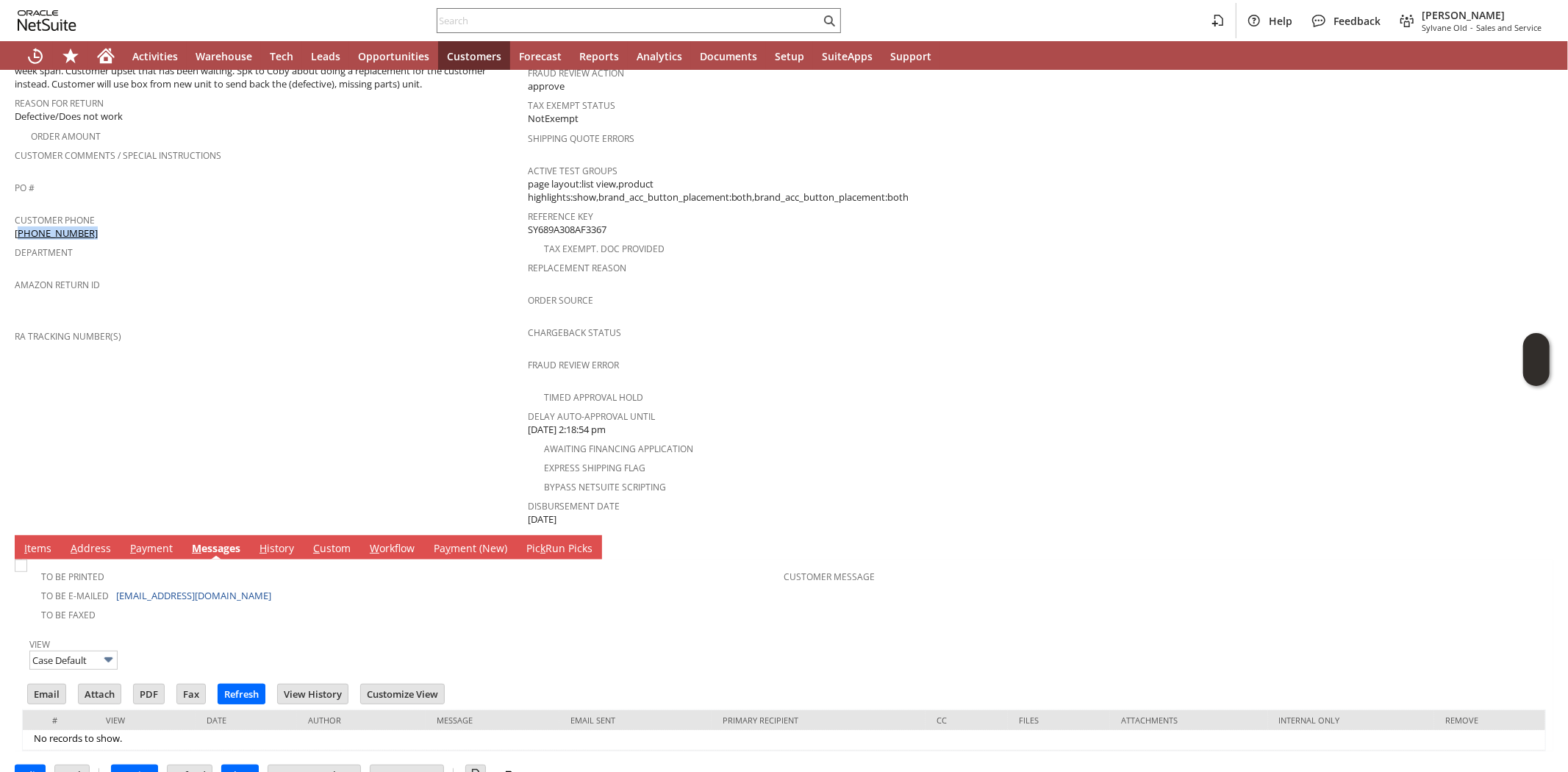
drag, startPoint x: 94, startPoint y: 215, endPoint x: 16, endPoint y: 216, distance: 78.0
click at [16, 216] on div "Customer Phone (571) 205-3755" at bounding box center [268, 225] width 506 height 31
copy link "571) 205-3755"
click at [292, 332] on div "RA Tracking Number(s)" at bounding box center [268, 341] width 506 height 31
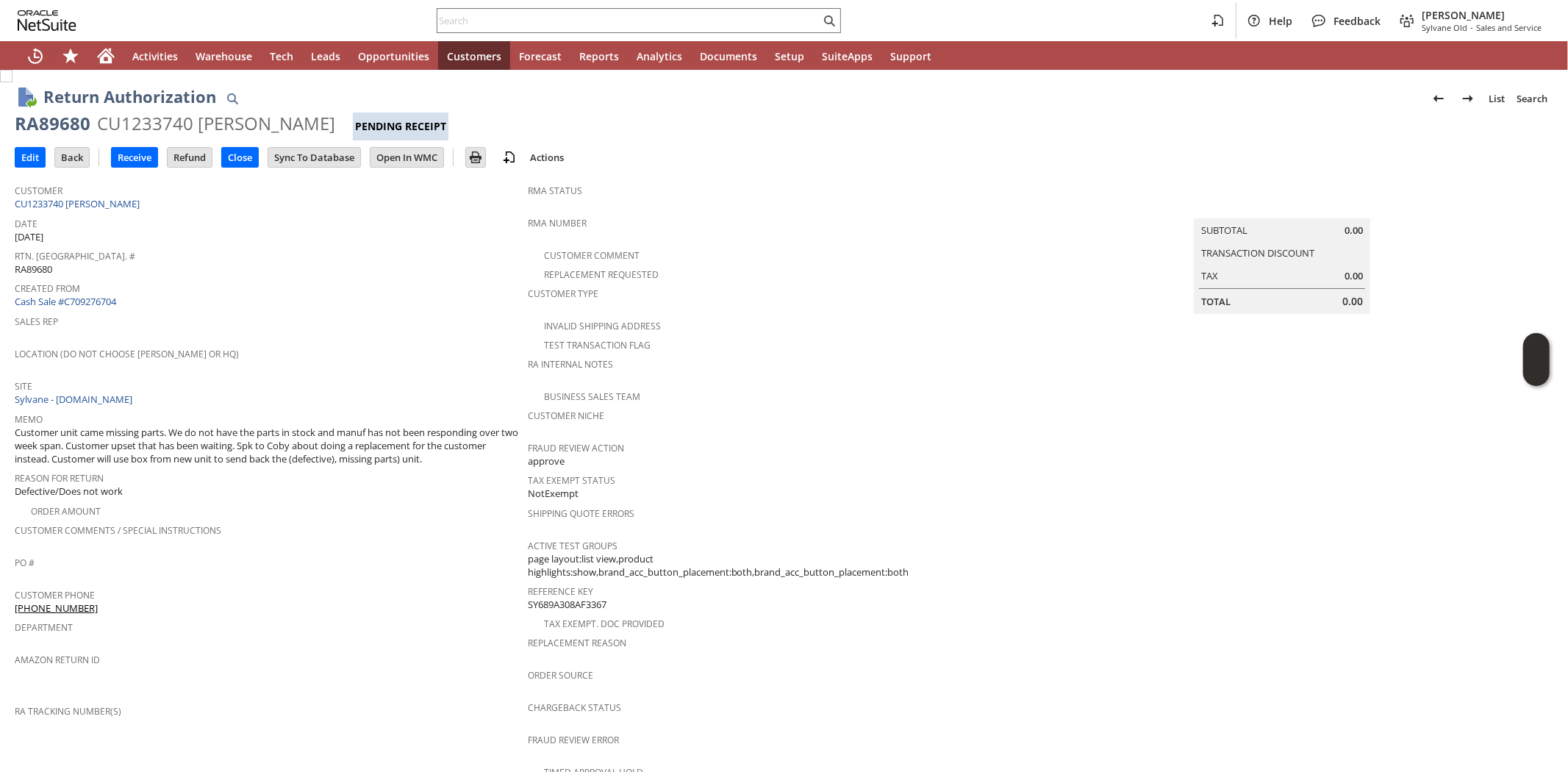
scroll to position [0, 0]
click at [3, 155] on div "Return Authorization List Search RA89680 CU1233740 Sean Terwilliger Pending Rec…" at bounding box center [784, 625] width 1568 height 1110
click at [18, 155] on input "Edit" at bounding box center [30, 158] width 29 height 19
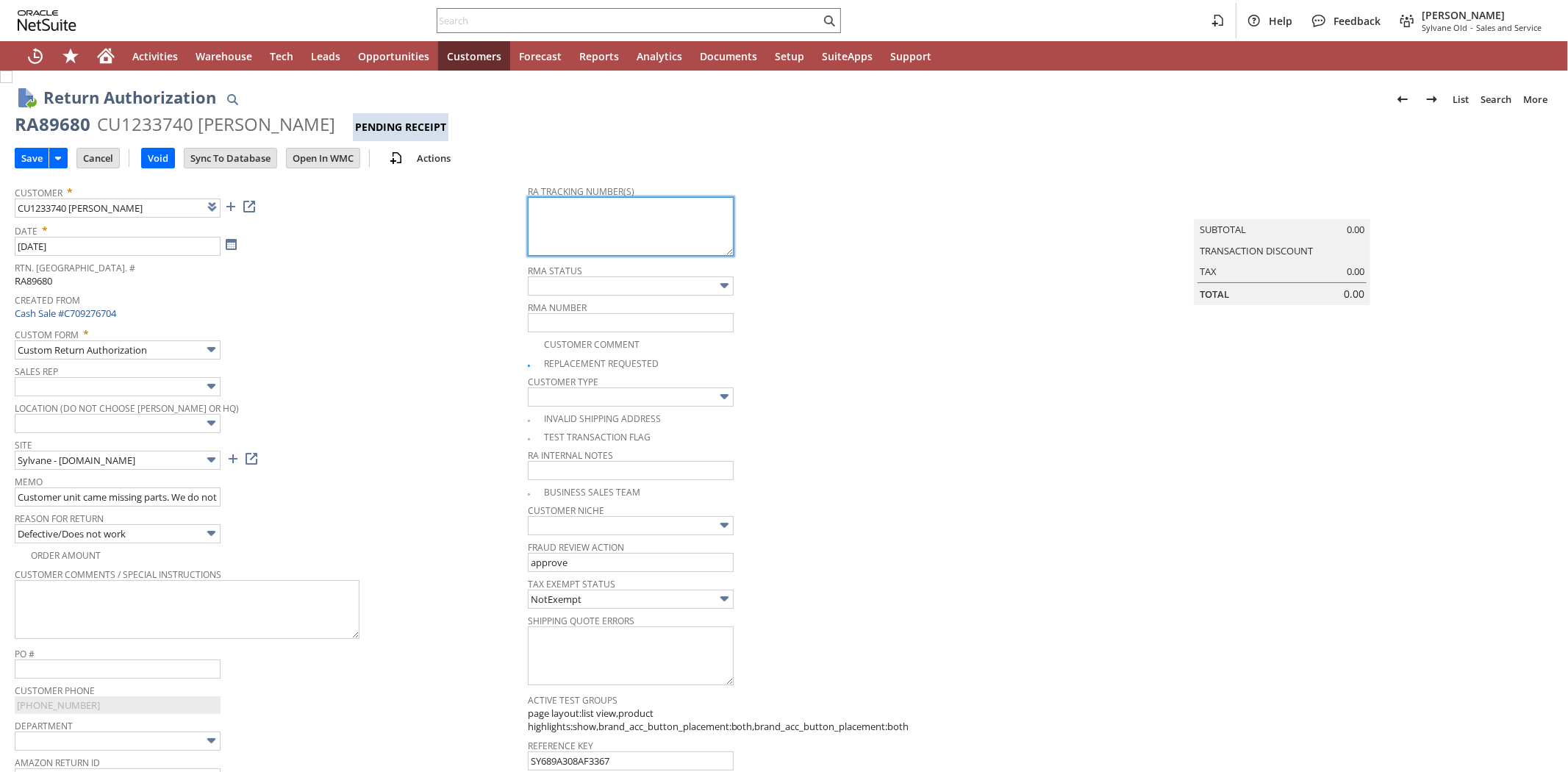
click at [583, 210] on textarea at bounding box center [630, 226] width 205 height 59
paste textarea "791967546622"
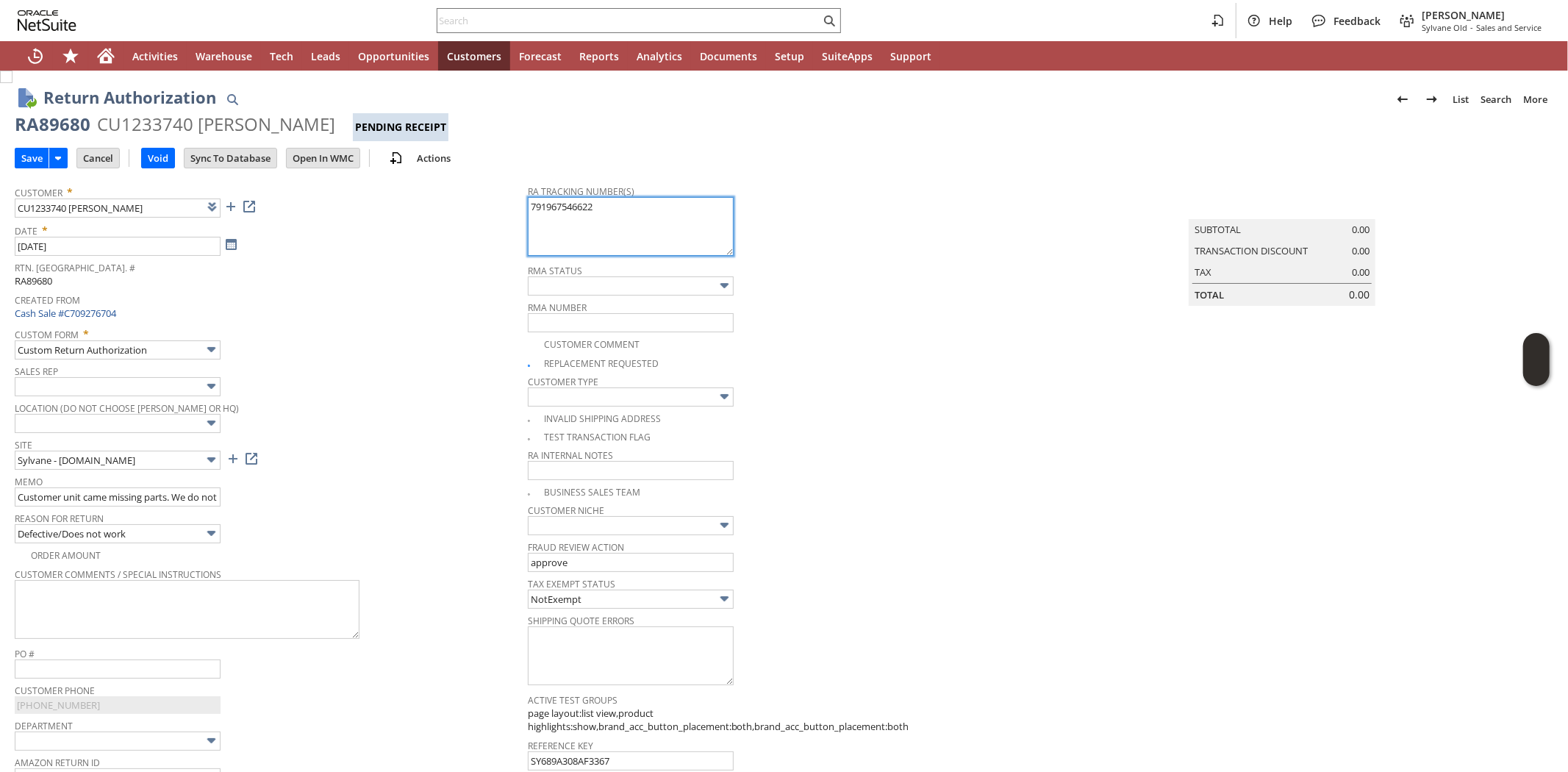
type textarea "791967546622"
click at [458, 231] on span "Date *" at bounding box center [268, 227] width 506 height 18
click at [26, 159] on input "Save" at bounding box center [32, 158] width 33 height 19
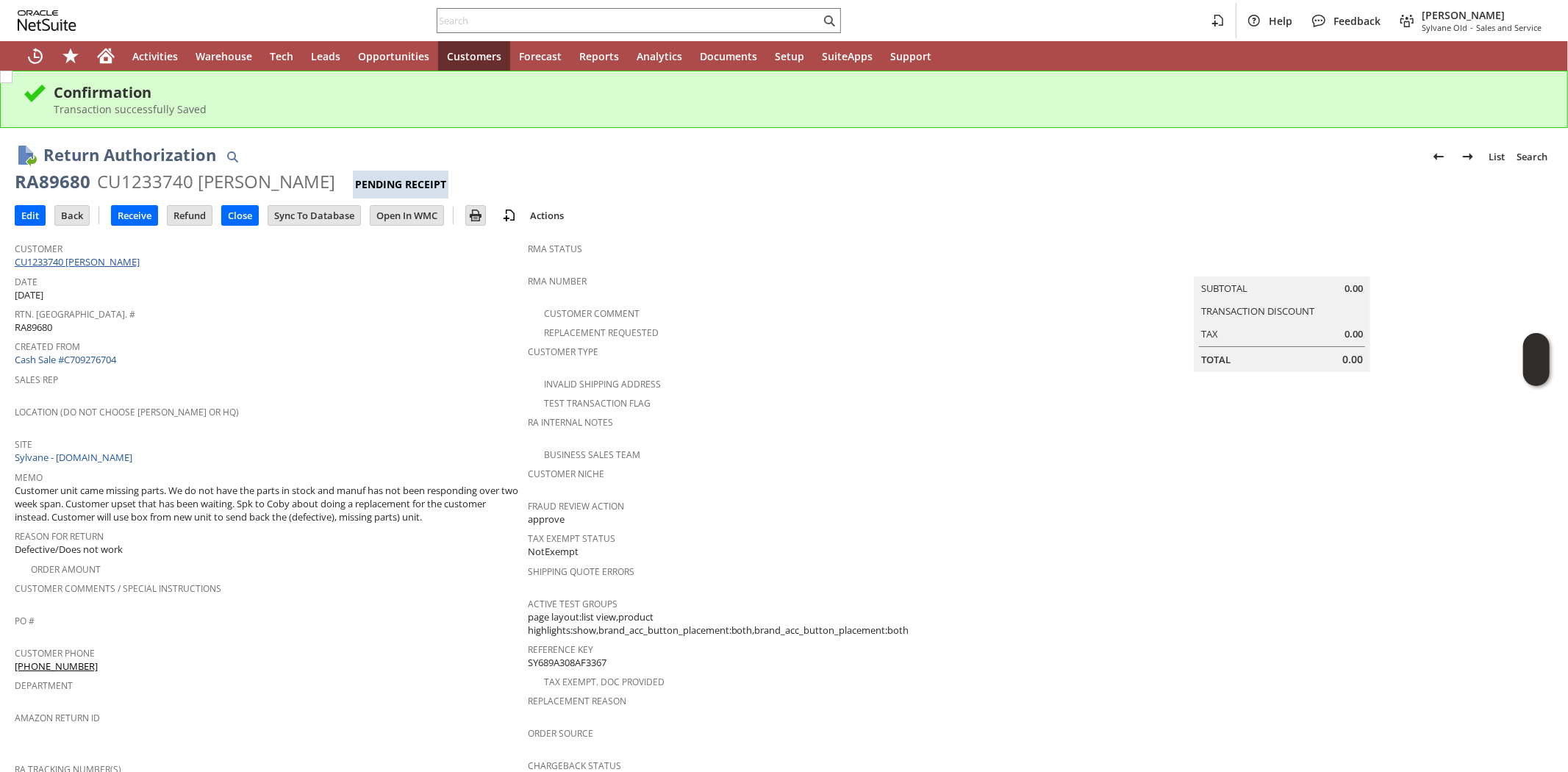
click at [105, 263] on link "CU1233740 [PERSON_NAME]" at bounding box center [79, 262] width 129 height 13
